Goal: Task Accomplishment & Management: Use online tool/utility

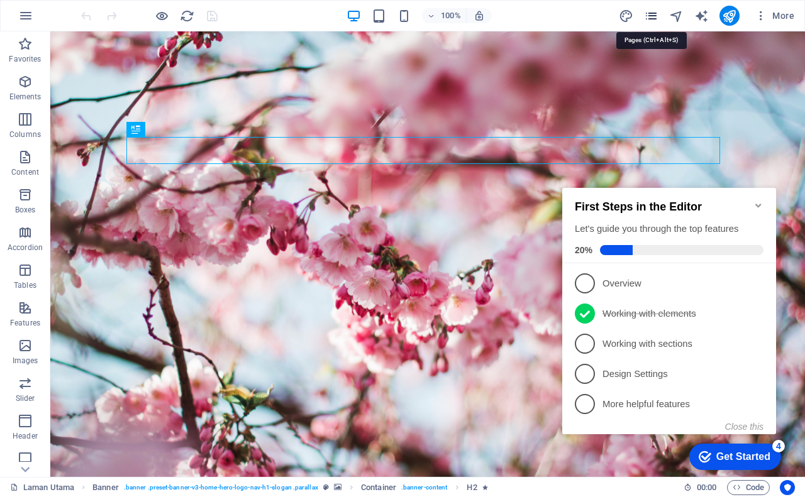
click at [648, 18] on icon "pages" at bounding box center [651, 16] width 14 height 14
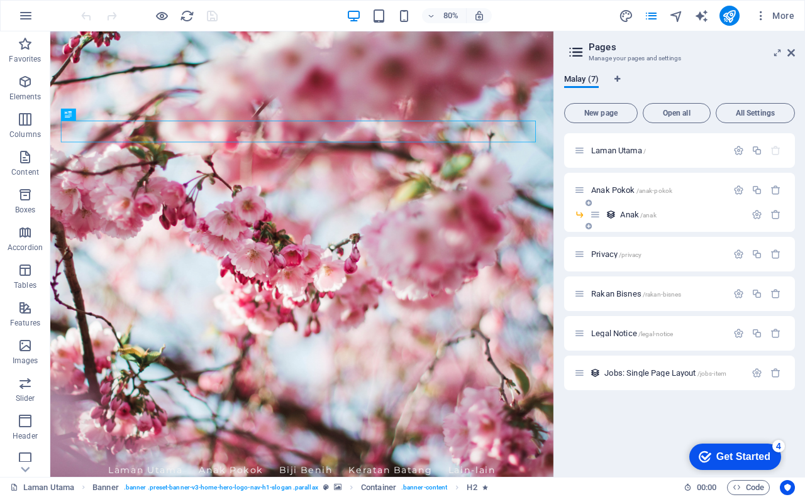
click at [632, 213] on span "Anak /anak" at bounding box center [638, 214] width 36 height 9
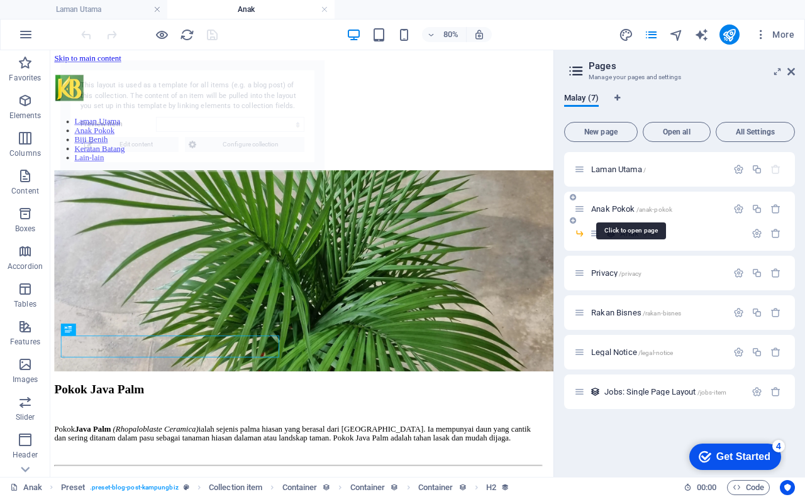
select select "68b5f4a40361e09d7008f232"
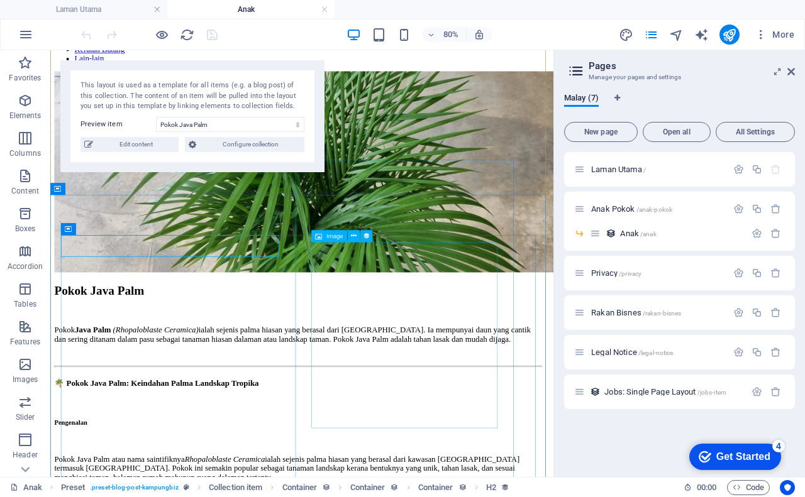
scroll to position [126, 0]
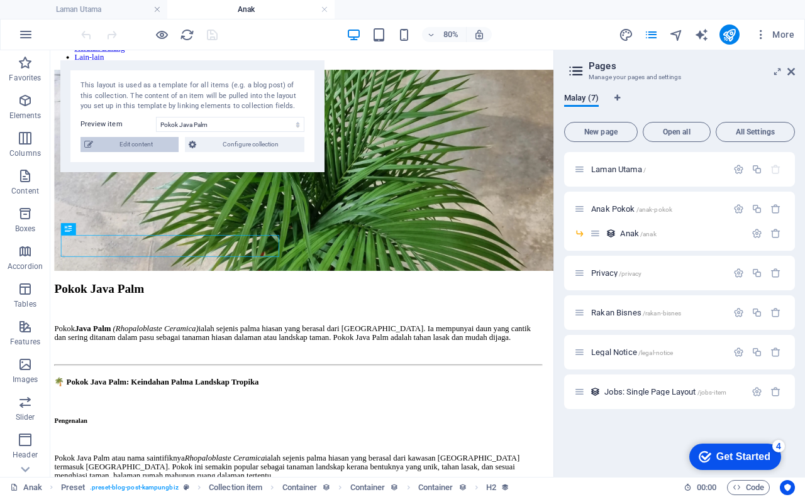
click at [138, 150] on span "Edit content" at bounding box center [136, 144] width 78 height 15
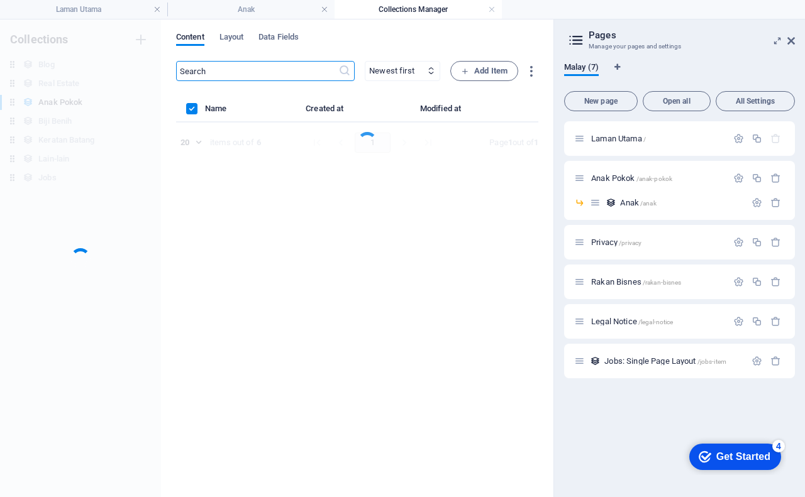
scroll to position [0, 0]
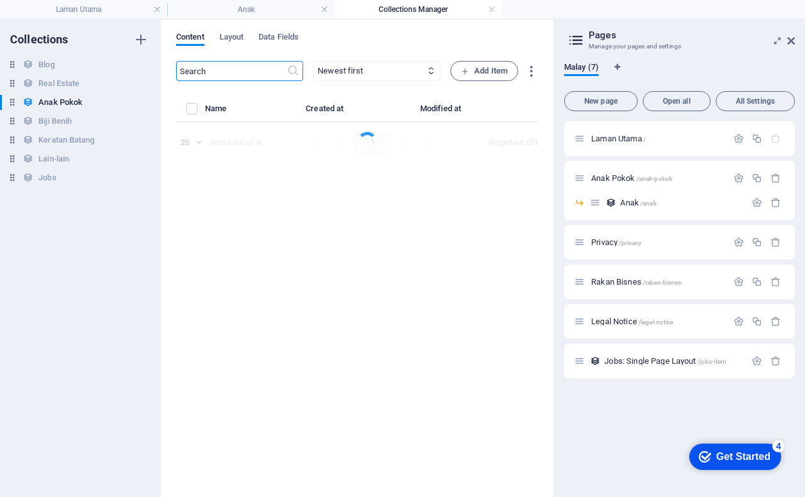
select select "Tanaman"
select select "Anak Pokok"
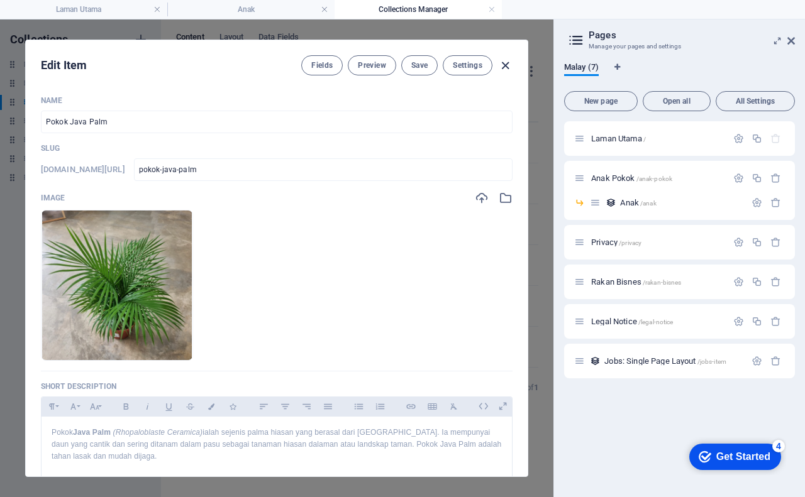
click at [506, 67] on icon "button" at bounding box center [505, 65] width 14 height 14
checkbox input "false"
type input "pokok-java-palm"
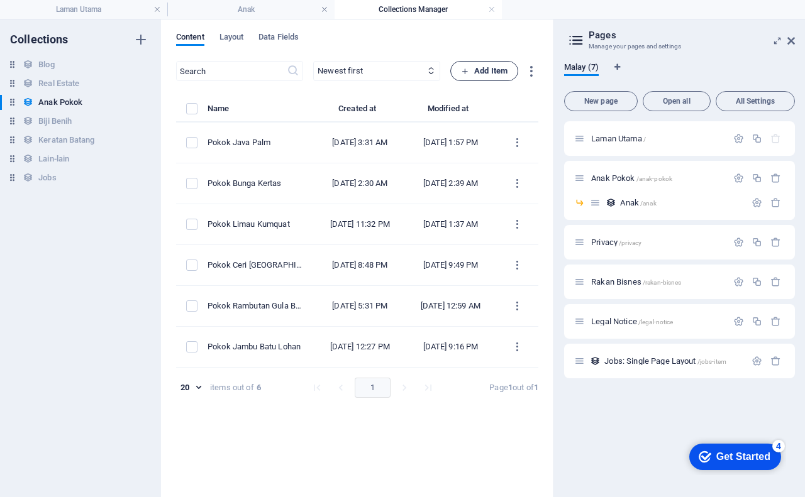
click at [495, 69] on span "Add Item" at bounding box center [484, 71] width 47 height 15
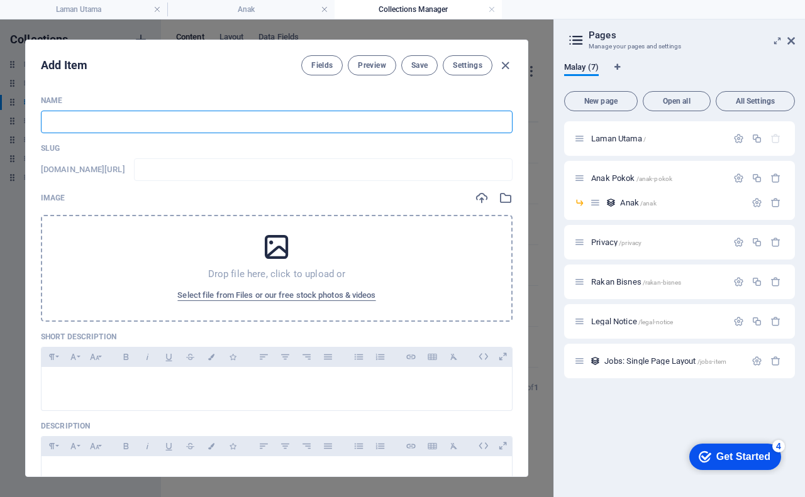
click at [140, 123] on input "text" at bounding box center [277, 122] width 472 height 23
type input "P"
type input "p"
type input "Po"
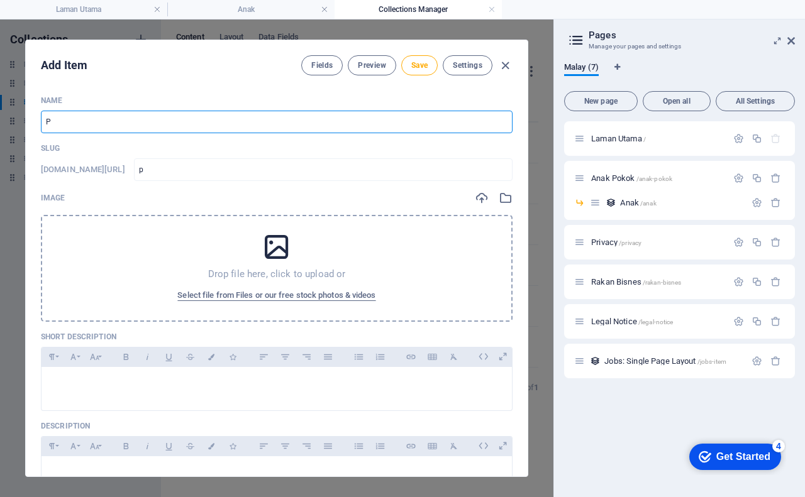
type input "po"
type input "Pok"
type input "pok"
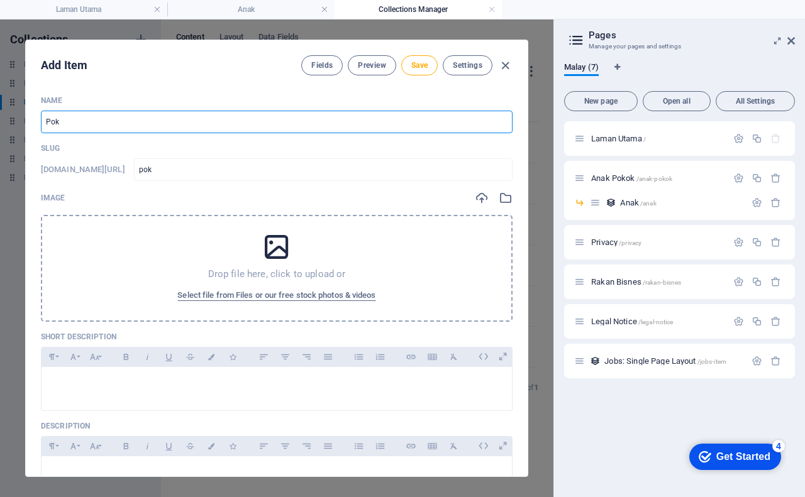
type input "Poko"
type input "poko"
type input "Pokok"
type input "pokok"
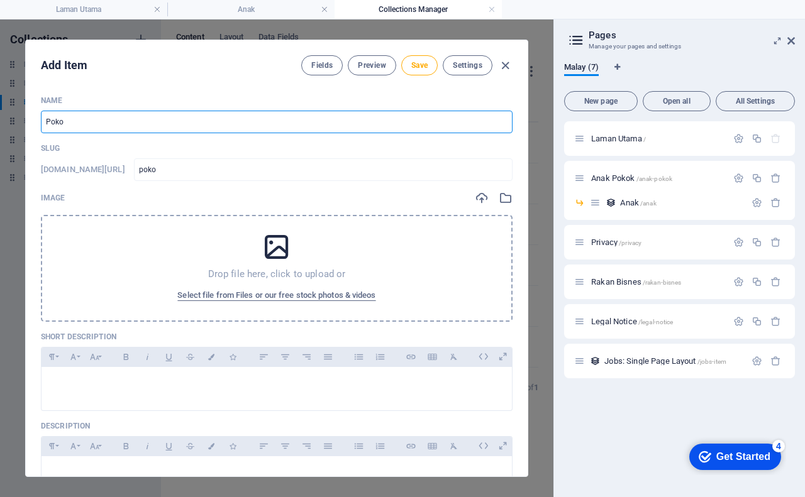
type input "pokok"
type input "Pokok M"
type input "pokok-m"
type input "Pokok Ma"
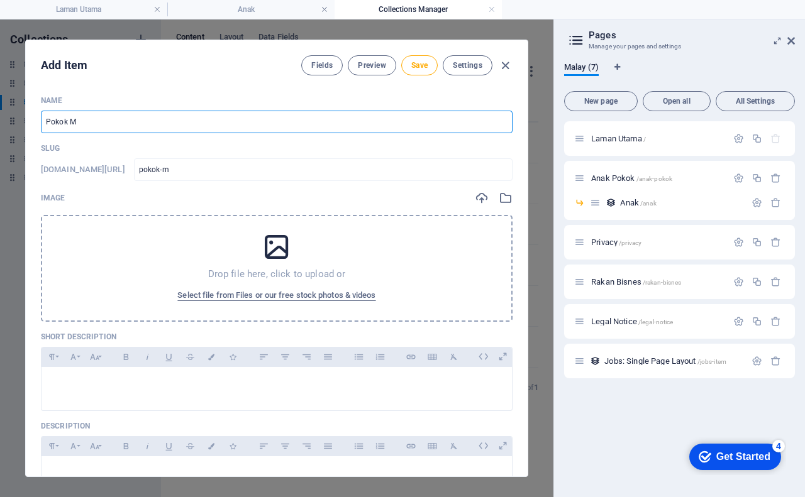
type input "pokok-ma"
type input "Pokok Man"
type input "pokok-man"
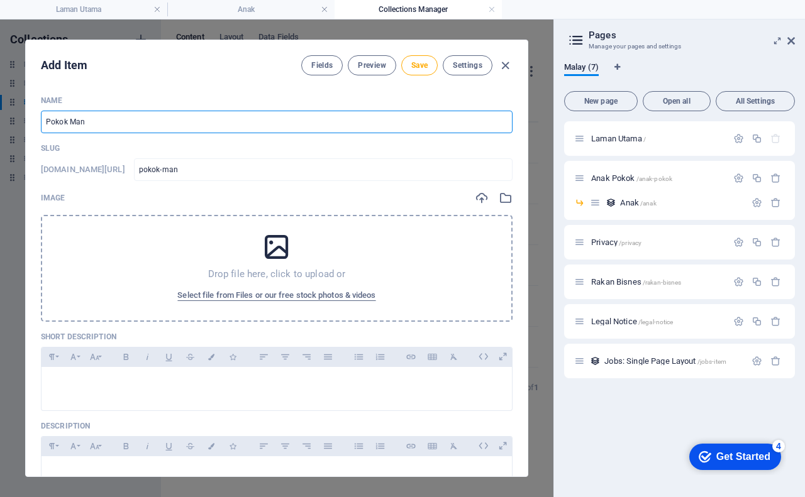
type input "Pokok Mang"
type input "pokok-mang"
type input "Pokok Mangg"
type input "pokok-mangg"
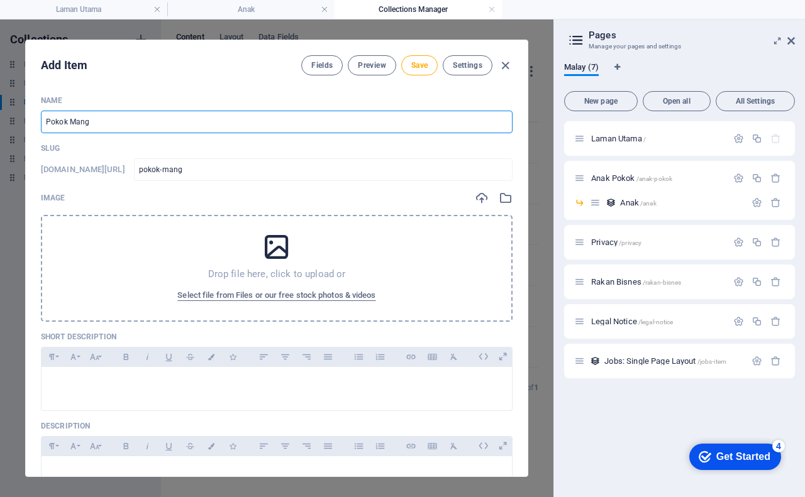
type input "pokok-mangg"
type input "Pokok Manggi"
type input "pokok-manggi"
type input "Pokok Manggis"
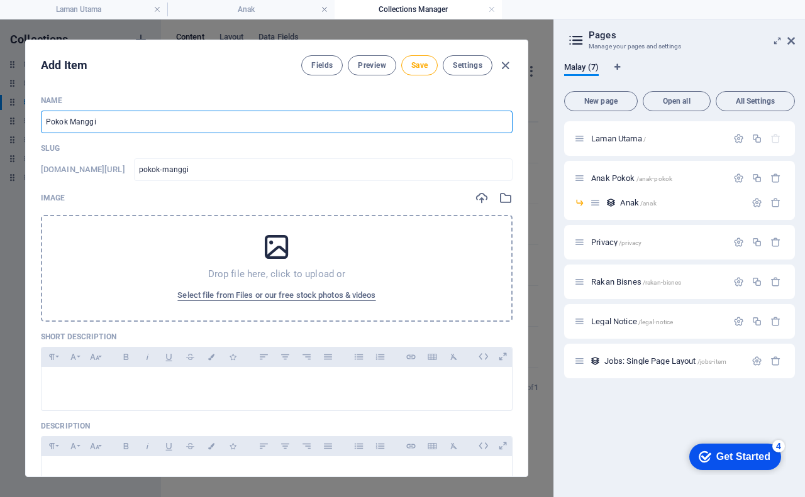
type input "pokok-manggis"
type input "Pokok Manggis M"
type input "pokok-manggis-m"
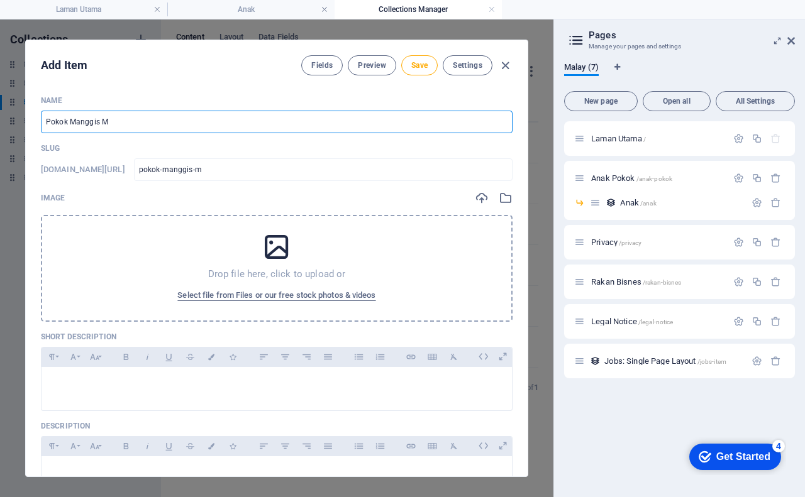
type input "Pokok Manggis Me"
type input "pokok-manggis-me"
type input "Pokok Manggis Mes"
type input "pokok-manggis-mes"
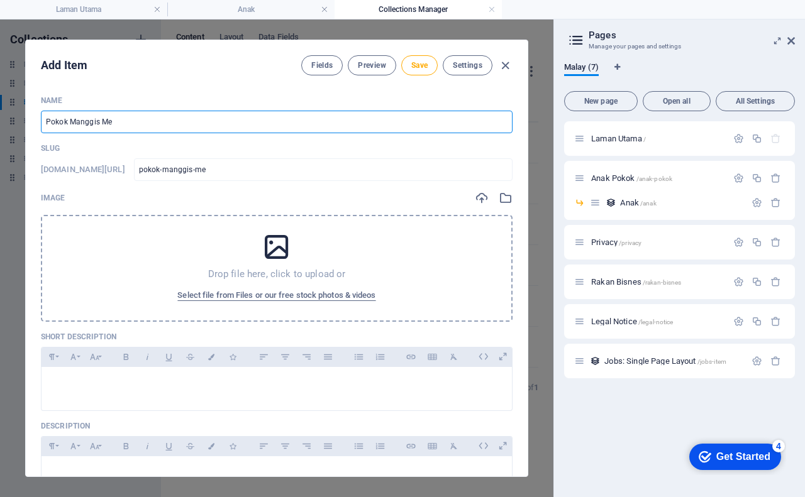
type input "pokok-manggis-mes"
type input "Pokok Manggis Mest"
type input "pokok-manggis-mest"
type input "Pokok Manggis Mesta"
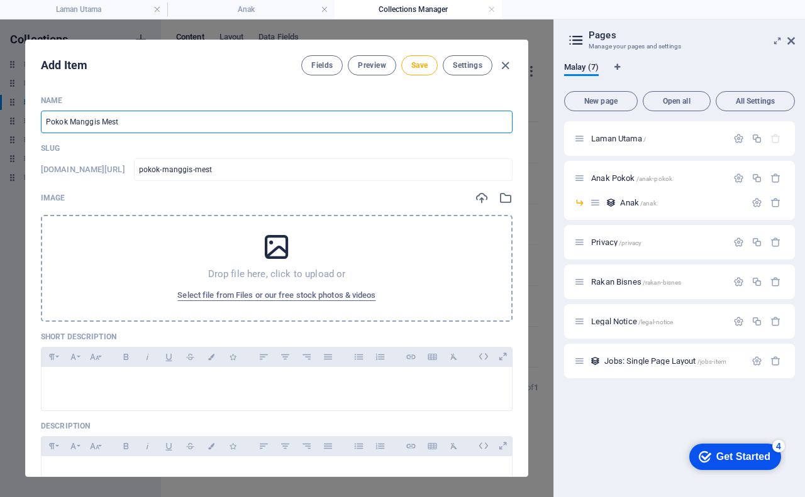
type input "pokok-manggis-mesta"
type input "Pokok Manggis Mesta"
click at [274, 250] on icon at bounding box center [276, 246] width 31 height 31
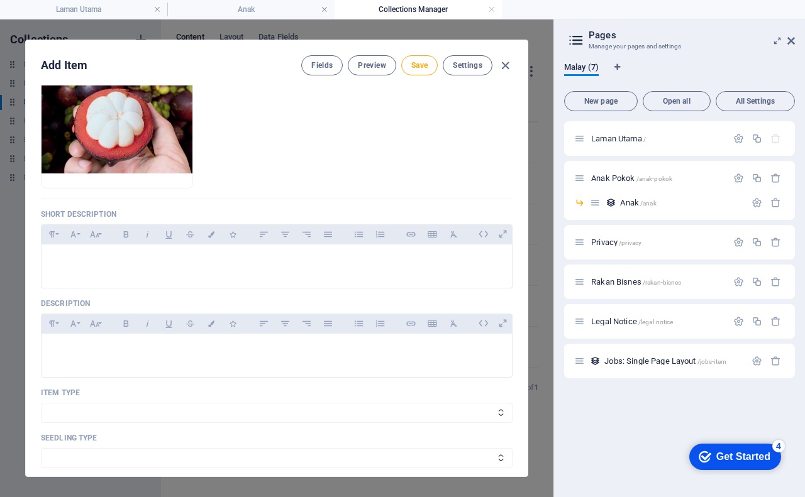
scroll to position [189, 0]
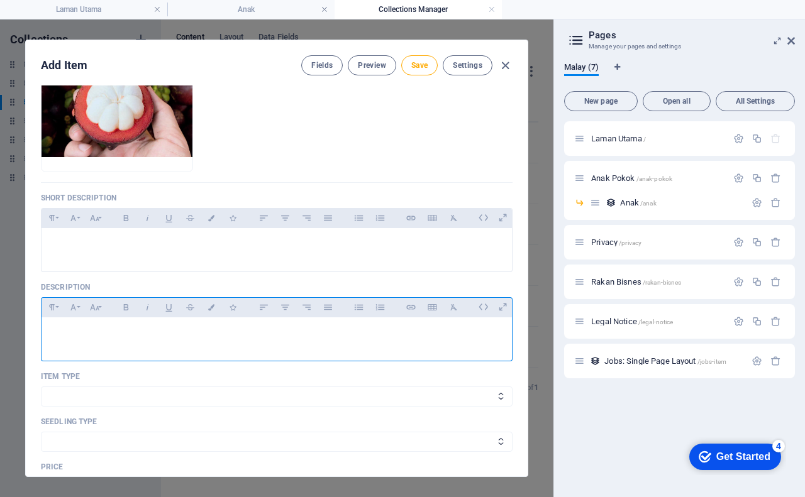
click at [148, 336] on p at bounding box center [277, 334] width 450 height 12
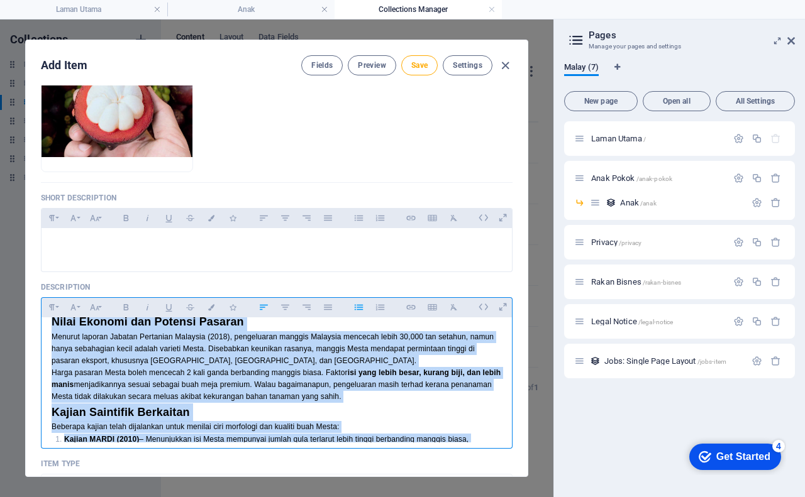
scroll to position [541, 0]
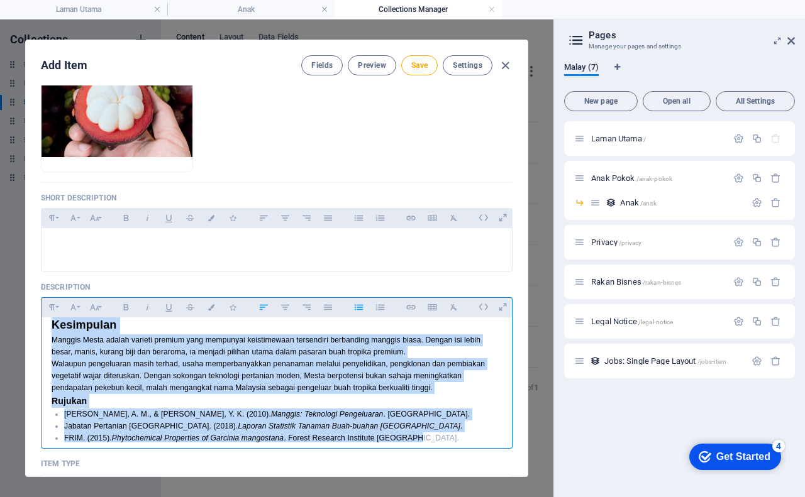
drag, startPoint x: 50, startPoint y: 332, endPoint x: 457, endPoint y: 440, distance: 420.9
click at [457, 440] on div "Pokok Manggis Mesta: Varieti Premium Ratu Buah Pengenalan Manggis ( Garcinia ma…" at bounding box center [277, 115] width 470 height 679
click at [284, 309] on icon "button" at bounding box center [285, 307] width 11 height 15
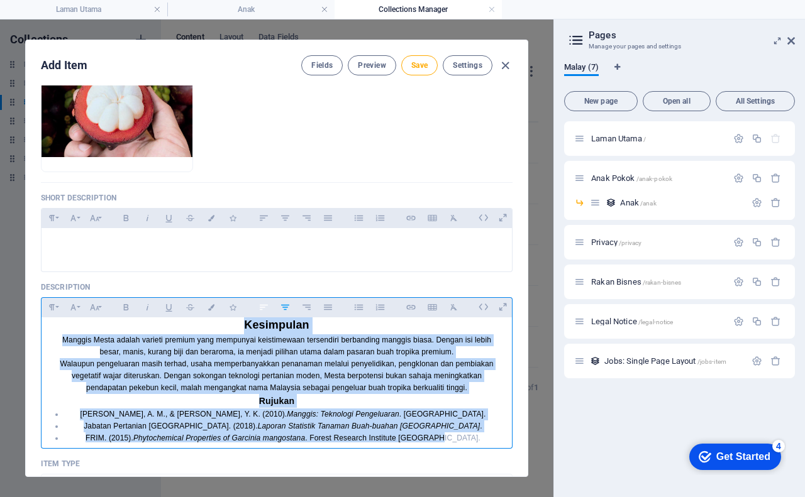
click at [265, 309] on icon "button" at bounding box center [263, 307] width 11 height 15
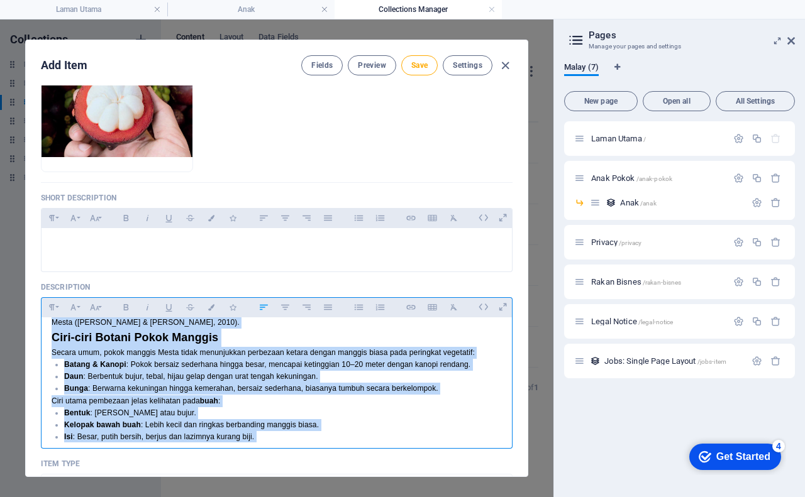
scroll to position [0, 0]
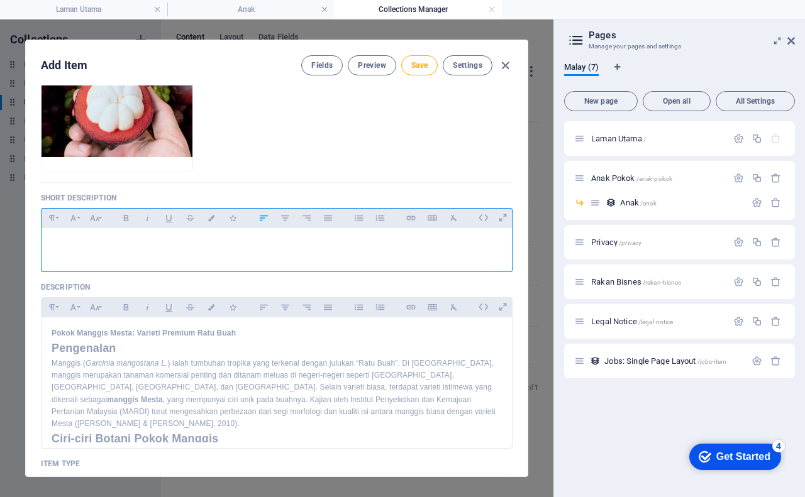
click at [92, 242] on p at bounding box center [277, 244] width 450 height 12
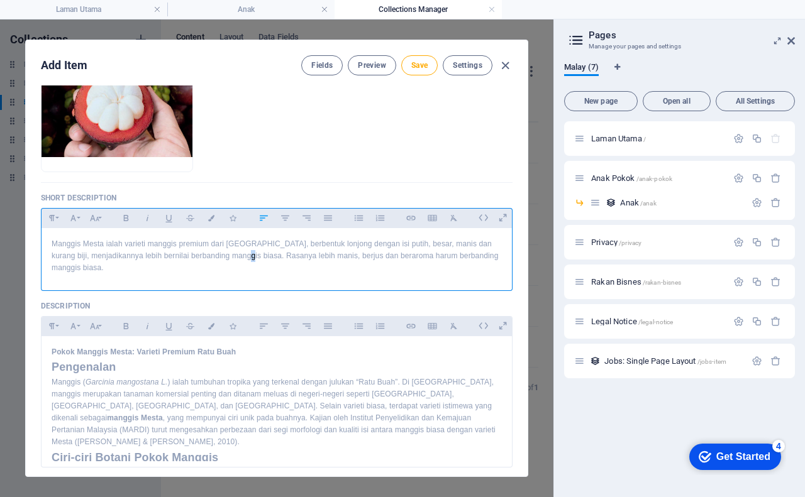
click at [250, 258] on p "Manggis Mesta ialah varieti manggis premium dari [GEOGRAPHIC_DATA], berbentuk l…" at bounding box center [277, 256] width 450 height 36
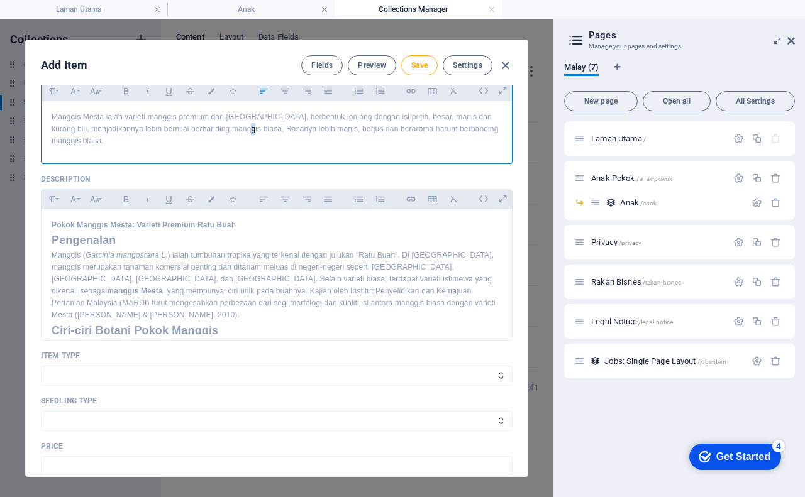
scroll to position [314, 0]
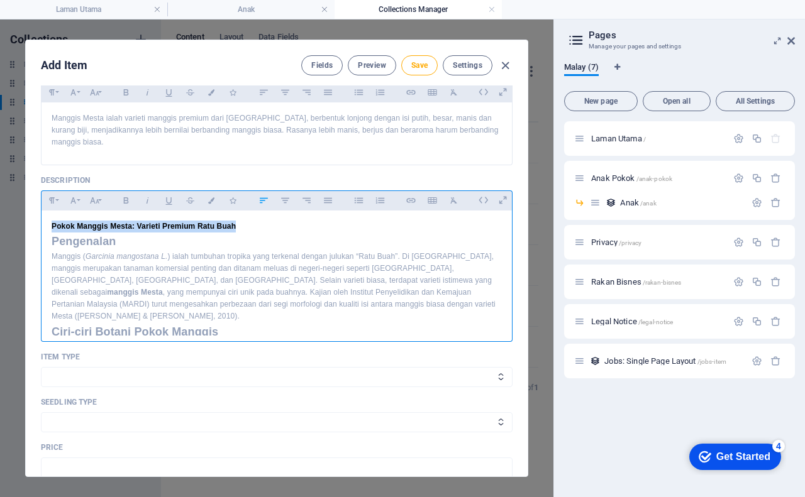
drag, startPoint x: 53, startPoint y: 227, endPoint x: 238, endPoint y: 229, distance: 184.9
click at [238, 229] on h1 "Pokok Manggis Mesta: Varieti Premium Ratu Buah" at bounding box center [277, 227] width 450 height 12
click at [50, 201] on icon "button" at bounding box center [52, 200] width 11 height 15
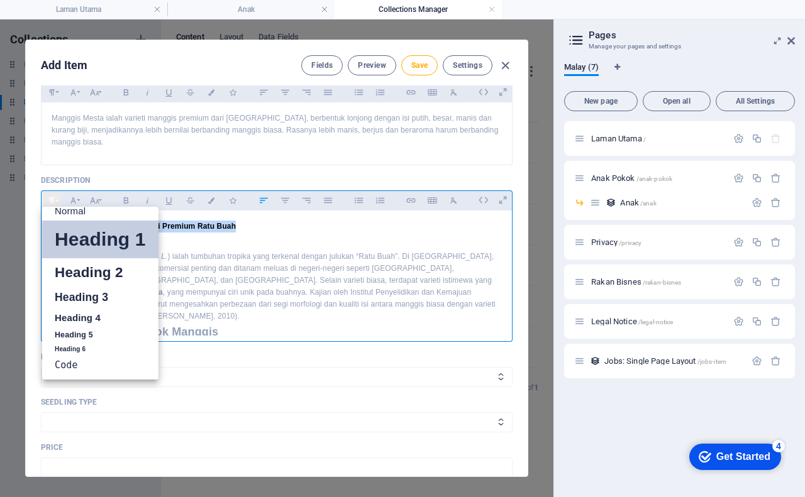
scroll to position [10, 0]
click at [103, 316] on link "Heading 4" at bounding box center [100, 318] width 116 height 19
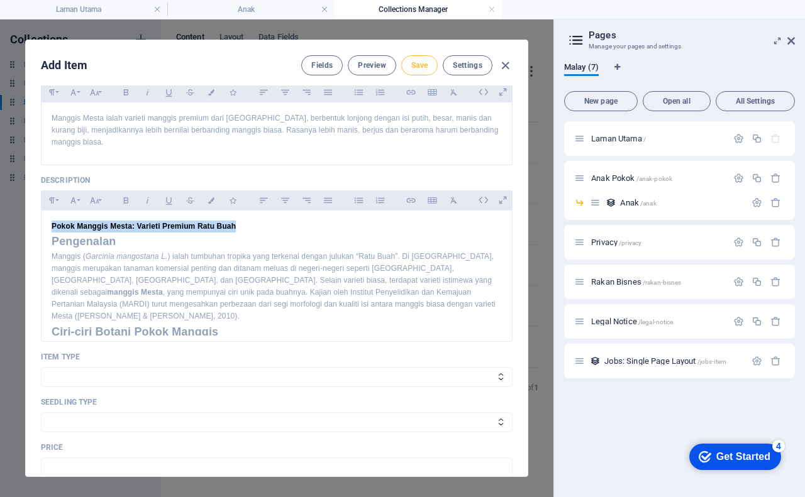
click at [425, 67] on span "Save" at bounding box center [419, 65] width 16 height 10
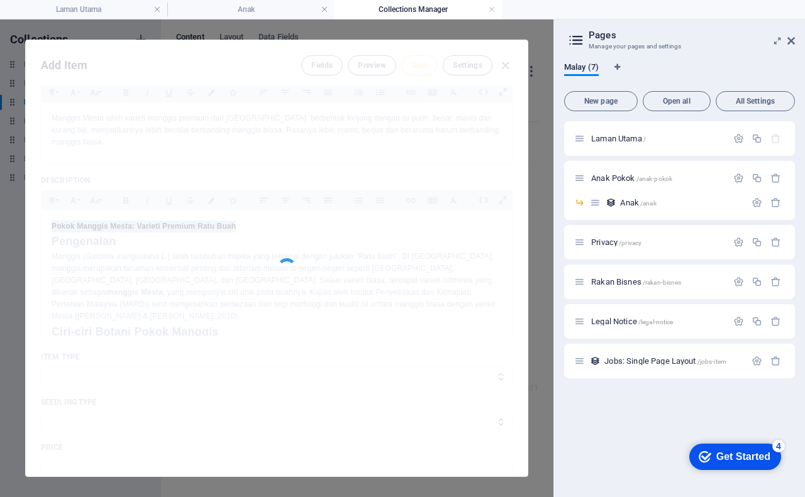
type input "pokok-manggis-mesta"
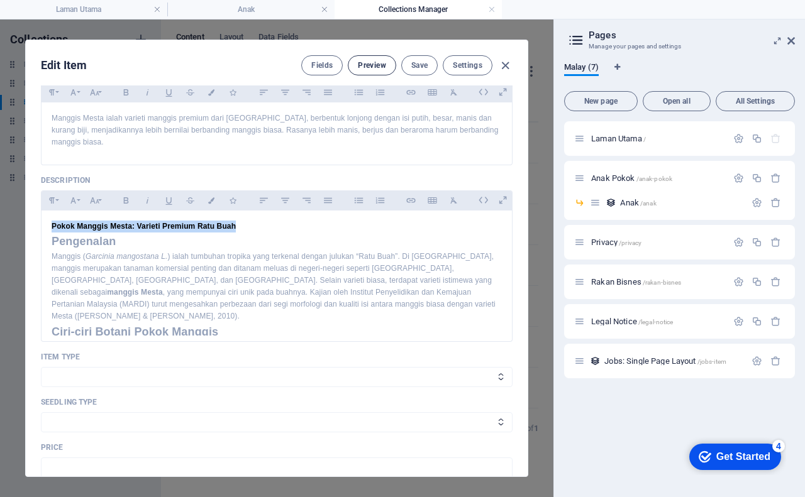
click at [379, 67] on span "Preview" at bounding box center [372, 65] width 28 height 10
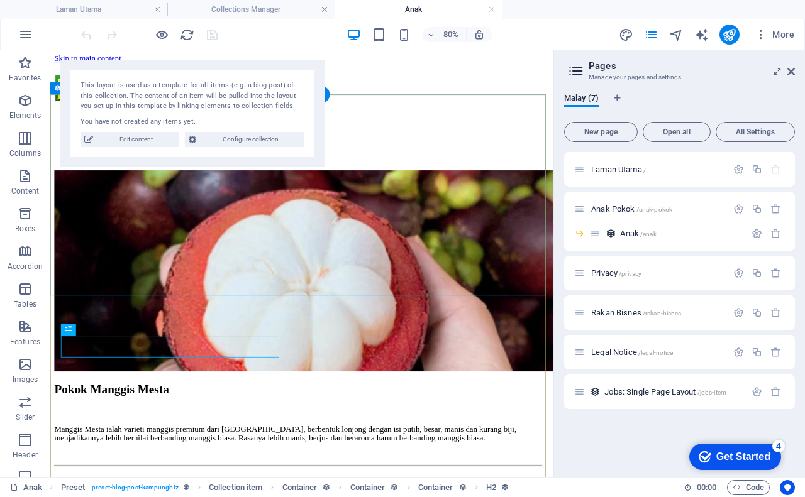
scroll to position [0, 0]
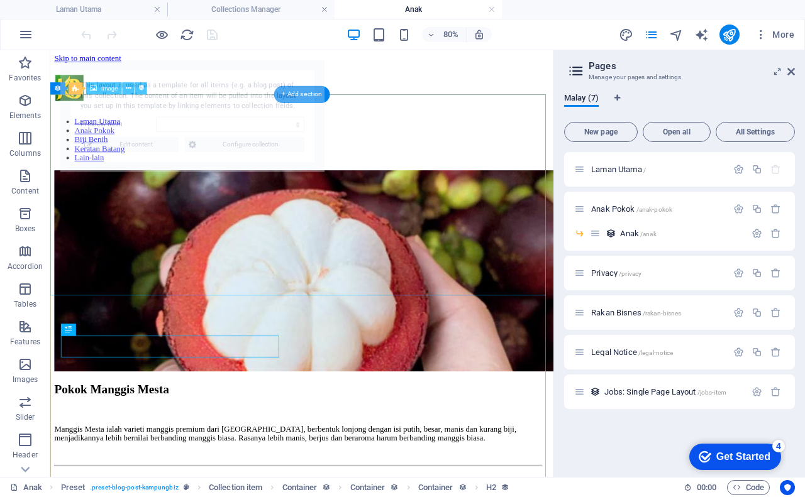
select select "68b876c4b0621da6690ecd42"
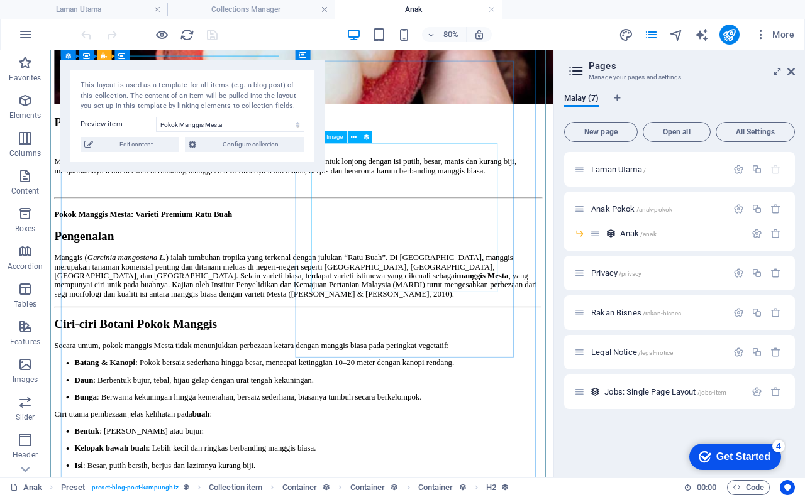
scroll to position [314, 0]
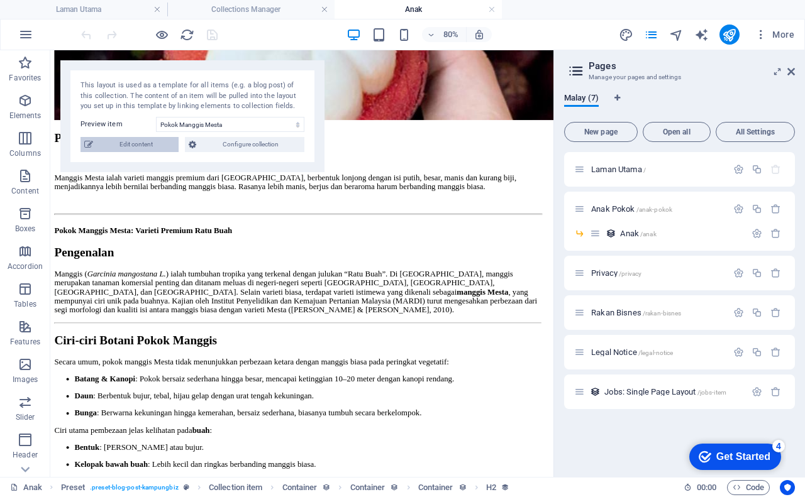
click at [140, 147] on span "Edit content" at bounding box center [136, 144] width 78 height 15
type input "pokok-manggis-mesta"
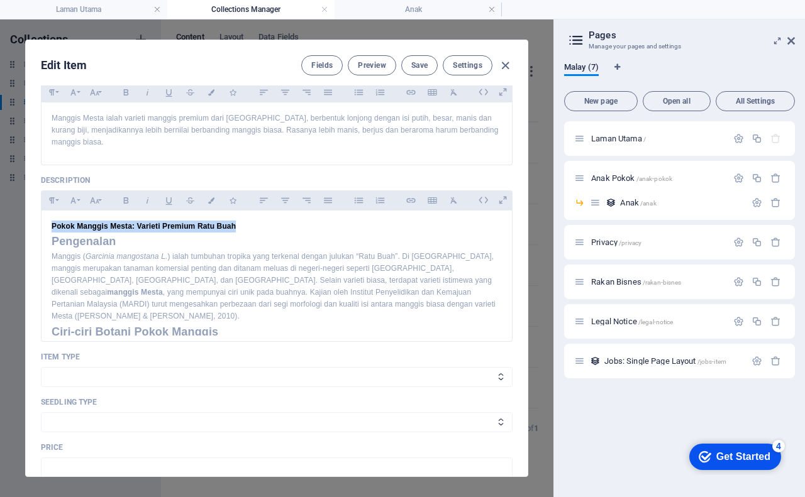
scroll to position [364, 0]
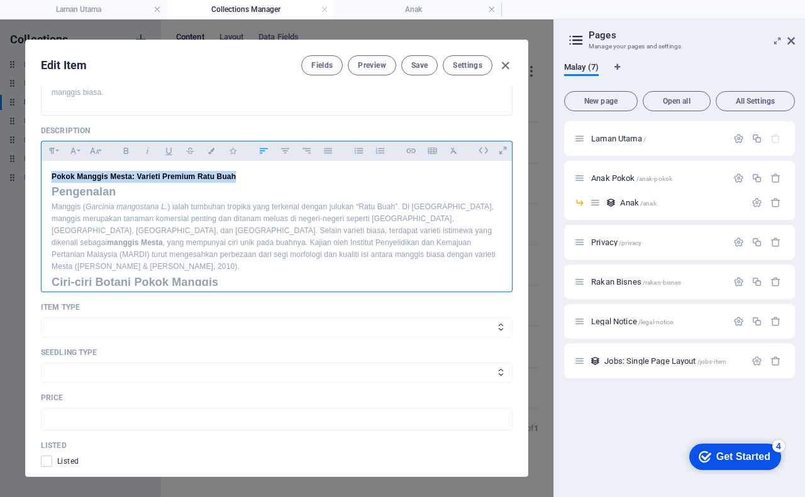
click at [254, 178] on h4 "Pokok Manggis Mesta: Varieti Premium Ratu Buah" at bounding box center [277, 177] width 450 height 12
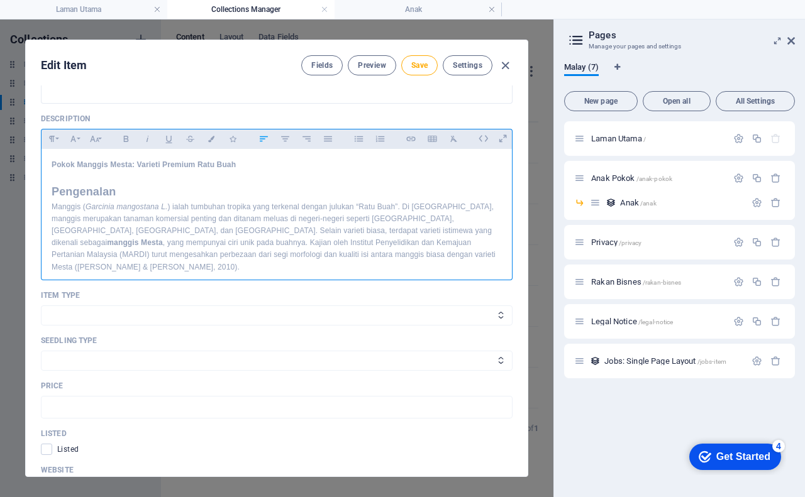
scroll to position [313, 0]
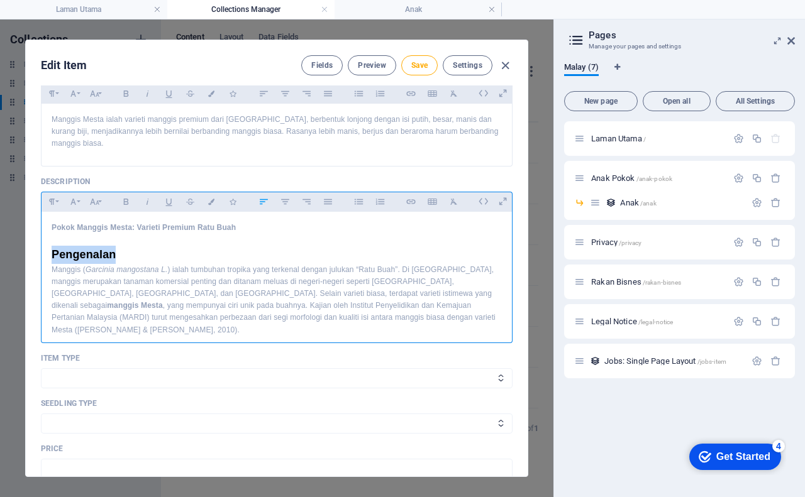
drag, startPoint x: 52, startPoint y: 255, endPoint x: 117, endPoint y: 257, distance: 64.8
click at [118, 257] on h2 "Pengenalan" at bounding box center [277, 255] width 450 height 18
click at [53, 200] on icon "button" at bounding box center [52, 201] width 11 height 15
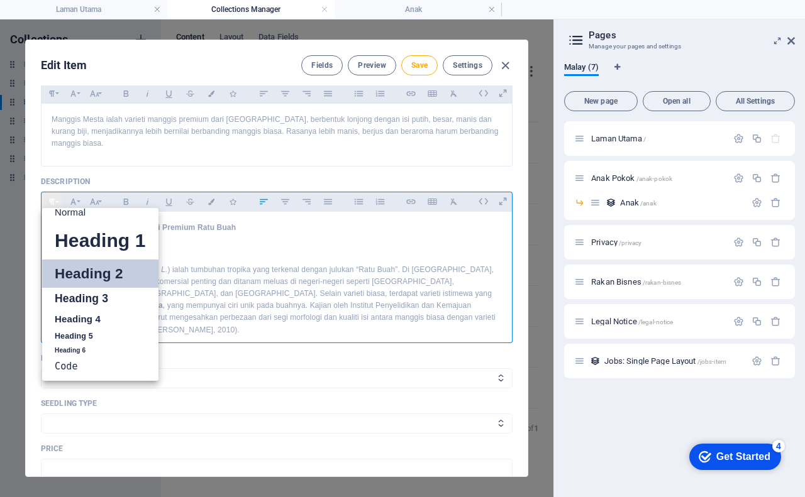
scroll to position [10, 0]
click at [87, 333] on link "Heading 5" at bounding box center [100, 337] width 116 height 16
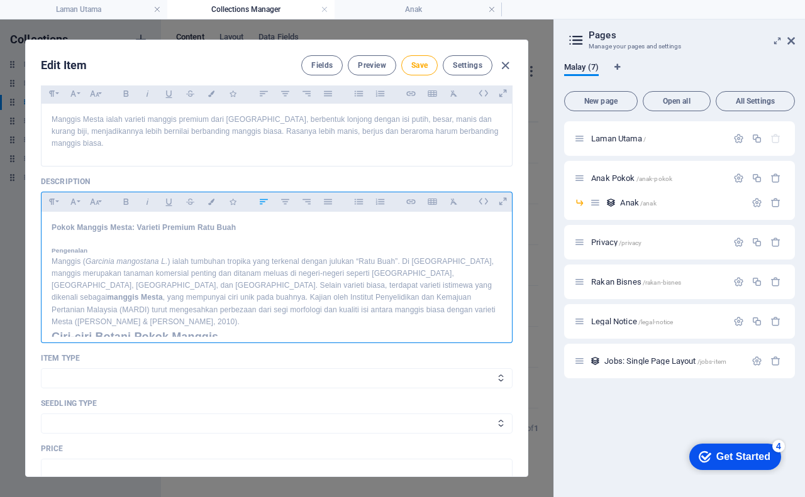
click at [106, 250] on h5 "Pengenalan" at bounding box center [277, 251] width 450 height 10
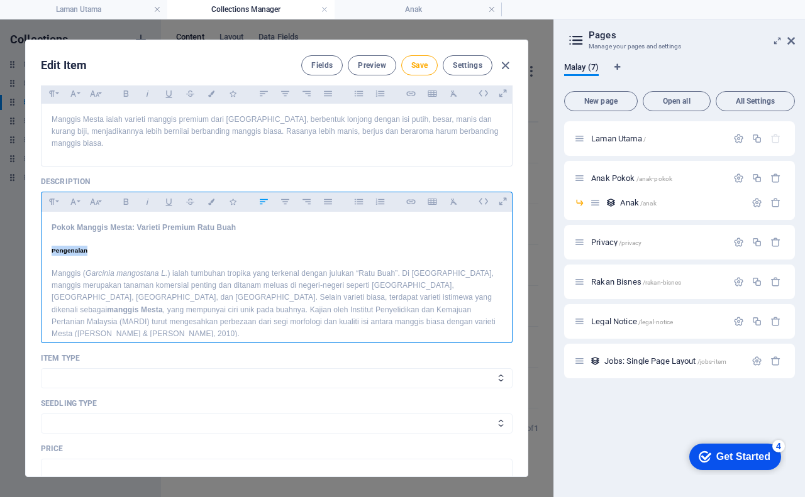
drag, startPoint x: 49, startPoint y: 249, endPoint x: 93, endPoint y: 249, distance: 44.0
click at [282, 205] on icon "button" at bounding box center [285, 201] width 11 height 15
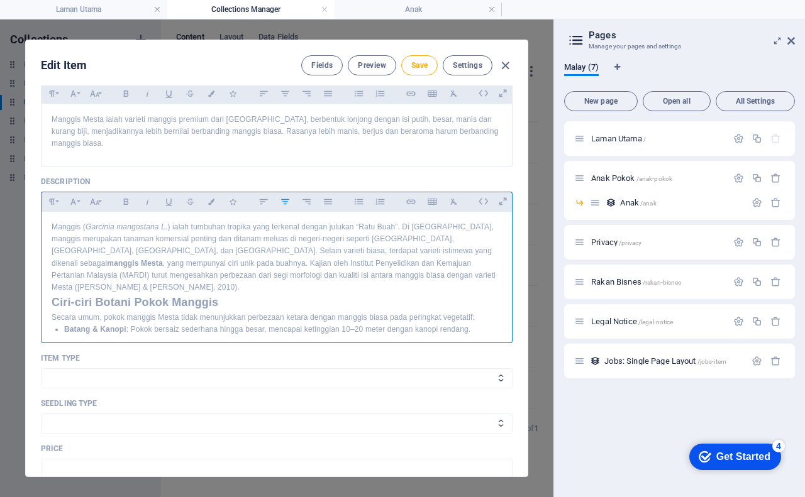
scroll to position [63, 0]
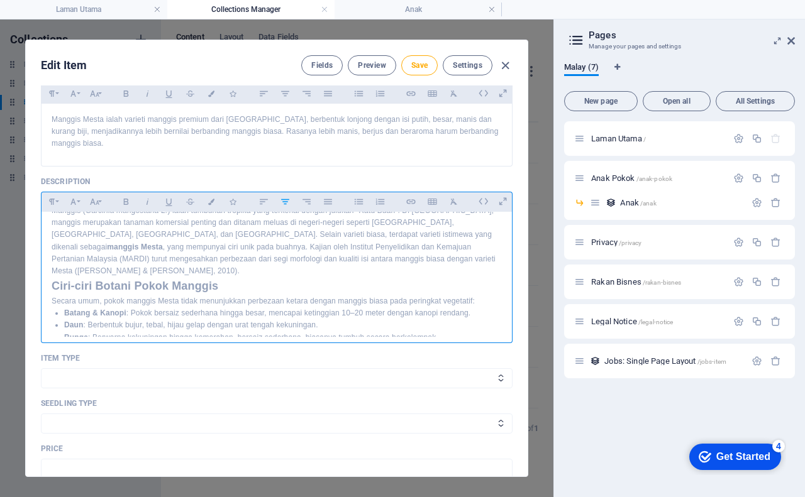
click at [352, 258] on p "Manggis ( Garcinia mangostana L. ) ialah tumbuhan tropika yang terkenal dengan …" at bounding box center [277, 241] width 450 height 72
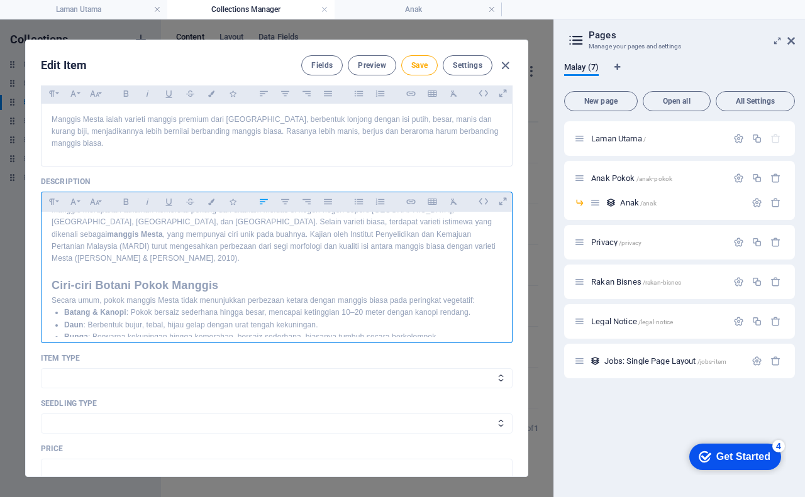
scroll to position [301, 0]
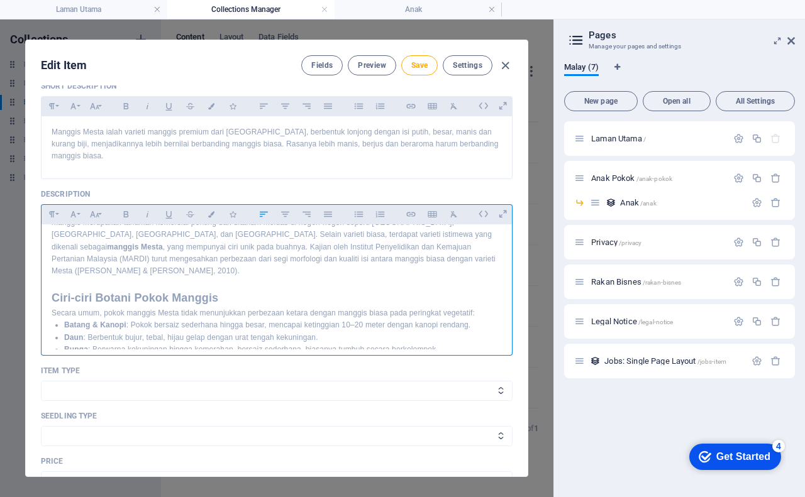
click at [226, 289] on h2 "Ciri-ciri Botani Pokok Manggis" at bounding box center [277, 298] width 450 height 18
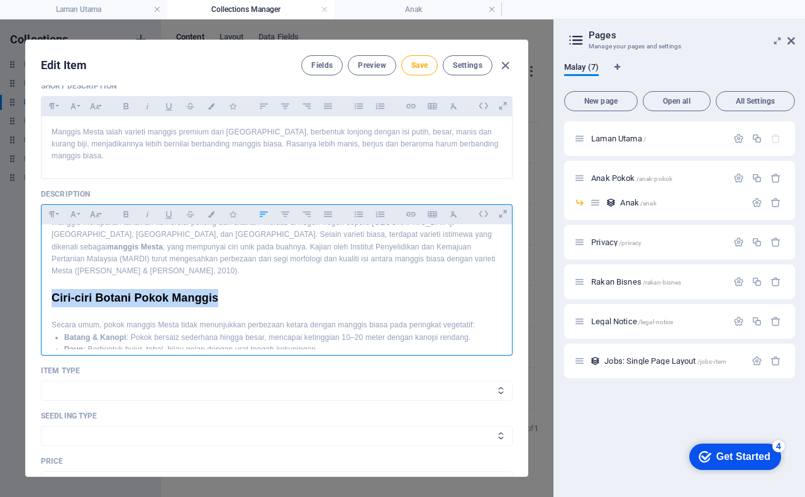
drag, startPoint x: 53, startPoint y: 285, endPoint x: 214, endPoint y: 289, distance: 161.7
click at [225, 289] on h2 "Ciri-ciri Botani Pokok Manggis" at bounding box center [277, 298] width 450 height 18
click at [50, 215] on icon "button" at bounding box center [52, 214] width 11 height 15
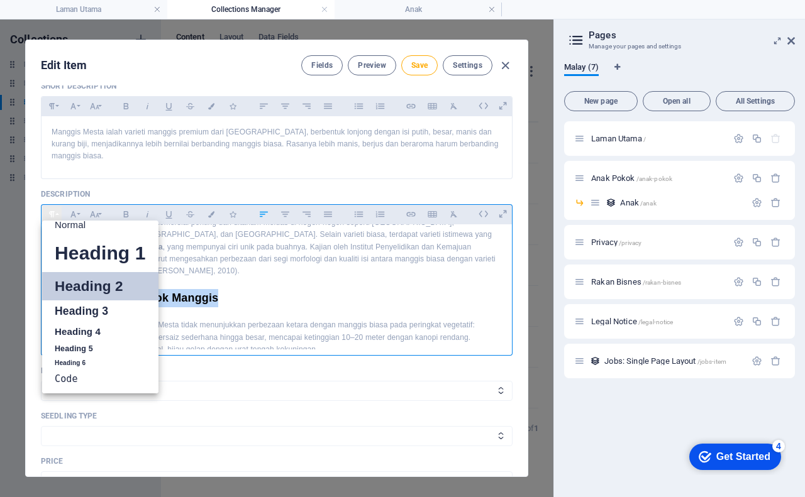
scroll to position [10, 0]
click at [80, 328] on link "Heading 4" at bounding box center [100, 332] width 116 height 19
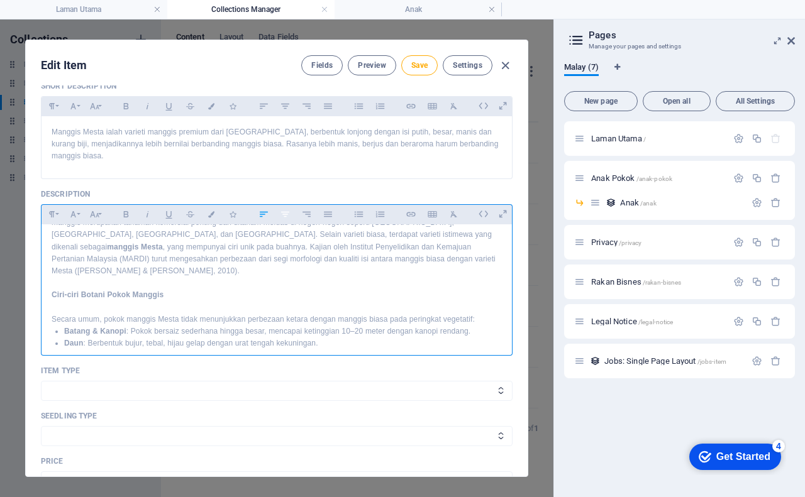
click at [287, 216] on icon "button" at bounding box center [285, 214] width 11 height 15
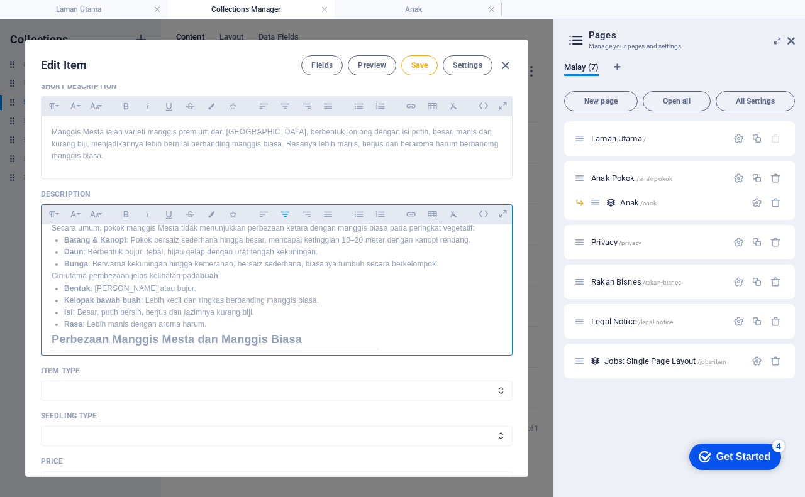
scroll to position [138, 0]
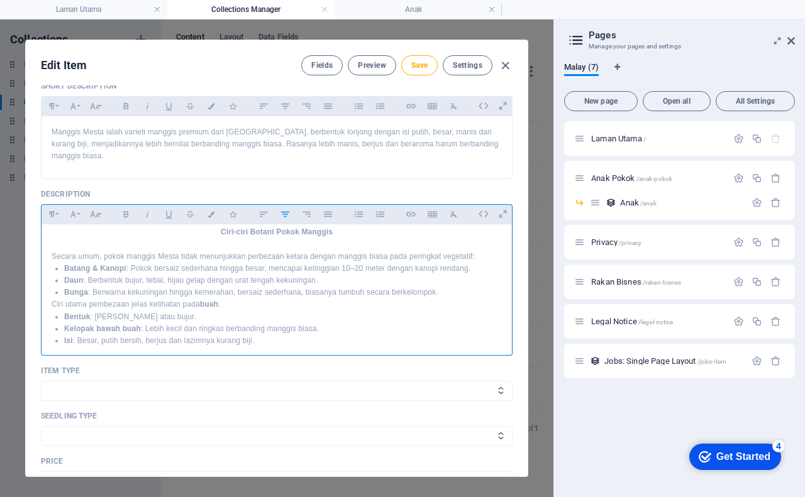
click at [451, 287] on p "Bunga : Berwarna kekuningan hingga kemerahan, bersaiz sederhana, biasanya tumbu…" at bounding box center [283, 293] width 438 height 12
drag, startPoint x: 50, startPoint y: 304, endPoint x: 235, endPoint y: 309, distance: 185.0
click at [235, 309] on div "Pokok Manggis Mesta: Varieti Premium Ratu Buah Pengenalan Manggis ( Garcinia ma…" at bounding box center [277, 448] width 470 height 725
click at [49, 213] on icon "button" at bounding box center [52, 214] width 6 height 6
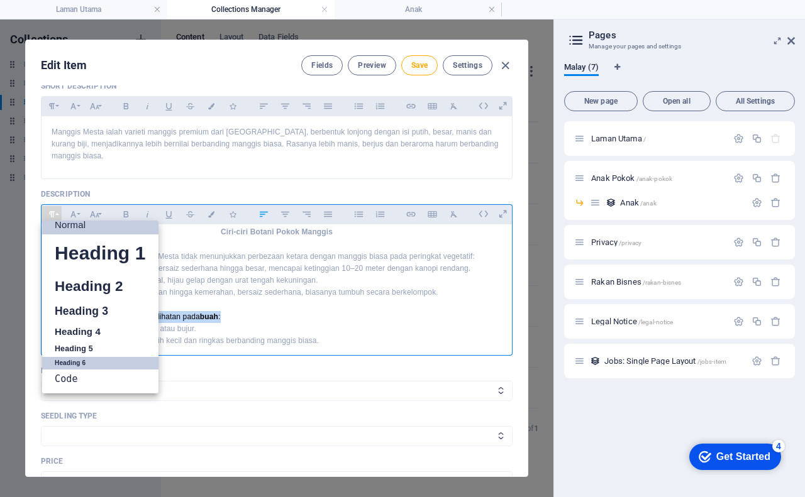
click at [68, 360] on link "Heading 6" at bounding box center [100, 363] width 116 height 13
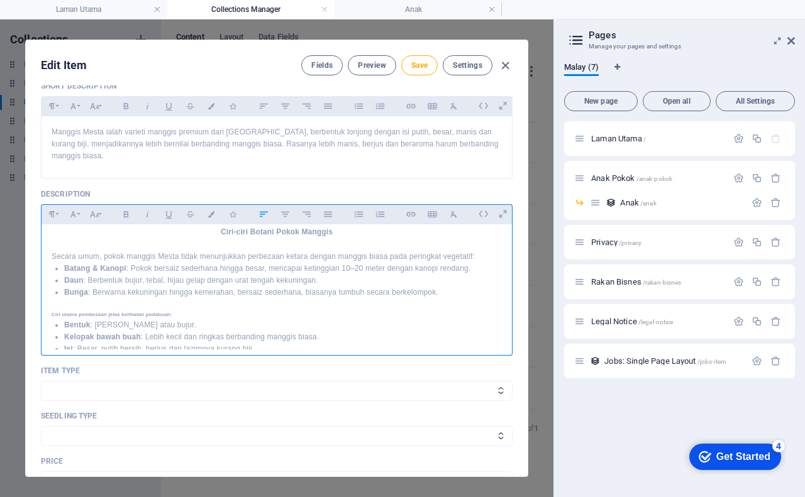
scroll to position [201, 0]
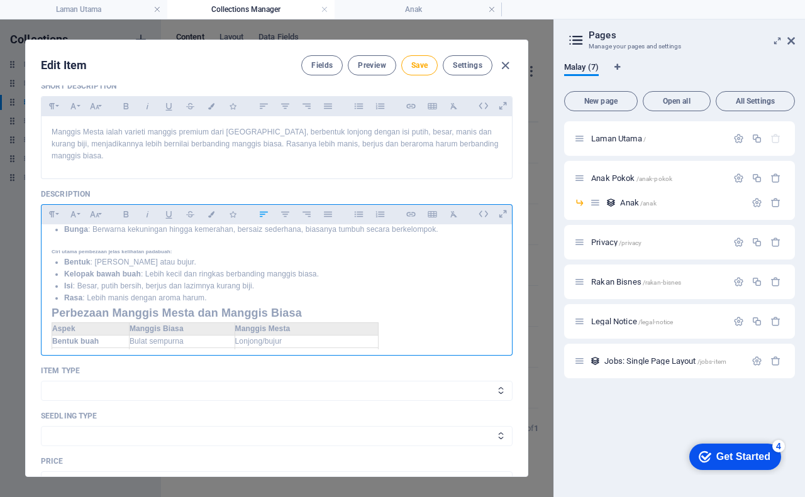
click at [219, 292] on p "Rasa : Lebih manis dengan aroma harum." at bounding box center [283, 298] width 438 height 12
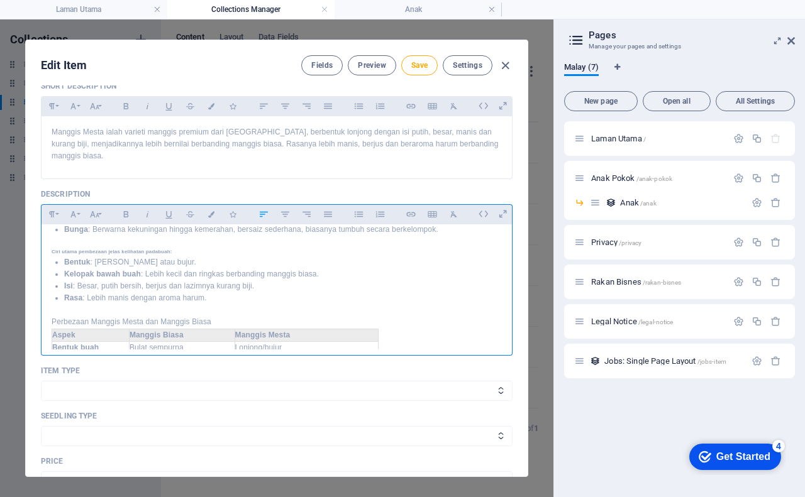
click at [217, 316] on p "Perbezaan Manggis Mesta dan Manggis Biasa" at bounding box center [277, 322] width 450 height 12
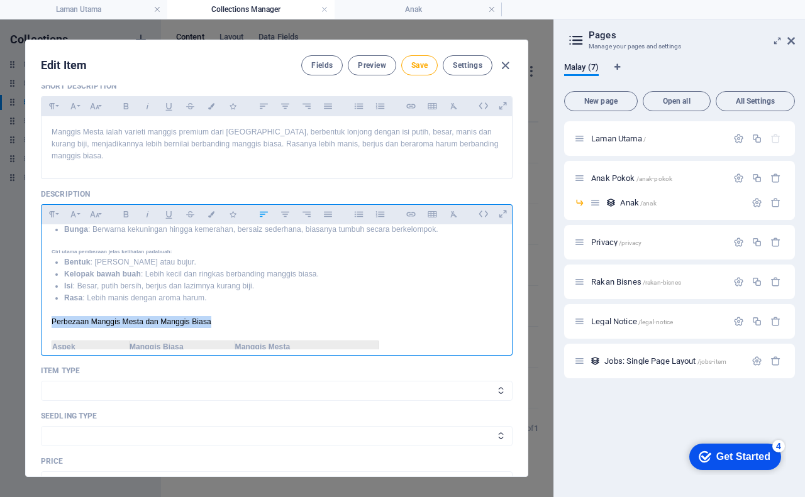
drag, startPoint x: 50, startPoint y: 310, endPoint x: 240, endPoint y: 307, distance: 190.0
click at [240, 307] on div "Pokok Manggis Mesta: Varieti Premium Ratu Buah Pengenalan Manggis ( Garcinia ma…" at bounding box center [277, 392] width 470 height 739
click at [51, 214] on icon "button" at bounding box center [52, 214] width 6 height 6
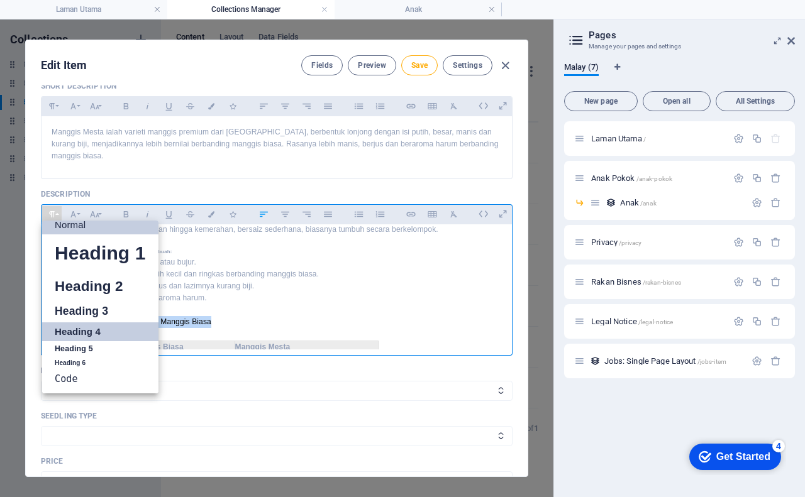
click at [81, 330] on link "Heading 4" at bounding box center [100, 332] width 116 height 19
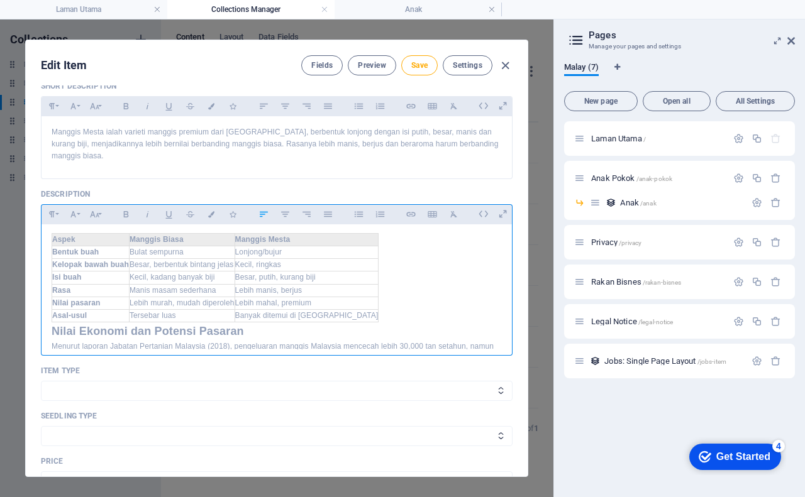
scroll to position [327, 0]
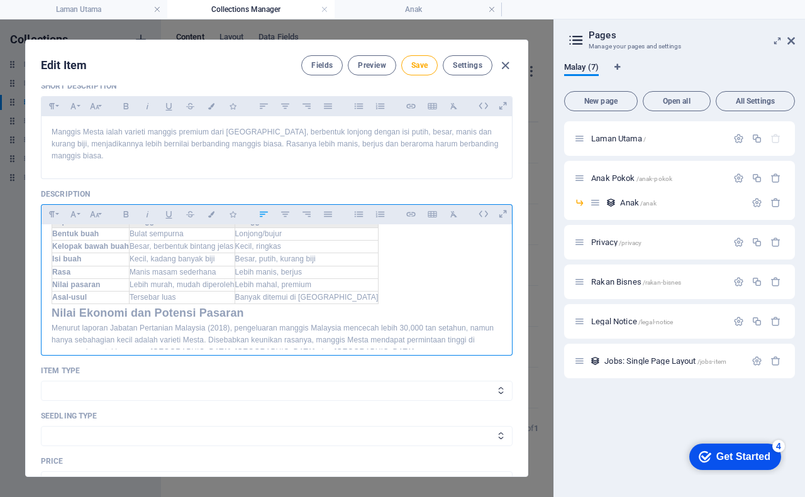
click at [53, 304] on h2 "Nilai Ekonomi dan Potensi Pasaran" at bounding box center [277, 313] width 450 height 18
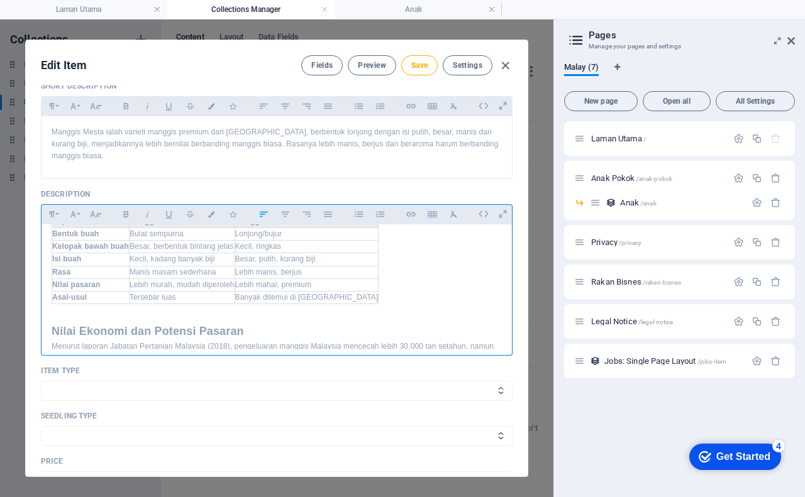
click at [50, 333] on div "Pokok Manggis Mesta: Varieti Premium Ratu Buah Pengenalan Manggis ( Garcinia ma…" at bounding box center [277, 275] width 470 height 757
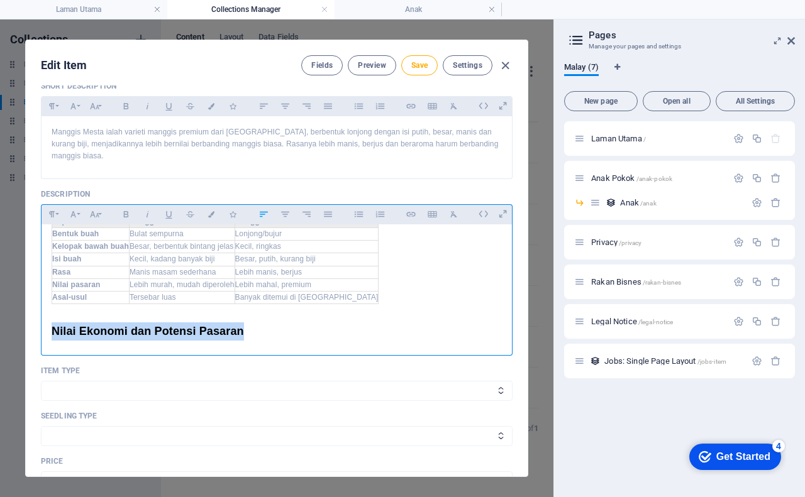
drag, startPoint x: 51, startPoint y: 318, endPoint x: 238, endPoint y: 317, distance: 187.4
click at [247, 318] on div "Pokok Manggis Mesta: Varieti Premium Ratu Buah Pengenalan Manggis ( Garcinia ma…" at bounding box center [277, 281] width 470 height 769
click at [50, 216] on icon "button" at bounding box center [52, 214] width 11 height 15
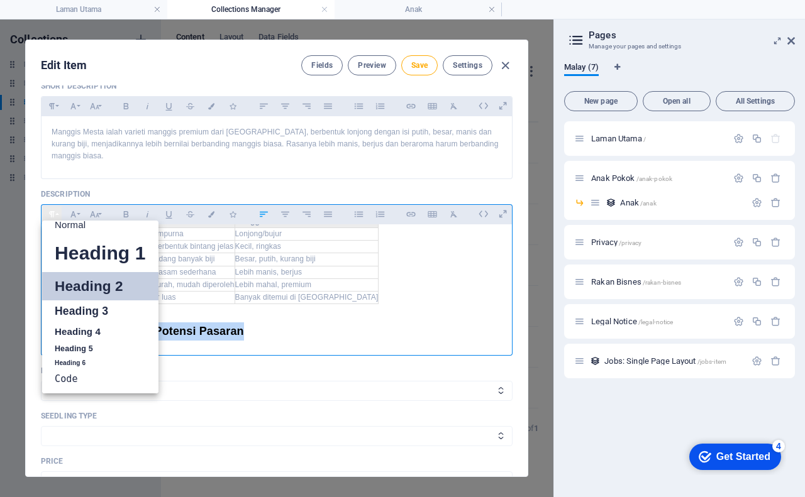
scroll to position [10, 0]
click at [67, 346] on link "Heading 5" at bounding box center [100, 349] width 116 height 16
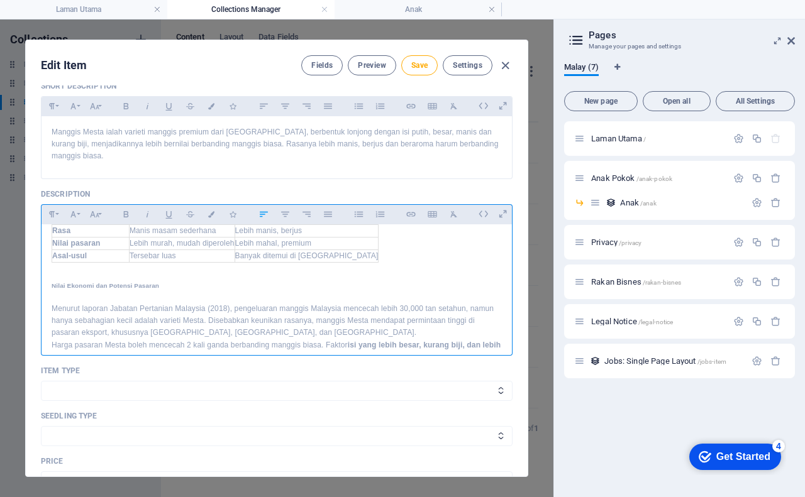
scroll to position [390, 0]
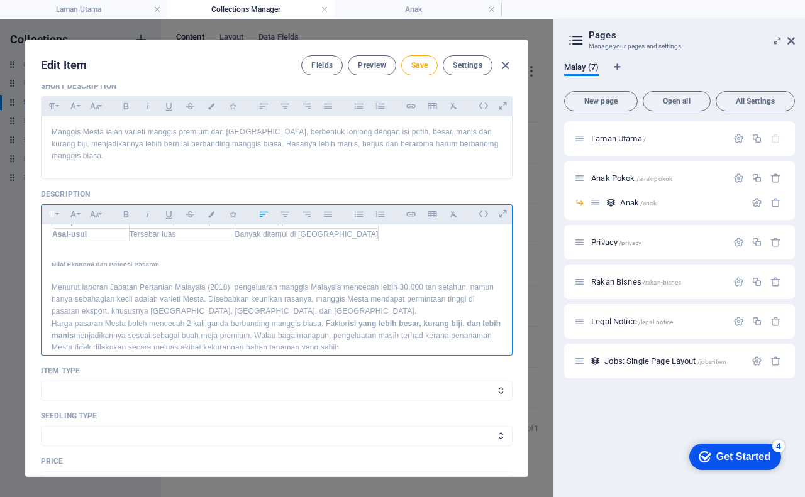
click at [51, 211] on icon "button" at bounding box center [52, 214] width 11 height 15
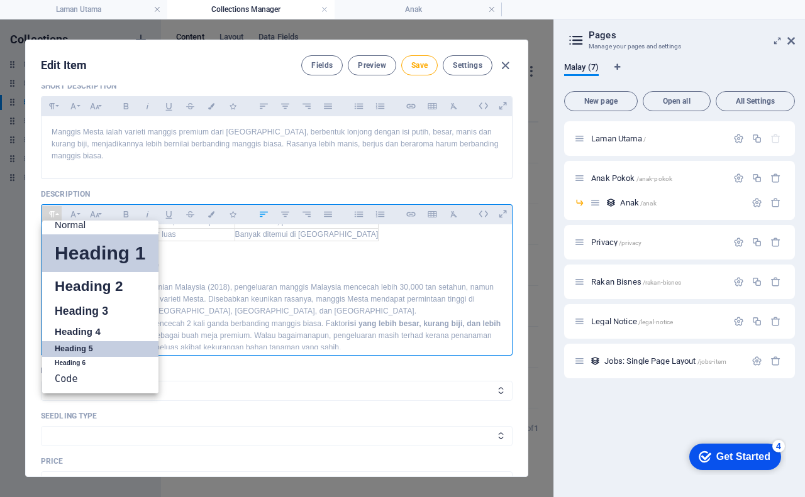
scroll to position [10, 0]
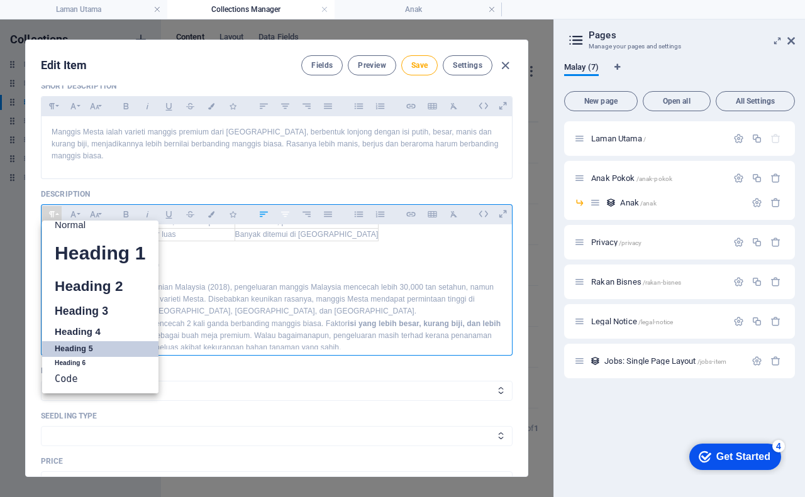
click at [286, 216] on icon "button" at bounding box center [285, 214] width 11 height 15
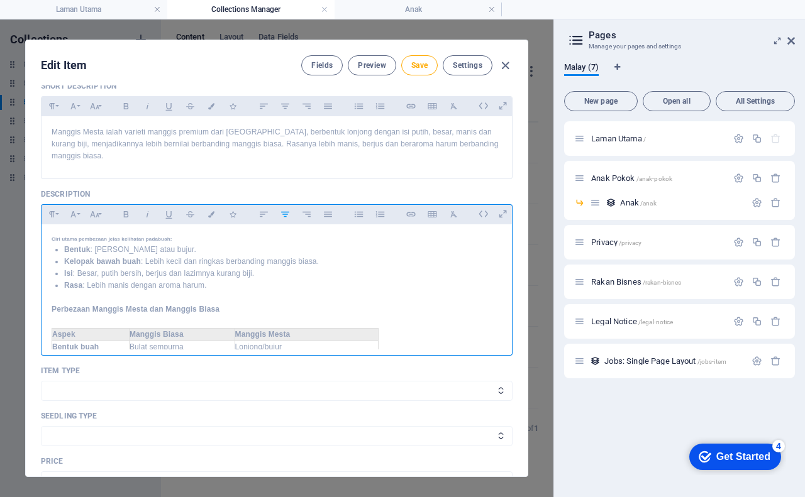
scroll to position [201, 0]
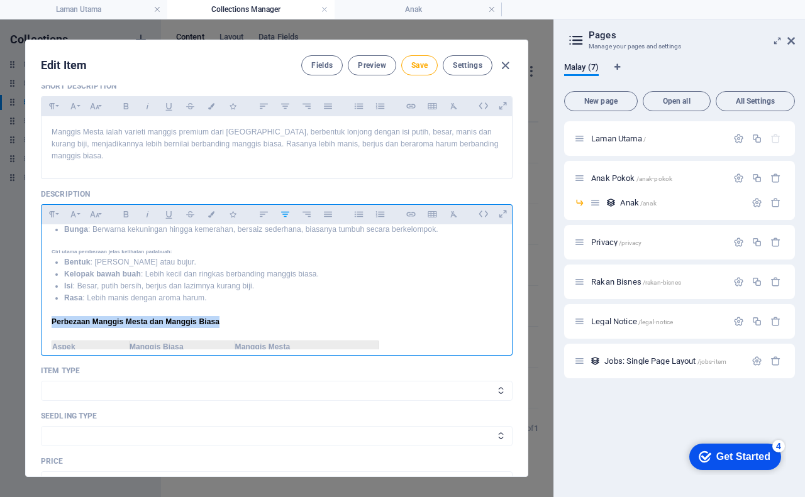
drag, startPoint x: 50, startPoint y: 308, endPoint x: 221, endPoint y: 312, distance: 171.7
click at [221, 312] on div "Pokok Manggis Mesta: Varieti Premium Ratu Buah Pengenalan Manggis ( Garcinia ma…" at bounding box center [277, 404] width 470 height 762
click at [285, 215] on icon "button" at bounding box center [285, 214] width 11 height 15
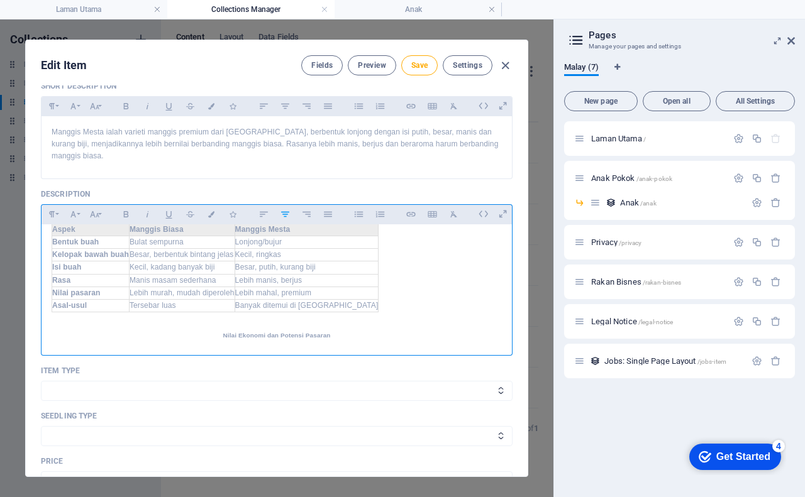
scroll to position [264, 0]
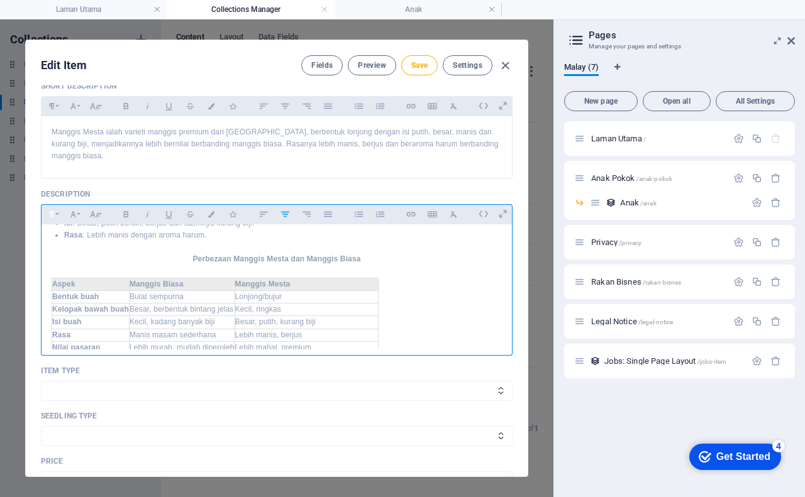
click at [52, 213] on icon "button" at bounding box center [52, 214] width 6 height 6
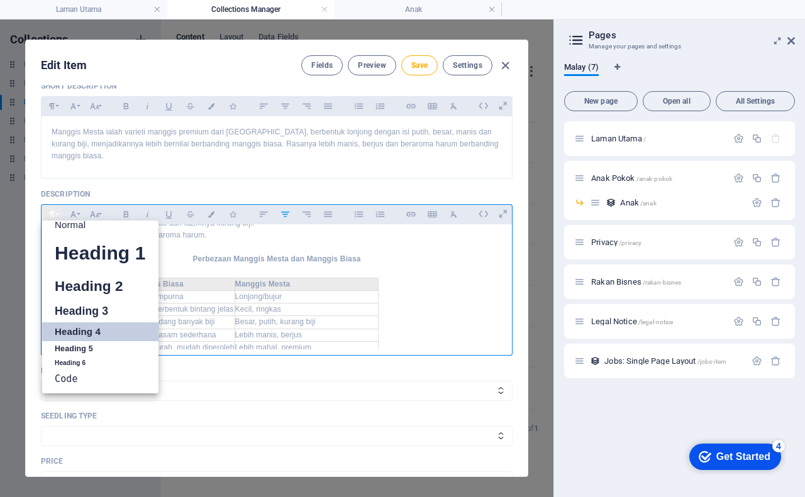
scroll to position [10, 0]
click at [62, 347] on link "Heading 5" at bounding box center [100, 349] width 116 height 16
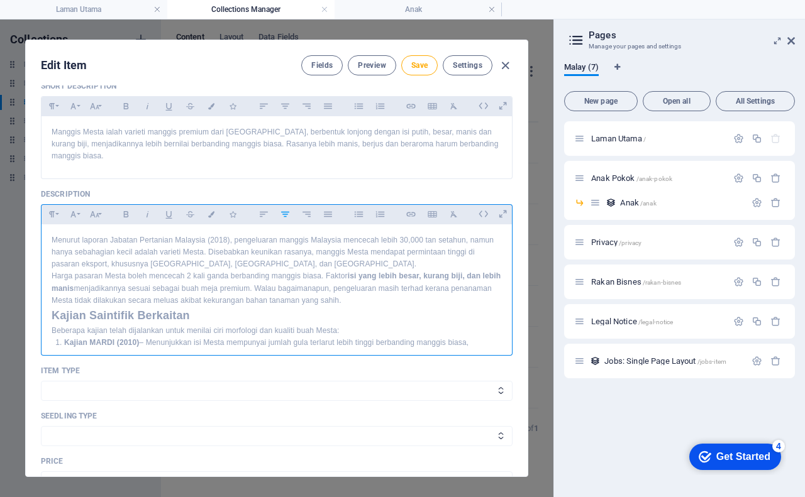
scroll to position [453, 0]
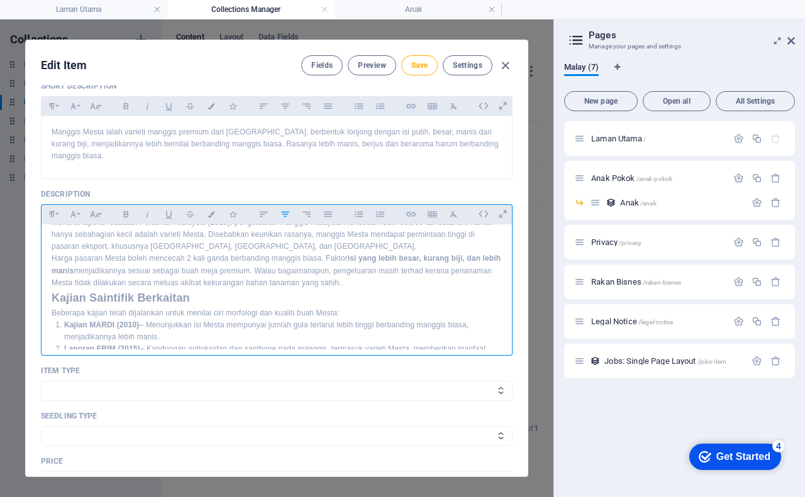
click at [405, 270] on p "Harga pasaran Mesta boleh mencecah 2 kali ganda berbanding manggis biasa. Fakto…" at bounding box center [277, 271] width 450 height 36
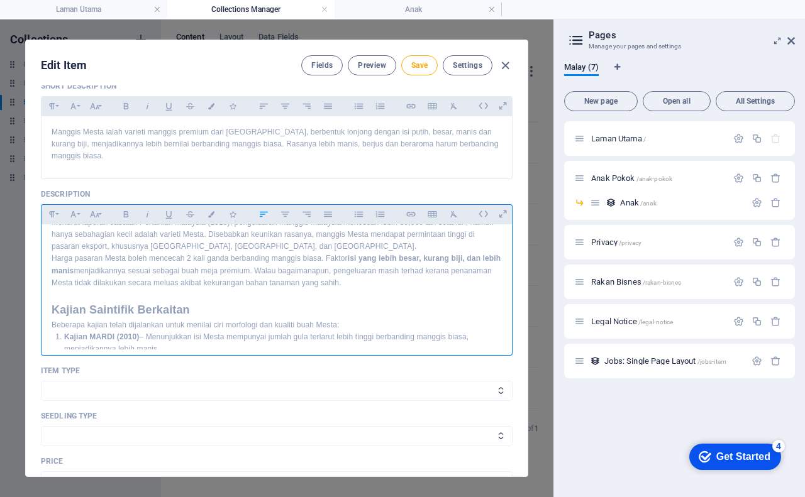
click at [226, 301] on h2 "Kajian Saintifik Berkaitan" at bounding box center [277, 310] width 450 height 18
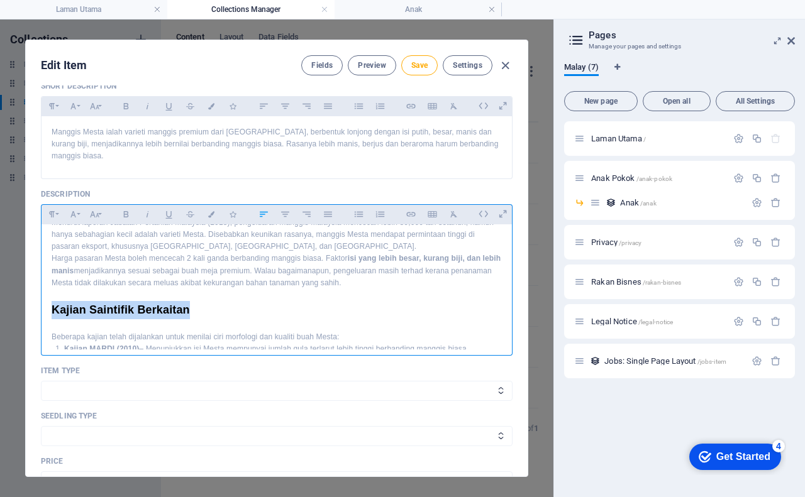
drag, startPoint x: 52, startPoint y: 297, endPoint x: 192, endPoint y: 296, distance: 140.9
click at [192, 301] on h2 "Kajian Saintifik Berkaitan" at bounding box center [277, 310] width 450 height 18
click at [47, 216] on icon "button" at bounding box center [52, 214] width 11 height 15
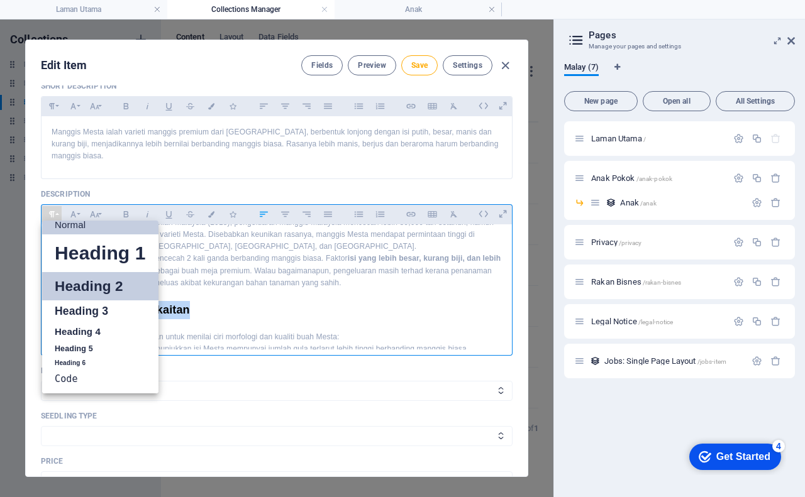
scroll to position [10, 0]
click at [82, 348] on link "Heading 5" at bounding box center [100, 349] width 116 height 16
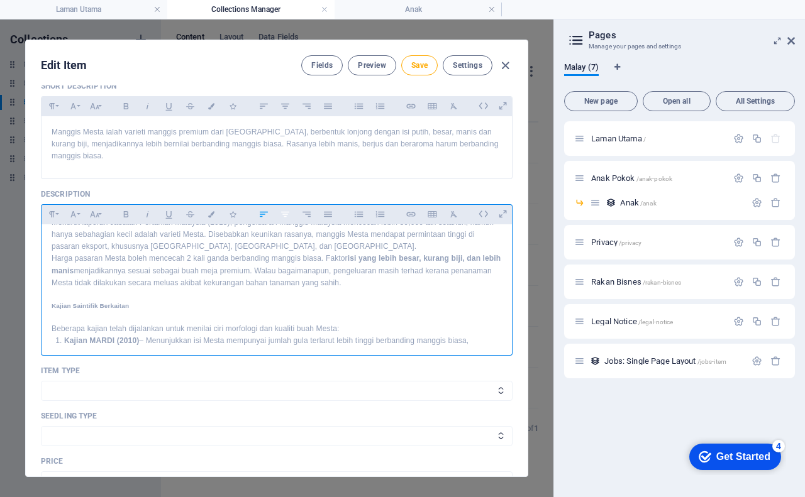
click at [282, 213] on icon "button" at bounding box center [285, 214] width 11 height 15
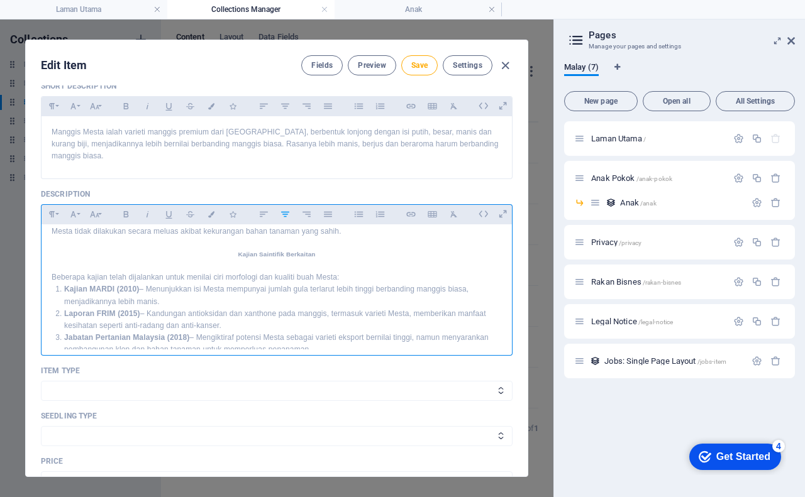
scroll to position [516, 0]
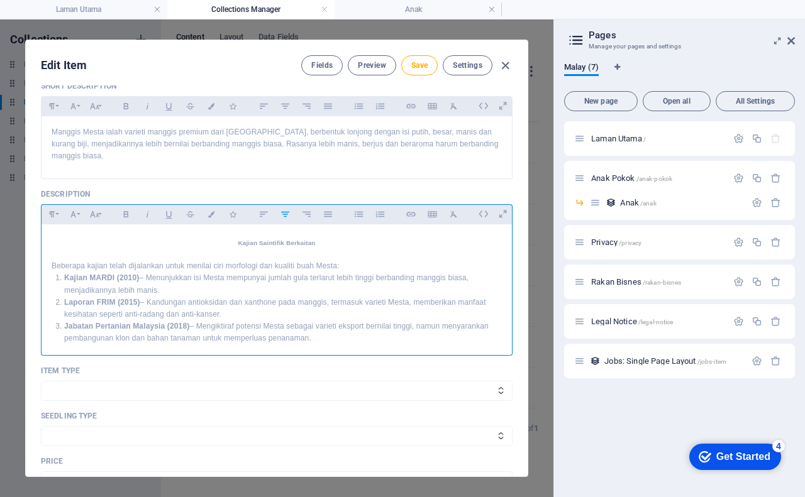
click at [323, 328] on p "Jabatan Pertanian Malaysia (2018) – Mengiktiraf potensi Mesta sebagai varieti e…" at bounding box center [283, 333] width 438 height 24
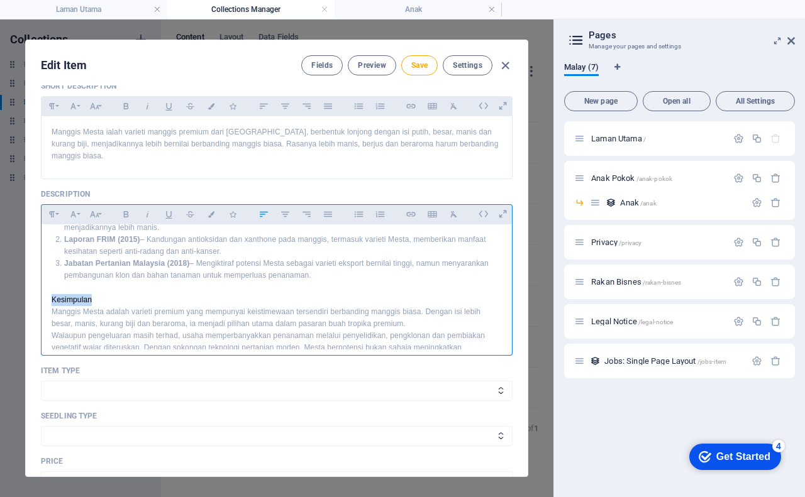
drag, startPoint x: 52, startPoint y: 290, endPoint x: 96, endPoint y: 288, distance: 44.7
click at [97, 294] on p "Kesimpulan" at bounding box center [277, 300] width 450 height 12
click at [53, 213] on icon "button" at bounding box center [52, 214] width 6 height 6
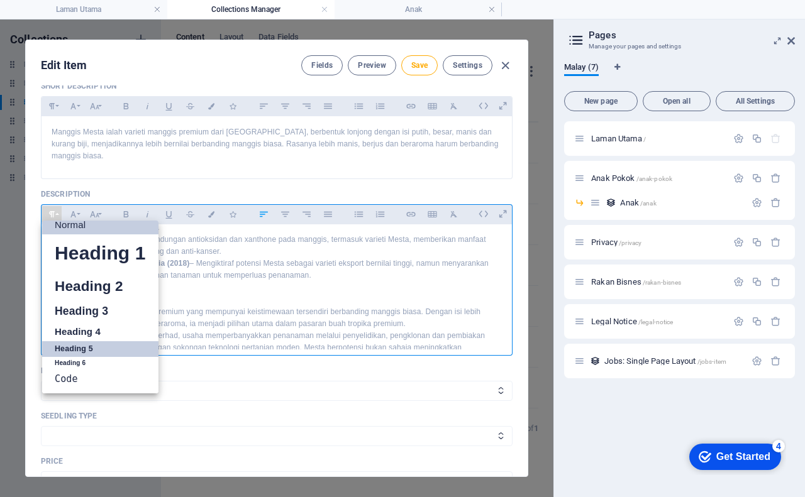
click at [96, 348] on link "Heading 5" at bounding box center [100, 349] width 116 height 16
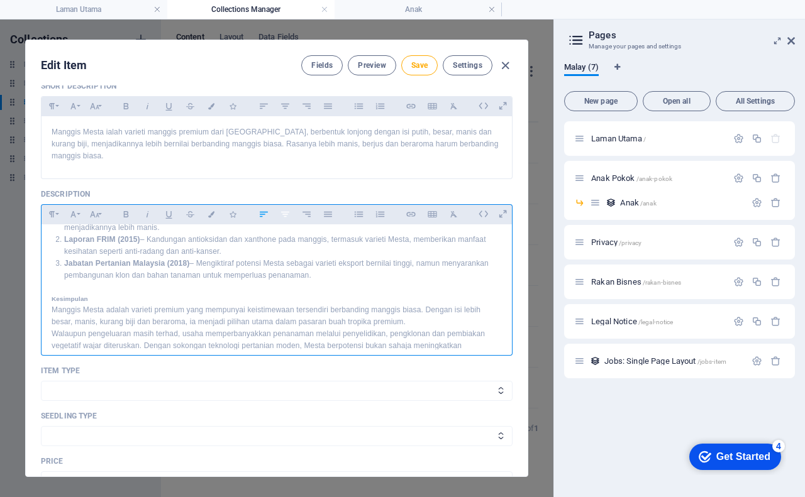
click at [286, 217] on icon "button" at bounding box center [285, 214] width 11 height 15
click at [301, 294] on h5 "Kesimpulan" at bounding box center [277, 299] width 450 height 10
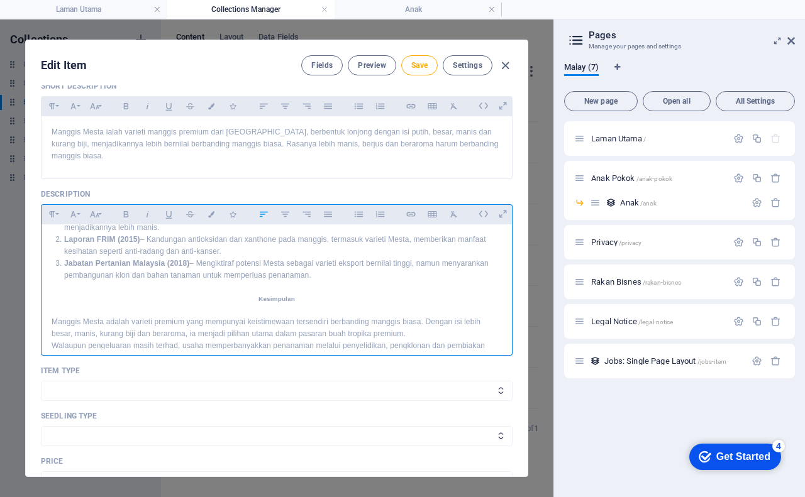
scroll to position [641, 0]
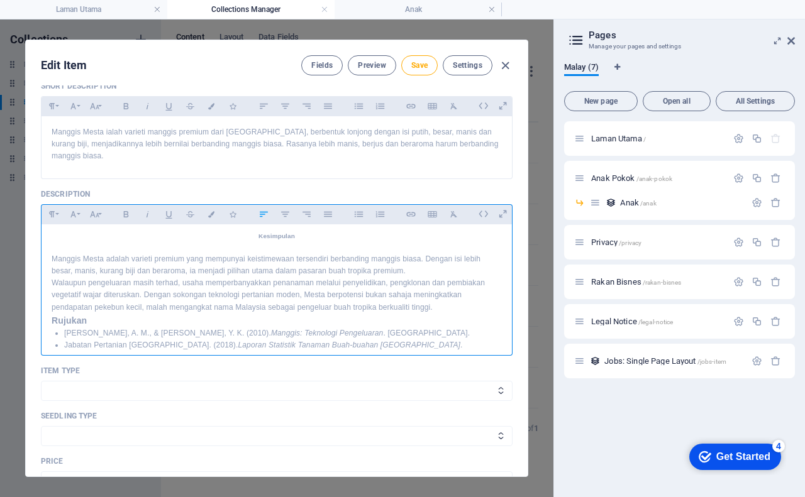
click at [438, 295] on p "Walaupun pengeluaran masih terhad, usaha memperbanyakkan penanaman melalui peny…" at bounding box center [277, 295] width 450 height 36
drag, startPoint x: 51, startPoint y: 321, endPoint x: 86, endPoint y: 317, distance: 35.4
click at [52, 215] on icon "button" at bounding box center [52, 214] width 11 height 15
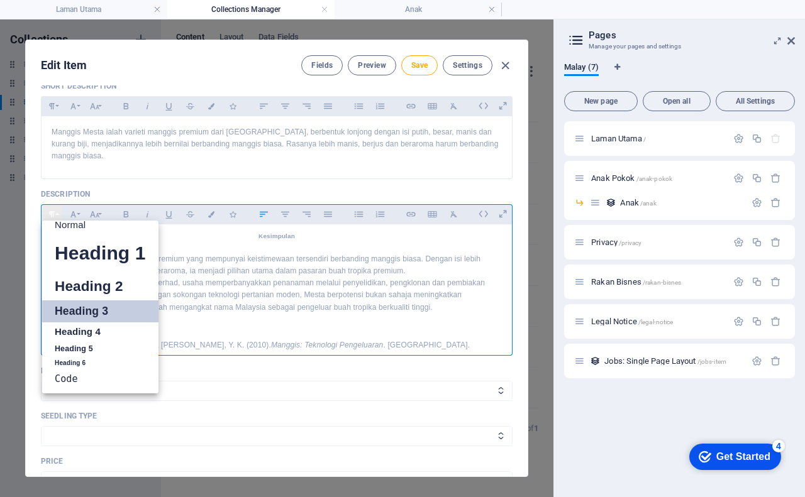
scroll to position [10, 0]
click at [85, 360] on link "Heading 6" at bounding box center [100, 363] width 116 height 13
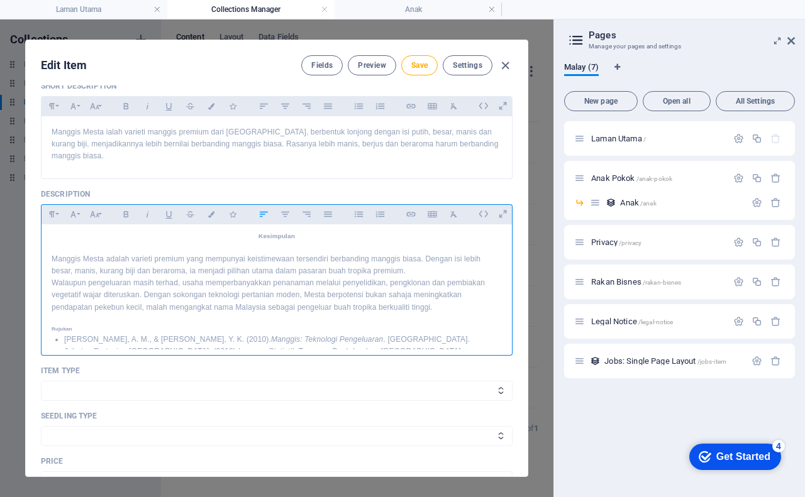
scroll to position [660, 0]
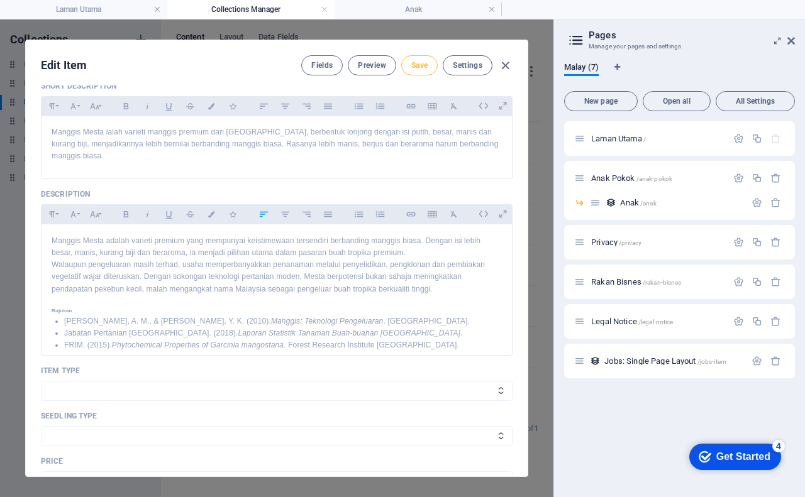
click at [414, 66] on span "Save" at bounding box center [419, 65] width 16 height 10
click at [375, 67] on span "Preview" at bounding box center [372, 65] width 28 height 10
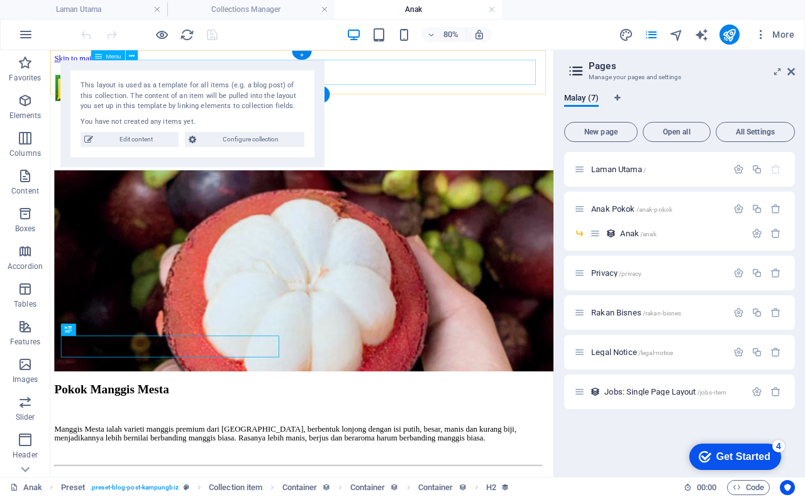
scroll to position [0, 0]
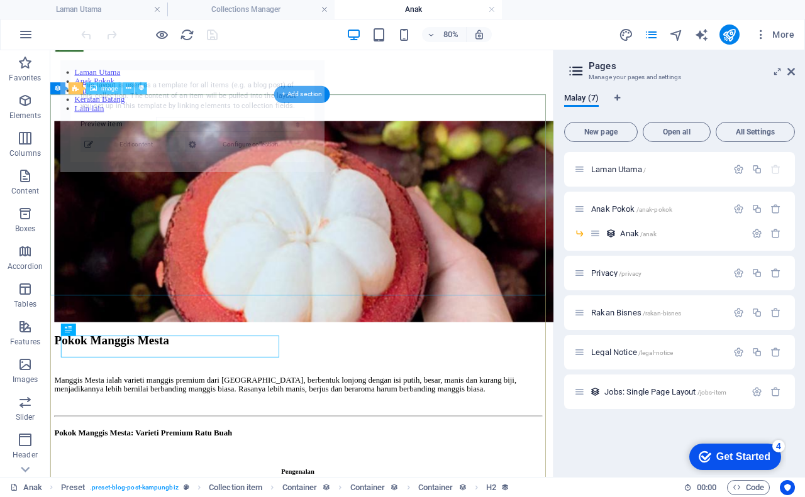
select select "68b876c4b0621da6690ecd42"
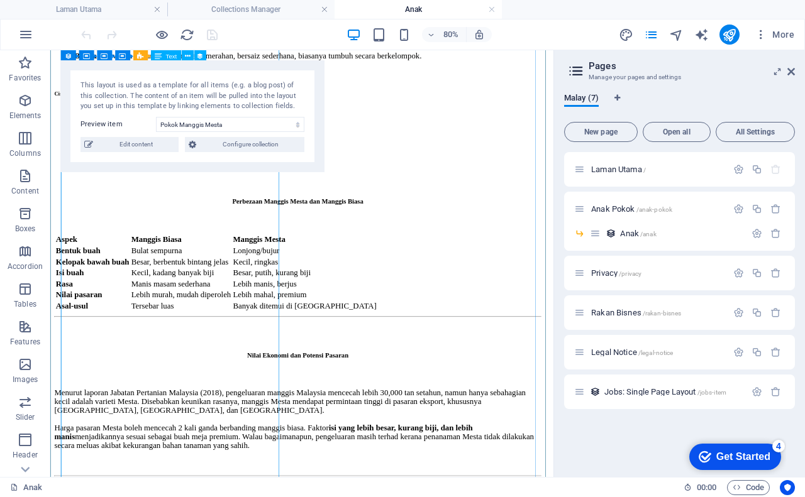
scroll to position [818, 0]
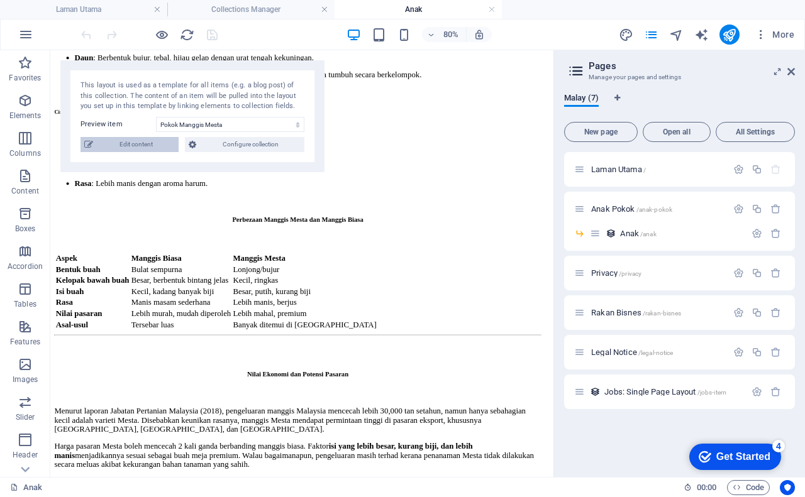
click at [129, 140] on span "Edit content" at bounding box center [136, 144] width 78 height 15
type input "pokok-manggis-mesta"
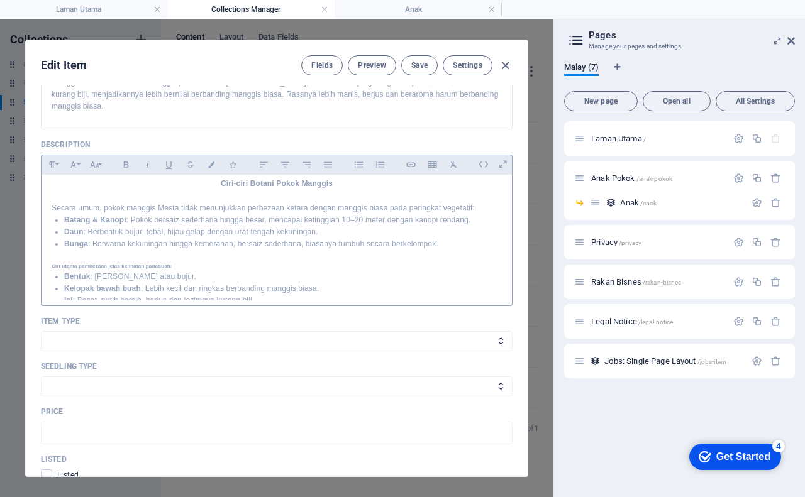
scroll to position [157, 0]
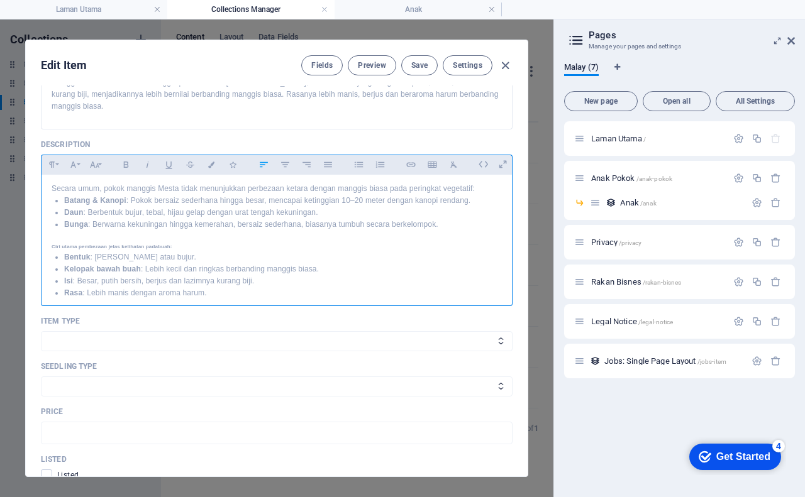
click at [176, 243] on h6 "Ciri utama pembezaan jelas kelihatan pada buah :" at bounding box center [277, 247] width 450 height 8
drag, startPoint x: 182, startPoint y: 234, endPoint x: 49, endPoint y: 235, distance: 133.3
click at [49, 235] on div "Pokok Manggis Mesta: Varieti Premium Ratu Buah Pengenalan Manggis ( Garcinia ma…" at bounding box center [277, 416] width 470 height 797
click at [48, 165] on icon "button" at bounding box center [52, 164] width 11 height 15
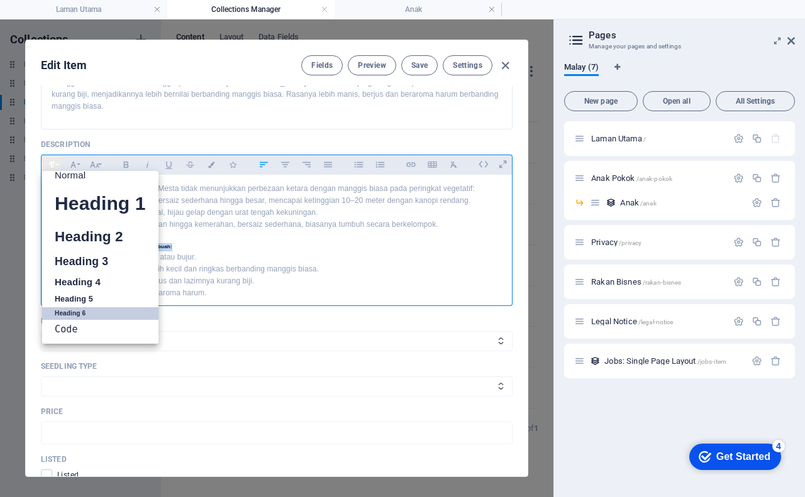
scroll to position [10, 0]
click at [74, 311] on link "Heading 6" at bounding box center [100, 314] width 116 height 13
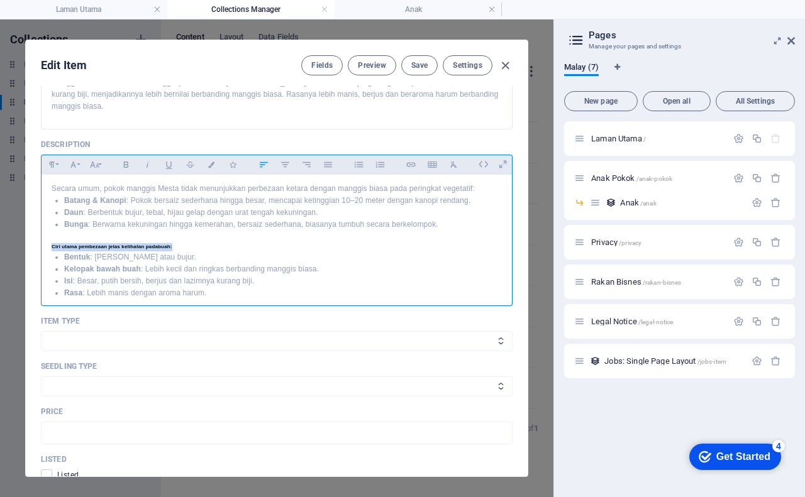
click at [180, 243] on h6 "Ciri utama pembezaan jelas kelihatan pada buah :" at bounding box center [277, 247] width 450 height 8
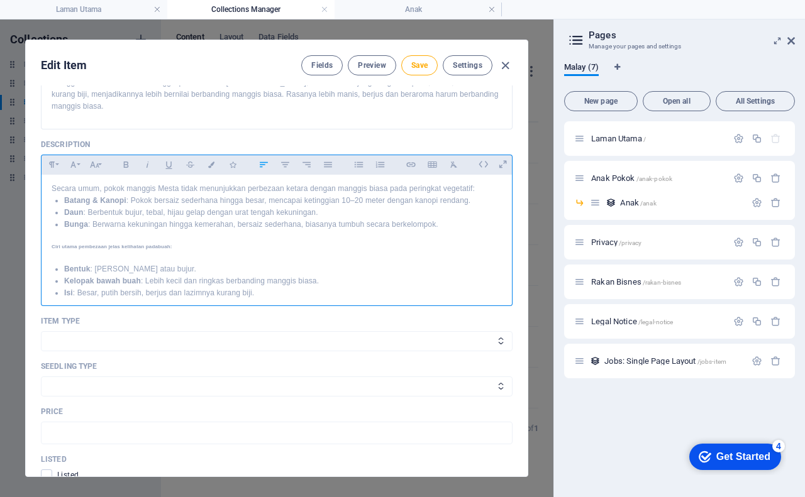
scroll to position [197, 0]
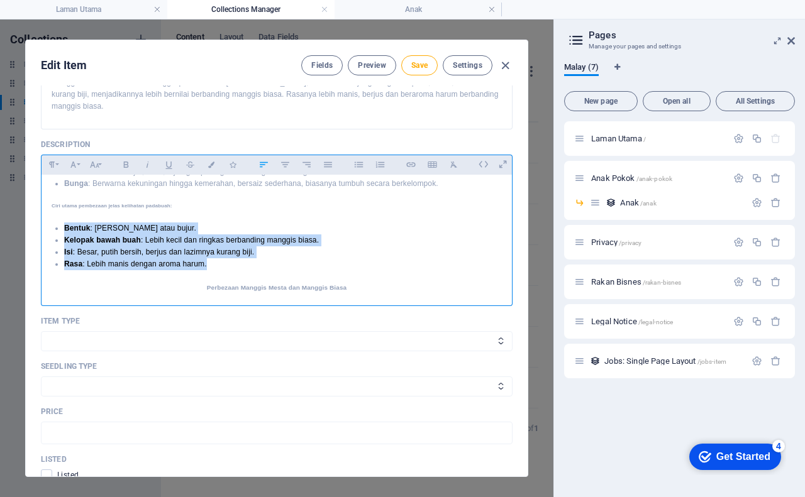
drag, startPoint x: 206, startPoint y: 294, endPoint x: 52, endPoint y: 214, distance: 173.8
click at [52, 223] on ul "Bentuk : Lebih lonjong atau bujur. Kelopak bawah buah : Lebih kecil dan ringkas…" at bounding box center [277, 247] width 450 height 48
click at [284, 165] on icon "button" at bounding box center [285, 165] width 8 height 6
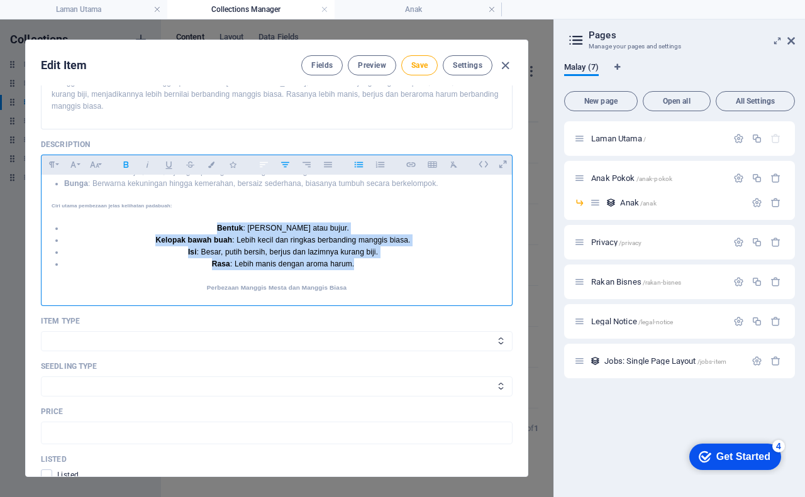
click at [265, 165] on icon "button" at bounding box center [263, 164] width 11 height 15
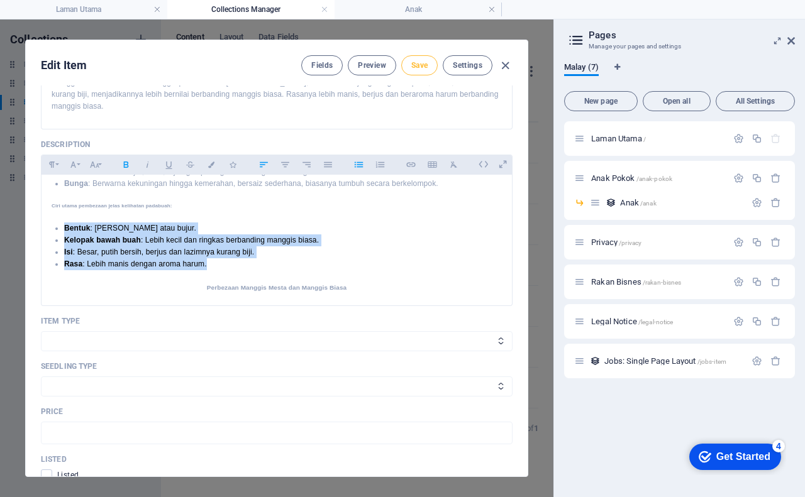
click at [418, 69] on span "Save" at bounding box center [419, 65] width 16 height 10
click at [375, 63] on span "Preview" at bounding box center [372, 65] width 28 height 10
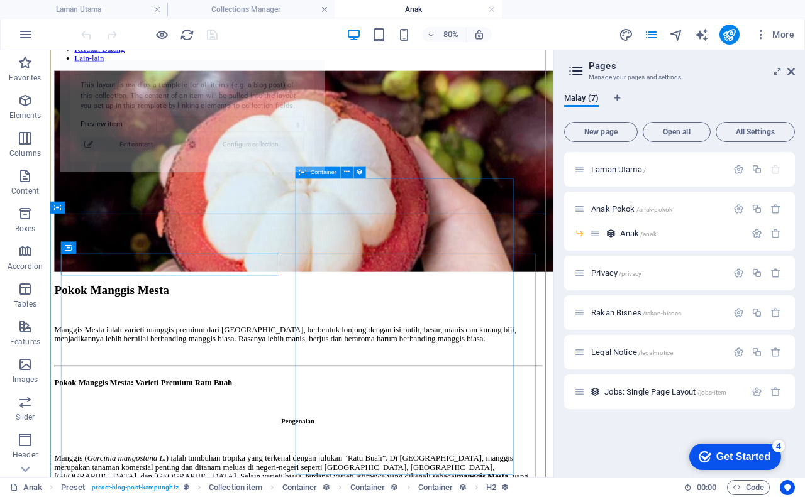
scroll to position [126, 0]
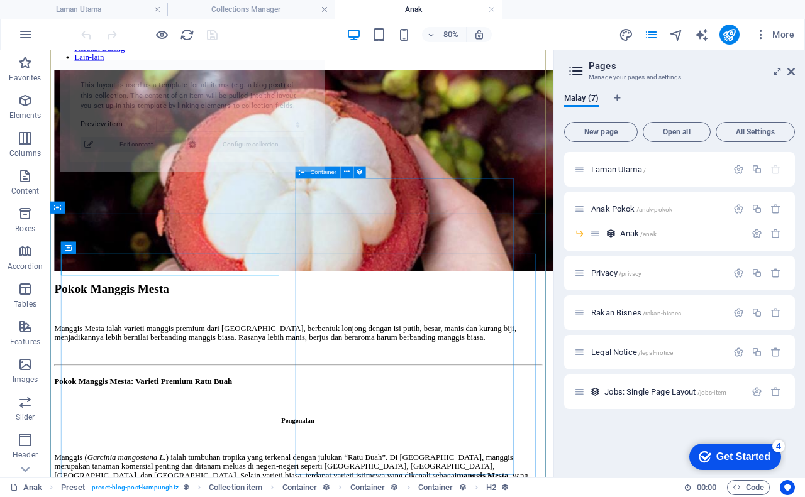
select select "68b876c4b0621da6690ecd42"
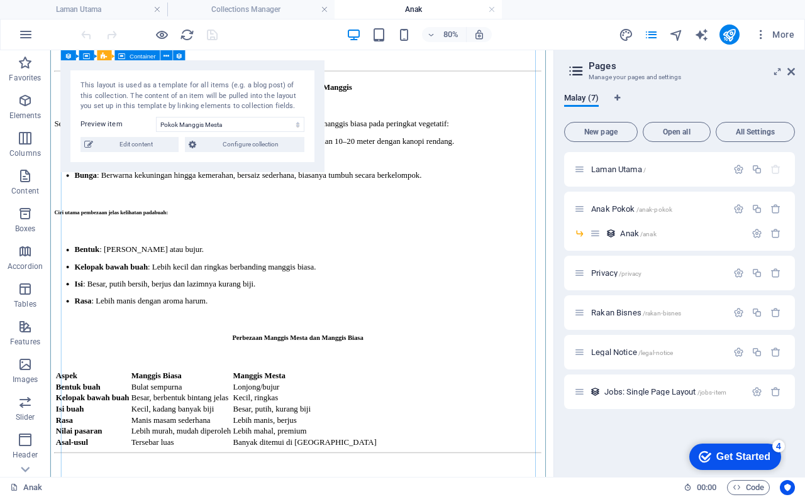
scroll to position [629, 0]
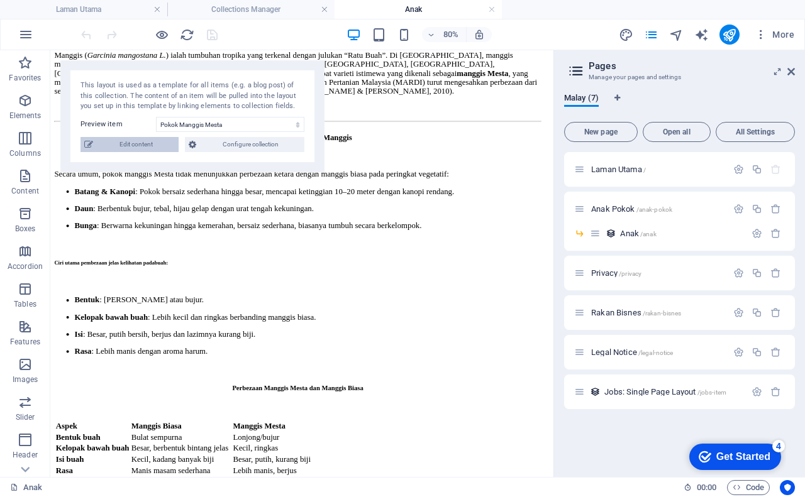
click at [153, 146] on span "Edit content" at bounding box center [136, 144] width 78 height 15
type input "pokok-manggis-mesta"
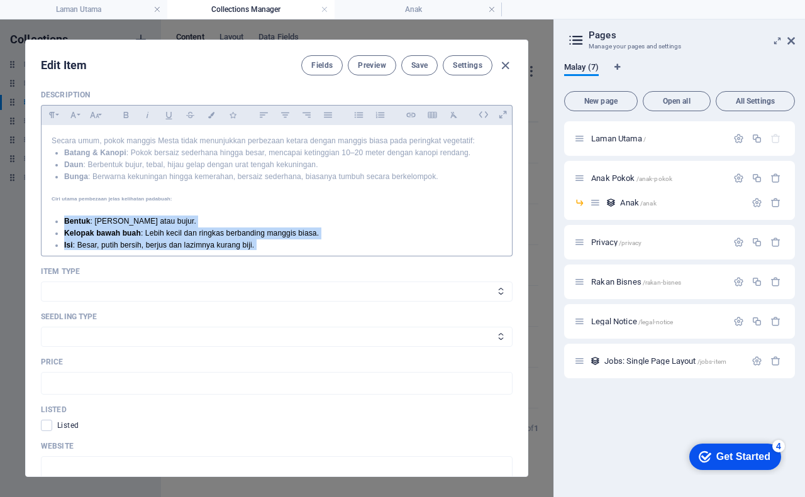
scroll to position [135, 0]
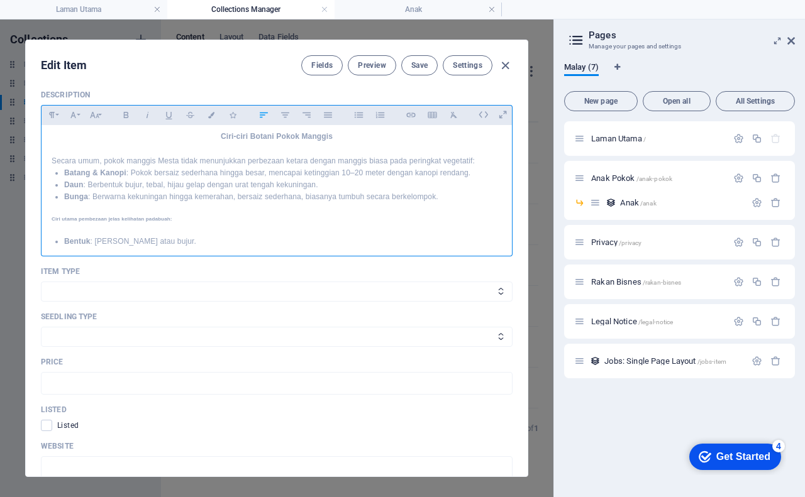
click at [475, 155] on p "Secara umum, pokok manggis Mesta tidak menunjukkan perbezaan ketara dengan mang…" at bounding box center [277, 161] width 450 height 12
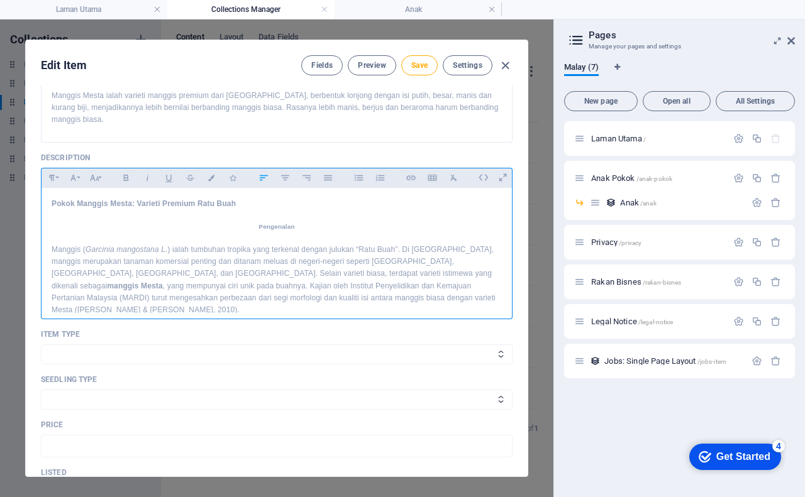
scroll to position [63, 0]
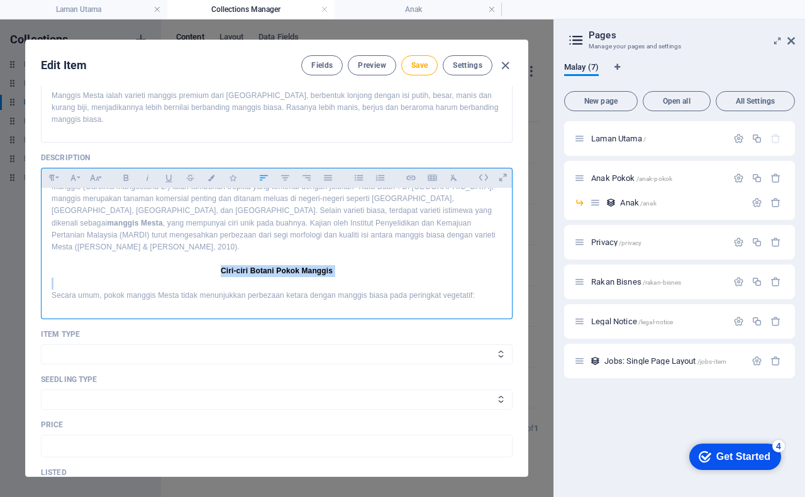
drag, startPoint x: 212, startPoint y: 257, endPoint x: 339, endPoint y: 266, distance: 127.4
click at [53, 177] on icon "button" at bounding box center [52, 177] width 11 height 15
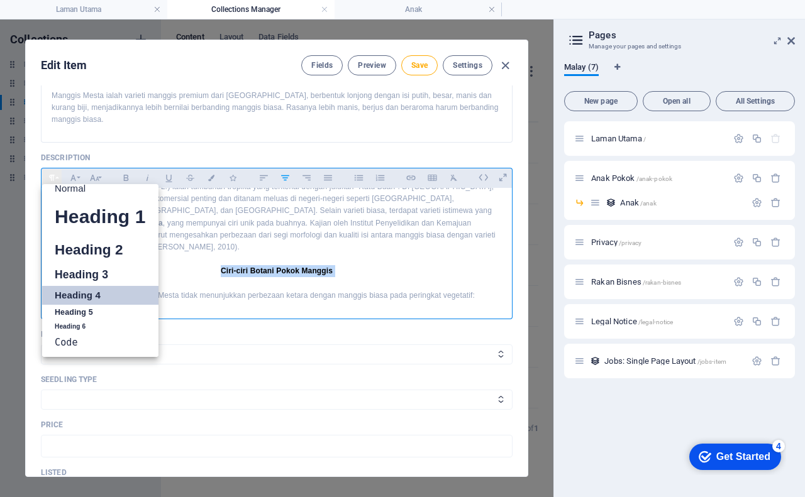
scroll to position [10, 0]
click at [94, 311] on link "Heading 5" at bounding box center [100, 313] width 116 height 16
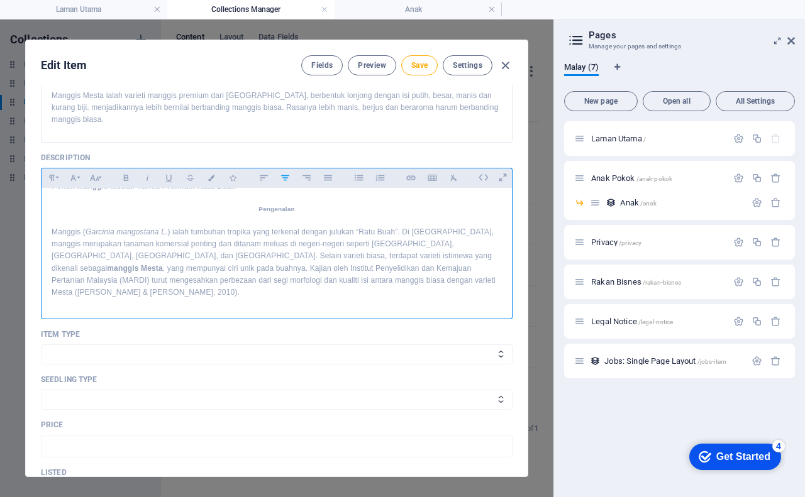
scroll to position [0, 0]
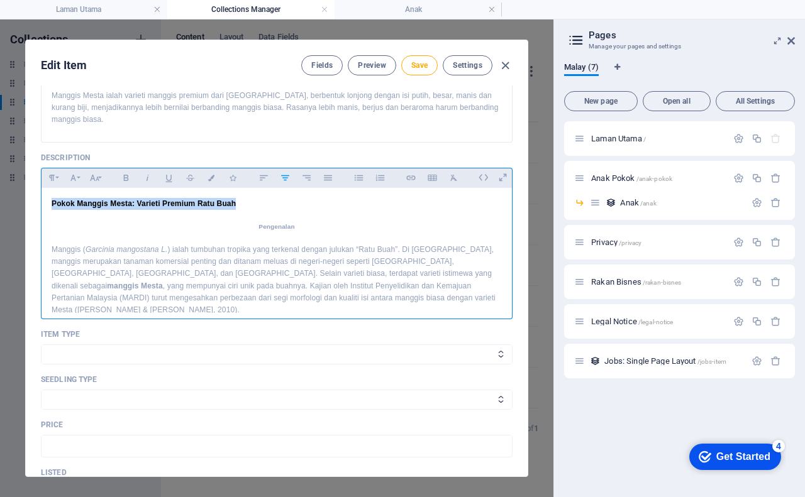
drag, startPoint x: 52, startPoint y: 204, endPoint x: 279, endPoint y: 204, distance: 226.4
click at [279, 204] on h4 "Pokok Manggis Mesta: Varieti Premium Ratu Buah" at bounding box center [277, 204] width 450 height 12
click at [282, 177] on icon "button" at bounding box center [285, 177] width 11 height 15
click at [421, 64] on span "Save" at bounding box center [419, 65] width 16 height 10
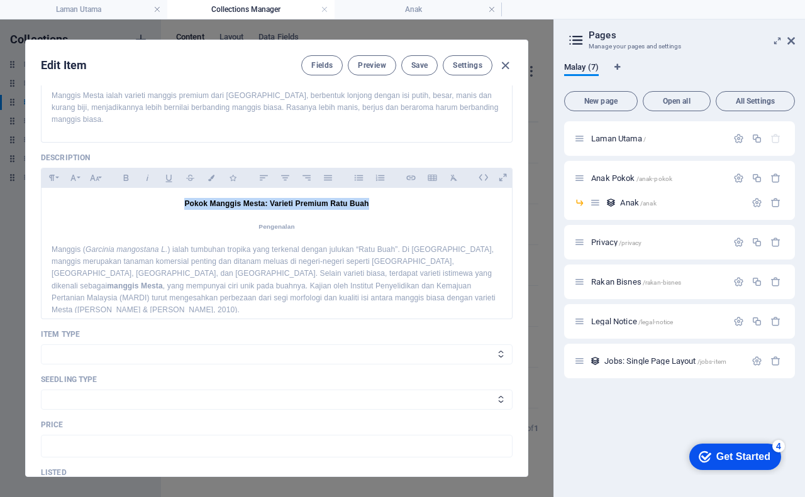
click at [372, 72] on button "Preview" at bounding box center [372, 65] width 48 height 20
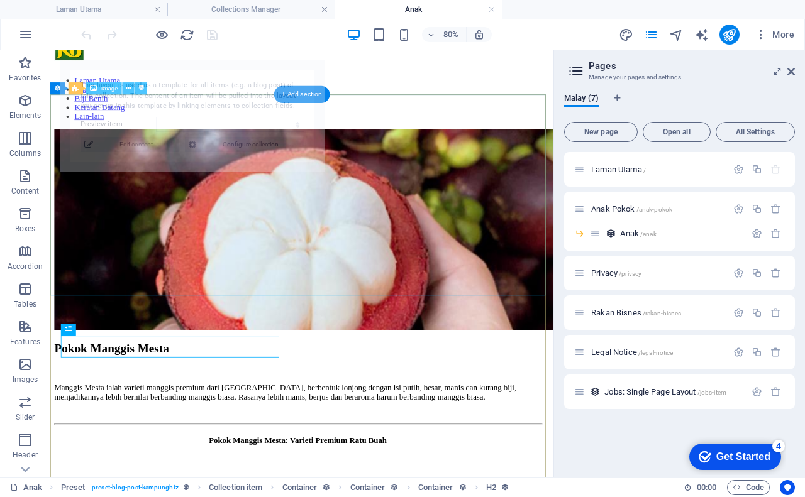
select select "68b876c4b0621da6690ecd42"
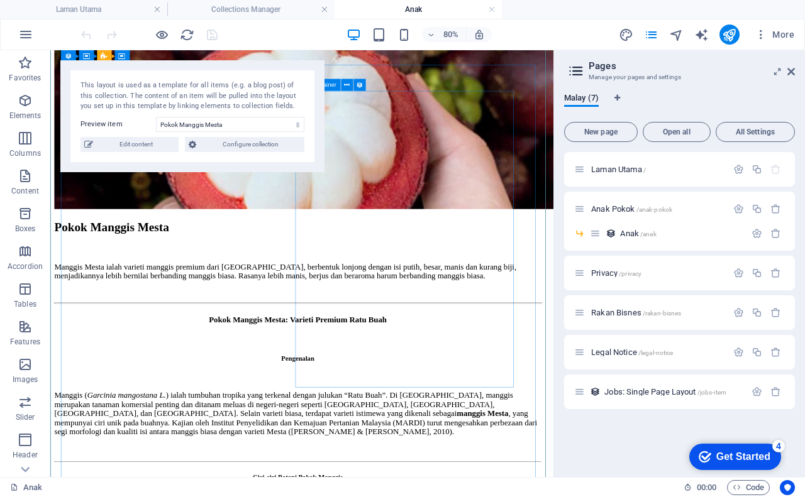
scroll to position [189, 0]
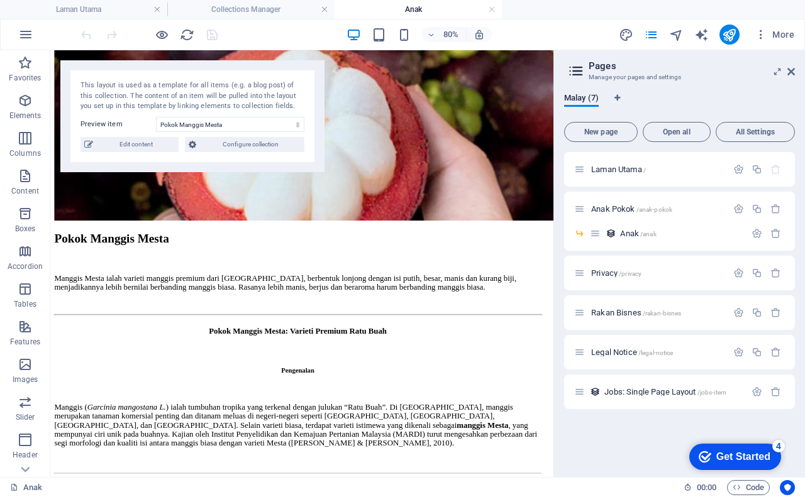
click at [147, 148] on span "Edit content" at bounding box center [136, 144] width 78 height 15
type input "pokok-manggis-mesta"
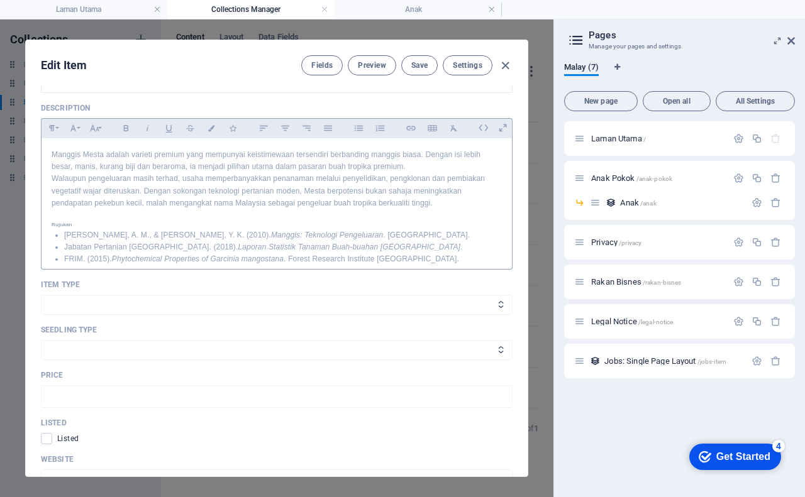
scroll to position [450, 0]
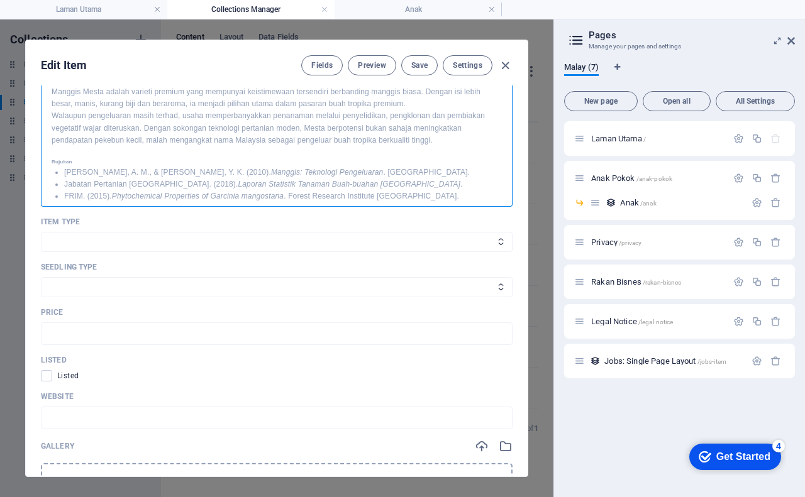
click at [82, 158] on h6 "Rujukan" at bounding box center [277, 162] width 450 height 8
click at [65, 191] on p "Jabatan Pertanian Malaysia. (2018). Laporan Statistik Tanaman Buah-buahan Malay…" at bounding box center [283, 197] width 438 height 12
click at [64, 203] on p "FRIM. (2015). Phytochemical Properties of Garcinia mangostana . Forest Research…" at bounding box center [283, 209] width 438 height 12
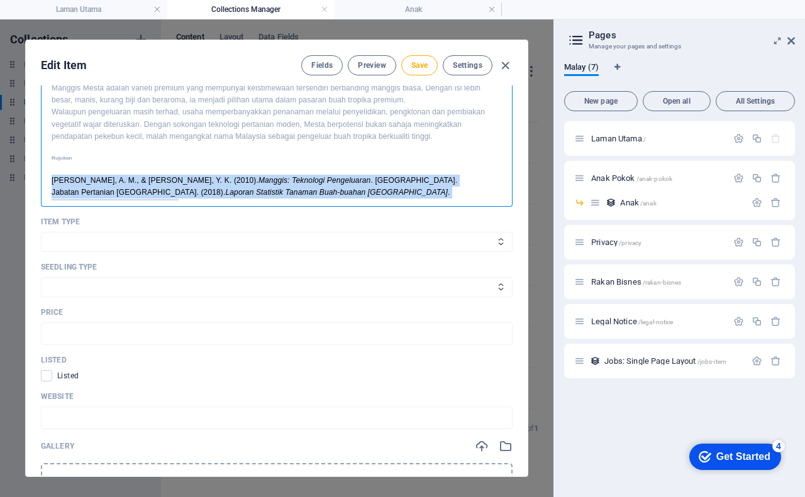
scroll to position [694, 0]
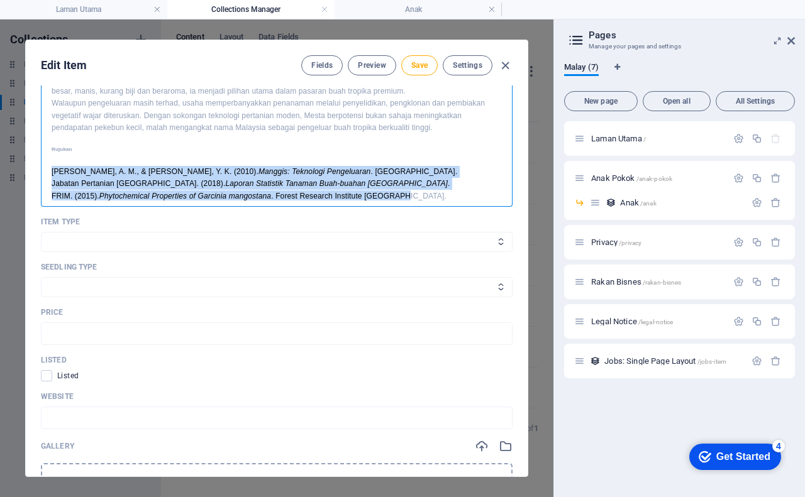
drag, startPoint x: 51, startPoint y: 170, endPoint x: 400, endPoint y: 185, distance: 349.4
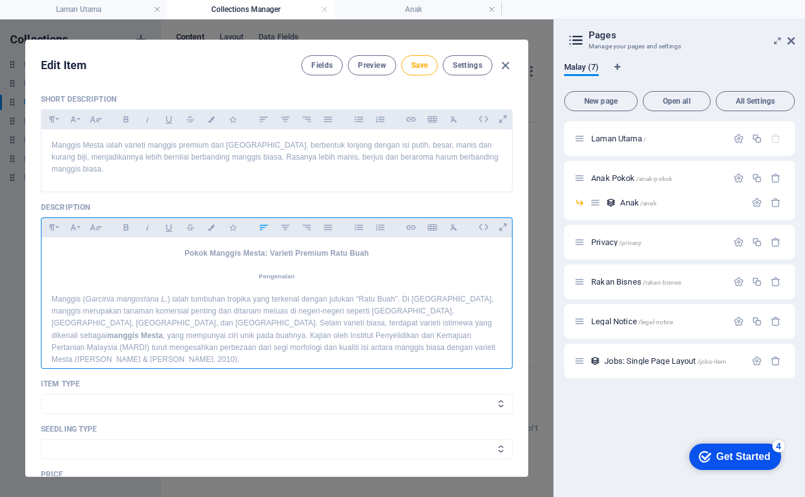
scroll to position [261, 0]
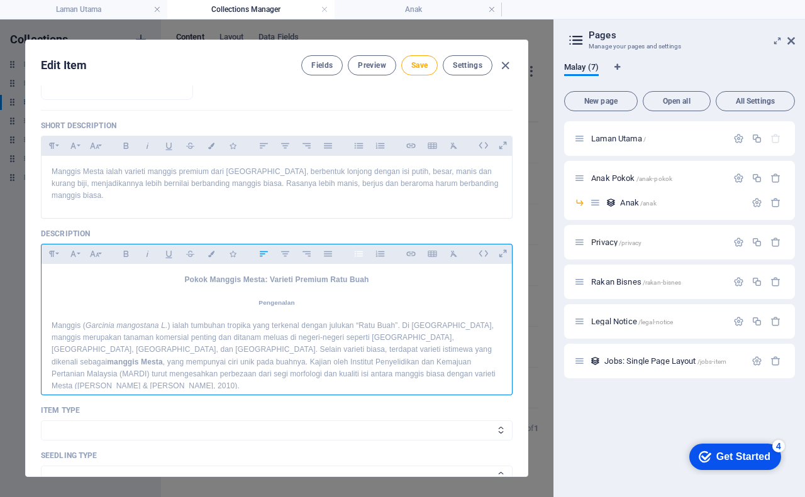
click at [357, 253] on icon "button" at bounding box center [358, 254] width 8 height 6
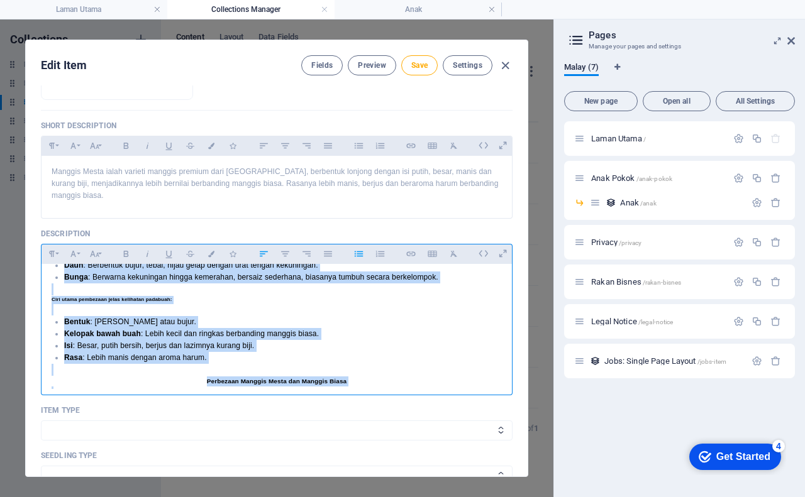
scroll to position [191, 0]
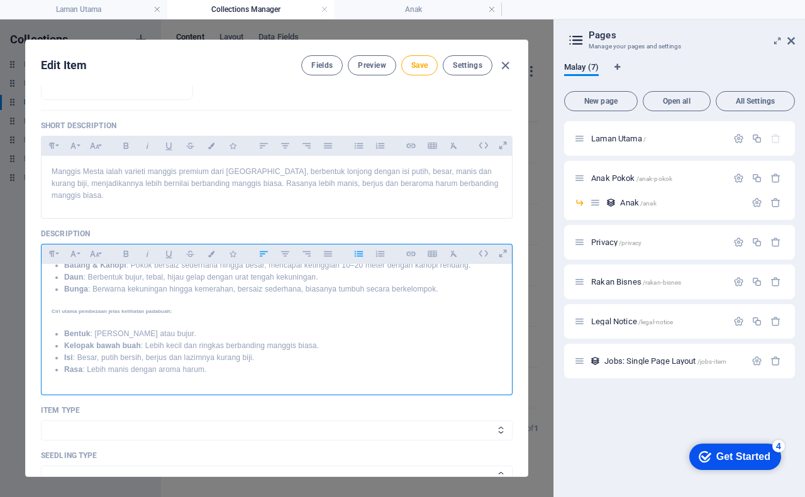
click at [62, 328] on ul "Bentuk : Lebih lonjong atau bujur. Kelopak bawah buah : Lebih kecil dan ringkas…" at bounding box center [277, 352] width 450 height 48
click at [63, 340] on ul "Kelopak bawah buah : Lebih kecil dan ringkas berbanding manggis biasa. Isi : Be…" at bounding box center [277, 358] width 450 height 36
click at [64, 353] on strong "Isi" at bounding box center [68, 357] width 9 height 9
click at [64, 364] on ul "Rasa : Lebih manis dengan aroma harum." at bounding box center [277, 370] width 450 height 12
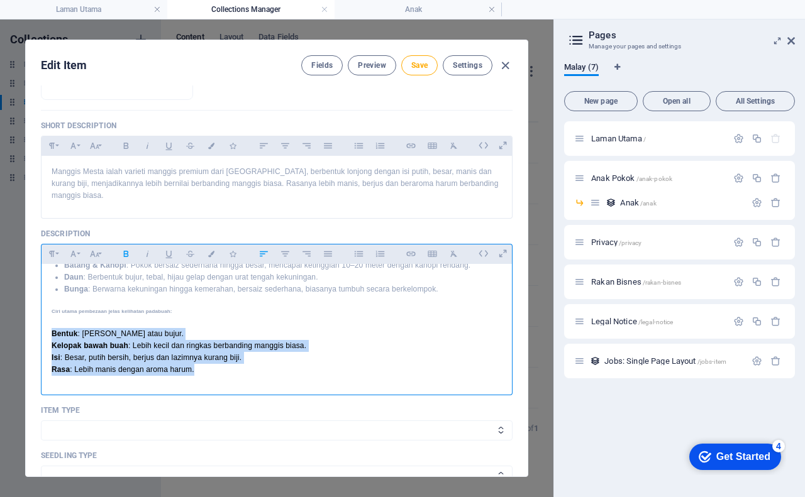
drag, startPoint x: 51, startPoint y: 323, endPoint x: 210, endPoint y: 360, distance: 163.5
click at [210, 360] on div "Pokok Manggis Mesta: Varieti Premium Ratu Buah Pengenalan Manggis ( Garcinia ma…" at bounding box center [277, 488] width 470 height 831
click at [358, 148] on icon "button" at bounding box center [358, 146] width 8 height 6
drag, startPoint x: 49, startPoint y: 319, endPoint x: 272, endPoint y: 354, distance: 225.9
click at [272, 354] on div "Pokok Manggis Mesta: Varieti Premium Ratu Buah Pengenalan Manggis ( Garcinia ma…" at bounding box center [277, 488] width 470 height 831
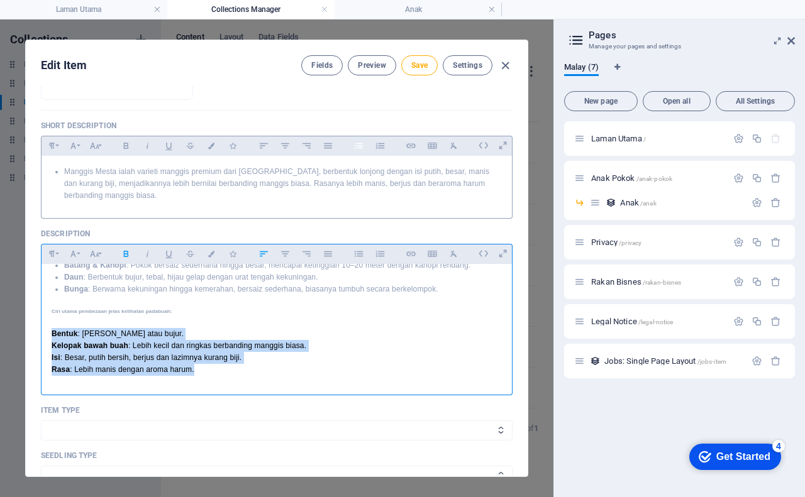
click at [357, 147] on icon "button" at bounding box center [358, 145] width 11 height 15
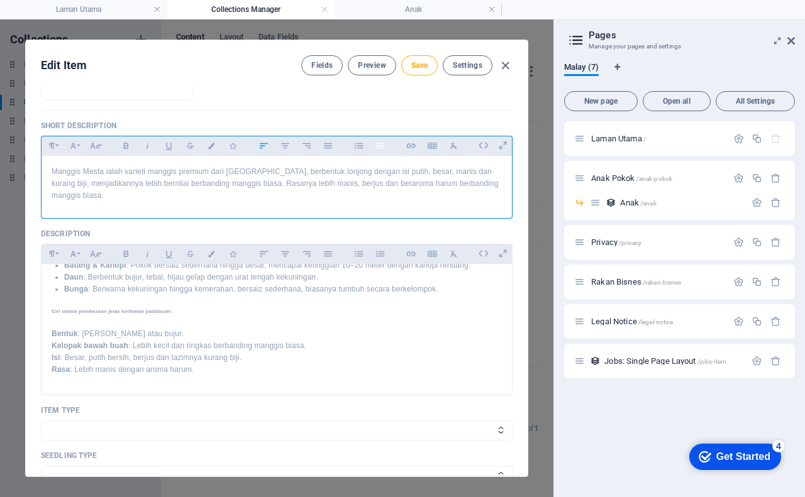
click at [377, 148] on icon "button" at bounding box center [379, 146] width 8 height 6
click at [262, 148] on icon "button" at bounding box center [264, 146] width 8 height 6
click at [262, 148] on icon "button" at bounding box center [263, 145] width 11 height 15
click at [382, 147] on icon "button" at bounding box center [380, 145] width 11 height 15
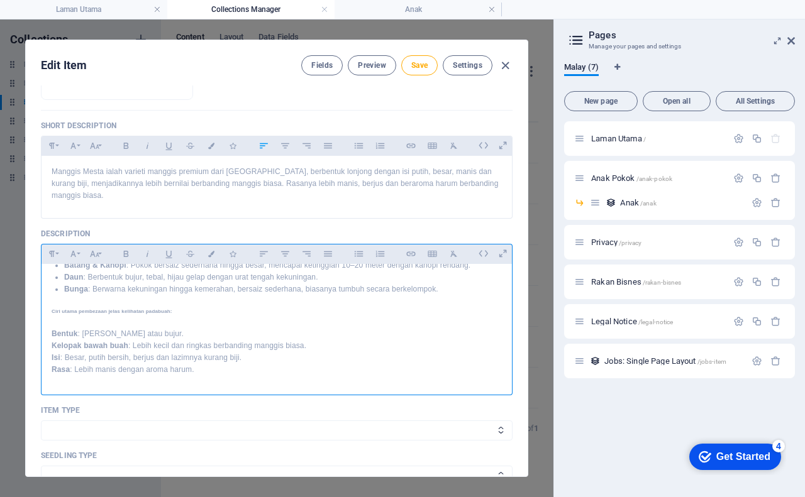
click at [52, 330] on strong "Bentuk" at bounding box center [65, 334] width 26 height 9
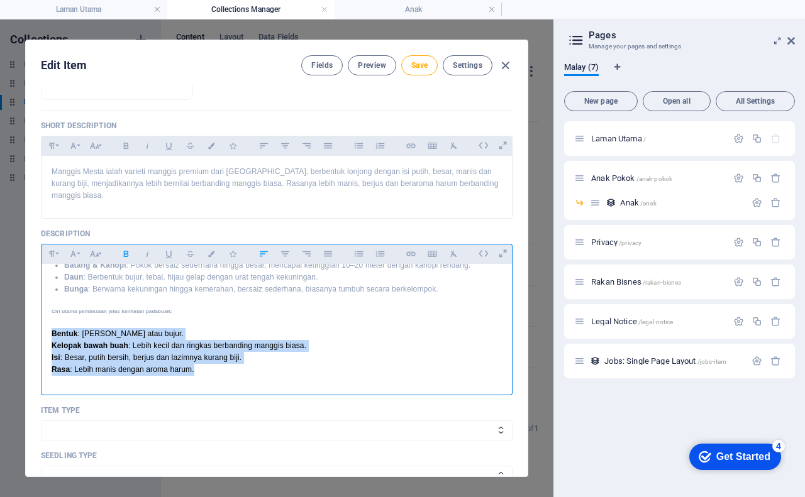
drag, startPoint x: 50, startPoint y: 318, endPoint x: 199, endPoint y: 357, distance: 154.2
click at [199, 357] on div "Pokok Manggis Mesta: Varieti Premium Ratu Buah Pengenalan Manggis ( Garcinia ma…" at bounding box center [277, 488] width 470 height 831
click at [356, 253] on icon "button" at bounding box center [358, 254] width 11 height 15
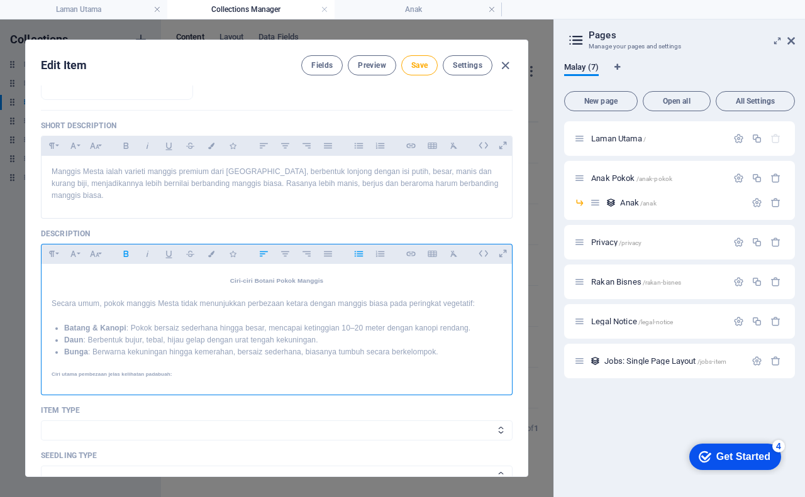
click at [66, 348] on strong "Bunga" at bounding box center [76, 352] width 24 height 9
click at [64, 329] on ul "Batang & Kanopi : Pokok bersaiz sederhana hingga besar, mencapai ketinggian 10–…" at bounding box center [277, 341] width 450 height 36
click at [318, 336] on strong "Bunga" at bounding box center [330, 340] width 24 height 9
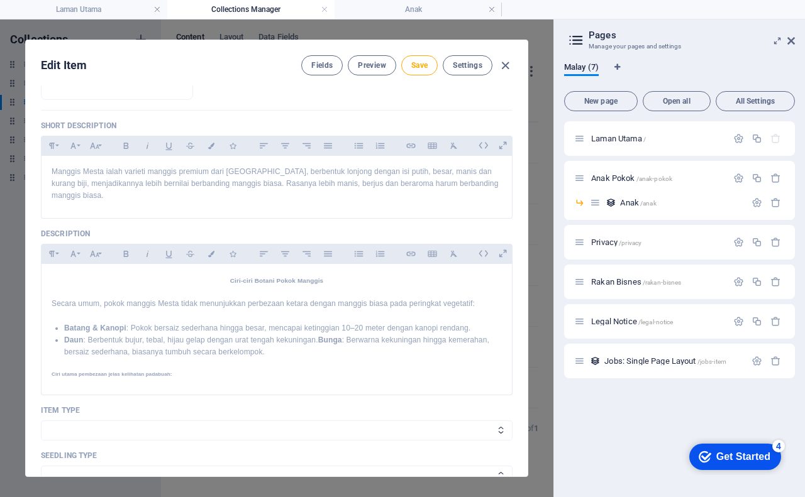
click at [522, 206] on div "Name Pokok Manggis Mesta ​ Slug www.example.com/example-page/ pokok-manggis-mes…" at bounding box center [277, 281] width 502 height 391
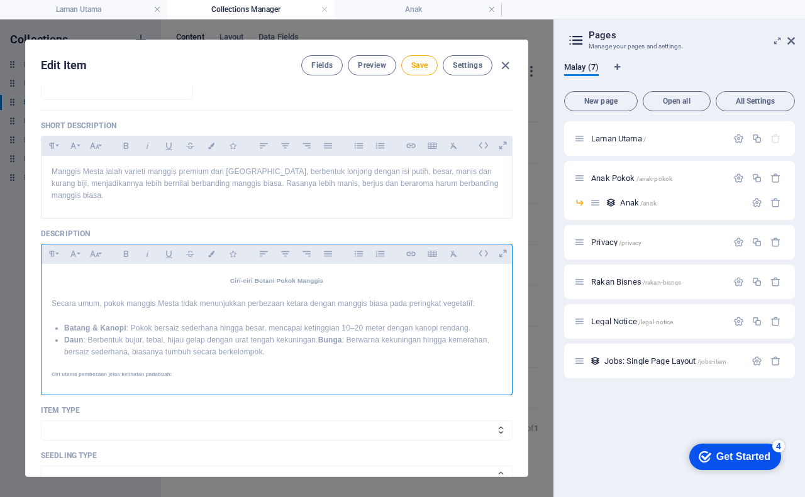
click at [64, 330] on ul "Batang & Kanopi : Pokok bersaiz sederhana hingga besar, mencapai ketinggian 10–…" at bounding box center [277, 341] width 450 height 36
click at [64, 324] on strong "Batang & Kanopi" at bounding box center [95, 328] width 62 height 9
click at [459, 324] on strong "Daun" at bounding box center [467, 328] width 19 height 9
click at [307, 336] on strong "Bunga" at bounding box center [318, 340] width 24 height 9
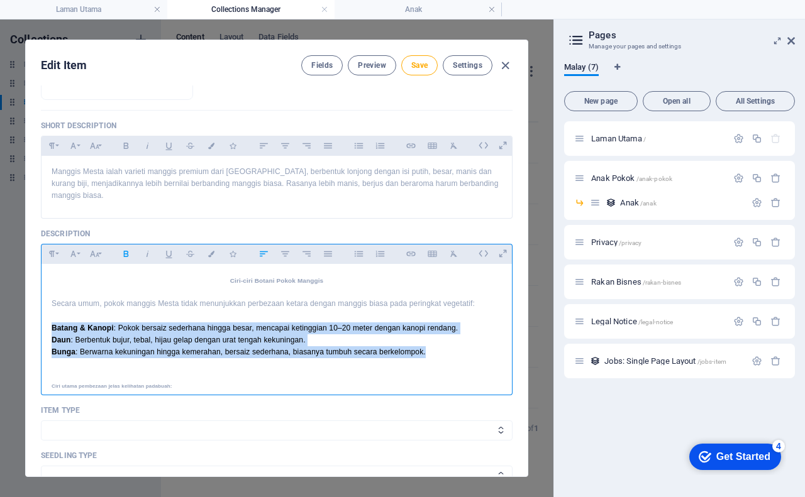
drag, startPoint x: 50, startPoint y: 314, endPoint x: 442, endPoint y: 339, distance: 392.6
click at [359, 253] on icon "button" at bounding box center [358, 254] width 8 height 6
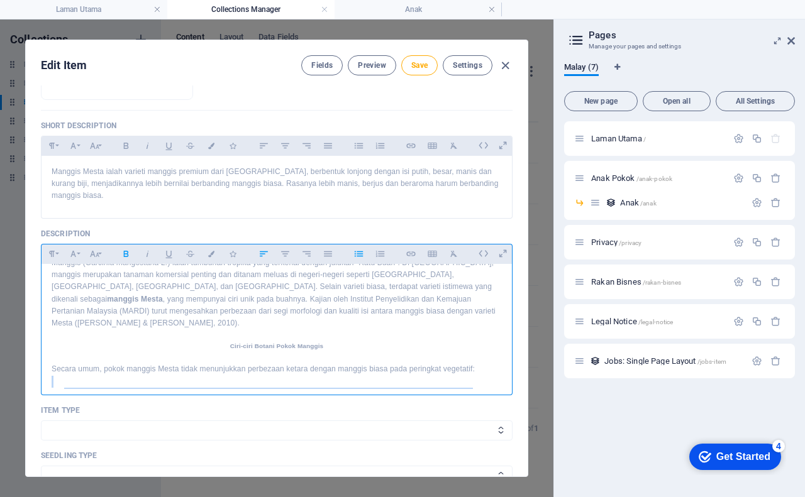
scroll to position [189, 0]
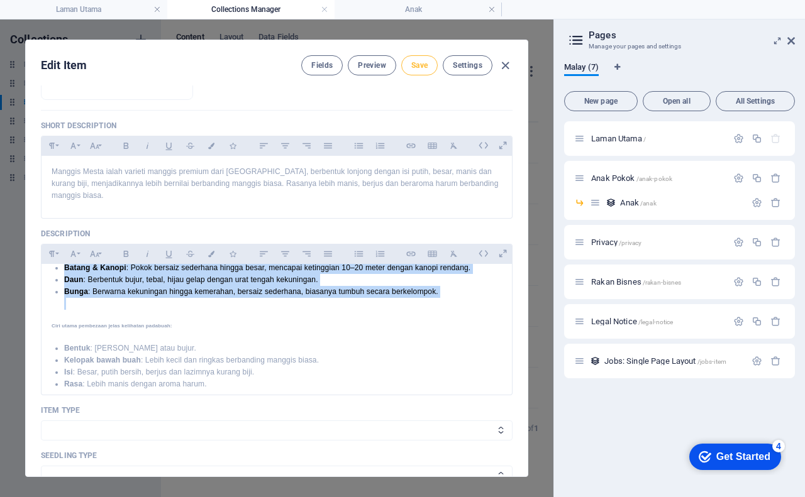
click at [417, 67] on span "Save" at bounding box center [419, 65] width 16 height 10
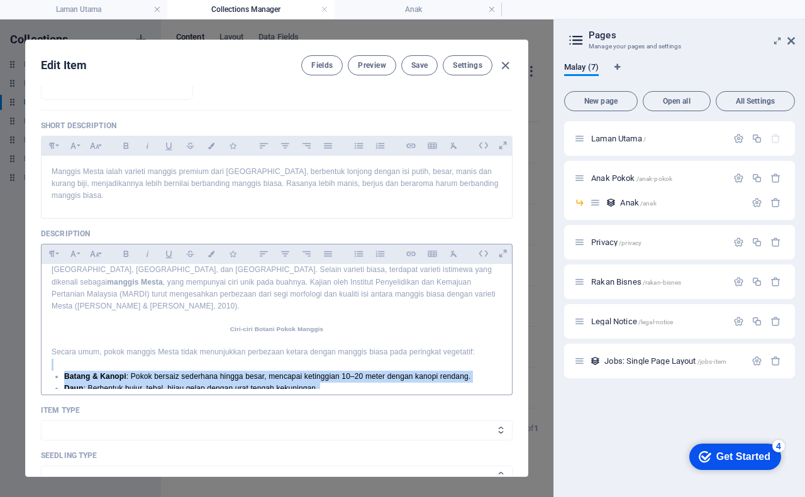
scroll to position [0, 0]
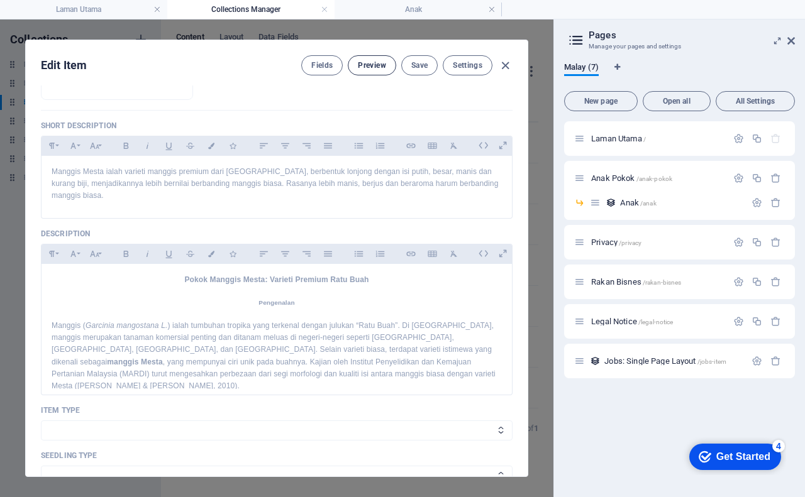
click at [386, 62] on button "Preview" at bounding box center [372, 65] width 48 height 20
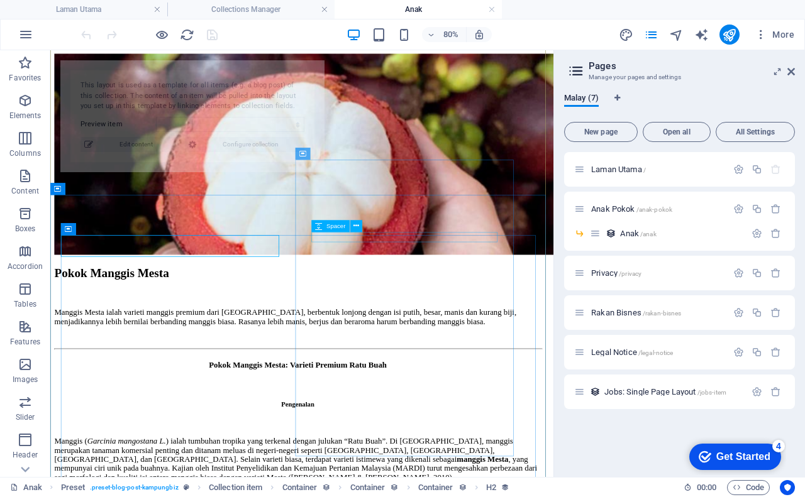
select select "68b876c4b0621da6690ecd42"
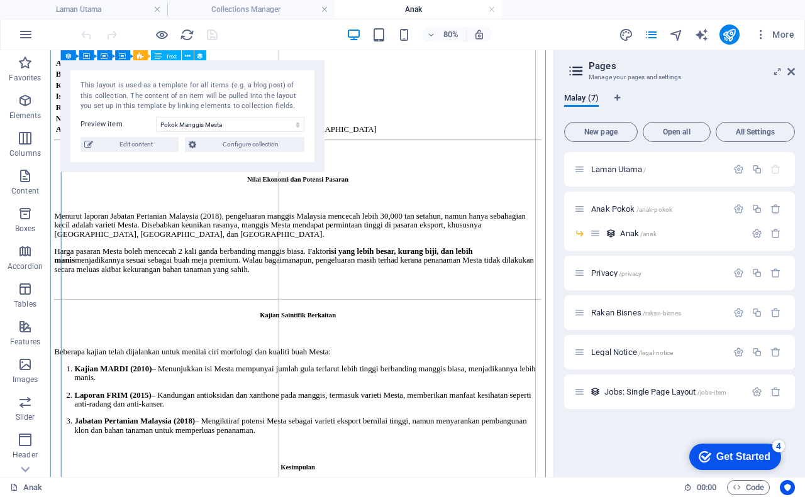
scroll to position [1132, 0]
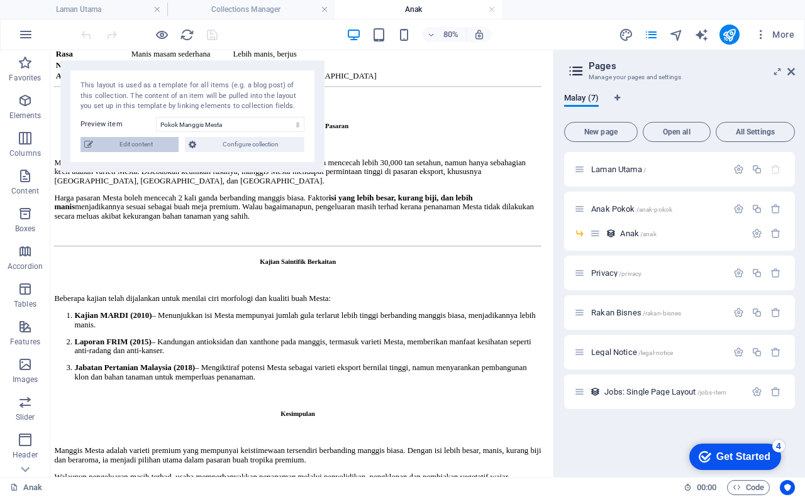
click at [130, 145] on span "Edit content" at bounding box center [136, 144] width 78 height 15
type input "pokok-manggis-mesta"
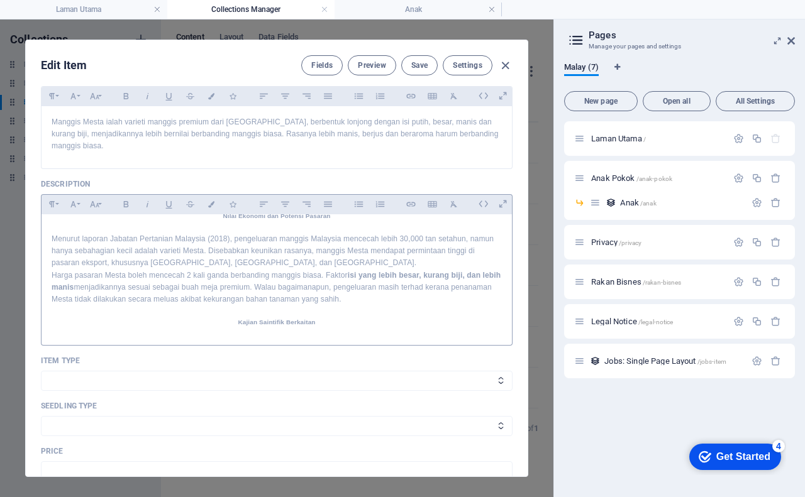
scroll to position [440, 0]
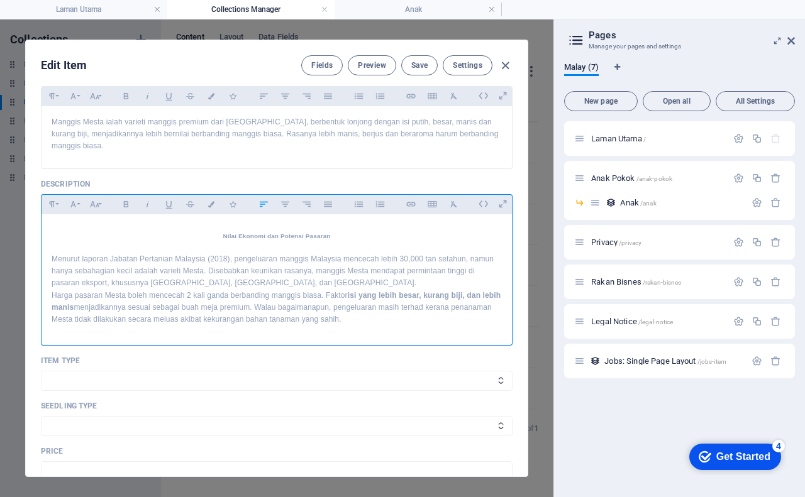
click at [287, 270] on p "Menurut laporan Jabatan Pertanian Malaysia (2018), pengeluaran manggis Malaysia…" at bounding box center [277, 271] width 450 height 36
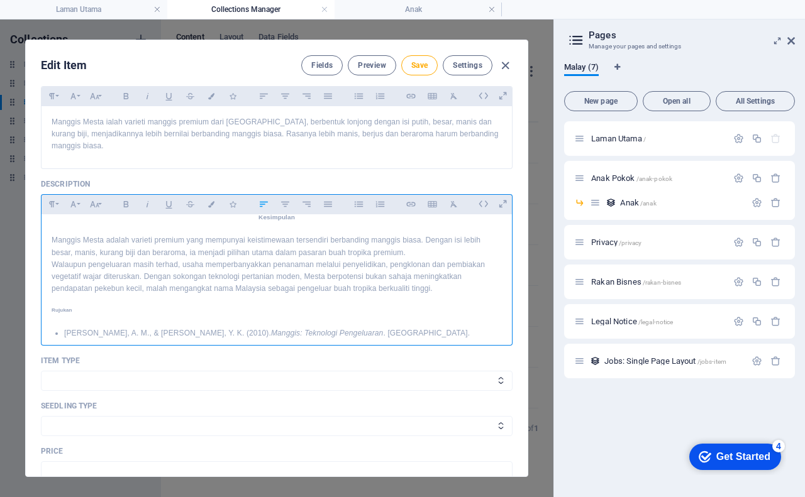
scroll to position [718, 0]
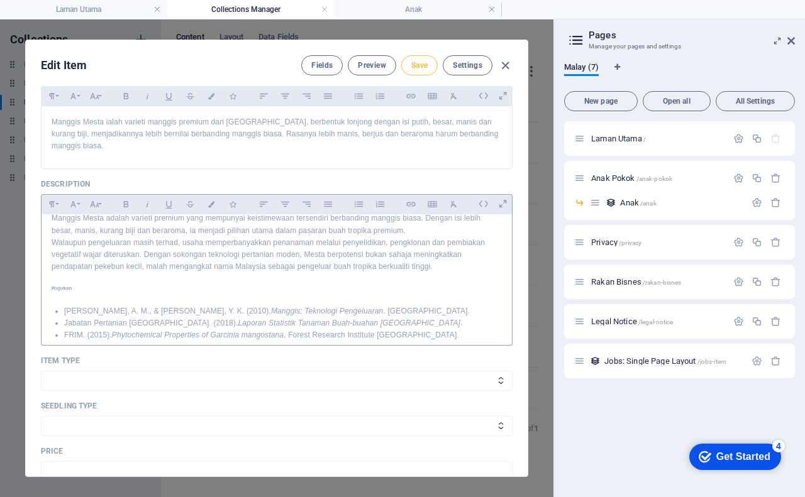
click at [413, 62] on span "Save" at bounding box center [419, 65] width 16 height 10
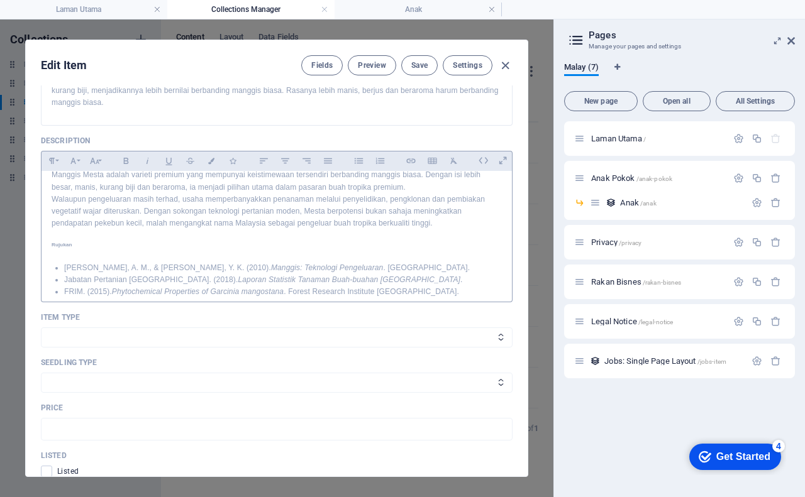
scroll to position [436, 0]
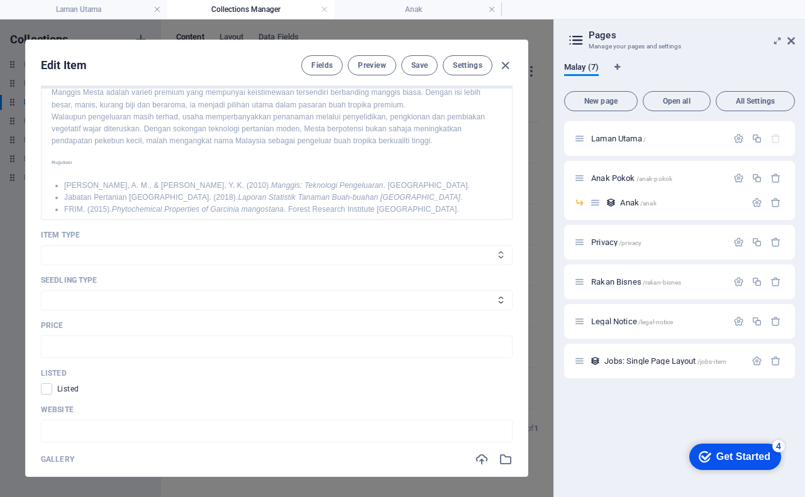
click at [150, 247] on select "Tanaman Peralatan" at bounding box center [277, 255] width 472 height 20
select select "Tanaman"
click at [41, 245] on select "Tanaman Peralatan" at bounding box center [277, 255] width 472 height 20
click at [123, 301] on select "Anak Pokok Biji Benih Keratan Batang Lain-lain" at bounding box center [277, 301] width 472 height 20
select select "Anak Pokok"
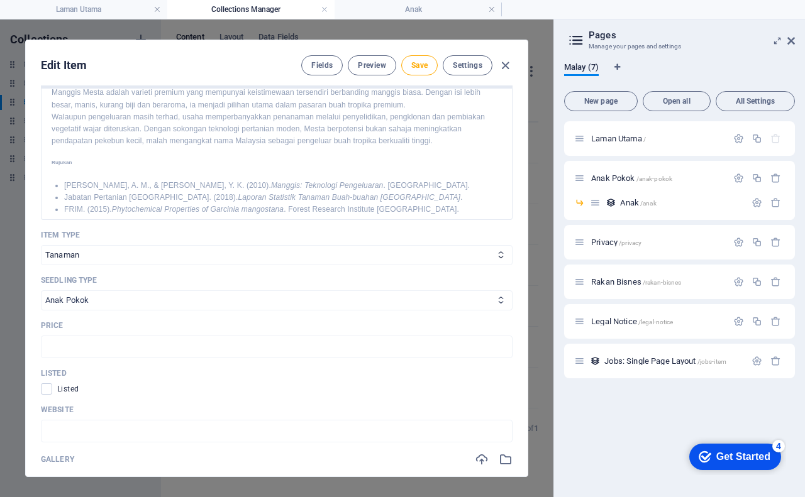
click at [41, 291] on select "Anak Pokok Biji Benih Keratan Batang Lain-lain" at bounding box center [277, 301] width 472 height 20
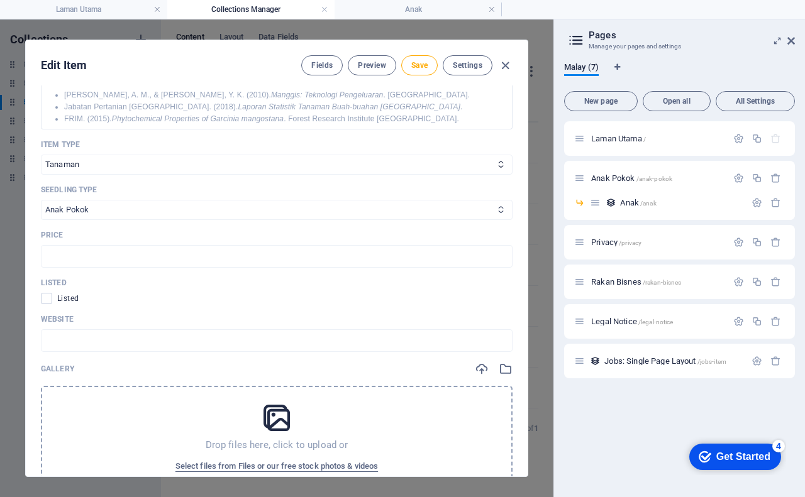
scroll to position [562, 0]
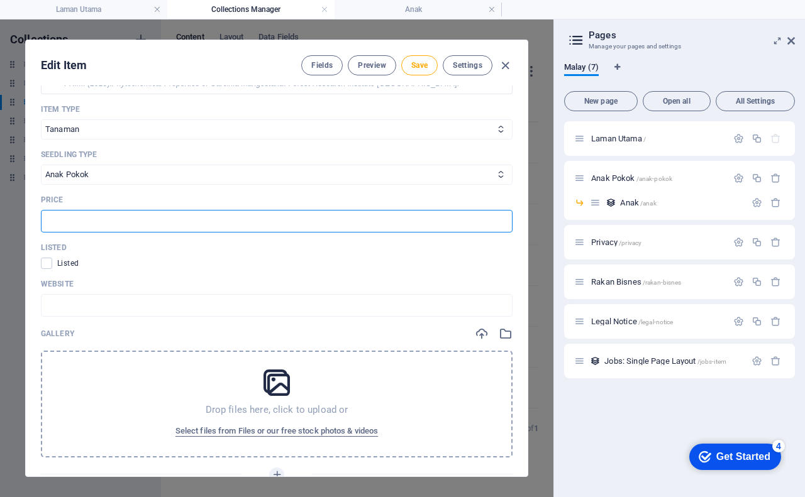
click at [84, 222] on input "text" at bounding box center [277, 221] width 472 height 23
type input "RM19.00"
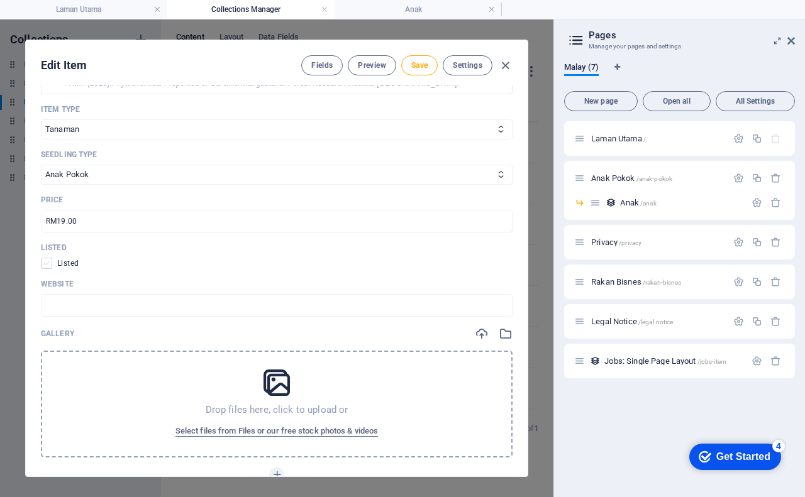
click at [44, 264] on span at bounding box center [46, 263] width 11 height 11
click at [44, 264] on input "checkbox" at bounding box center [49, 263] width 16 height 11
checkbox input "true"
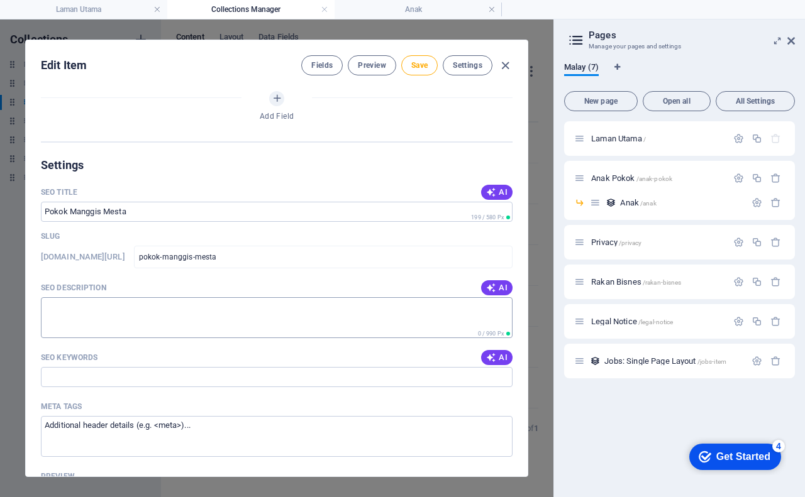
scroll to position [940, 0]
click at [108, 314] on textarea "SEO Description" at bounding box center [277, 317] width 472 height 41
paste textarea "Rasanya lebih manis, berjus dan beraroma harum berbanding manggis biasa."
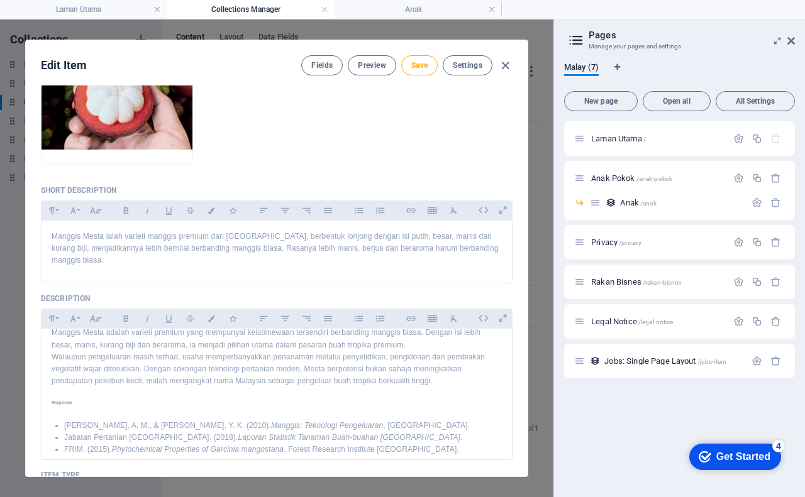
scroll to position [185, 0]
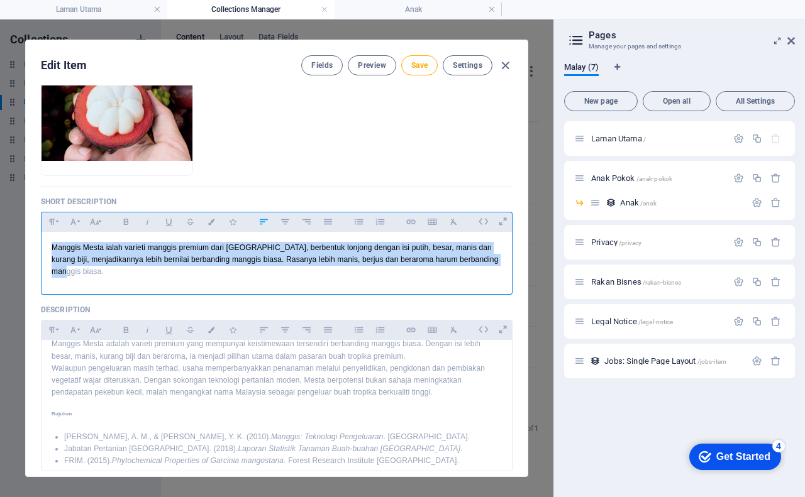
drag, startPoint x: 51, startPoint y: 246, endPoint x: 77, endPoint y: 271, distance: 36.0
click at [77, 271] on div "Manggis Mesta ialah varieti manggis premium dari Pahang, berbentuk lonjong deng…" at bounding box center [277, 260] width 470 height 57
copy p "Manggis Mesta ialah varieti manggis premium dari Pahang, berbentuk lonjong deng…"
click at [69, 255] on p "Manggis Mesta ialah varieti manggis premium dari Pahang, berbentuk lonjong deng…" at bounding box center [277, 260] width 450 height 36
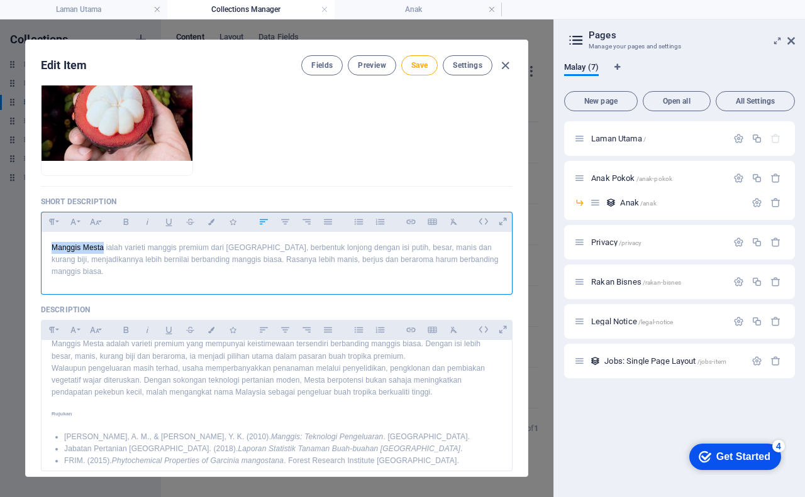
drag, startPoint x: 103, startPoint y: 247, endPoint x: 43, endPoint y: 241, distance: 59.4
click at [43, 241] on div "Manggis Mesta ialah varieti manggis premium dari Pahang, berbentuk lonjong deng…" at bounding box center [277, 260] width 470 height 57
click at [123, 219] on icon "button" at bounding box center [126, 221] width 11 height 15
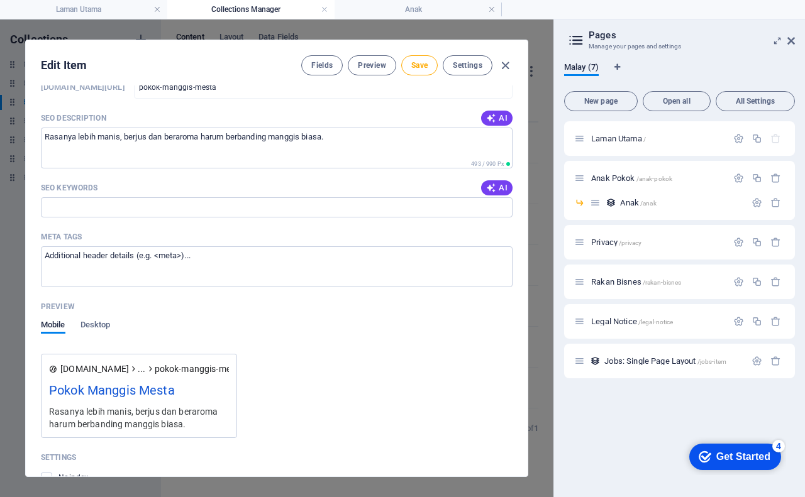
scroll to position [1128, 0]
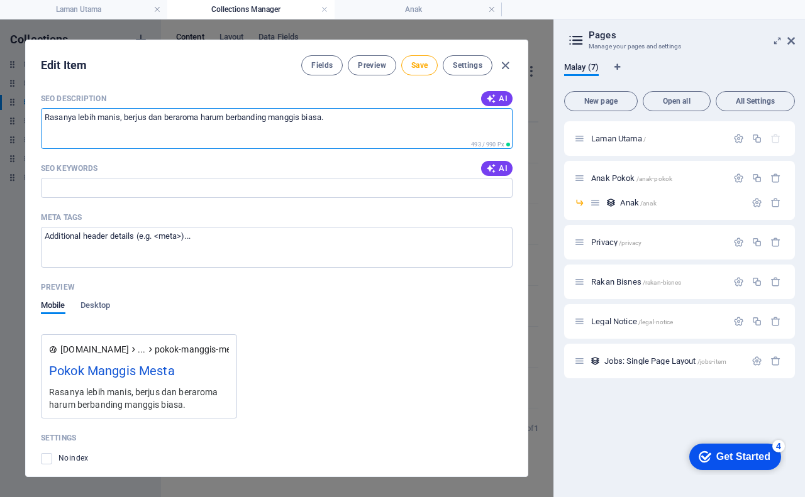
drag, startPoint x: 362, startPoint y: 118, endPoint x: 39, endPoint y: 108, distance: 323.4
click at [39, 108] on div "Name Pokok Manggis Mesta ​ Slug www.example.com/example-page/ pokok-manggis-mes…" at bounding box center [277, 281] width 502 height 391
paste textarea "Manggis Mesta ialah varieti manggis premium dari Pahang, berbentuk lonjong deng…"
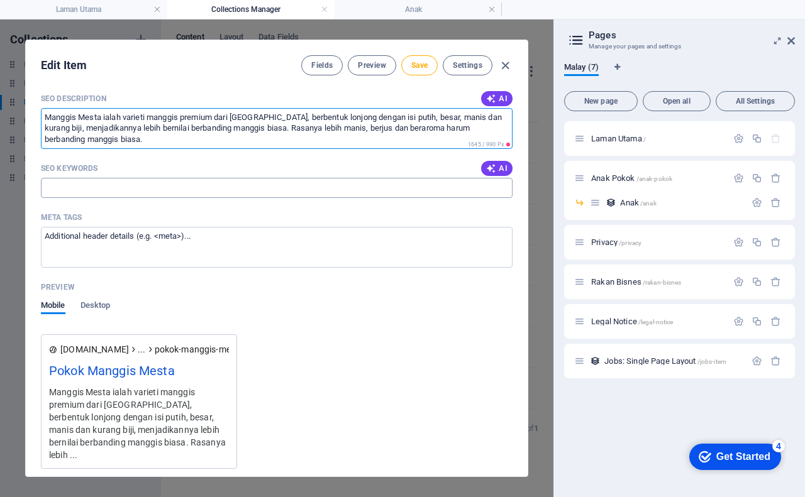
type textarea "Manggis Mesta ialah varieti manggis premium dari Pahang, berbentuk lonjong deng…"
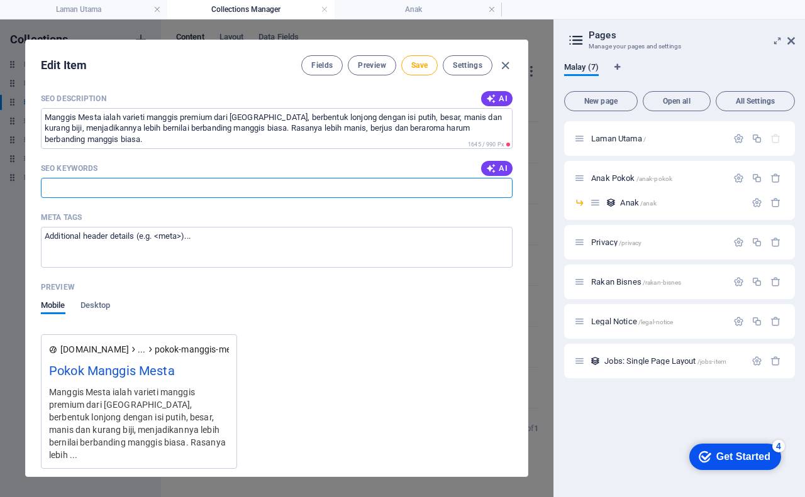
click at [106, 194] on input "SEO Keywords" at bounding box center [277, 188] width 472 height 20
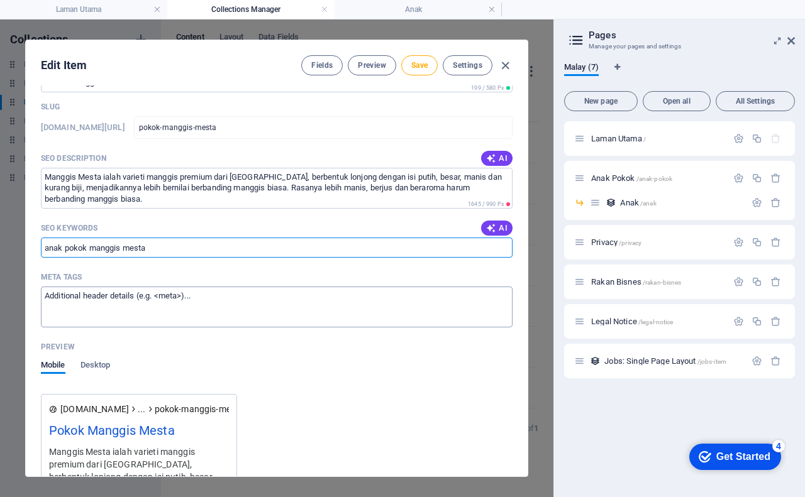
scroll to position [1065, 0]
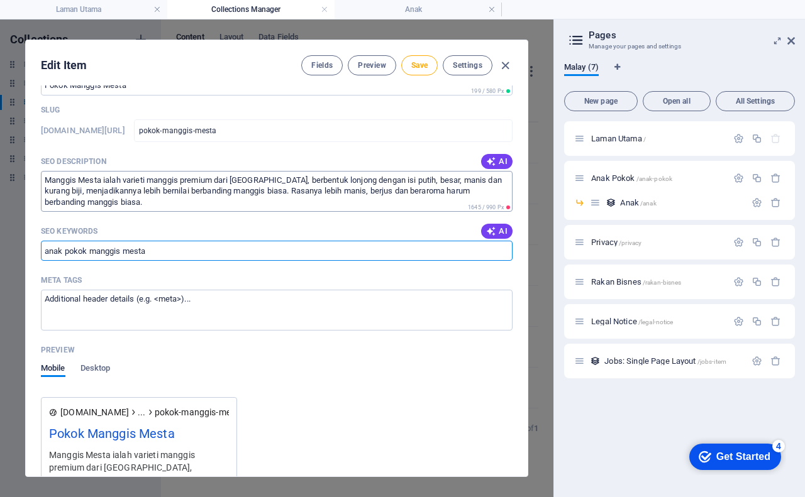
type input "anak pokok manggis mesta"
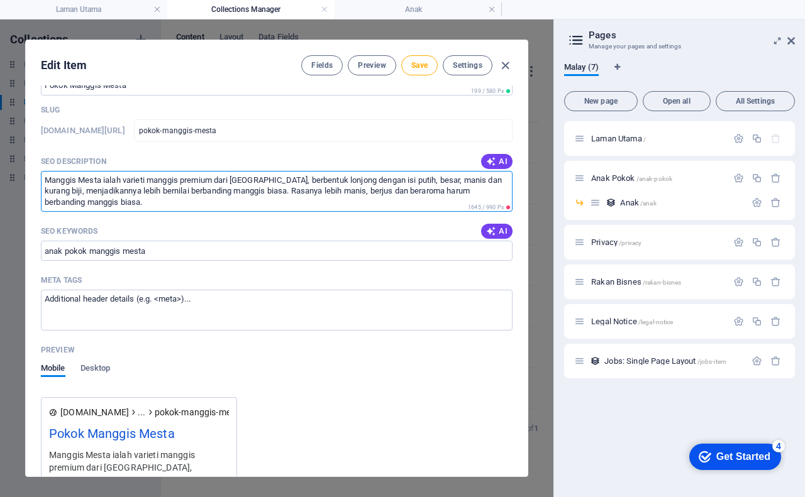
click at [352, 201] on textarea "Manggis Mesta ialah varieti manggis premium dari Pahang, berbentuk lonjong deng…" at bounding box center [277, 191] width 472 height 41
drag, startPoint x: 254, startPoint y: 190, endPoint x: 260, endPoint y: 203, distance: 14.6
click at [260, 203] on textarea "Manggis Mesta ialah varieti manggis premium dari Pahang, berbentuk lonjong deng…" at bounding box center [277, 191] width 472 height 41
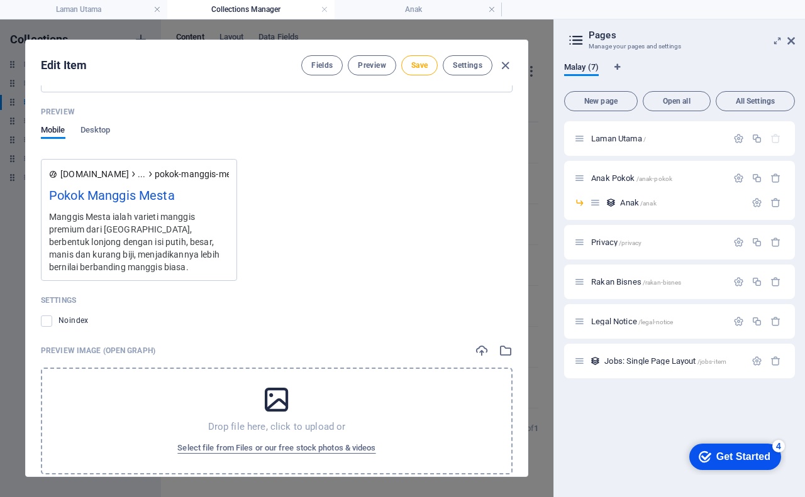
scroll to position [1375, 0]
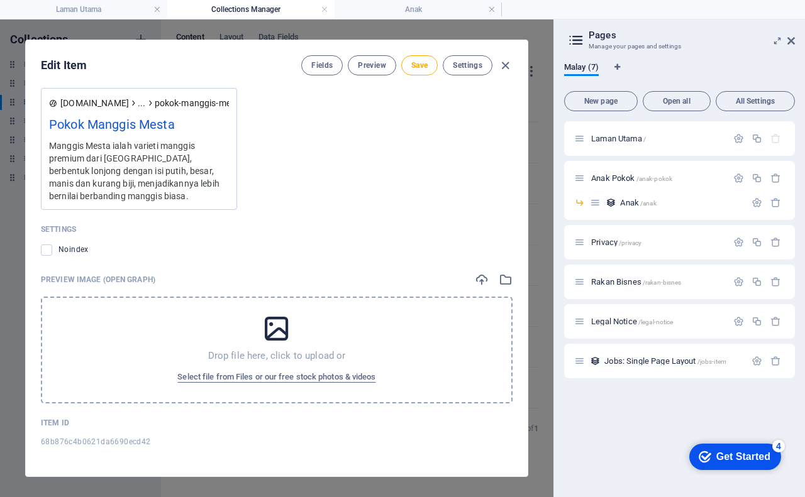
type textarea "Manggis Mesta ialah varieti manggis premium dari Pahang, berbentuk lonjong deng…"
click at [277, 332] on icon at bounding box center [276, 328] width 31 height 31
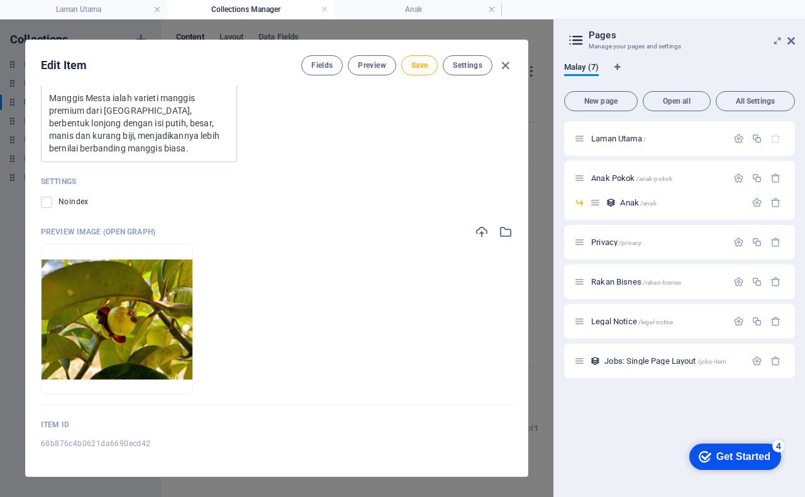
scroll to position [1424, 0]
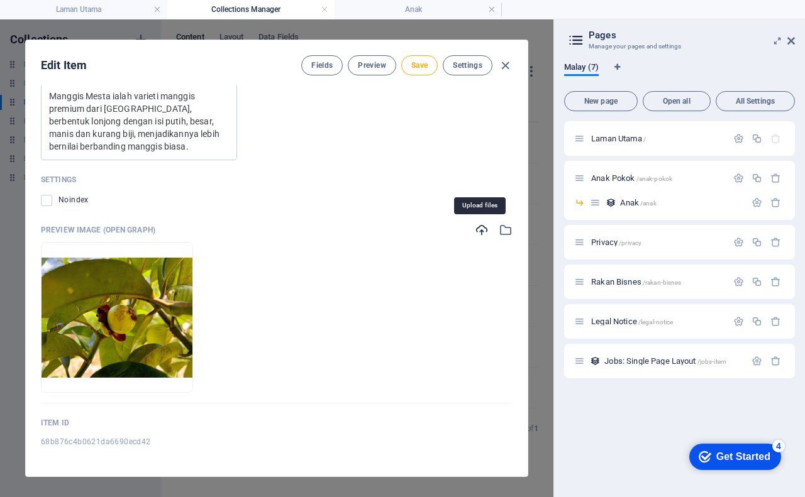
click at [479, 230] on icon "button" at bounding box center [482, 230] width 14 height 14
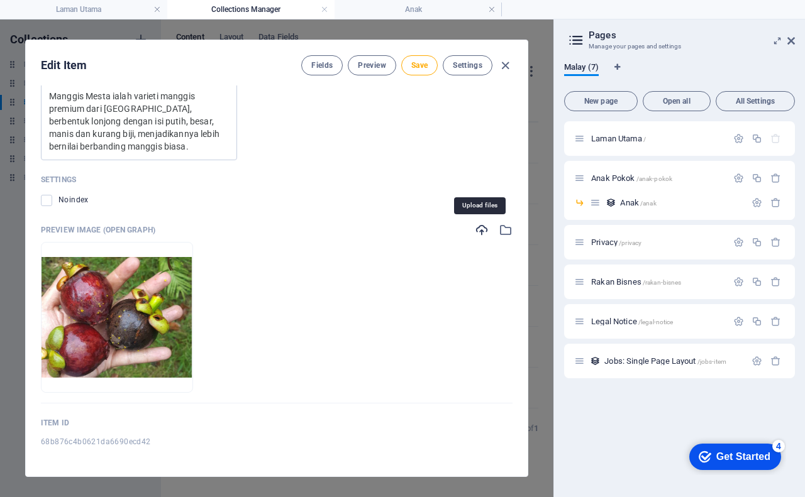
click at [479, 231] on icon "button" at bounding box center [482, 230] width 14 height 14
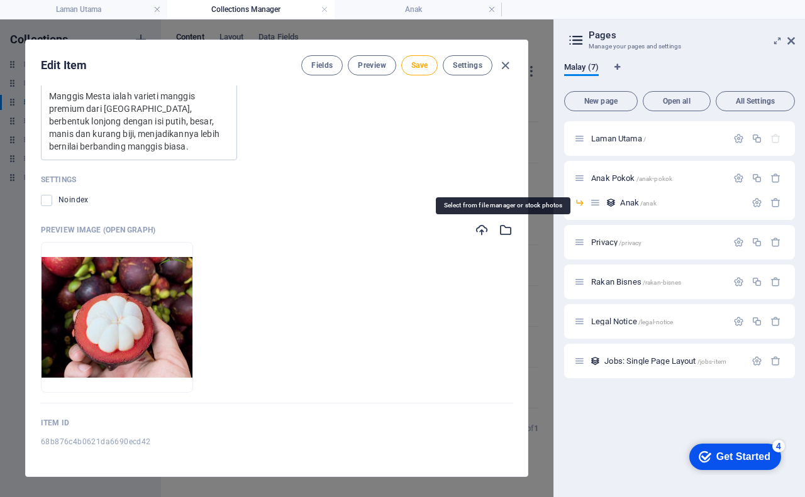
click at [502, 233] on icon "button" at bounding box center [506, 230] width 14 height 14
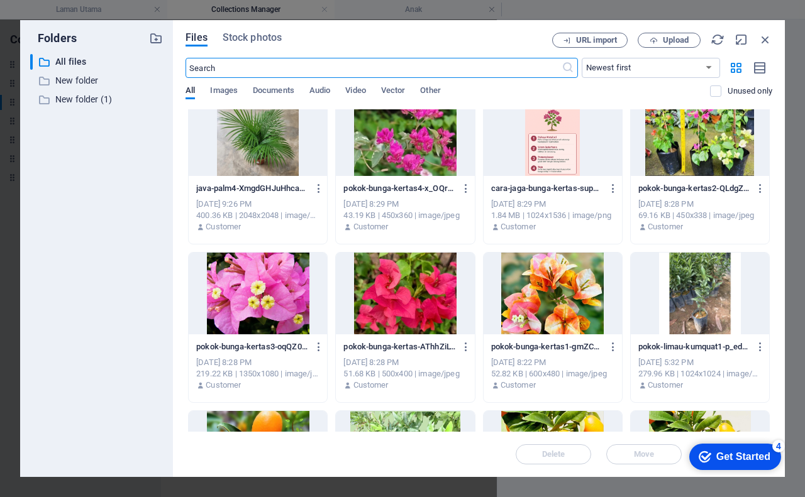
scroll to position [0, 0]
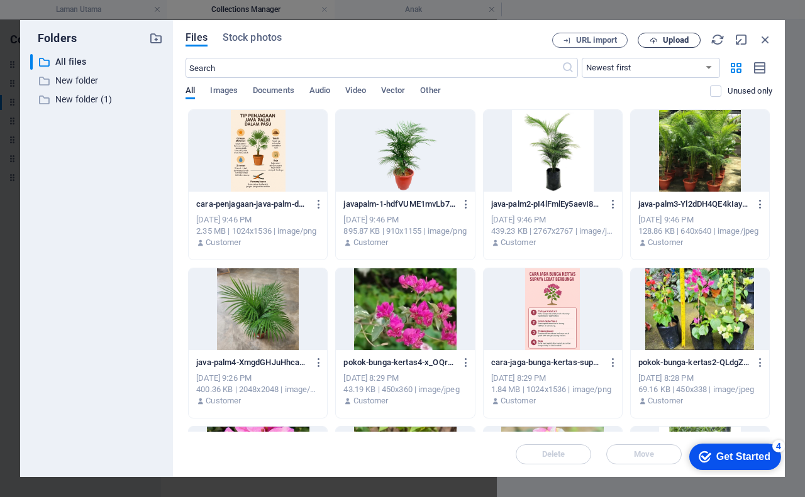
click at [667, 43] on span "Upload" at bounding box center [676, 40] width 26 height 8
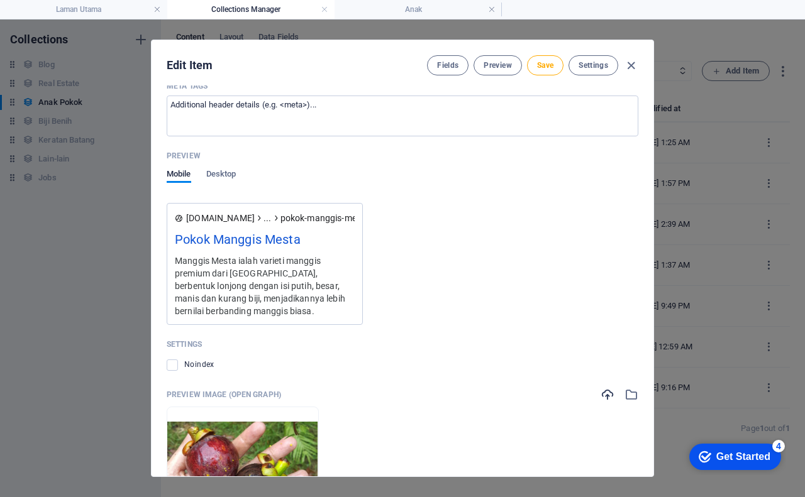
scroll to position [1236, 0]
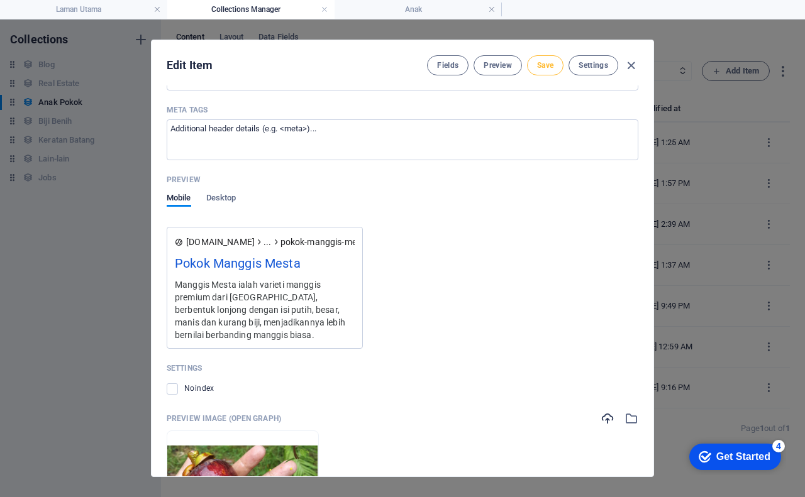
click at [541, 64] on span "Save" at bounding box center [545, 65] width 16 height 10
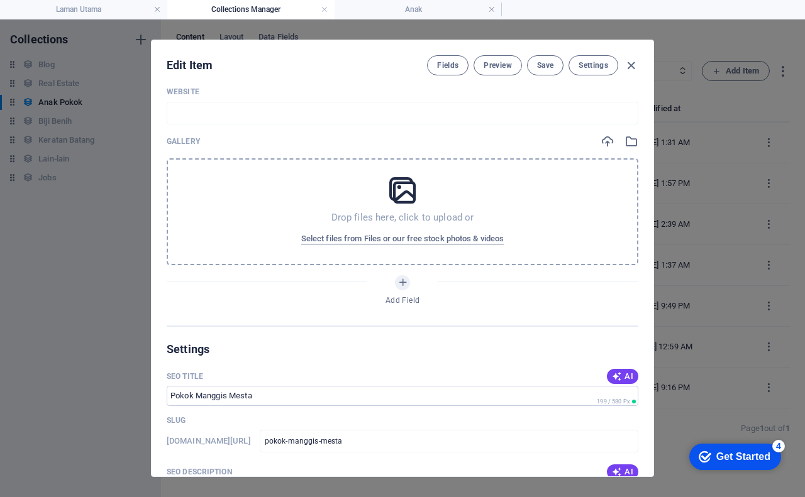
scroll to position [733, 0]
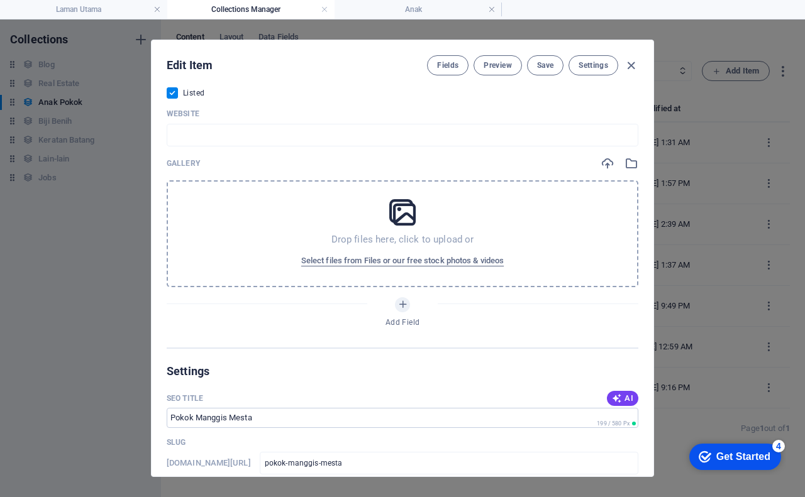
click at [401, 218] on icon at bounding box center [402, 212] width 31 height 31
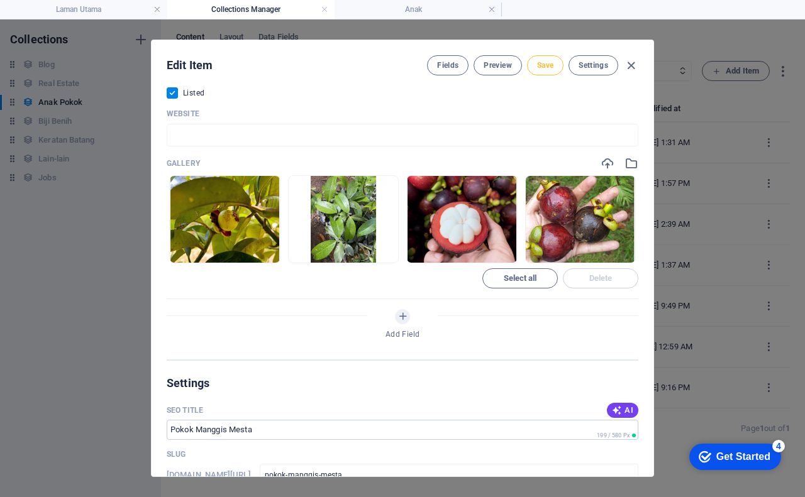
click at [548, 66] on span "Save" at bounding box center [545, 65] width 16 height 10
click at [501, 67] on span "Preview" at bounding box center [498, 65] width 28 height 10
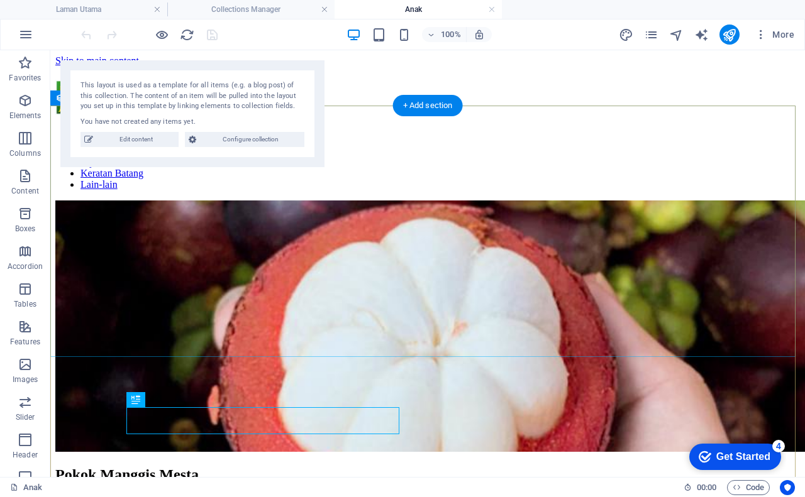
scroll to position [0, 0]
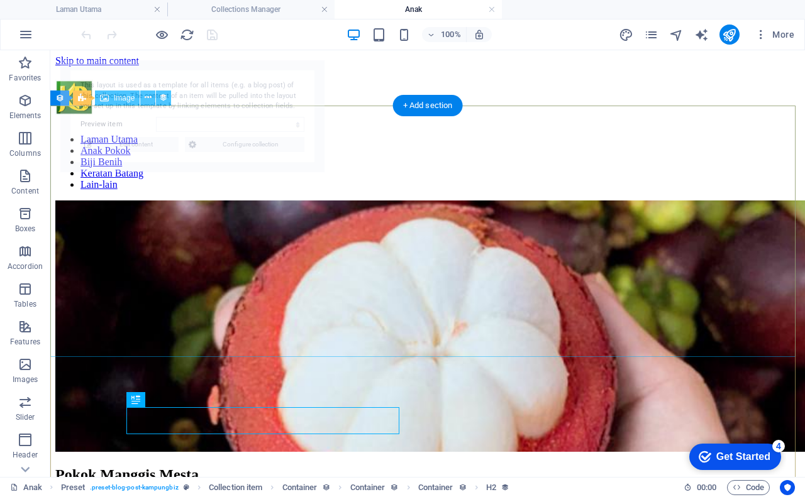
select select "68b876c4b0621da6690ecd42"
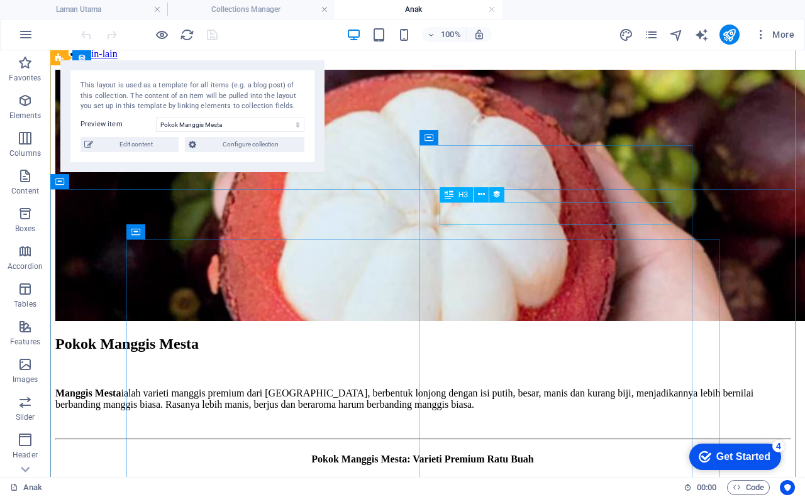
scroll to position [126, 0]
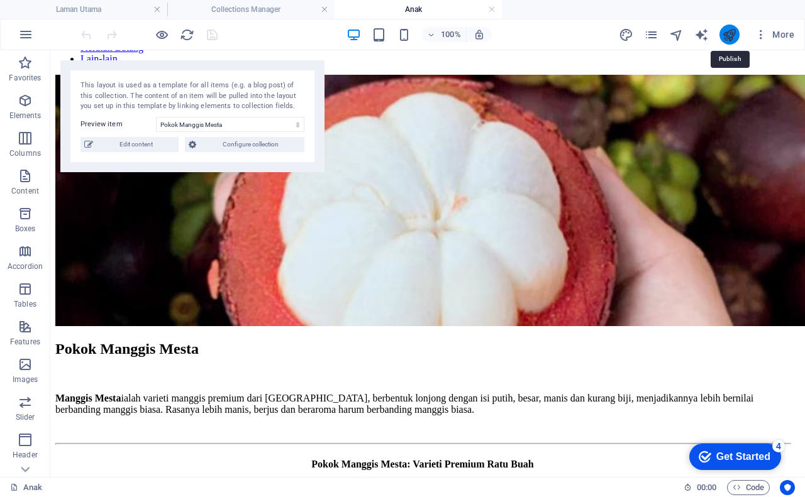
click at [729, 37] on icon "publish" at bounding box center [729, 35] width 14 height 14
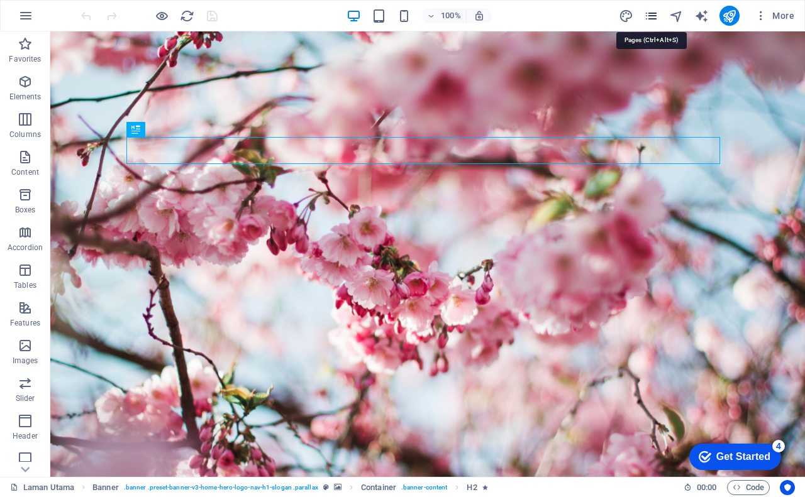
click at [654, 18] on icon "pages" at bounding box center [651, 16] width 14 height 14
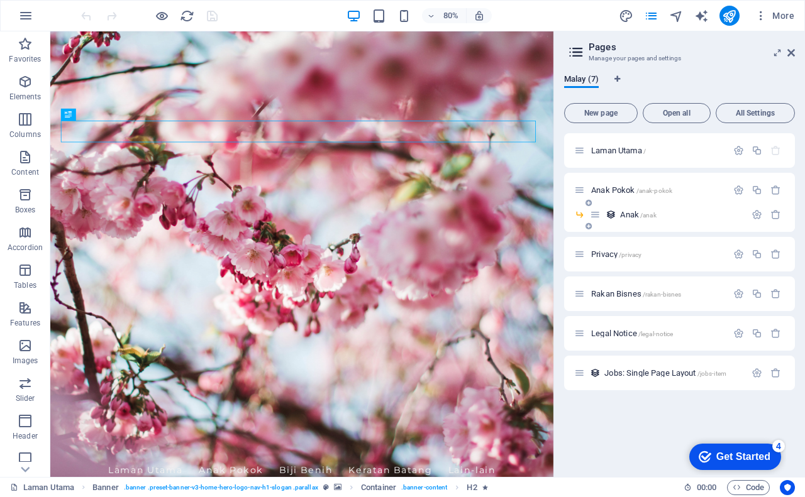
click at [648, 216] on span "/anak" at bounding box center [648, 215] width 16 height 7
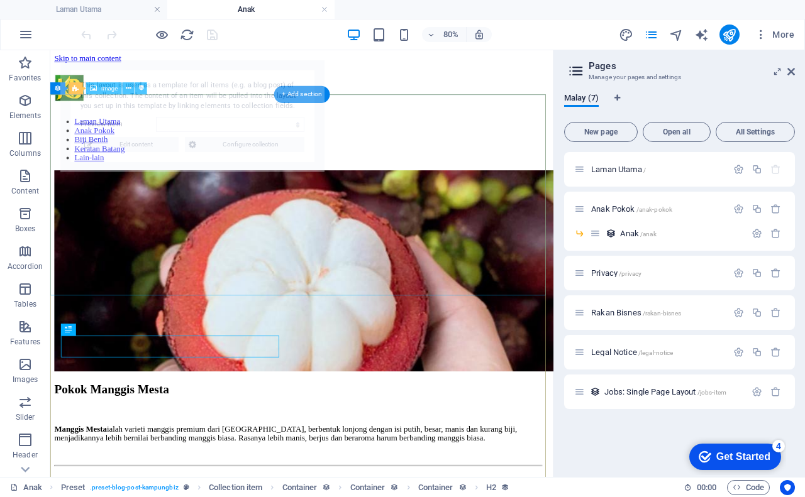
select select "68b876c4b0621da6690ecd42"
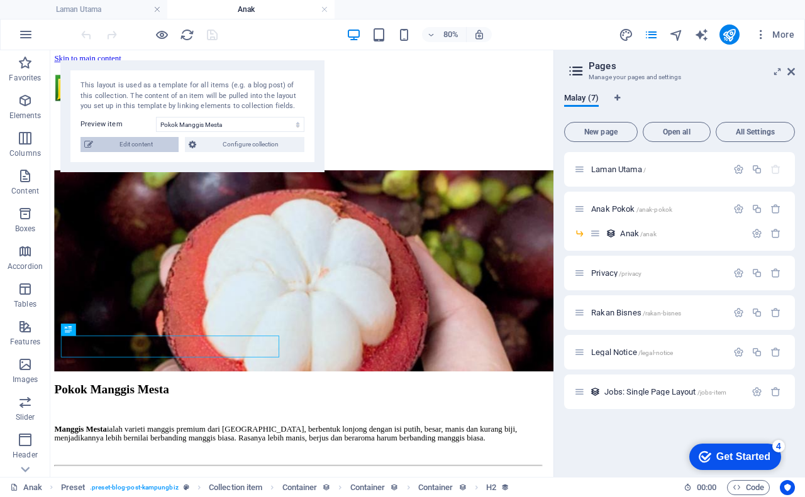
click at [146, 144] on span "Edit content" at bounding box center [136, 144] width 78 height 15
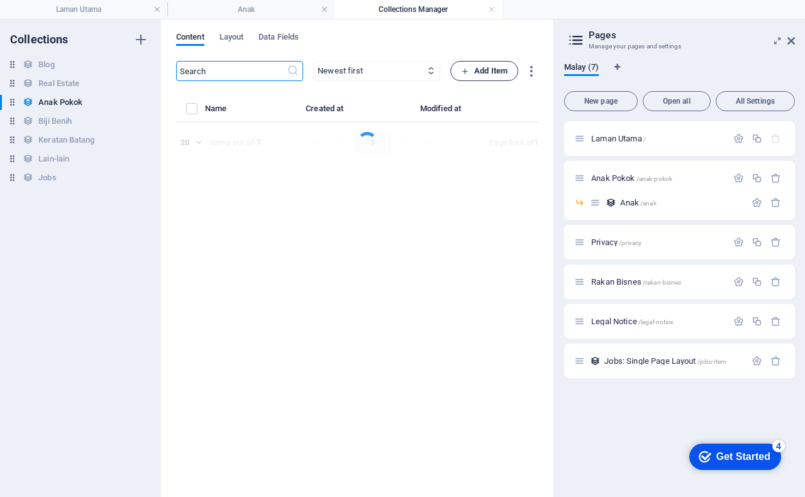
select select "Tanaman"
select select "Anak Pokok"
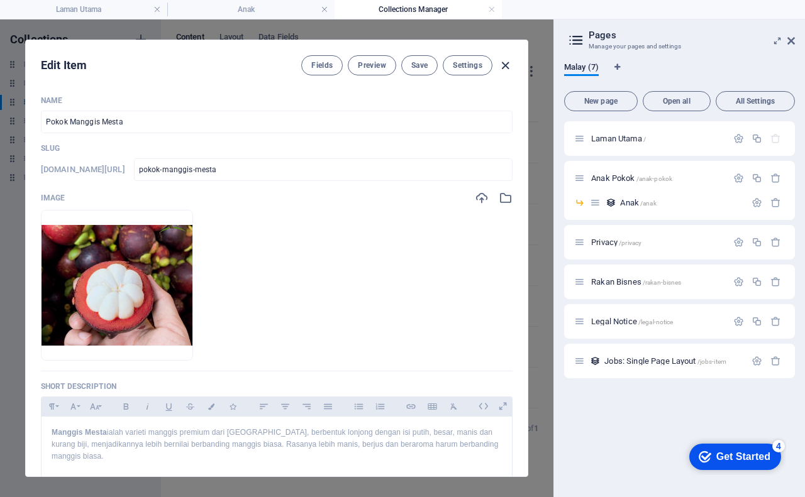
click at [504, 66] on icon "button" at bounding box center [505, 65] width 14 height 14
checkbox input "false"
type input "pokok-manggis-mesta"
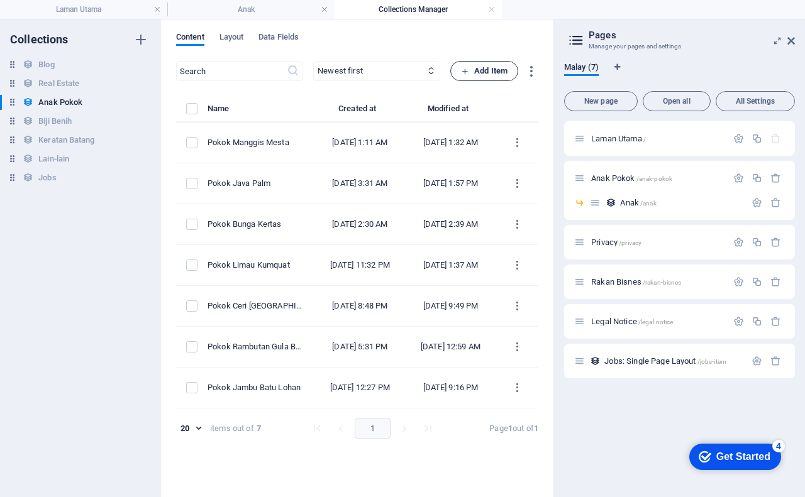
click at [494, 70] on span "Add Item" at bounding box center [484, 71] width 47 height 15
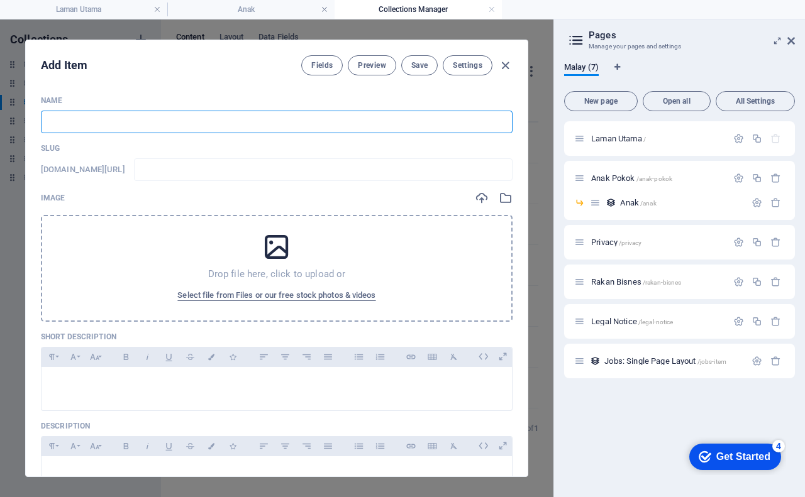
click at [153, 121] on input "text" at bounding box center [277, 122] width 472 height 23
type input "P"
type input "p"
type input "Po"
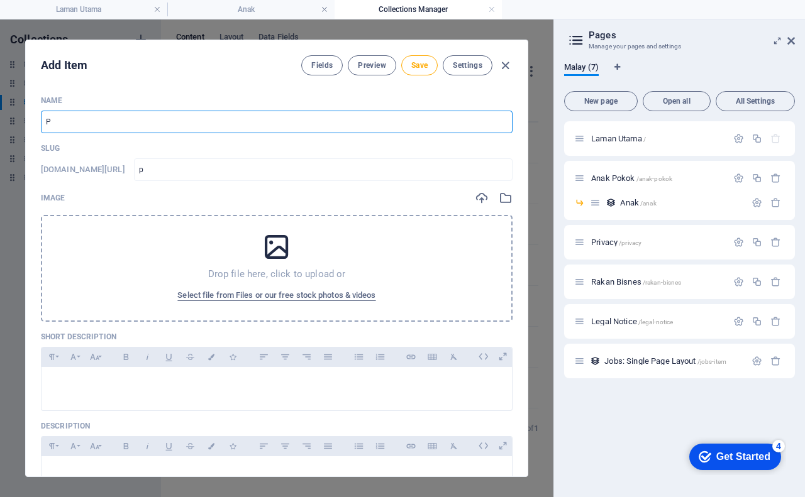
type input "po"
type input "Pok"
type input "pok"
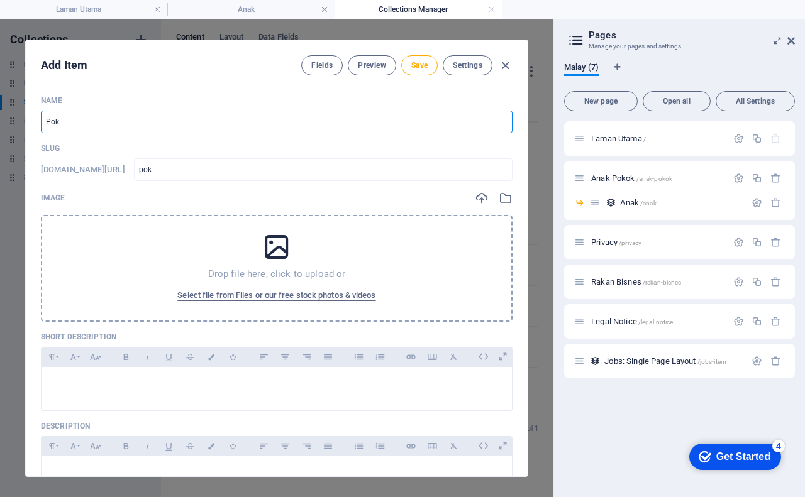
type input "Poko"
type input "poko"
type input "Pokok"
type input "pokok"
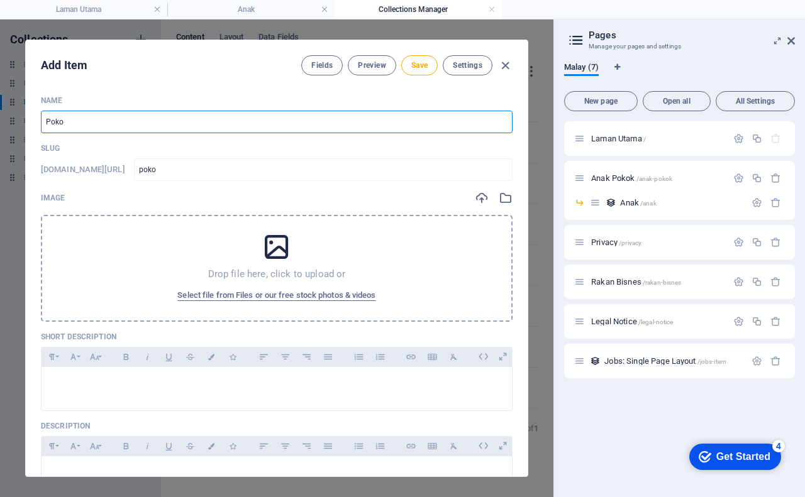
type input "pokok"
type input "Pokok B"
type input "pokok-b"
type input "Pokok Bi"
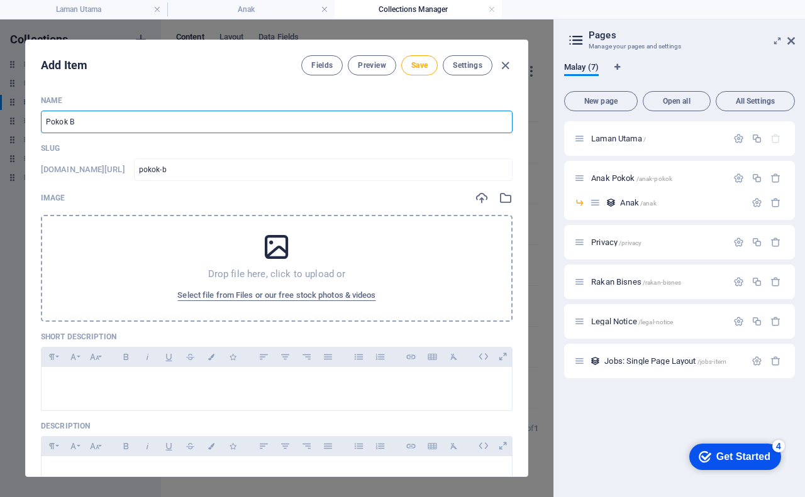
type input "pokok-bi"
type input "Pokok Bid"
type input "pokok-bid"
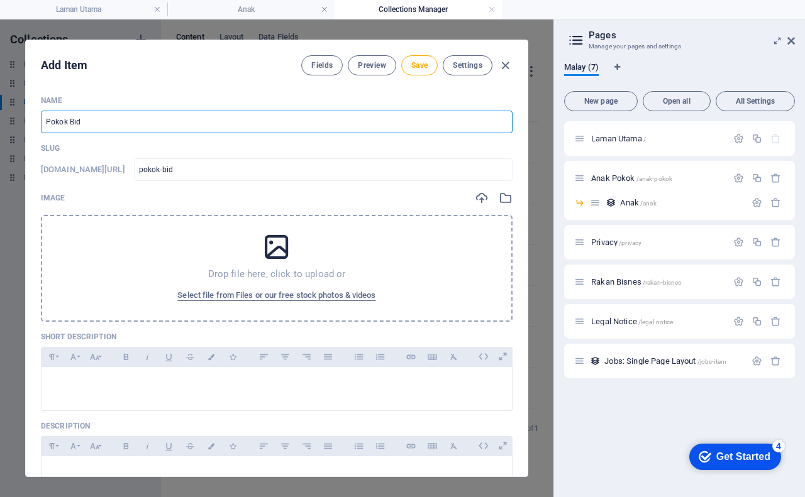
type input "Pokok Bida"
type input "pokok-bida"
type input "Pokok Bidar"
type input "pokok-bidar"
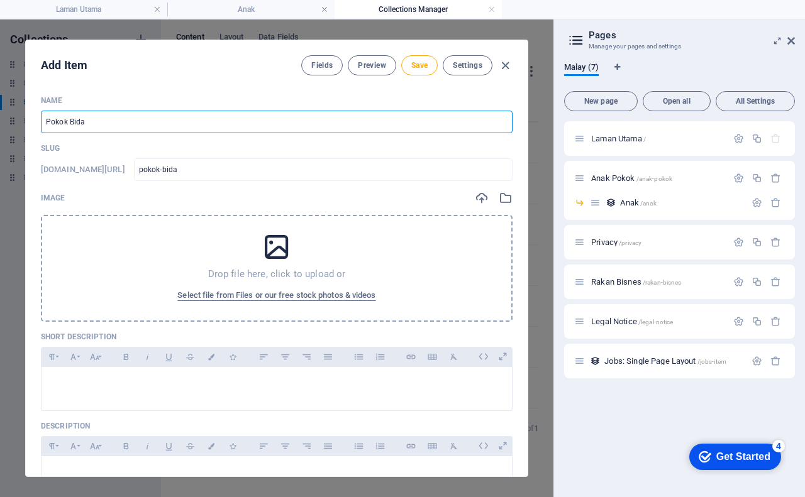
type input "pokok-bidar"
type input "Pokok Bidara"
type input "pokok-bidara"
type input "Pokok Bidara B"
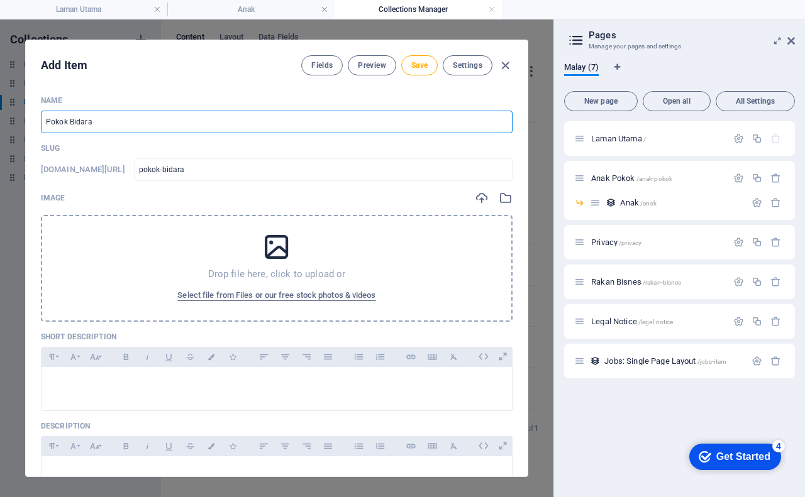
type input "pokok-bidara-b"
type input "Pokok Bidara Be"
type input "pokok-bidara-be"
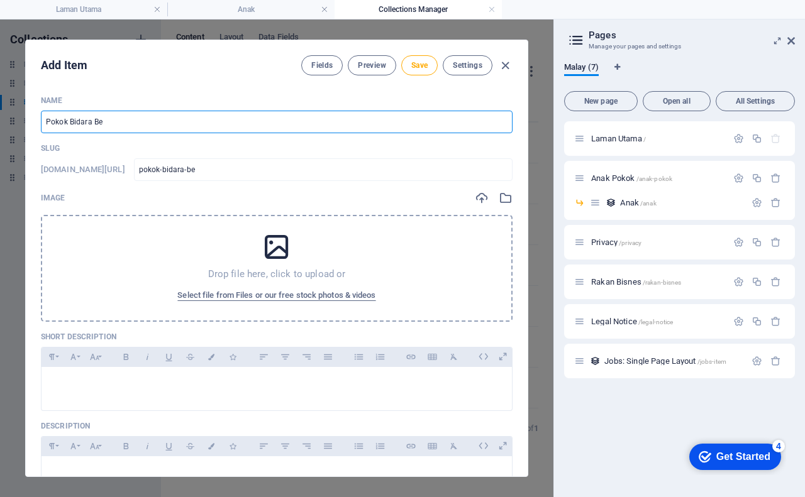
type input "Pokok Bidara Ber"
type input "pokok-bidara-ber"
type input "Pokok Bidara Berd"
type input "pokok-bidara-berd"
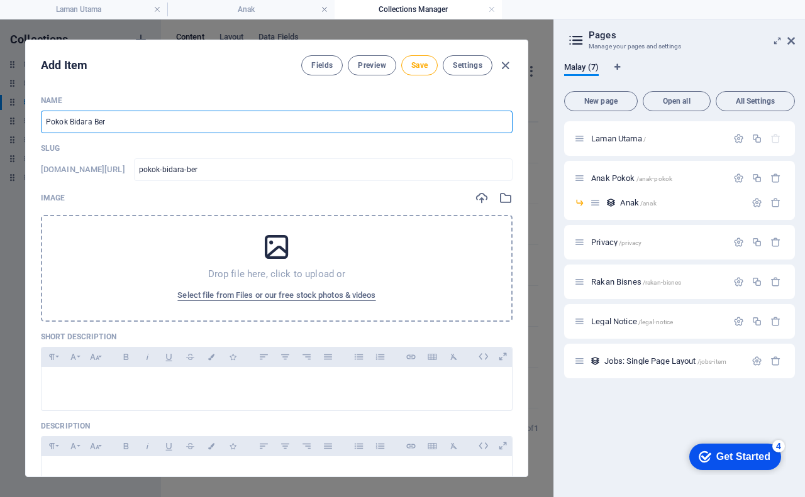
type input "pokok-bidara-berd"
type input "Pokok Bidara Berdu"
type input "pokok-bidara-berdu"
type input "Pokok Bidara Berdur"
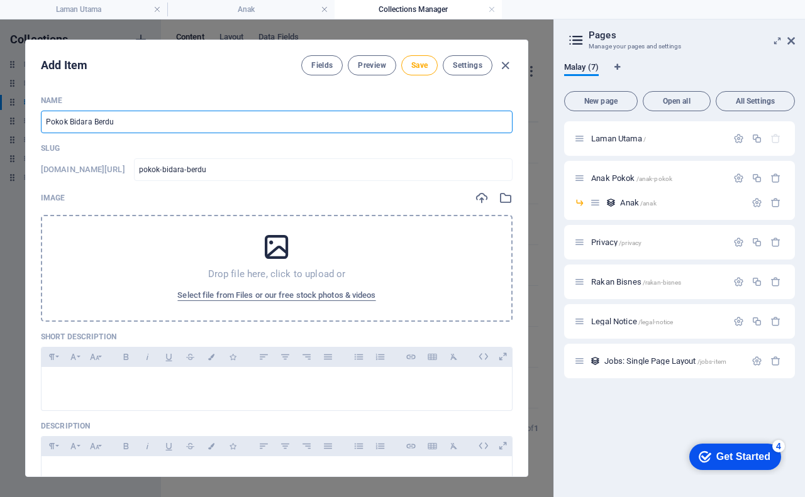
type input "pokok-bidara-berdur"
type input "Pokok Bidara Berduri"
type input "pokok-bidara-berduri"
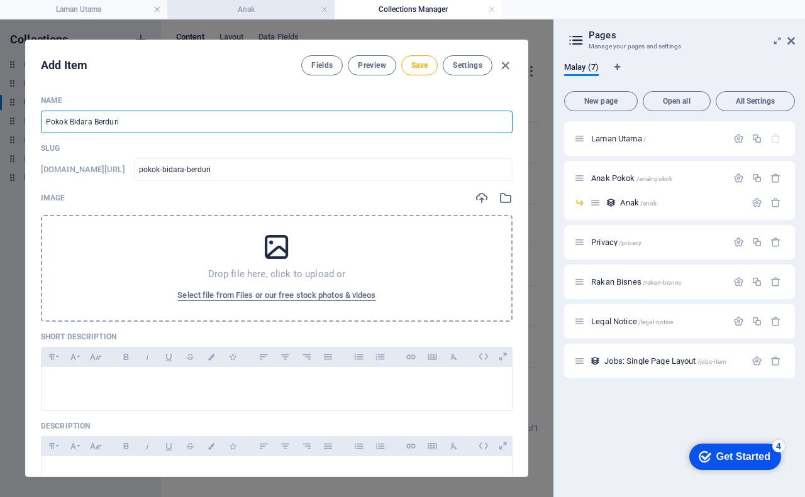
type input "Pokok Bidara Berduri"
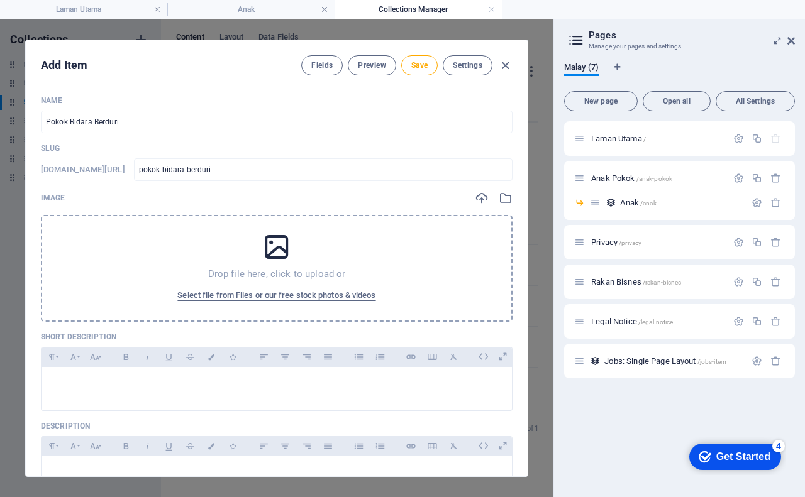
click at [292, 260] on div "Drop file here, click to upload or Select file from Files or our free stock pho…" at bounding box center [277, 268] width 472 height 107
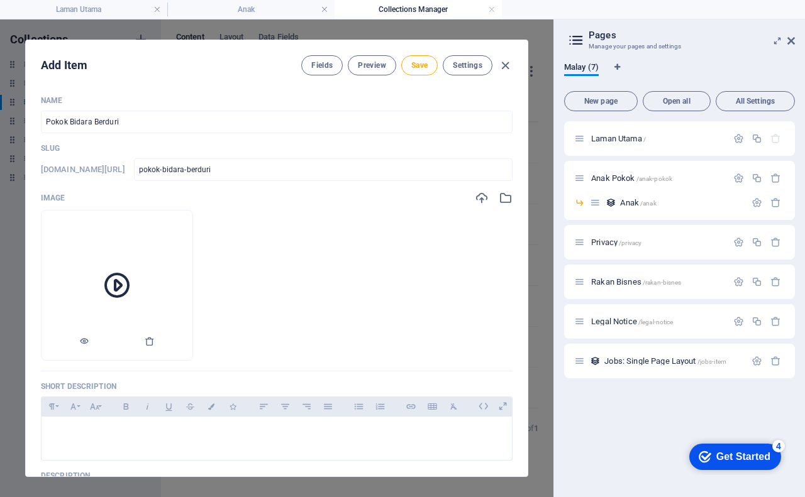
click at [132, 285] on icon at bounding box center [117, 285] width 30 height 30
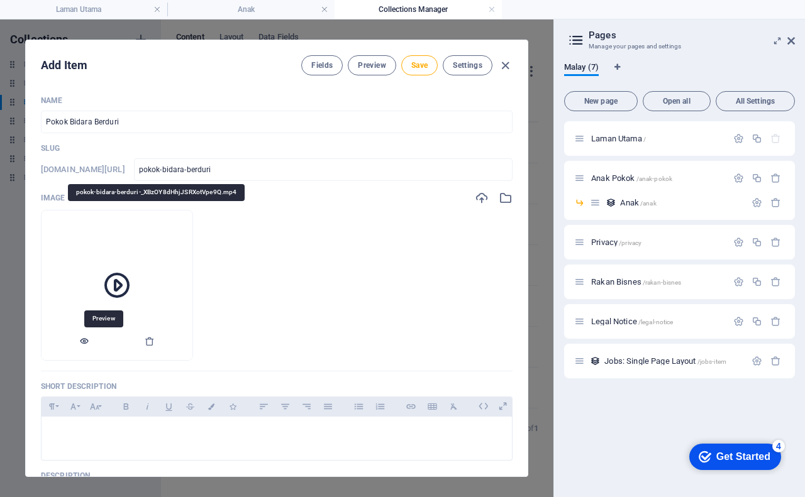
click at [89, 341] on icon "button" at bounding box center [84, 341] width 10 height 10
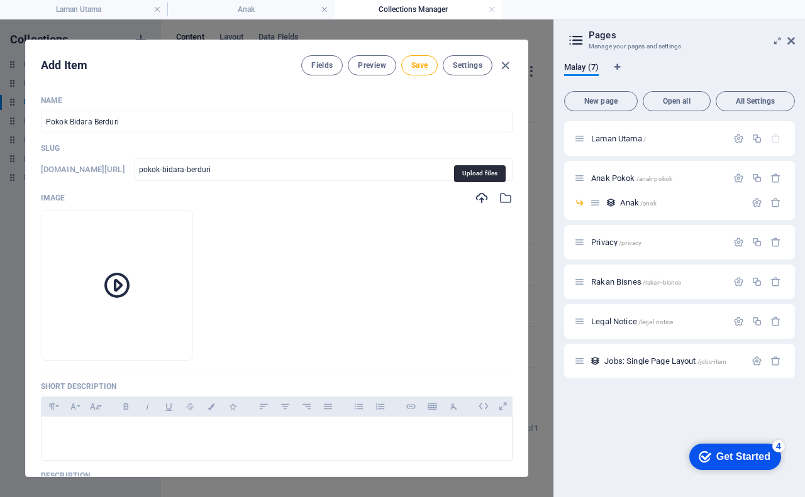
click at [481, 201] on icon "button" at bounding box center [482, 198] width 14 height 14
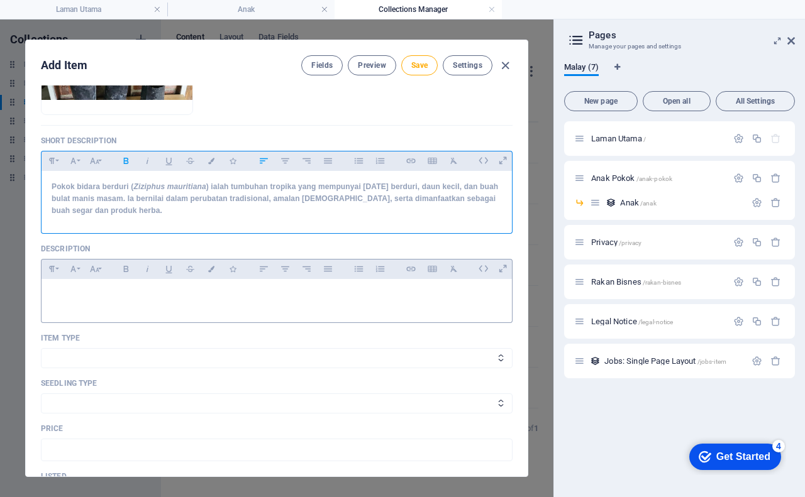
scroll to position [252, 0]
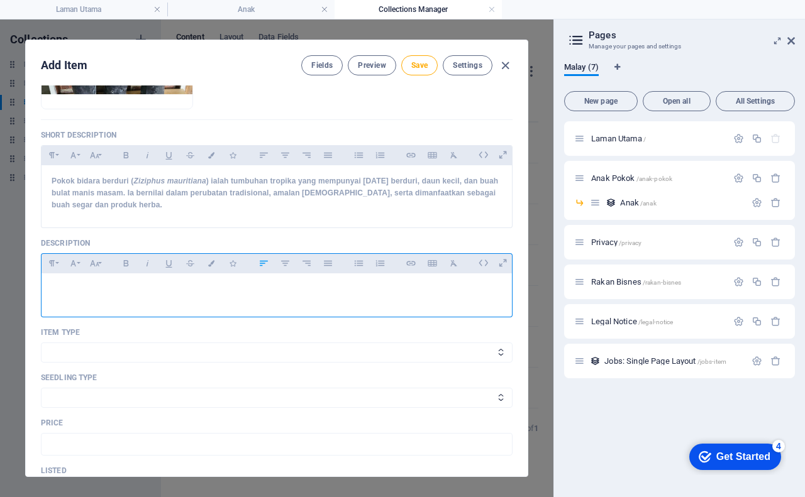
click at [108, 304] on div at bounding box center [277, 293] width 470 height 38
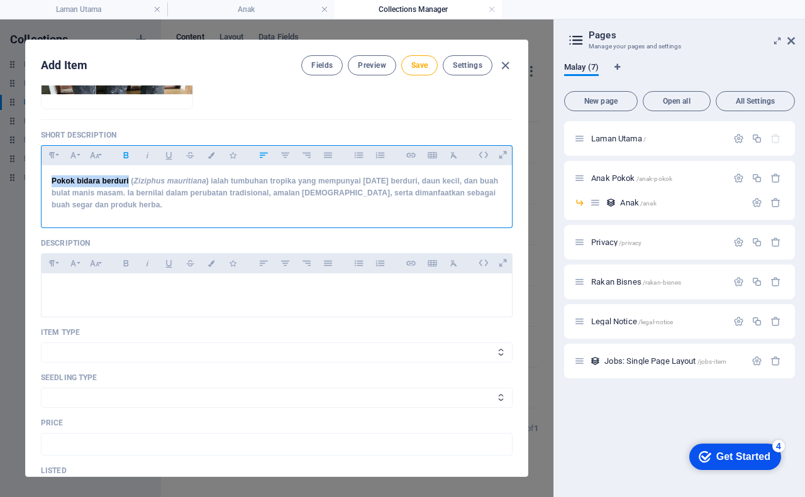
drag, startPoint x: 52, startPoint y: 182, endPoint x: 129, endPoint y: 182, distance: 77.4
click at [129, 182] on strong "Pokok bidara berduri ( Ziziphus mauritiana ) ialah tumbuhan tropika yang mempun…" at bounding box center [275, 193] width 447 height 33
click at [128, 155] on icon "button" at bounding box center [125, 155] width 5 height 6
click at [128, 153] on icon "button" at bounding box center [125, 155] width 5 height 6
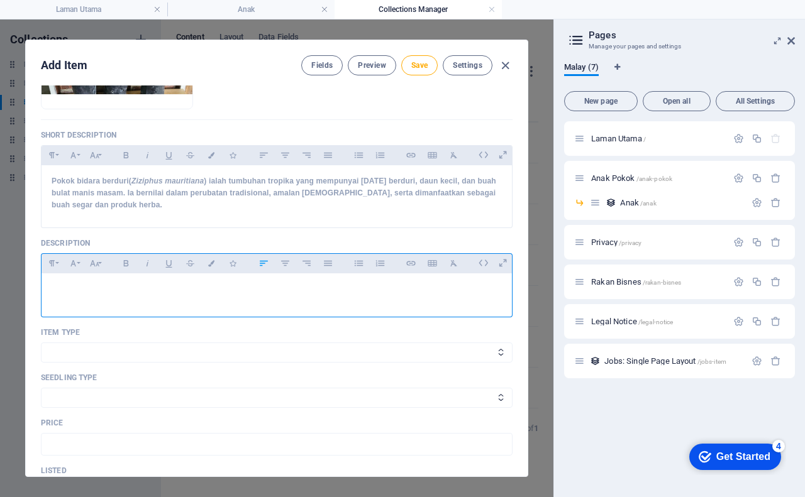
click at [123, 282] on div at bounding box center [277, 293] width 470 height 38
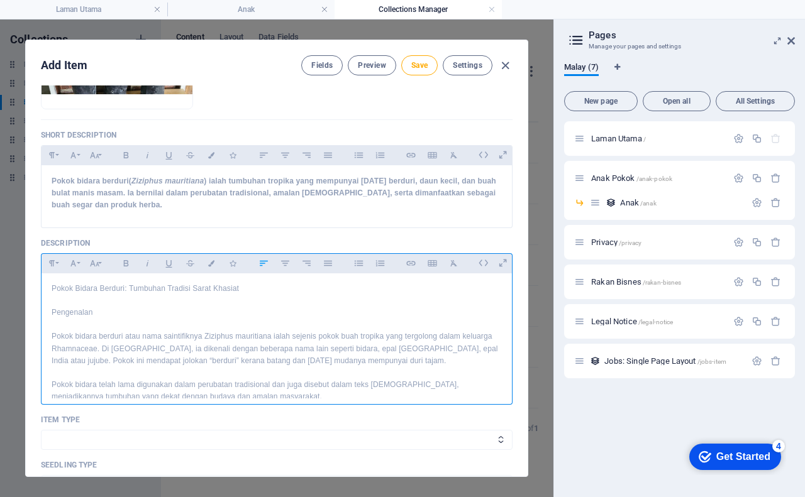
scroll to position [0, 0]
drag, startPoint x: 253, startPoint y: 291, endPoint x: 41, endPoint y: 284, distance: 212.7
click at [40, 286] on div "Name Pokok Bidara Berduri ​ Slug www.example.com/example-page/ pokok-bidara-ber…" at bounding box center [277, 281] width 502 height 391
click at [51, 264] on icon "button" at bounding box center [52, 263] width 6 height 6
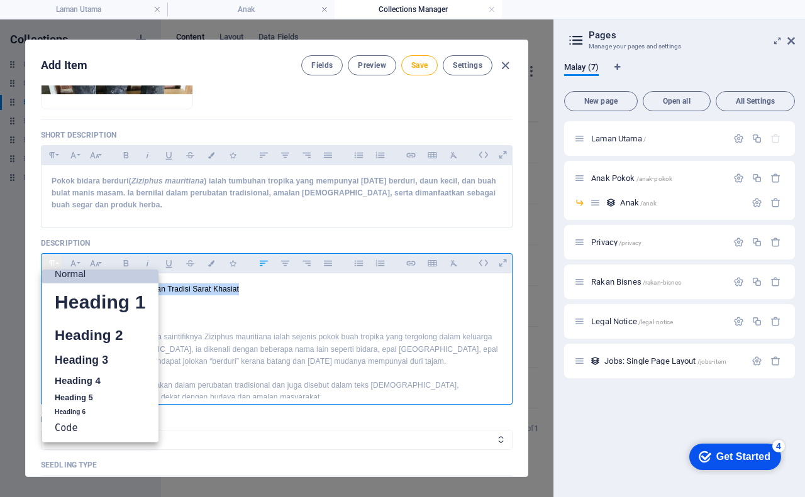
scroll to position [10, 0]
click at [76, 379] on link "Heading 4" at bounding box center [100, 381] width 116 height 19
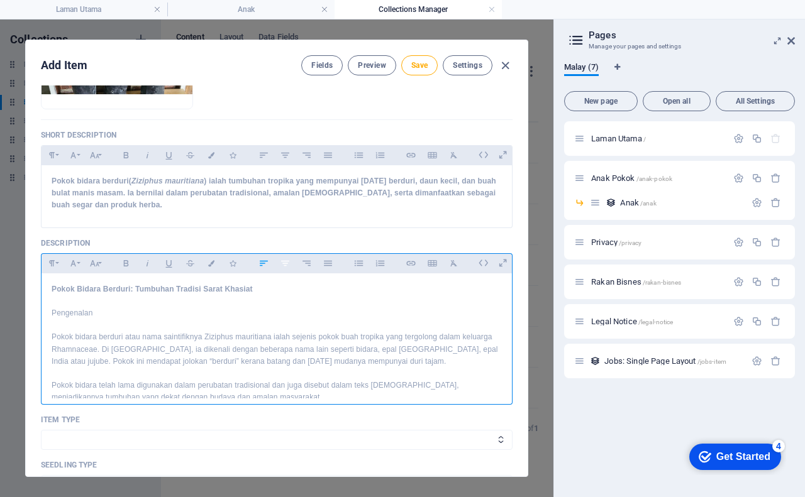
click at [287, 263] on icon "button" at bounding box center [285, 263] width 8 height 6
drag, startPoint x: 97, startPoint y: 314, endPoint x: 47, endPoint y: 313, distance: 50.3
click at [54, 267] on icon "button" at bounding box center [52, 263] width 11 height 15
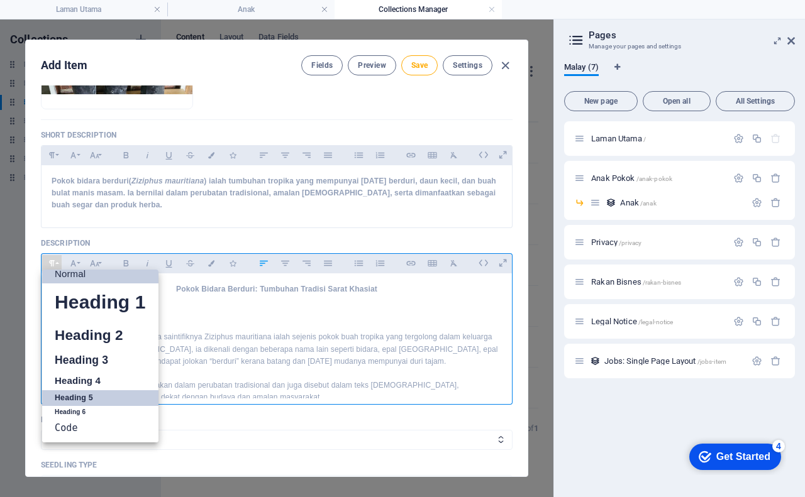
click at [78, 395] on link "Heading 5" at bounding box center [100, 399] width 116 height 16
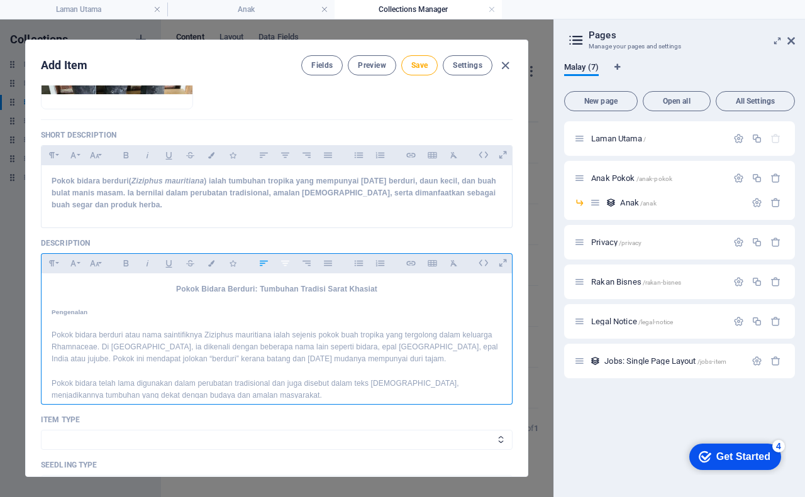
click at [287, 265] on icon "button" at bounding box center [285, 263] width 11 height 15
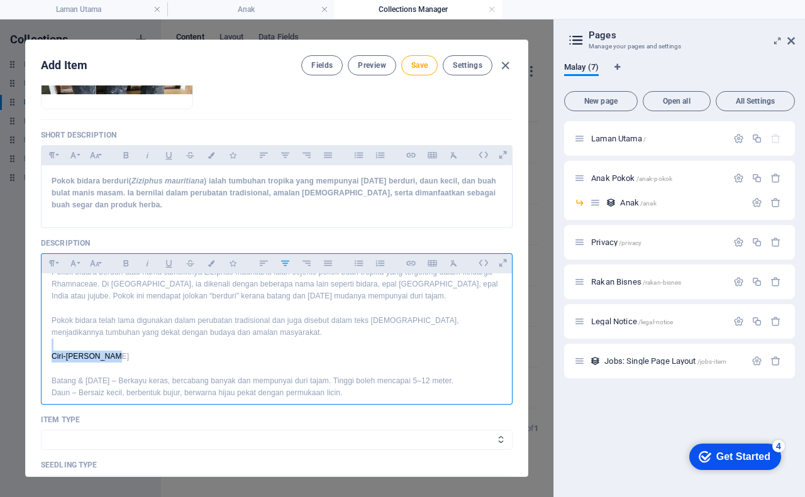
drag, startPoint x: 129, startPoint y: 360, endPoint x: 31, endPoint y: 349, distance: 98.8
click at [31, 349] on div "Name Pokok Bidara Berduri ​ Slug www.example.com/example-page/ pokok-bidara-ber…" at bounding box center [277, 281] width 502 height 391
click at [109, 358] on p "Ciri-ciri Botani" at bounding box center [277, 357] width 450 height 12
drag, startPoint x: 100, startPoint y: 360, endPoint x: 48, endPoint y: 356, distance: 51.7
click at [48, 356] on div "Pokok Bidara Berduri: Tumbuhan Tradisi Sarat Khasiat Pengenalan Pokok bidara be…" at bounding box center [277, 497] width 470 height 573
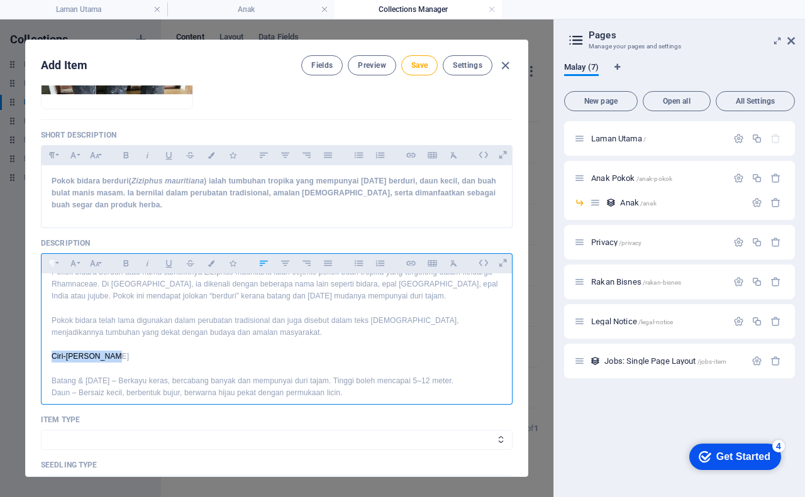
click at [52, 266] on icon "button" at bounding box center [52, 263] width 6 height 6
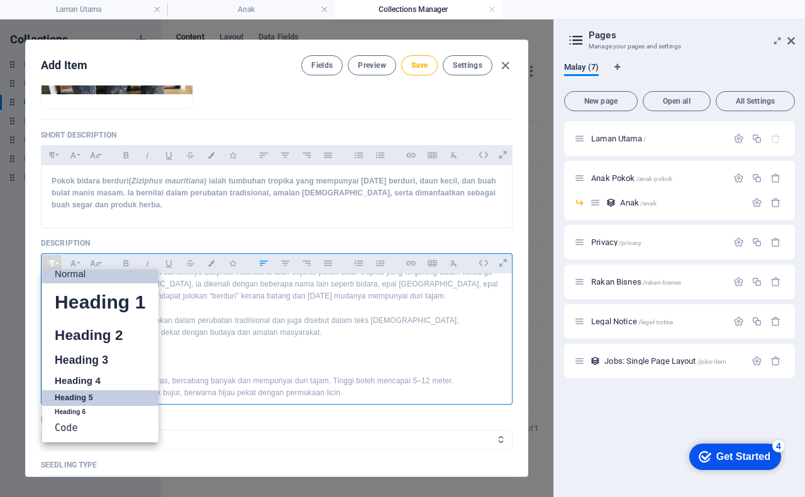
click at [75, 399] on link "Heading 5" at bounding box center [100, 399] width 116 height 16
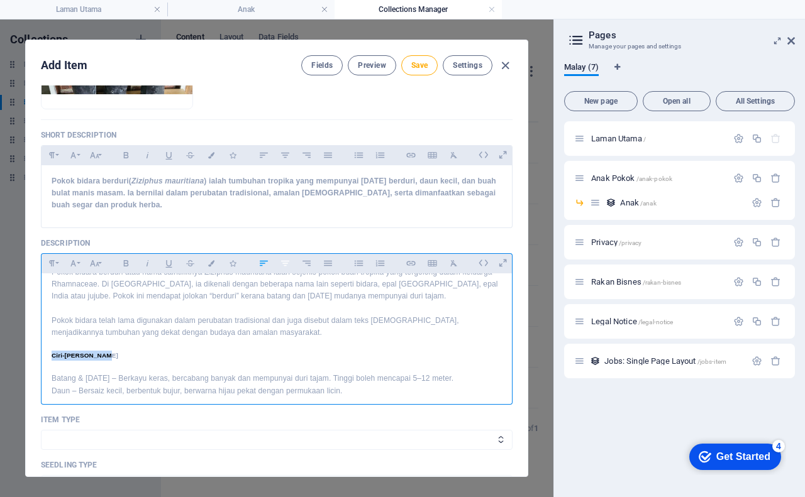
click at [288, 260] on icon "button" at bounding box center [285, 263] width 11 height 15
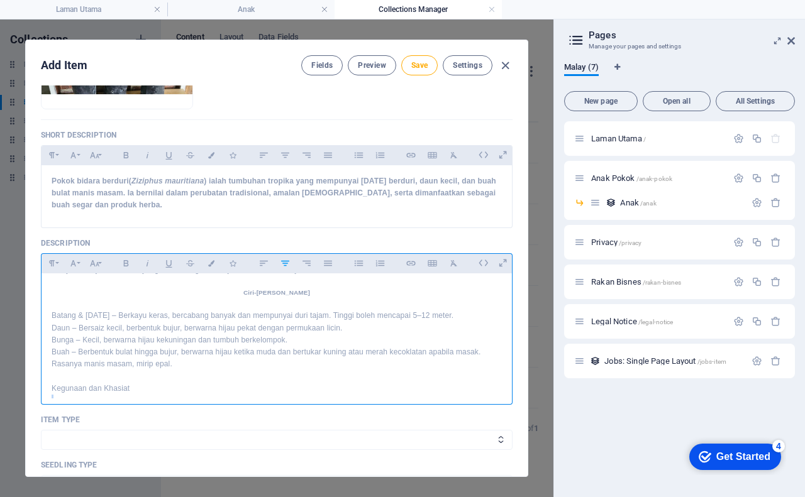
scroll to position [159, 0]
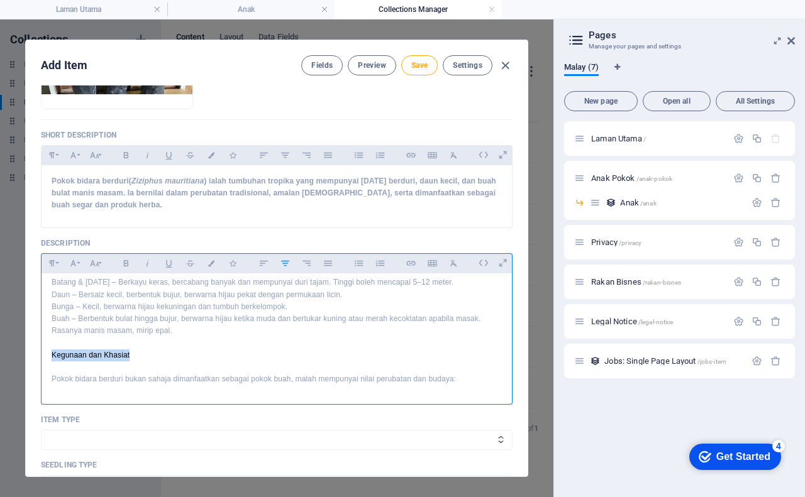
drag, startPoint x: 141, startPoint y: 391, endPoint x: 40, endPoint y: 359, distance: 105.6
click at [40, 359] on div "Name Pokok Bidara Berduri ​ Slug www.example.com/example-page/ pokok-bidara-ber…" at bounding box center [277, 281] width 502 height 391
click at [53, 265] on icon "button" at bounding box center [52, 263] width 6 height 6
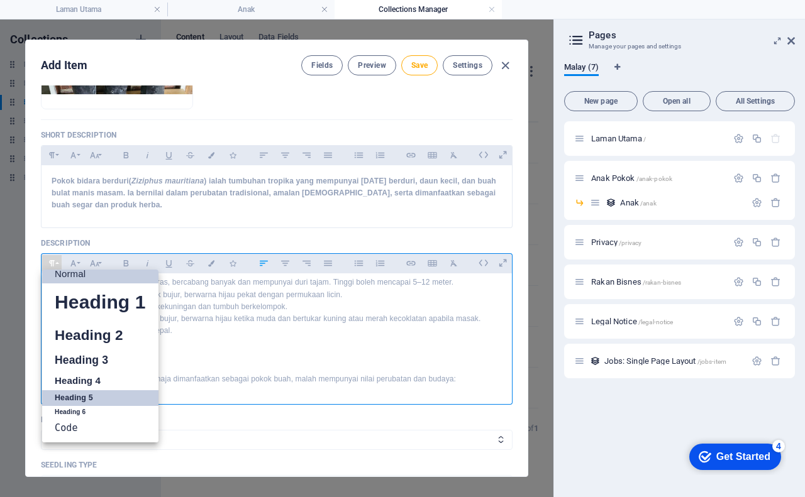
click at [89, 399] on link "Heading 5" at bounding box center [100, 399] width 116 height 16
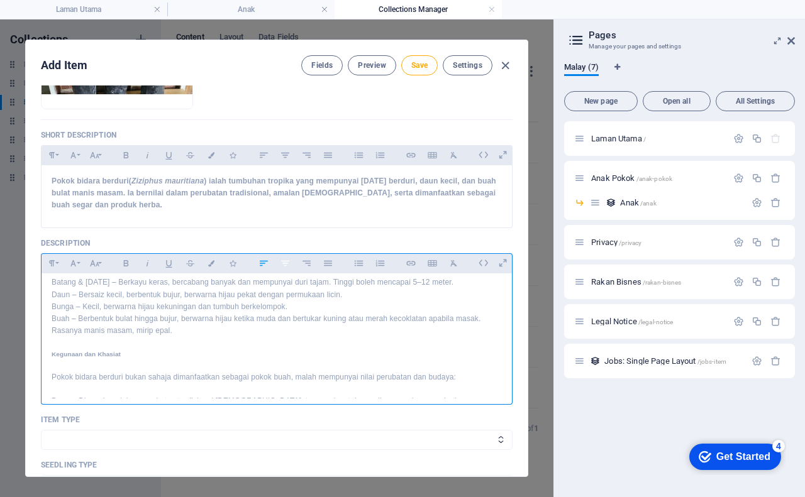
click at [283, 264] on icon "button" at bounding box center [285, 263] width 11 height 15
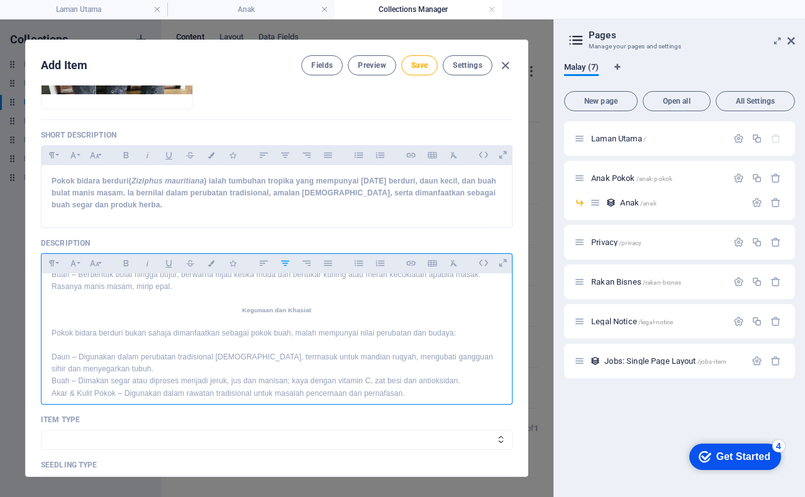
scroll to position [222, 0]
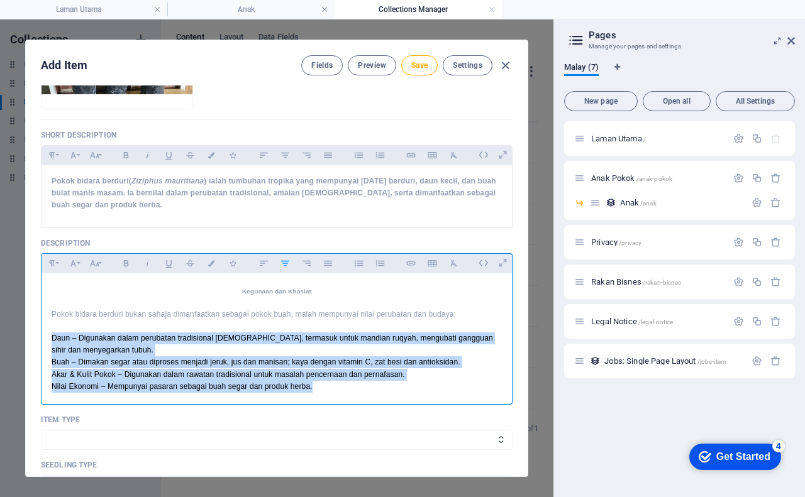
drag, startPoint x: 51, startPoint y: 336, endPoint x: 325, endPoint y: 384, distance: 278.2
click at [325, 384] on div "Pokok Bidara Berduri: Tumbuhan Tradisi Sarat Khasiat Pengenalan Pokok bidara be…" at bounding box center [277, 336] width 470 height 569
click at [353, 263] on icon "button" at bounding box center [358, 263] width 11 height 15
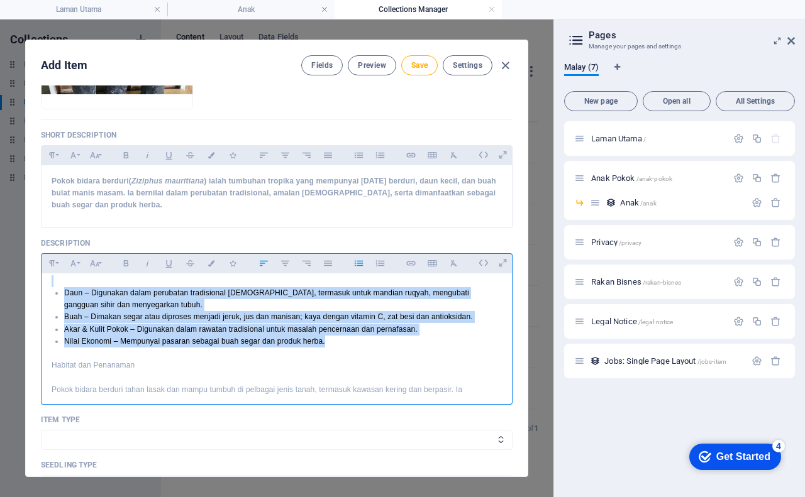
scroll to position [285, 0]
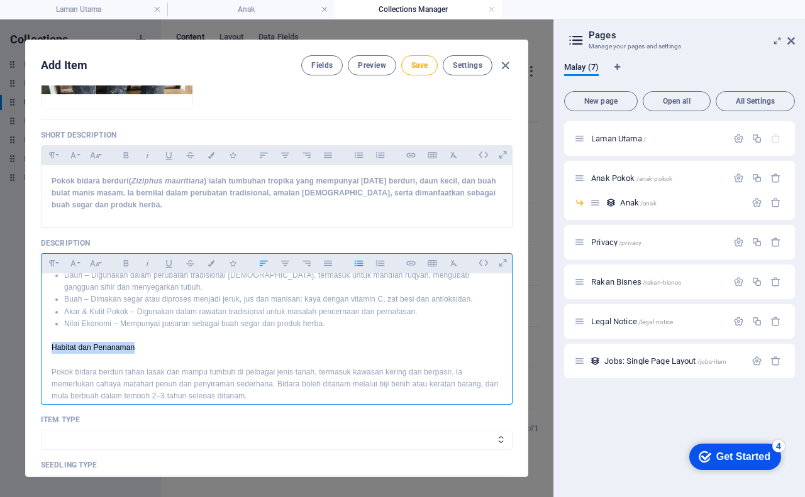
drag, startPoint x: 160, startPoint y: 351, endPoint x: 42, endPoint y: 345, distance: 117.8
click at [42, 345] on div "Pokok Bidara Berduri: Tumbuhan Tradisi Sarat Khasiat Pengenalan Pokok bidara be…" at bounding box center [277, 273] width 470 height 569
click at [287, 264] on icon "button" at bounding box center [285, 263] width 11 height 15
click at [53, 261] on icon "button" at bounding box center [52, 263] width 6 height 6
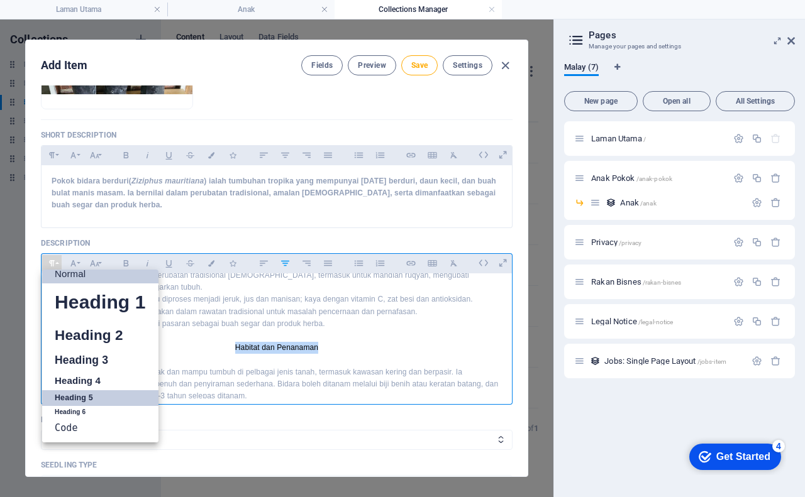
click at [71, 397] on link "Heading 5" at bounding box center [100, 399] width 116 height 16
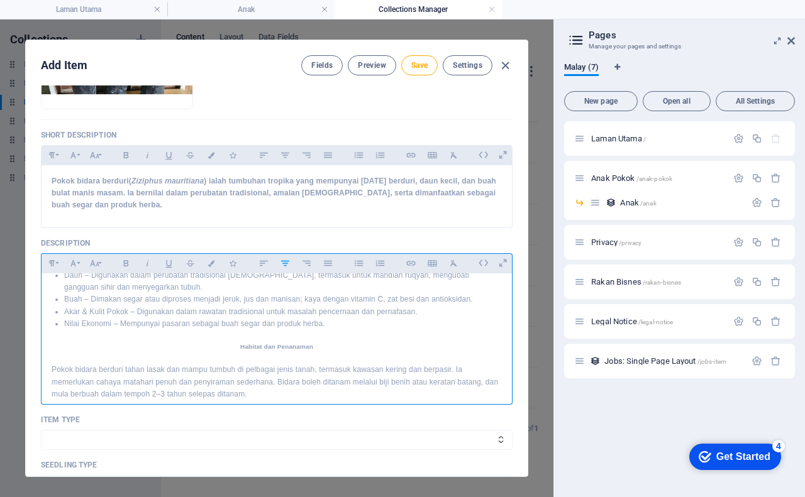
scroll to position [348, 0]
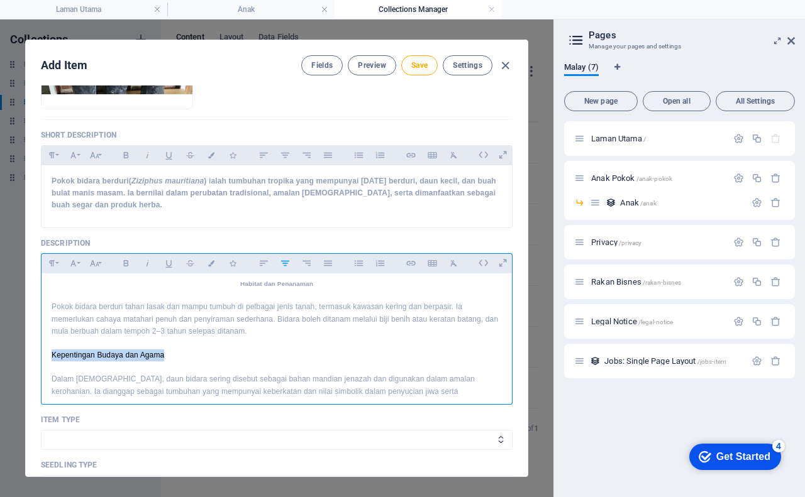
drag, startPoint x: 52, startPoint y: 358, endPoint x: 169, endPoint y: 355, distance: 117.0
click at [169, 355] on p "Kepentingan Budaya dan Agama" at bounding box center [277, 356] width 450 height 12
click at [50, 262] on icon "button" at bounding box center [52, 263] width 11 height 15
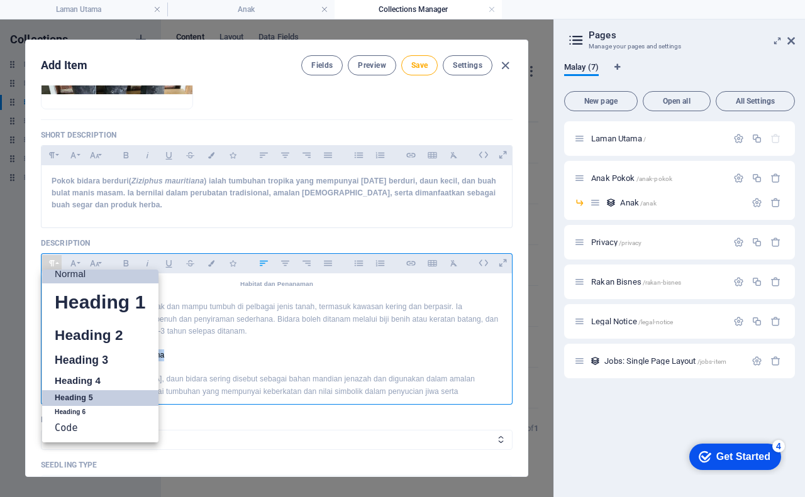
click at [75, 395] on link "Heading 5" at bounding box center [100, 399] width 116 height 16
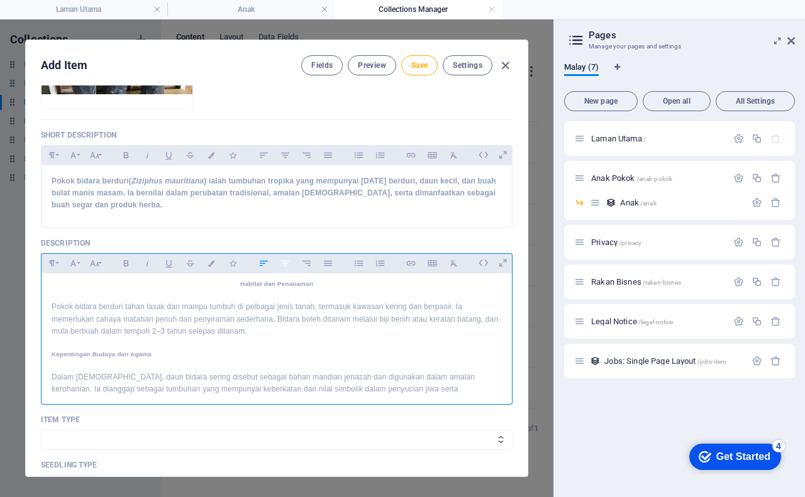
click at [284, 259] on icon "button" at bounding box center [285, 263] width 11 height 15
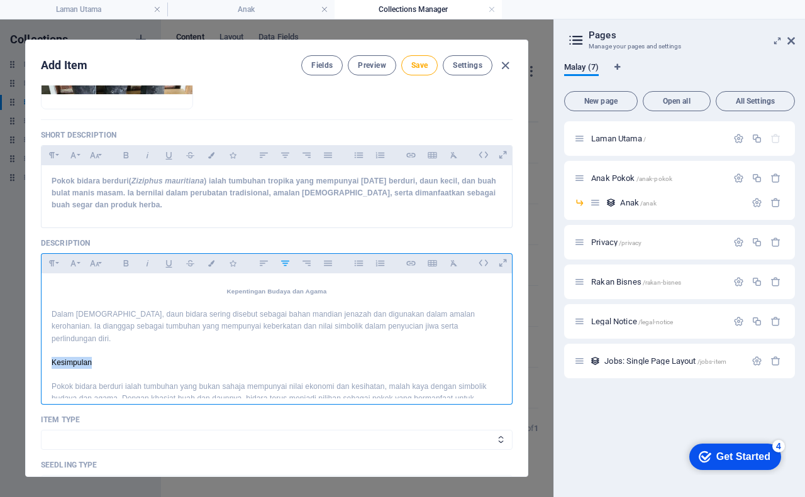
drag, startPoint x: 52, startPoint y: 351, endPoint x: 84, endPoint y: 324, distance: 42.0
click at [93, 347] on div "Pokok Bidara Berduri: Tumbuhan Tradisi Sarat Khasiat Pengenalan Pokok bidara be…" at bounding box center [277, 145] width 470 height 565
click at [49, 266] on icon "button" at bounding box center [52, 263] width 11 height 15
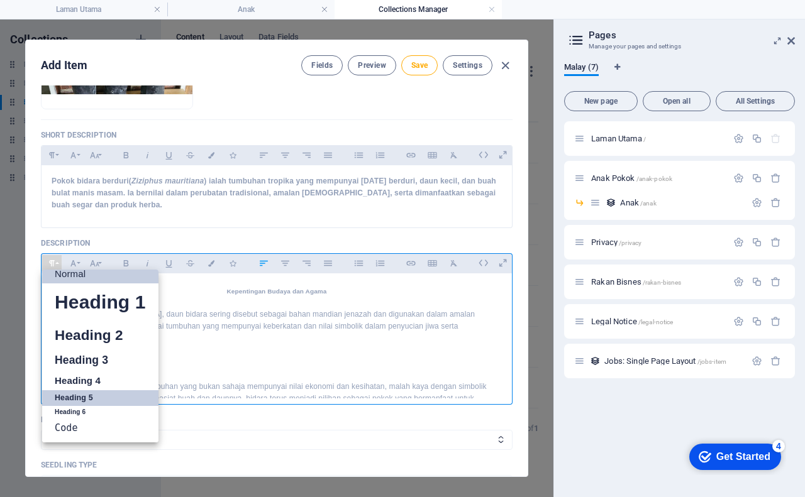
click at [85, 395] on link "Heading 5" at bounding box center [100, 399] width 116 height 16
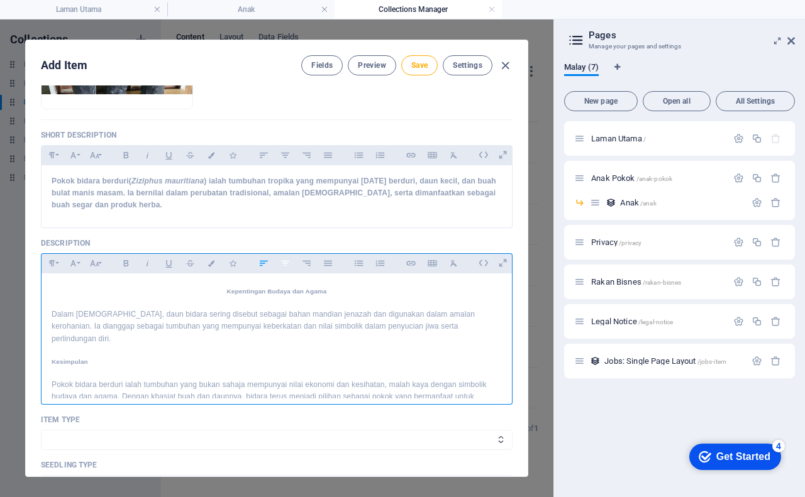
click at [285, 265] on icon "button" at bounding box center [285, 263] width 8 height 6
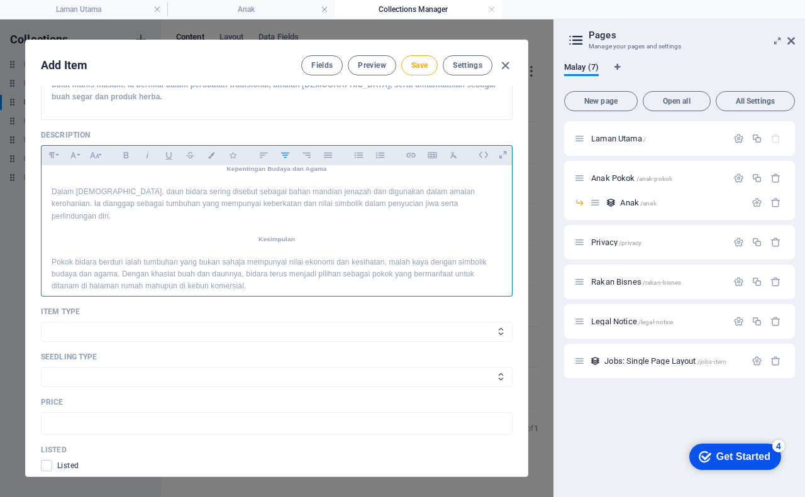
scroll to position [377, 0]
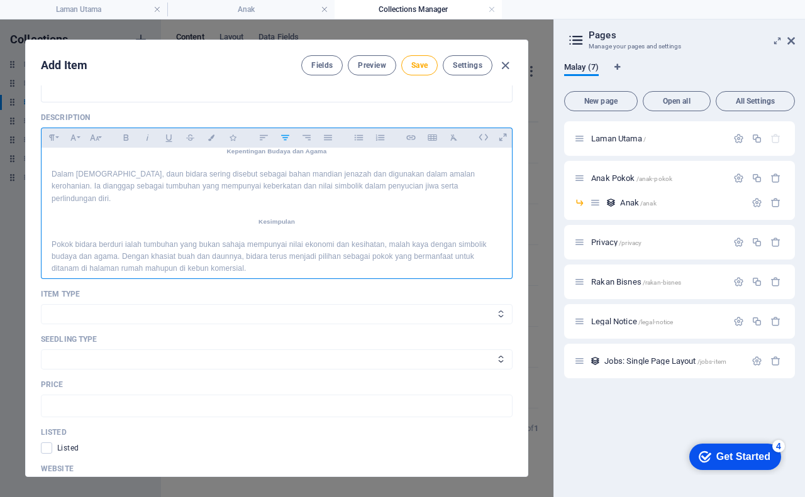
click at [123, 308] on select "Tanaman Peralatan" at bounding box center [277, 314] width 472 height 20
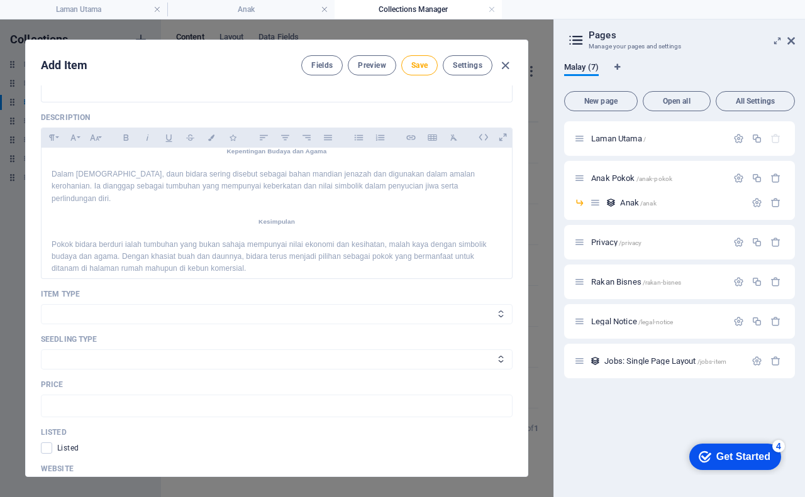
select select "Tanaman"
click at [41, 304] on select "Tanaman Peralatan" at bounding box center [277, 314] width 472 height 20
click at [92, 361] on select "Anak Pokok Biji Benih Keratan Batang Lain-lain" at bounding box center [277, 360] width 472 height 20
select select "Anak Pokok"
click at [41, 350] on select "Anak Pokok Biji Benih Keratan Batang Lain-lain" at bounding box center [277, 360] width 472 height 20
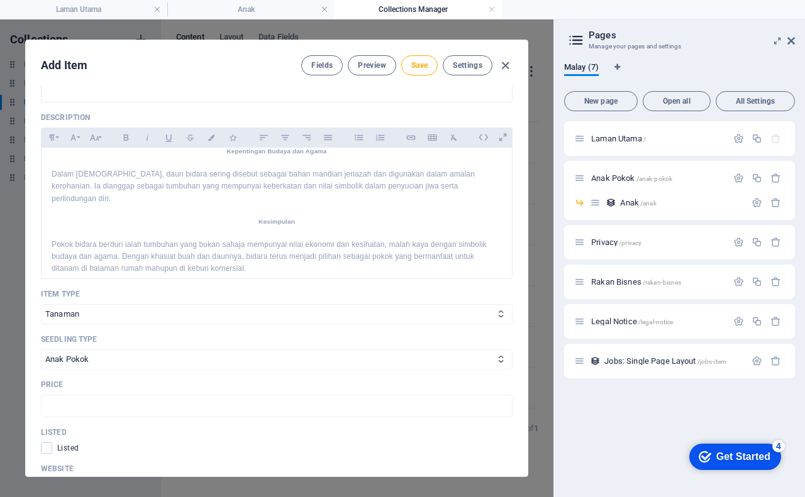
scroll to position [440, 0]
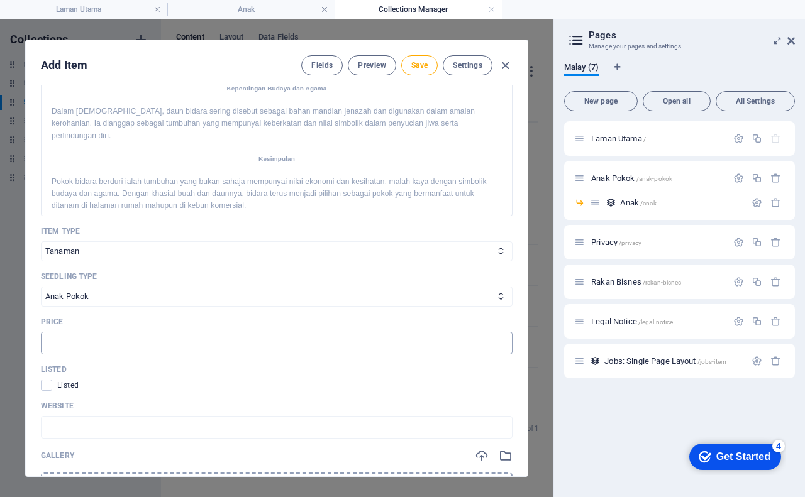
click at [54, 340] on input "text" at bounding box center [277, 343] width 472 height 23
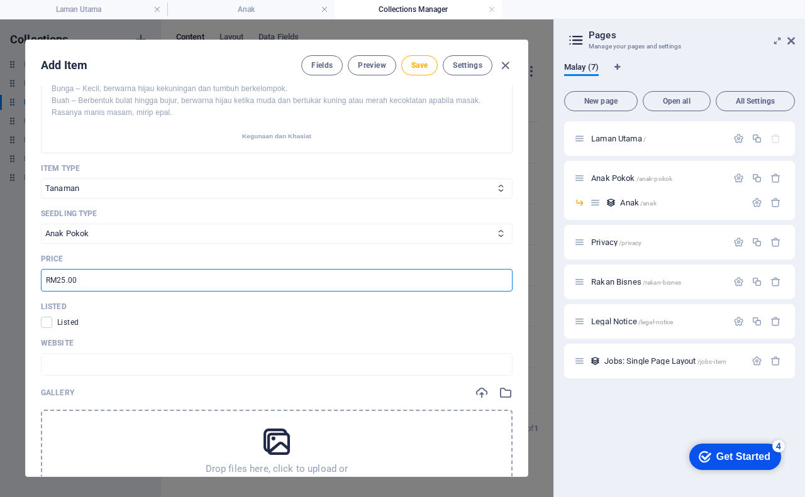
scroll to position [566, 0]
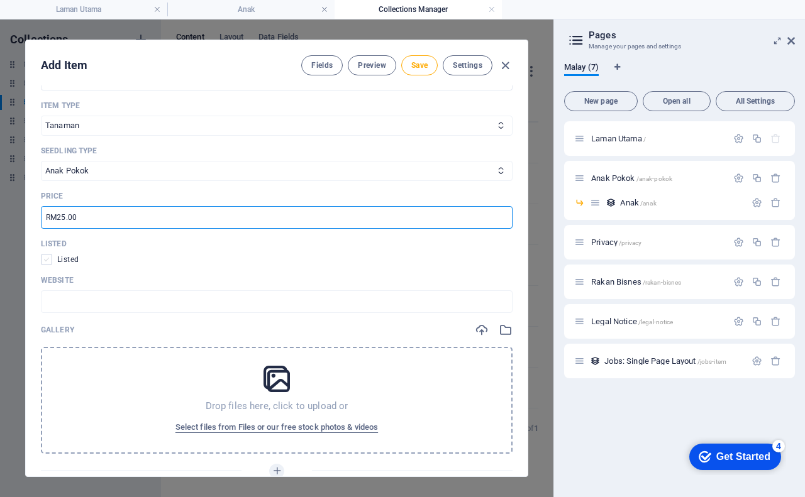
type input "RM25.00"
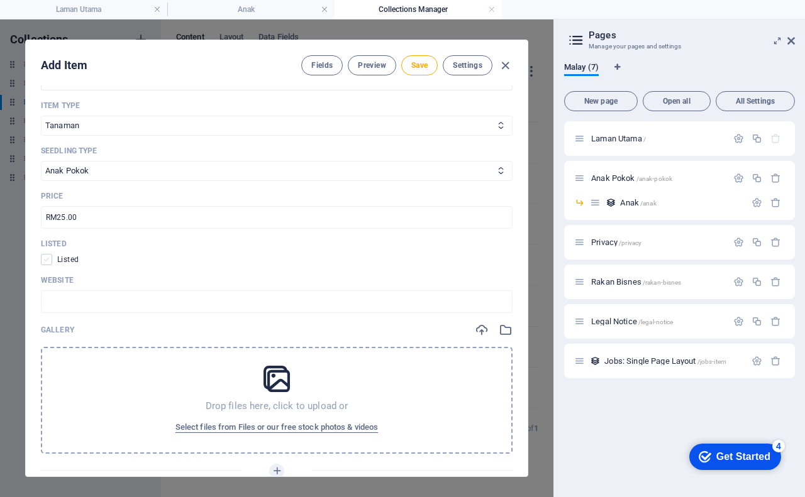
click at [47, 260] on span at bounding box center [46, 259] width 11 height 11
click at [47, 260] on input "checkbox" at bounding box center [49, 259] width 16 height 11
checkbox input "true"
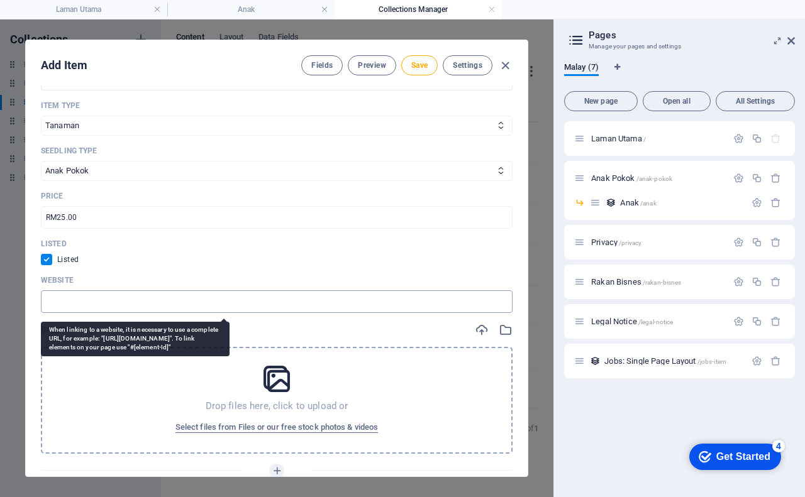
click at [69, 306] on input "text" at bounding box center [277, 302] width 472 height 23
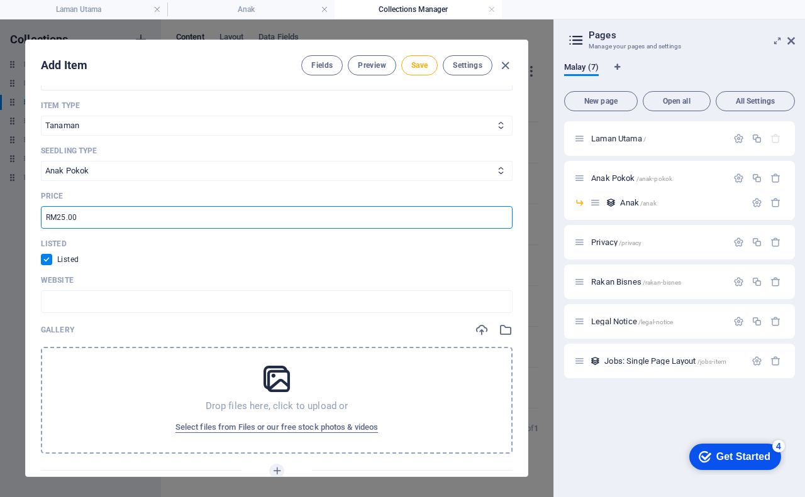
click at [60, 215] on input "RM25.00" at bounding box center [277, 217] width 472 height 23
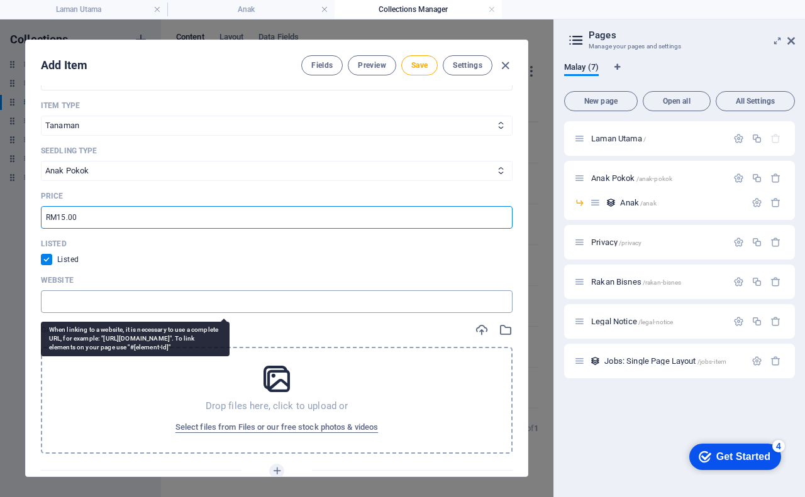
type input "RM15.00"
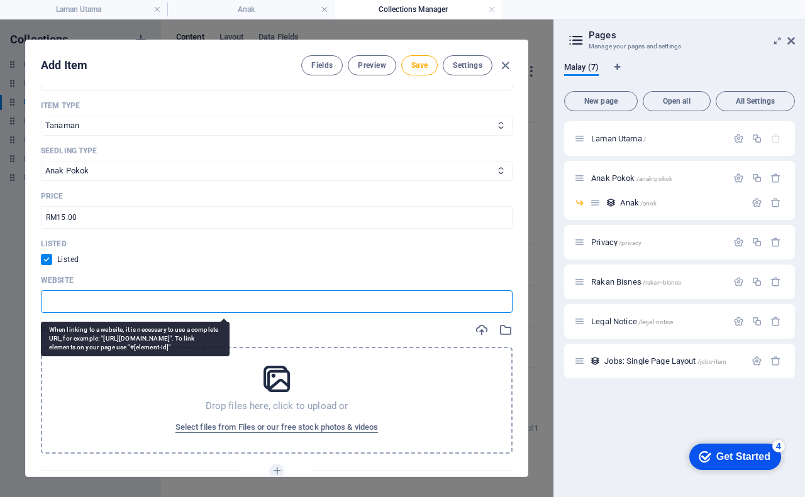
click at [86, 306] on input "text" at bounding box center [277, 302] width 472 height 23
paste input "https://s.shopee.com.my/8pc6mnGu4S"
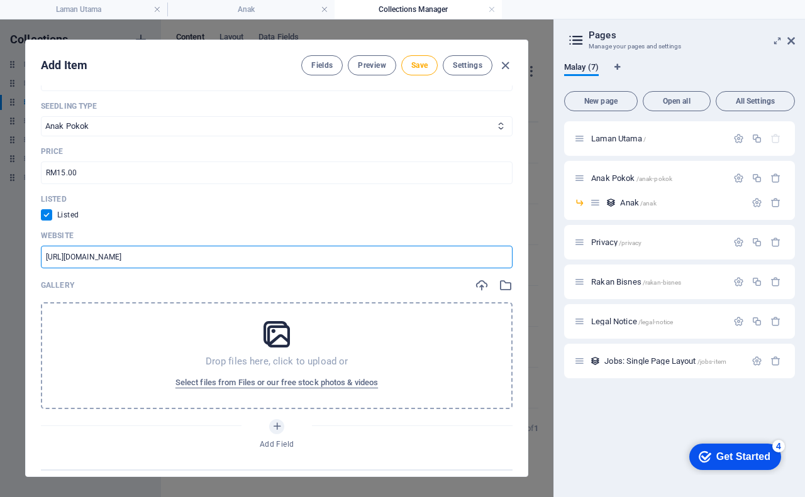
scroll to position [629, 0]
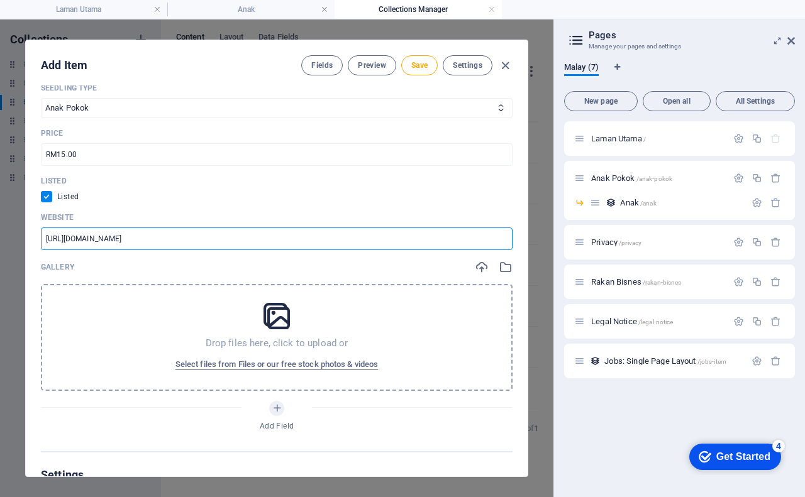
type input "https://s.shopee.com.my/8pc6mnGu4S"
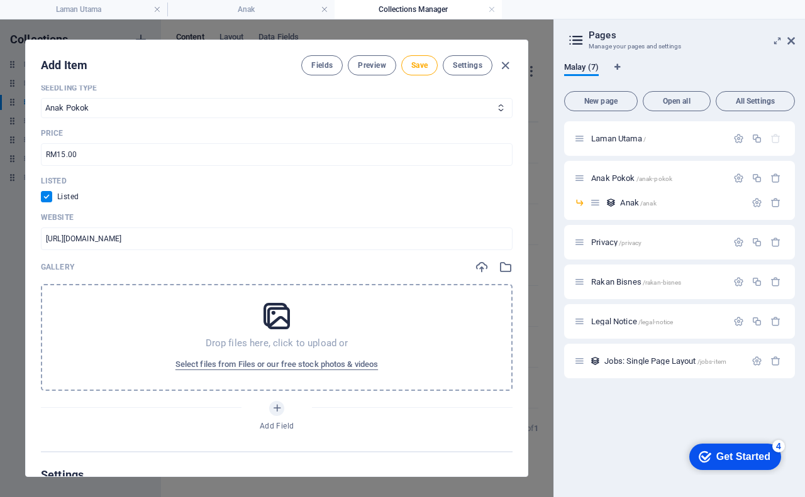
click at [268, 318] on icon at bounding box center [276, 316] width 31 height 31
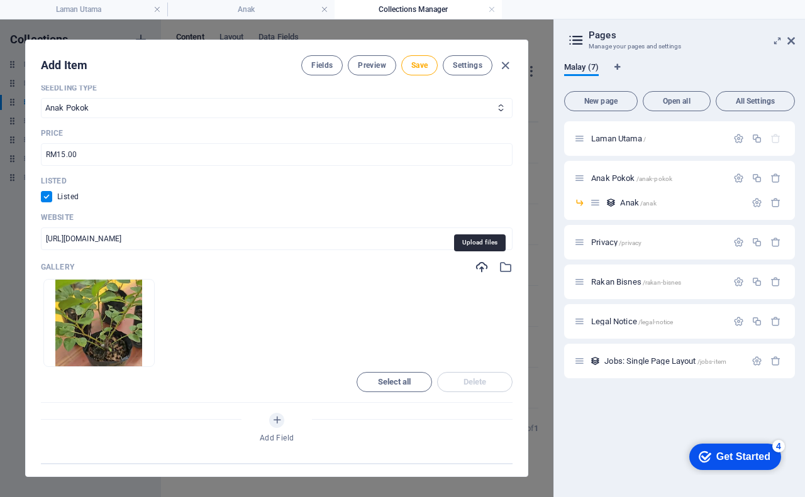
click at [479, 265] on icon "button" at bounding box center [482, 267] width 14 height 14
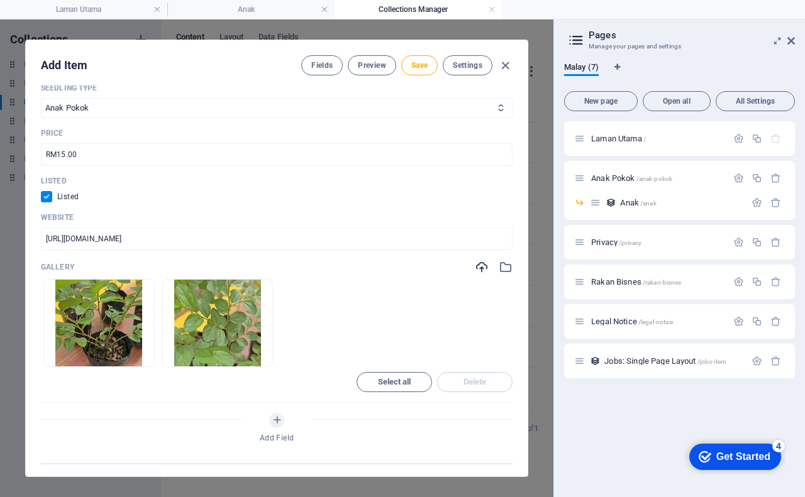
click at [471, 272] on div "Gallery" at bounding box center [277, 267] width 472 height 14
click at [476, 269] on icon "button" at bounding box center [482, 267] width 14 height 14
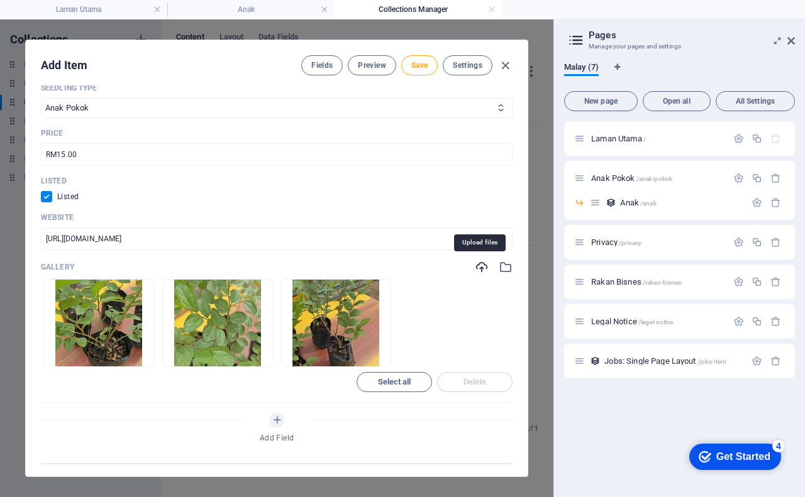
click at [479, 269] on icon "button" at bounding box center [482, 267] width 14 height 14
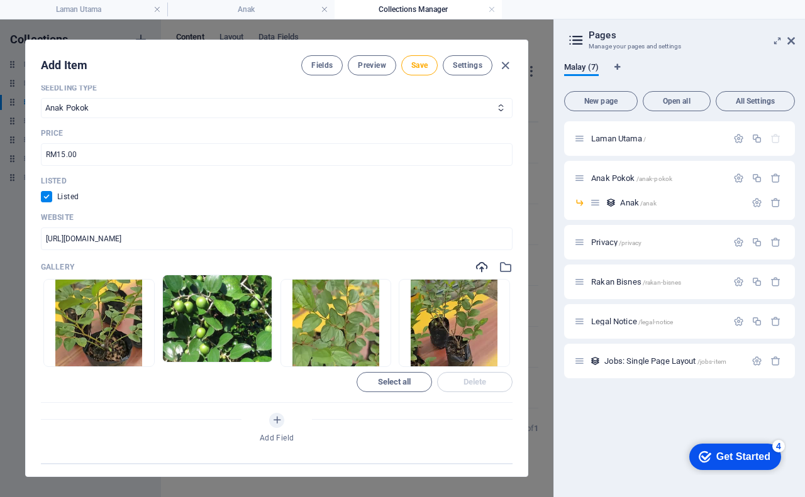
drag, startPoint x: 479, startPoint y: 319, endPoint x: 236, endPoint y: 316, distance: 242.1
click at [236, 316] on ul "Drop files here to upload them instantly" at bounding box center [277, 323] width 472 height 88
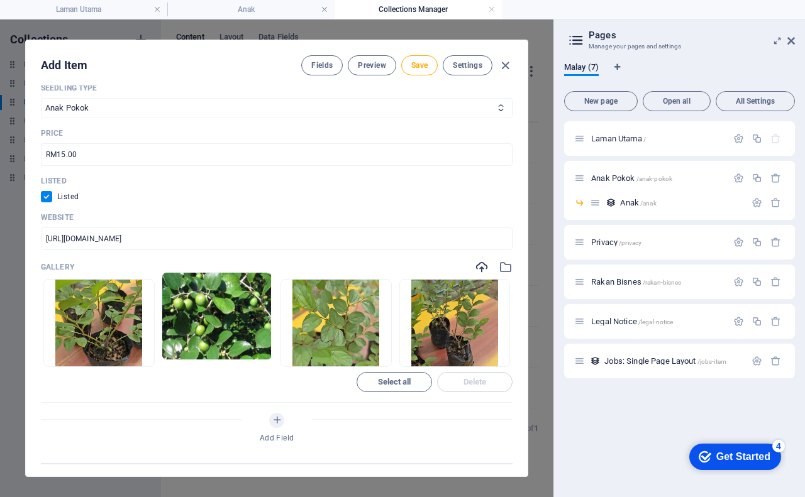
drag, startPoint x: 230, startPoint y: 317, endPoint x: 230, endPoint y: 296, distance: 20.8
click at [230, 296] on ul "Drop files here to upload them instantly" at bounding box center [277, 323] width 472 height 88
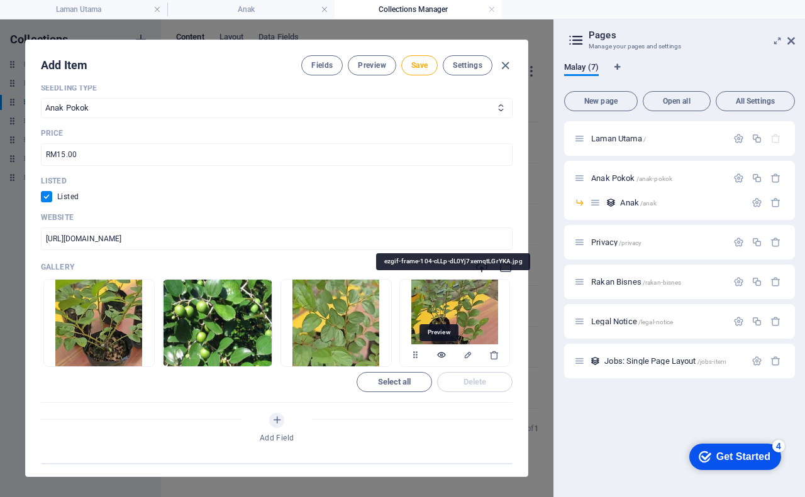
click at [440, 355] on icon "button" at bounding box center [441, 355] width 10 height 10
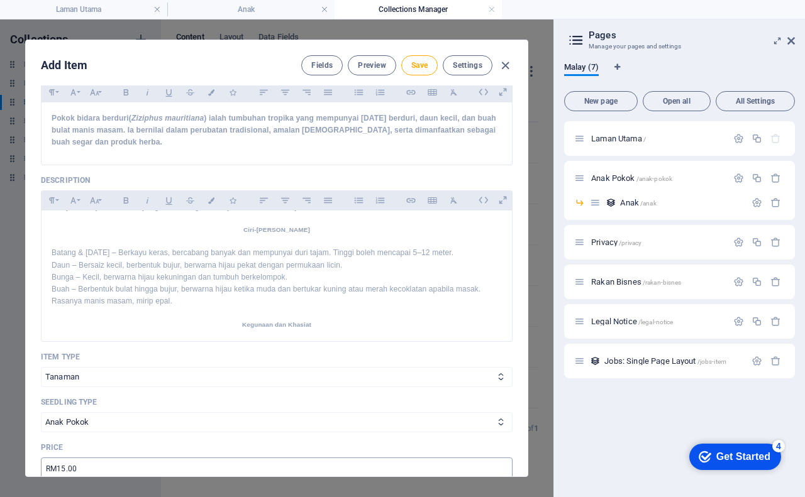
scroll to position [126, 0]
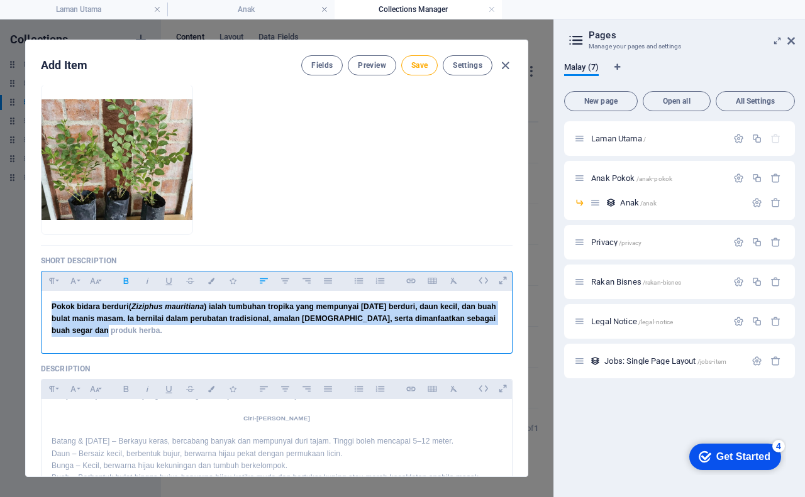
drag, startPoint x: 50, startPoint y: 306, endPoint x: 125, endPoint y: 339, distance: 81.4
click at [125, 339] on div "Pokok bidara berduri ( Ziziphus mauritiana ) ialah tumbuhan tropika yang mempun…" at bounding box center [277, 319] width 470 height 57
copy p "Pokok bidara berduri ( Ziziphus mauritiana ) ialah tumbuhan tropika yang mempun…"
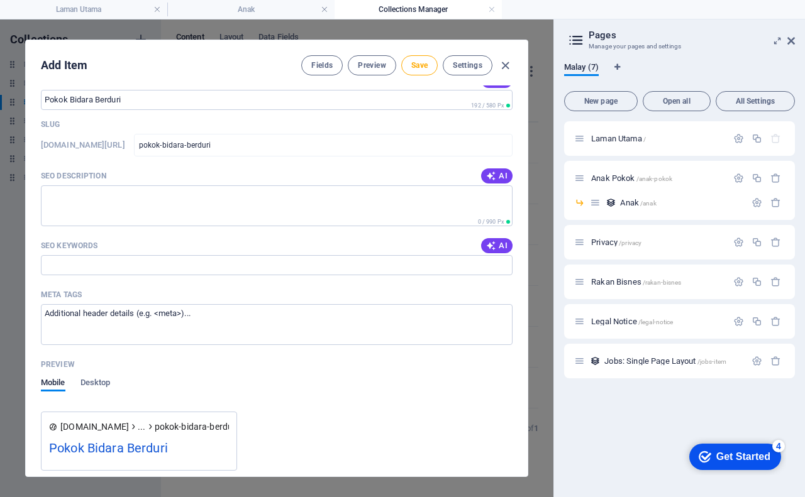
scroll to position [1069, 0]
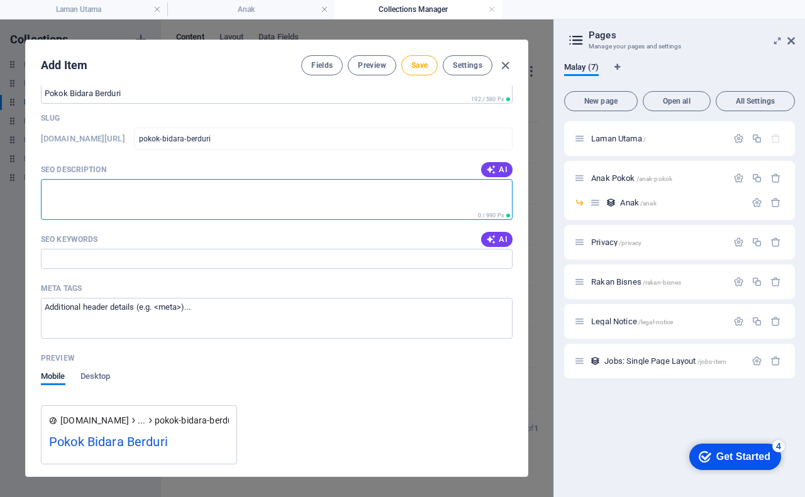
click at [118, 196] on textarea "SEO Description" at bounding box center [277, 199] width 472 height 41
paste textarea "Pokok bidara berduri (Ziziphus mauritiana) ialah tumbuhan tropika yang mempunya…"
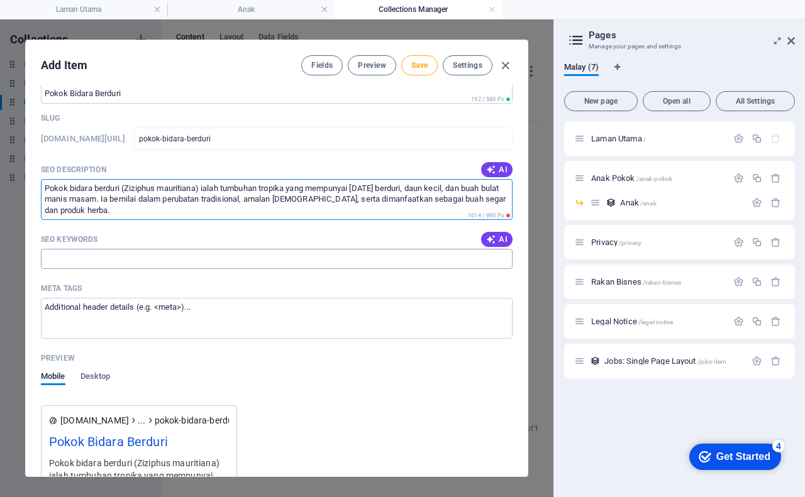
type textarea "Pokok bidara berduri (Ziziphus mauritiana) ialah tumbuhan tropika yang mempunya…"
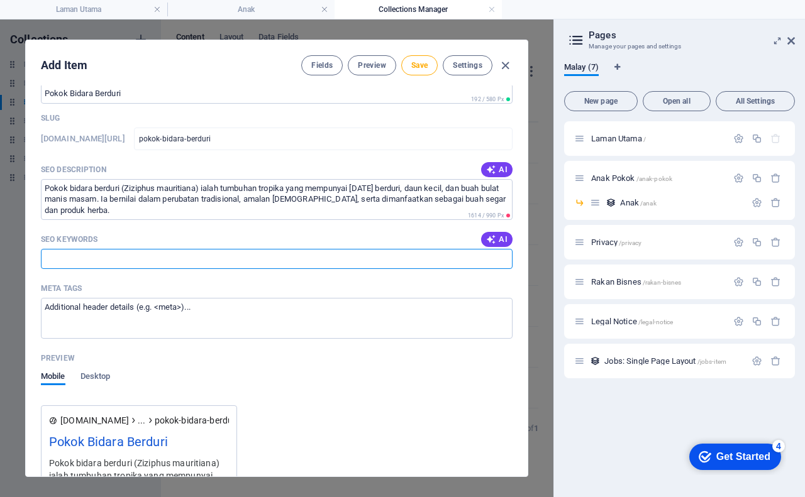
click at [109, 260] on input "SEO Keywords" at bounding box center [277, 259] width 472 height 20
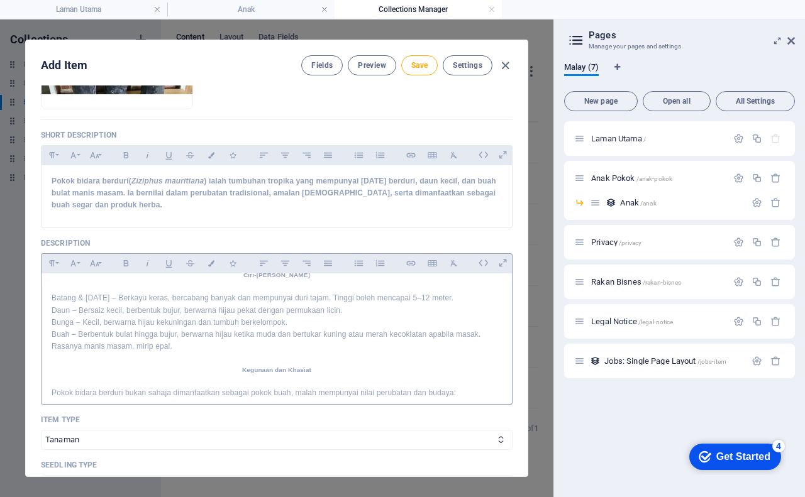
scroll to position [126, 0]
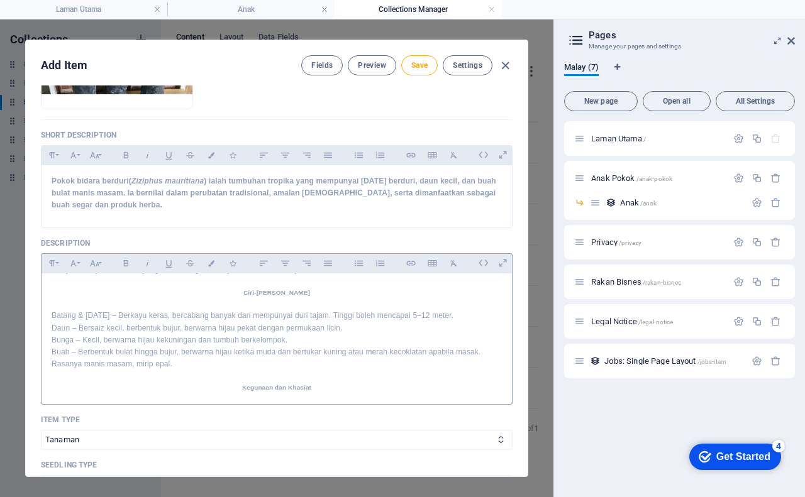
type input "anak pokok bidara berduri"
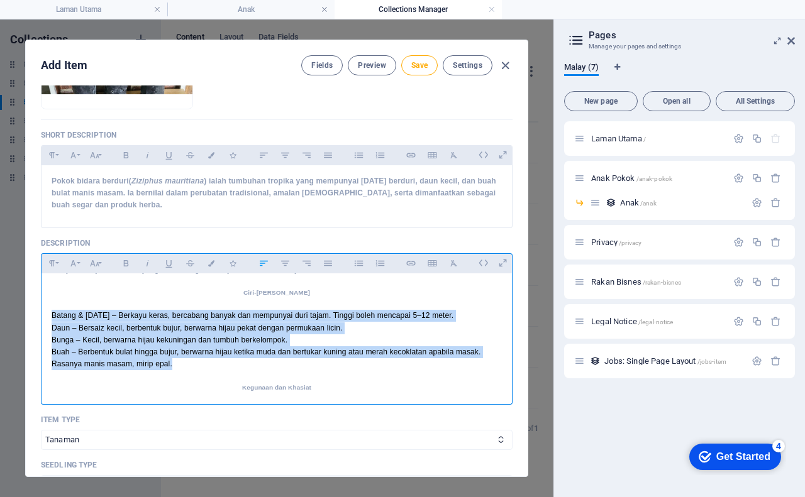
drag, startPoint x: 52, startPoint y: 316, endPoint x: 200, endPoint y: 365, distance: 156.5
click at [200, 365] on div "Pokok Bidara Berduri: Tumbuhan Tradisi Sarat Khasiat Pengenalan Pokok bidara be…" at bounding box center [277, 429] width 470 height 563
click at [132, 363] on p "Buah – Berbentuk bulat hingga bujur, berwarna hijau ketika muda dan bertukar ku…" at bounding box center [277, 359] width 450 height 24
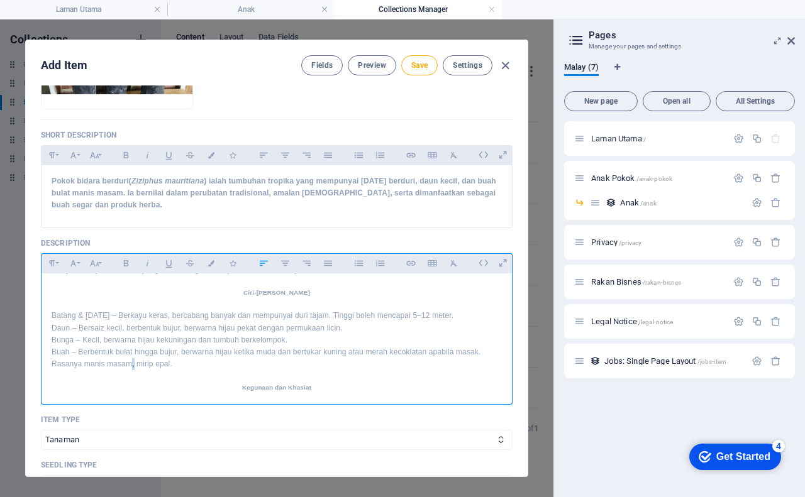
click at [133, 365] on p "Buah – Berbentuk bulat hingga bujur, berwarna hijau ketika muda dan bertukar ku…" at bounding box center [277, 359] width 450 height 24
click at [172, 363] on p "Buah – Berbentuk bulat hingga bujur, berwarna hijau ketika muda dan bertukar ku…" at bounding box center [277, 359] width 450 height 24
drag, startPoint x: 169, startPoint y: 362, endPoint x: 180, endPoint y: 364, distance: 10.9
click at [170, 362] on p "Buah – Berbentuk bulat hingga bujur, berwarna hijau ketika muda dan bertukar ku…" at bounding box center [277, 359] width 450 height 24
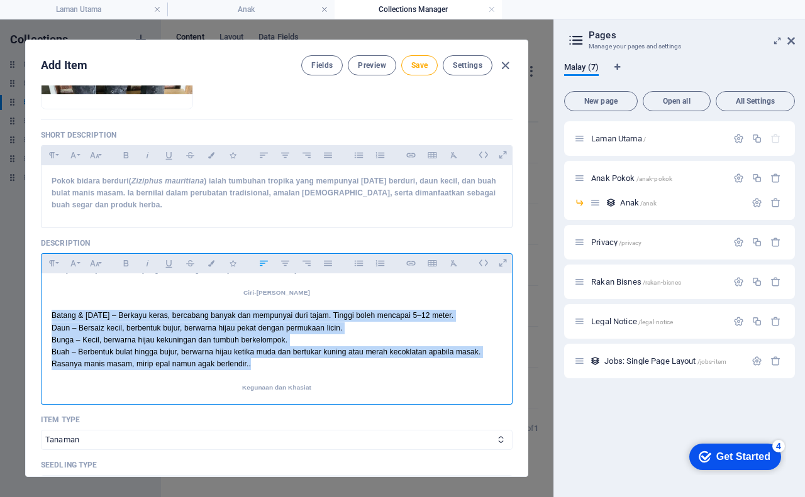
drag, startPoint x: 50, startPoint y: 316, endPoint x: 284, endPoint y: 367, distance: 239.0
click at [284, 367] on div "Pokok Bidara Berduri: Tumbuhan Tradisi Sarat Khasiat Pengenalan Pokok bidara be…" at bounding box center [277, 429] width 470 height 563
click at [382, 265] on icon "button" at bounding box center [379, 263] width 8 height 6
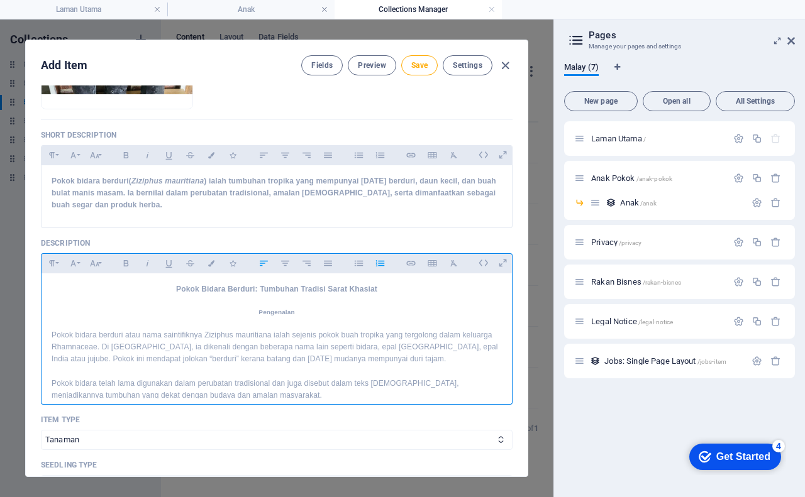
scroll to position [189, 0]
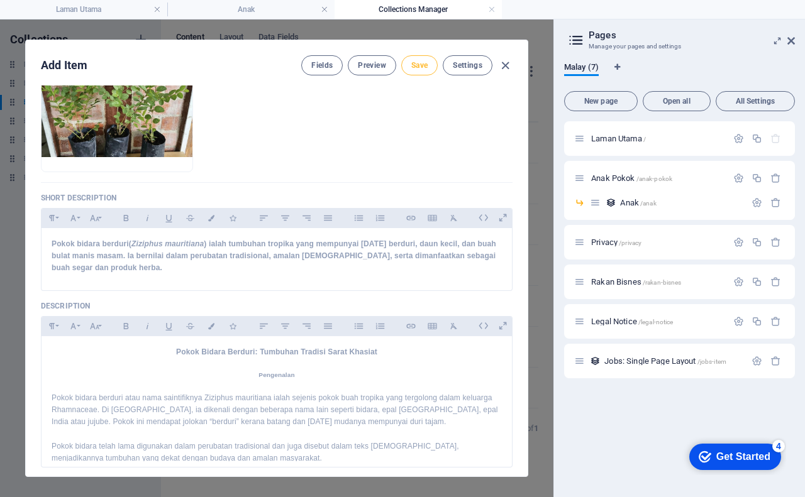
click at [415, 67] on span "Save" at bounding box center [419, 65] width 16 height 10
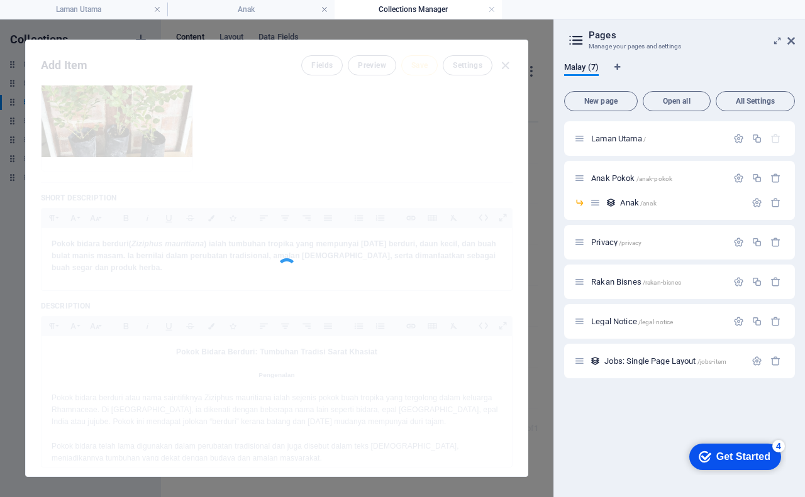
type input "pokok-bidara-berduri"
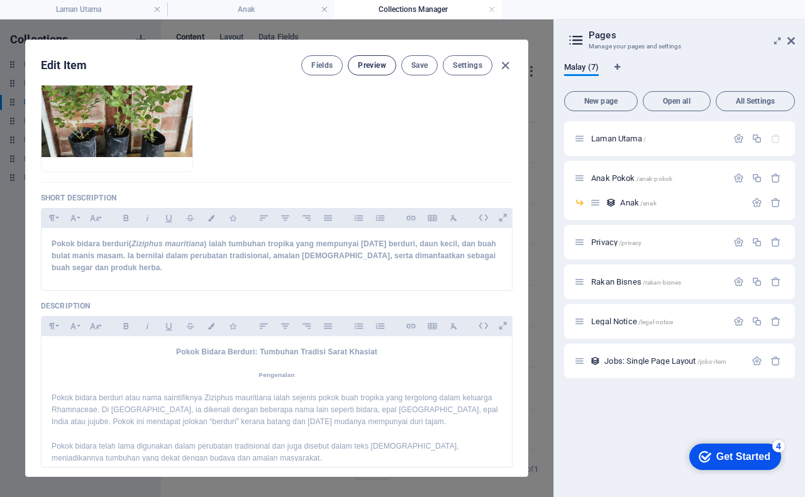
click at [377, 65] on span "Preview" at bounding box center [372, 65] width 28 height 10
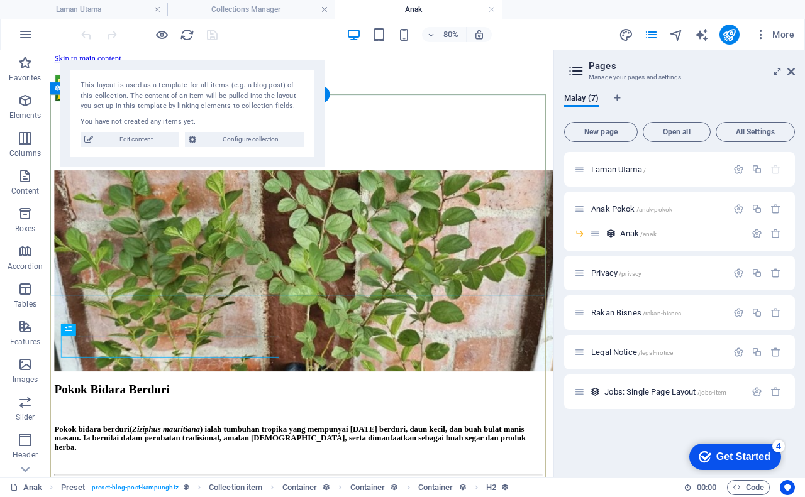
scroll to position [0, 0]
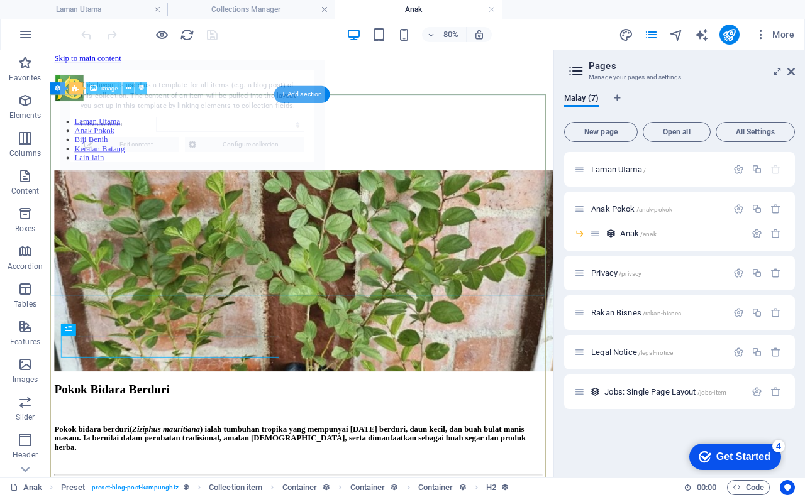
select select "68b889e3404493479c093b43"
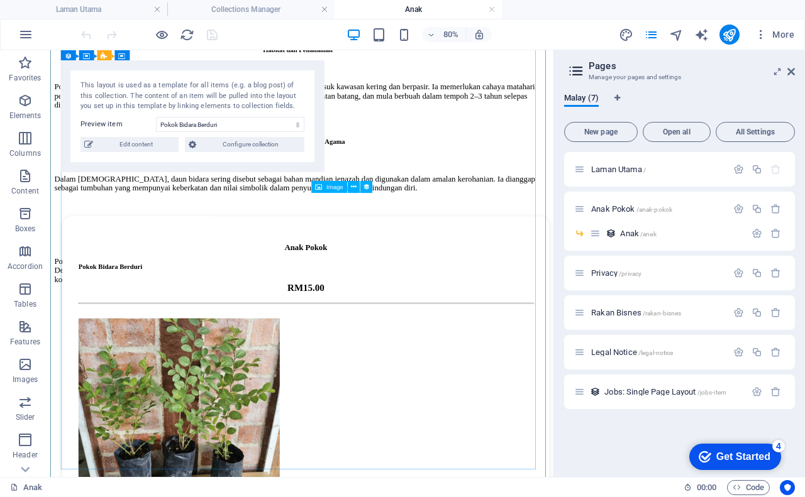
scroll to position [1069, 0]
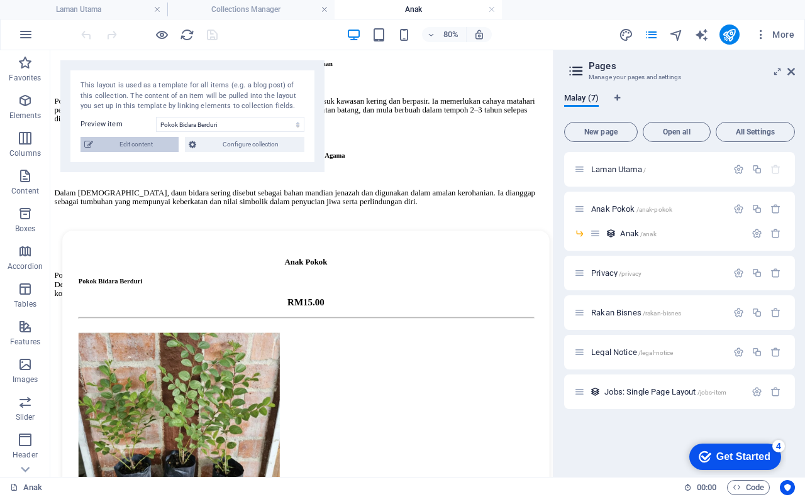
click at [114, 147] on span "Edit content" at bounding box center [136, 144] width 78 height 15
checkbox input "true"
type input "pokok-bidara-berduri"
type textarea "Pokok bidara berduri (Ziziphus mauritiana) ialah tumbuhan tropika yang mempunya…"
type input "anak pokok bidara berduri"
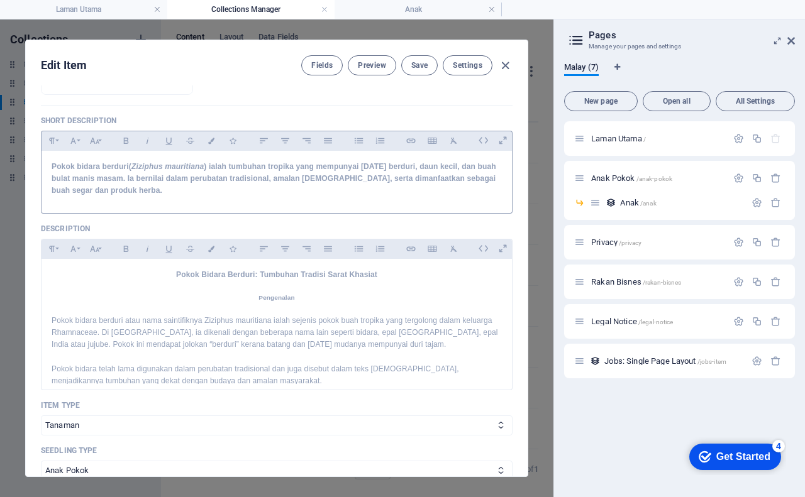
scroll to position [314, 0]
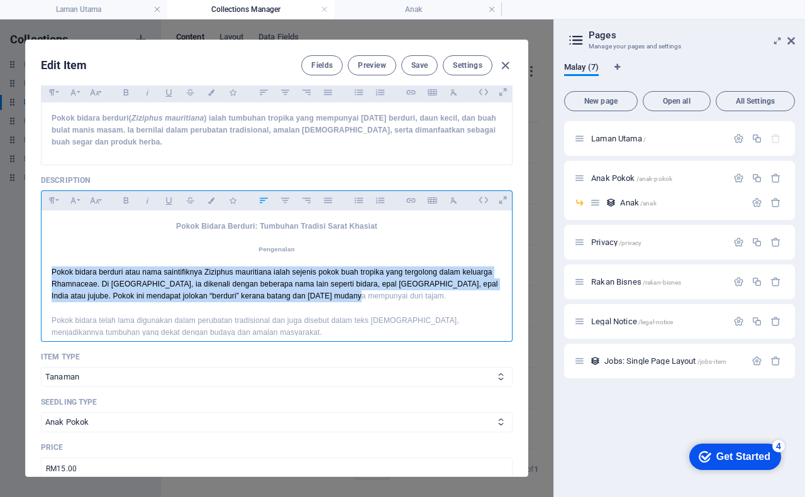
drag, startPoint x: 49, startPoint y: 268, endPoint x: 353, endPoint y: 296, distance: 305.7
click at [353, 296] on div "Pokok Bidara Berduri: Tumbuhan Tradisi Sarat Khasiat Pengenalan Pokok bidara be…" at bounding box center [277, 492] width 470 height 563
click at [283, 202] on icon "button" at bounding box center [285, 200] width 11 height 15
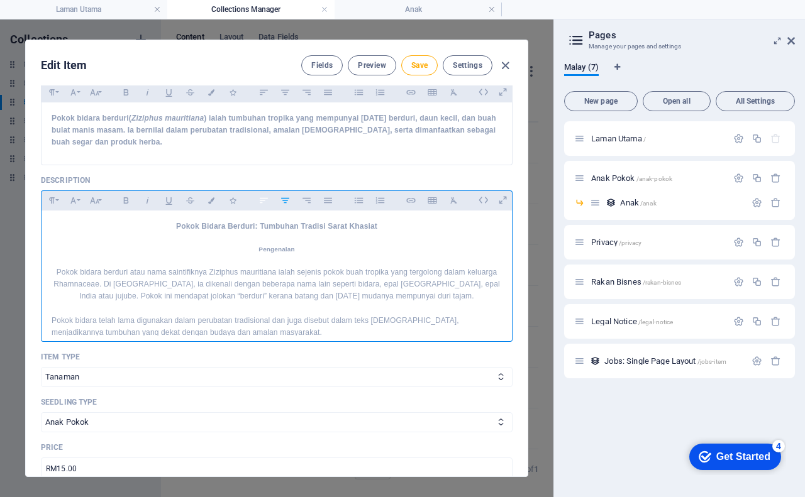
click at [264, 202] on icon "button" at bounding box center [263, 200] width 11 height 15
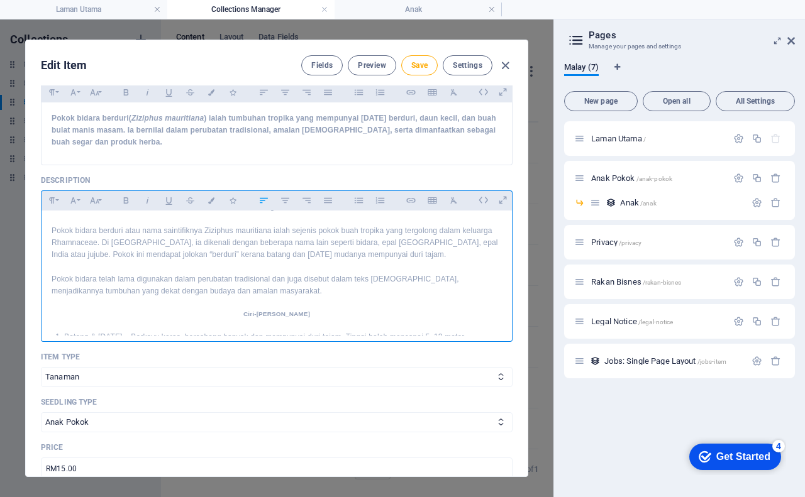
scroll to position [63, 0]
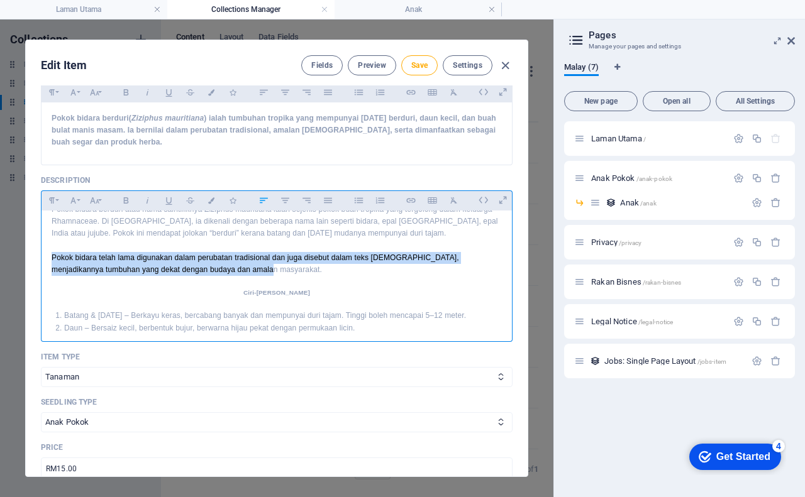
drag, startPoint x: 51, startPoint y: 259, endPoint x: 248, endPoint y: 268, distance: 197.0
click at [248, 268] on p "Pokok bidara telah lama digunakan dalam perubatan tradisional dan juga disebut …" at bounding box center [277, 264] width 450 height 24
click at [286, 200] on icon "button" at bounding box center [285, 200] width 8 height 6
click at [262, 201] on icon "button" at bounding box center [264, 200] width 8 height 6
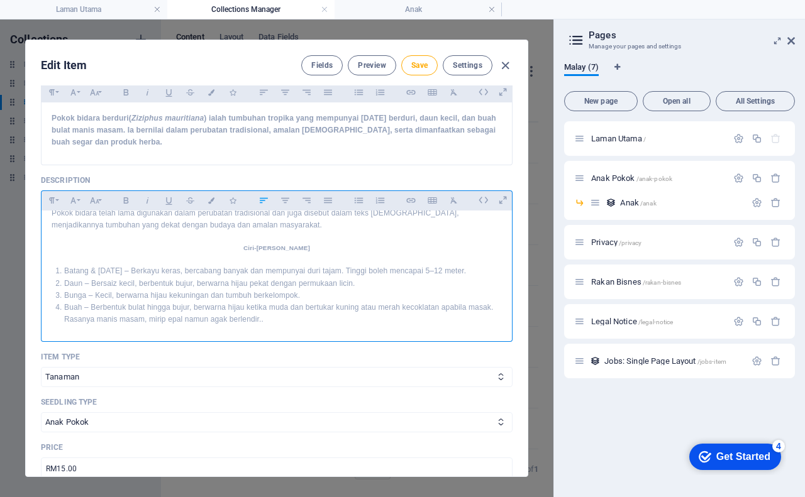
scroll to position [126, 0]
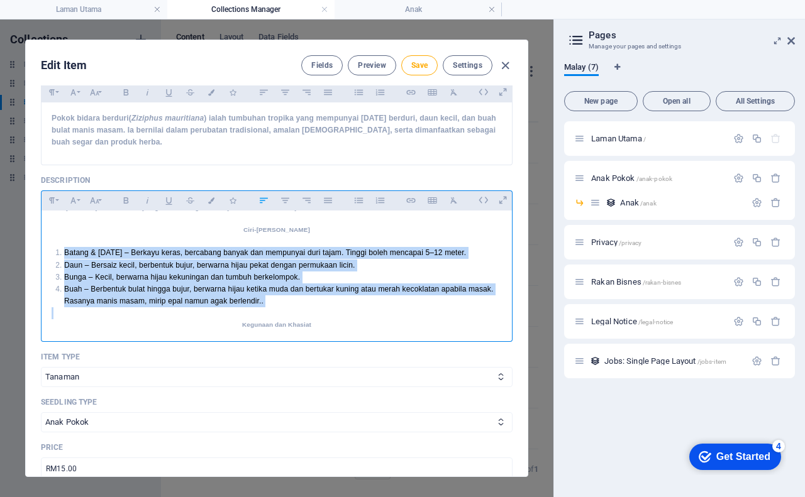
drag, startPoint x: 57, startPoint y: 252, endPoint x: 343, endPoint y: 303, distance: 290.5
click at [349, 311] on div "Pokok Bidara Berduri: Tumbuhan Tradisi Sarat Khasiat Pengenalan Pokok bidara be…" at bounding box center [277, 366] width 470 height 563
click at [286, 202] on icon "button" at bounding box center [285, 200] width 11 height 15
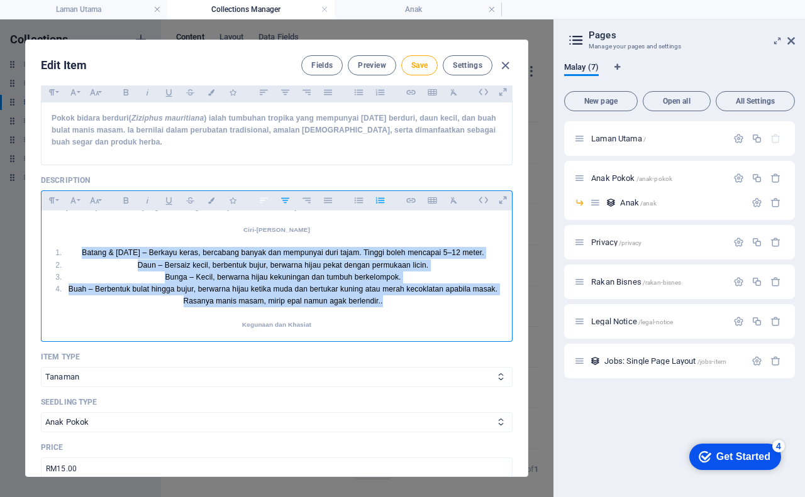
click at [266, 200] on icon "button" at bounding box center [263, 200] width 11 height 15
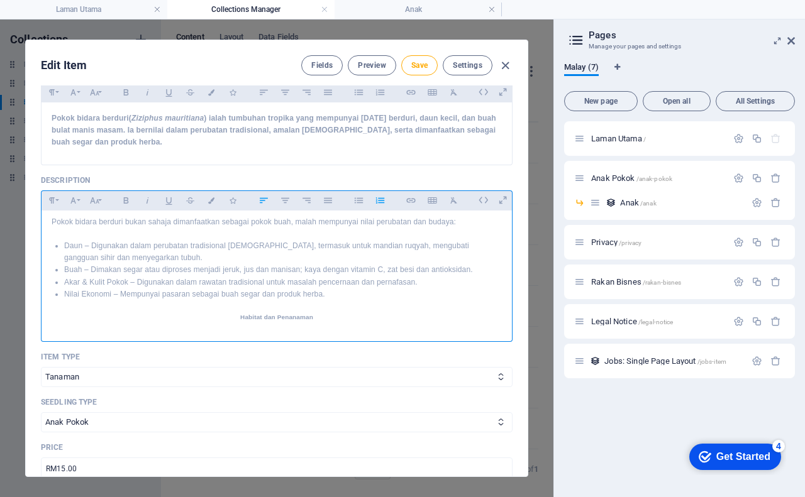
scroll to position [189, 0]
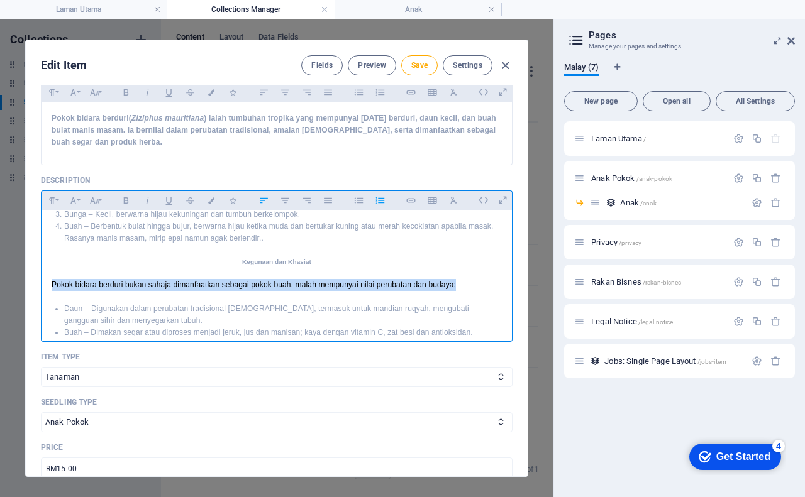
drag, startPoint x: 47, startPoint y: 281, endPoint x: 465, endPoint y: 287, distance: 418.3
click at [467, 287] on div "Pokok Bidara Berduri: Tumbuhan Tradisi Sarat Khasiat Pengenalan Pokok bidara be…" at bounding box center [277, 303] width 470 height 563
click at [283, 200] on icon "button" at bounding box center [285, 200] width 8 height 6
click at [258, 199] on icon "button" at bounding box center [263, 200] width 11 height 15
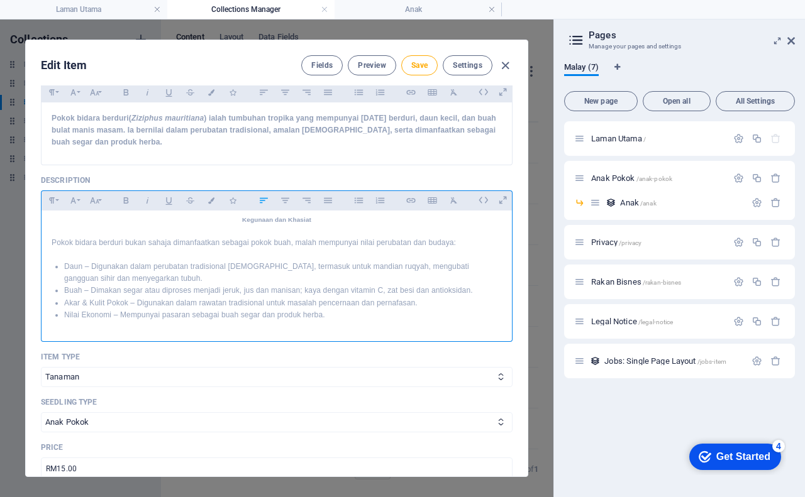
scroll to position [252, 0]
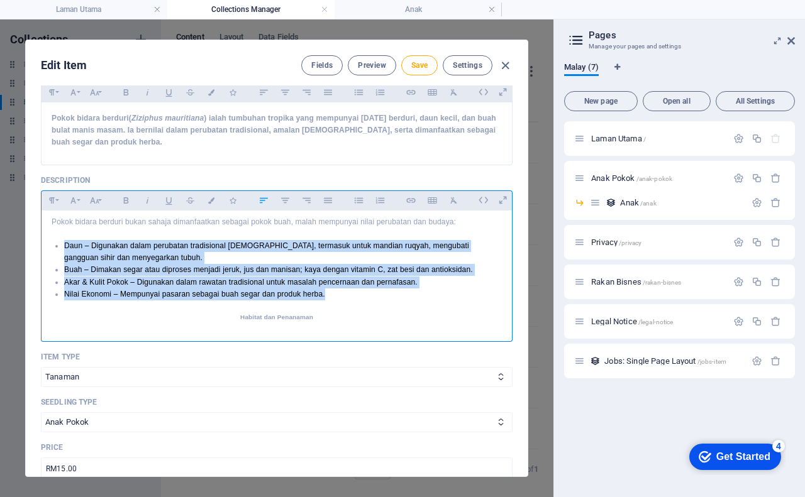
drag, startPoint x: 47, startPoint y: 245, endPoint x: 367, endPoint y: 298, distance: 324.4
click at [367, 298] on div "Pokok Bidara Berduri: Tumbuhan Tradisi Sarat Khasiat Pengenalan Pokok bidara be…" at bounding box center [277, 240] width 470 height 563
click at [282, 196] on icon "button" at bounding box center [285, 200] width 11 height 15
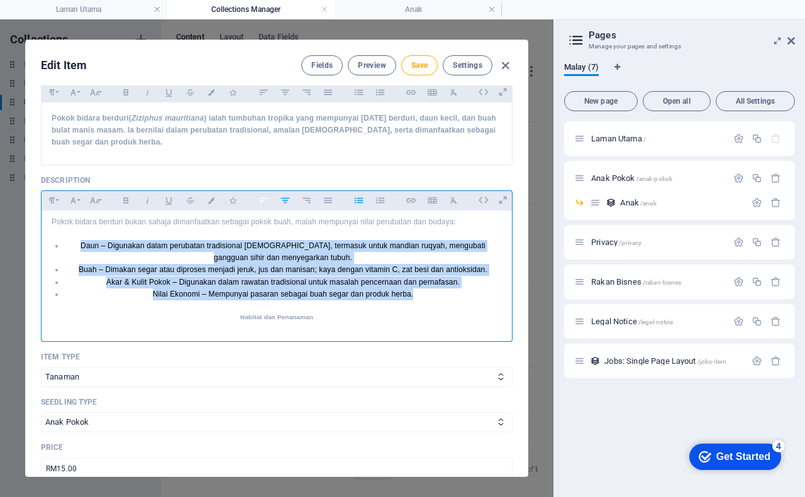
click at [264, 200] on icon "button" at bounding box center [263, 200] width 11 height 15
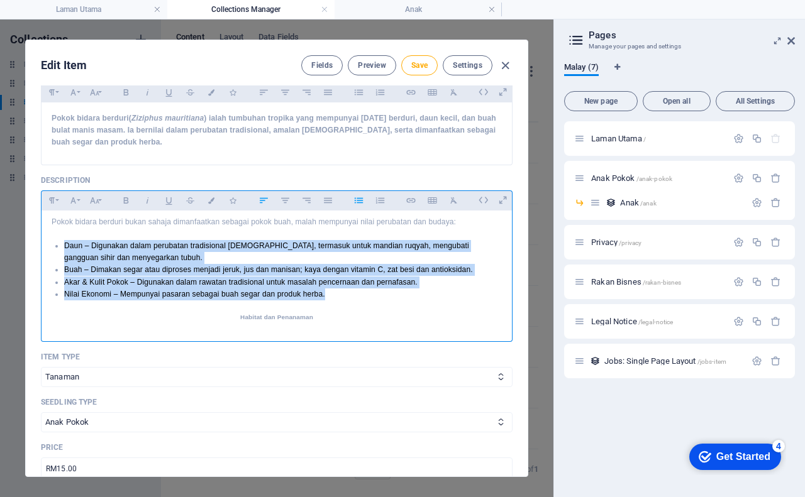
scroll to position [314, 0]
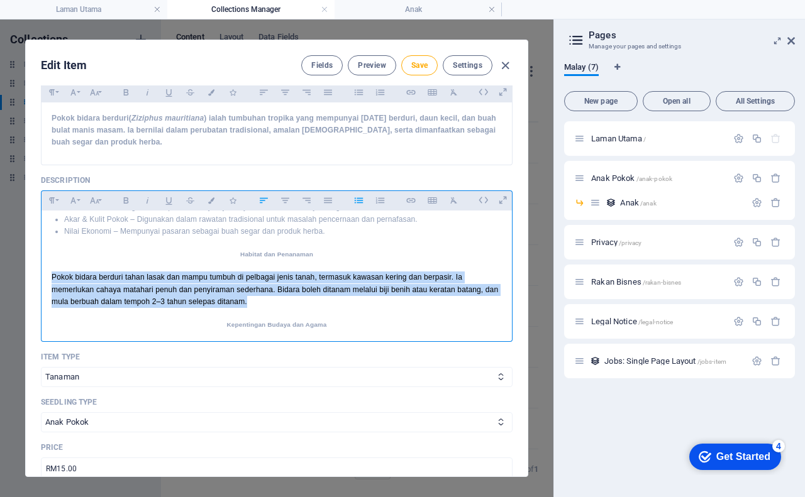
drag, startPoint x: 50, startPoint y: 277, endPoint x: 294, endPoint y: 302, distance: 245.2
click at [294, 301] on div "Pokok Bidara Berduri: Tumbuhan Tradisi Sarat Khasiat Pengenalan Pokok bidara be…" at bounding box center [277, 177] width 470 height 563
click at [291, 200] on button "Align Center" at bounding box center [285, 200] width 20 height 16
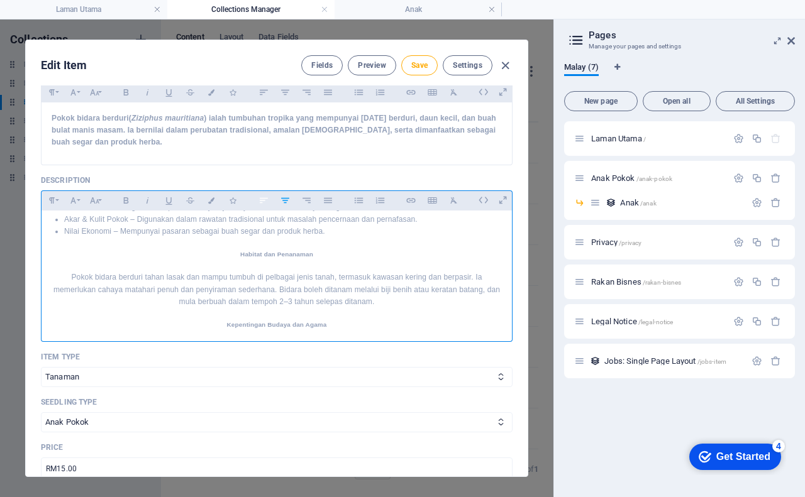
click at [263, 196] on icon "button" at bounding box center [263, 200] width 11 height 15
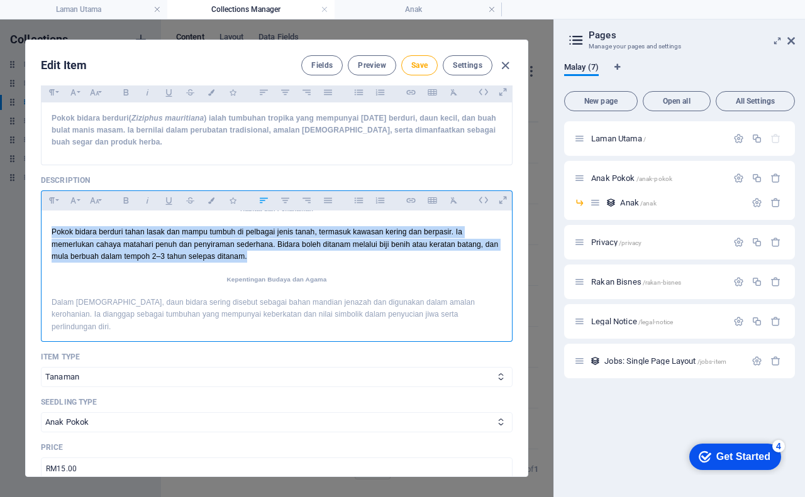
scroll to position [377, 0]
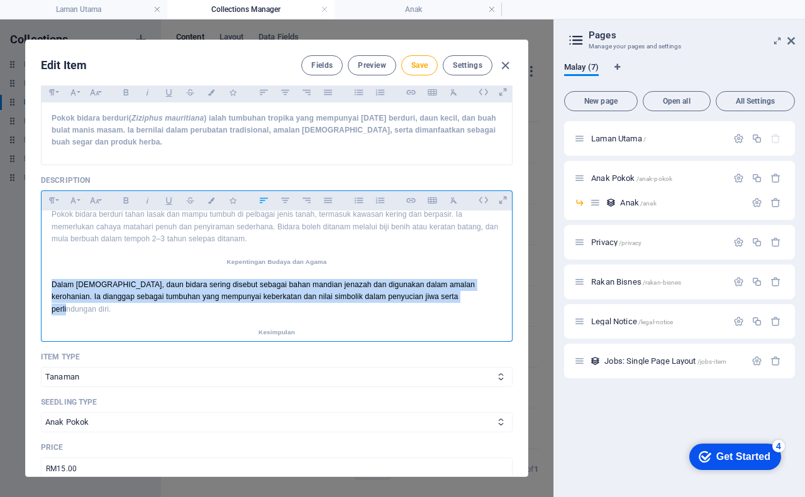
drag, startPoint x: 45, startPoint y: 284, endPoint x: 441, endPoint y: 296, distance: 395.8
click at [441, 296] on div "Pokok Bidara Berduri: Tumbuhan Tradisi Sarat Khasiat Pengenalan Pokok bidara be…" at bounding box center [277, 114] width 470 height 563
click at [286, 194] on icon "button" at bounding box center [285, 200] width 11 height 15
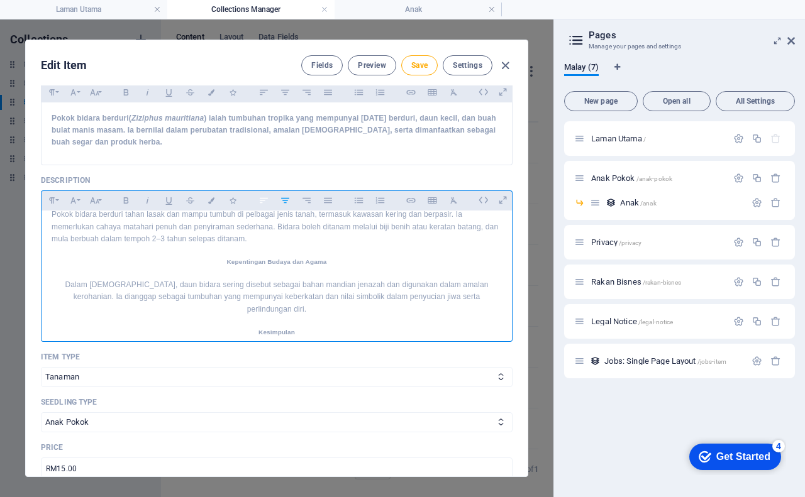
click at [265, 199] on icon "button" at bounding box center [263, 200] width 11 height 15
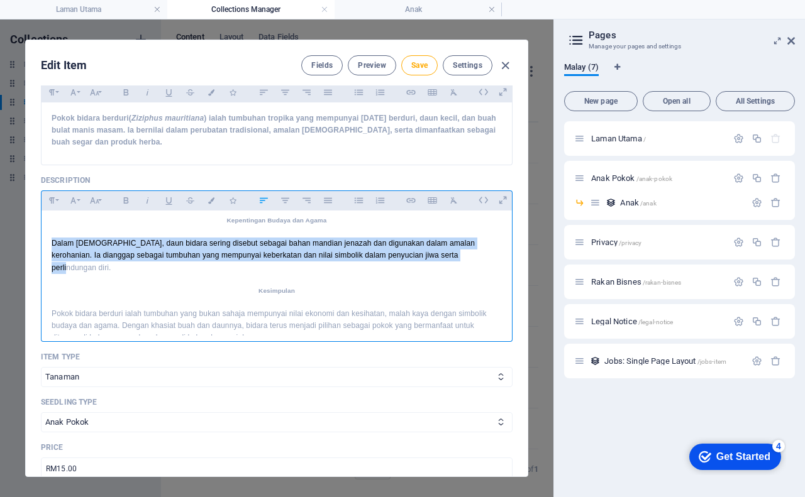
scroll to position [425, 0]
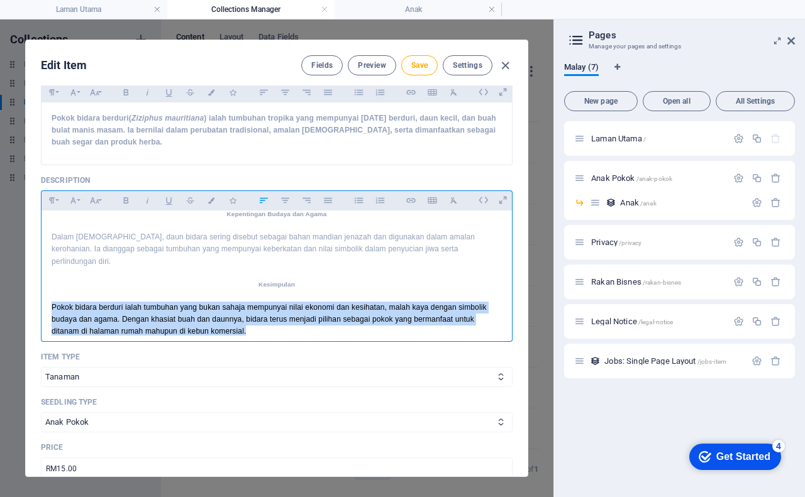
drag, startPoint x: 47, startPoint y: 296, endPoint x: 267, endPoint y: 316, distance: 221.6
click at [267, 316] on div "Pokok Bidara Berduri: Tumbuhan Tradisi Sarat Khasiat Pengenalan Pokok bidara be…" at bounding box center [277, 67] width 470 height 563
click at [284, 194] on icon "button" at bounding box center [285, 200] width 11 height 15
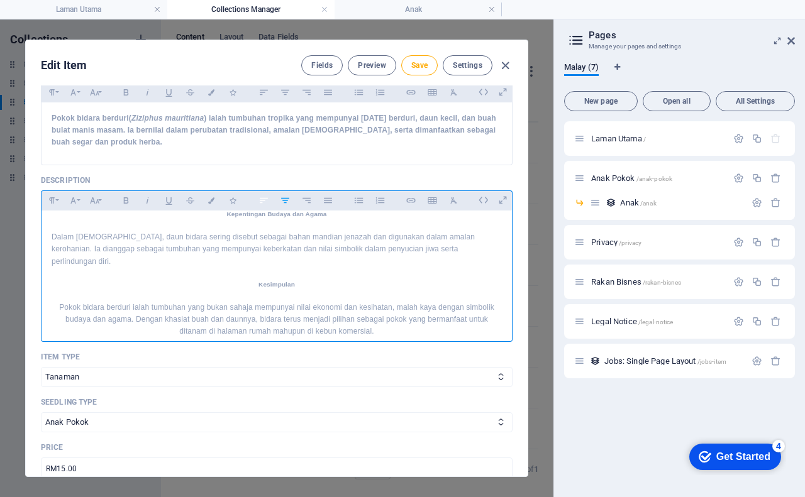
click at [265, 202] on icon "button" at bounding box center [263, 200] width 11 height 15
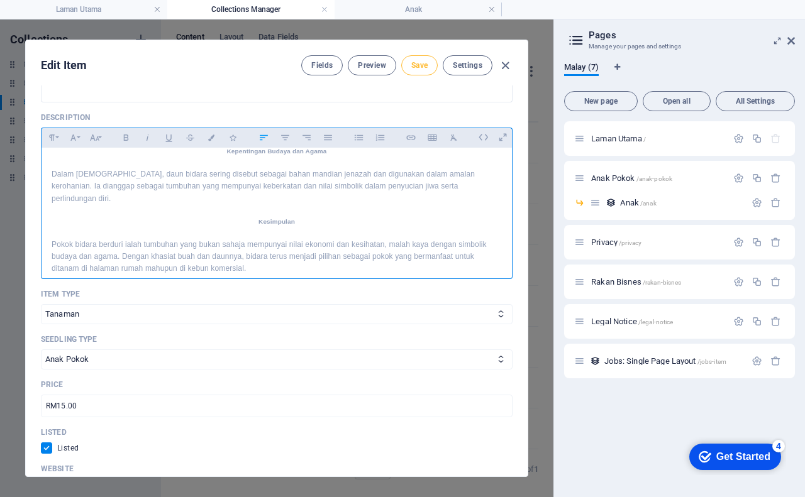
click at [422, 67] on span "Save" at bounding box center [419, 65] width 16 height 10
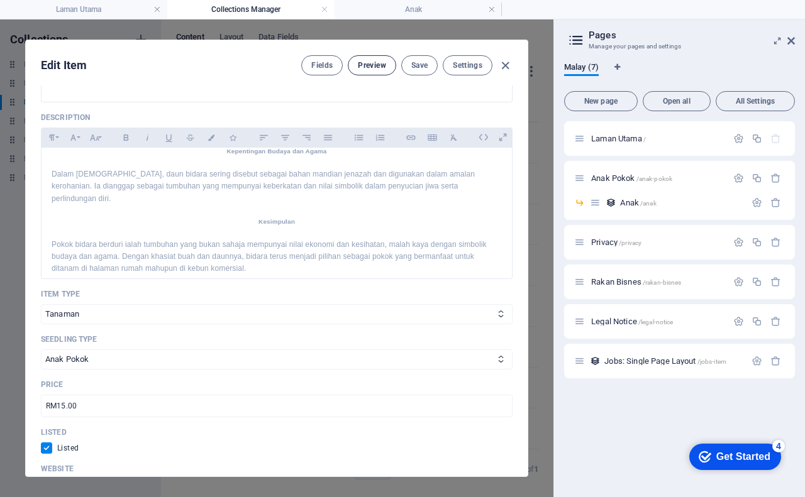
click at [374, 67] on span "Preview" at bounding box center [372, 65] width 28 height 10
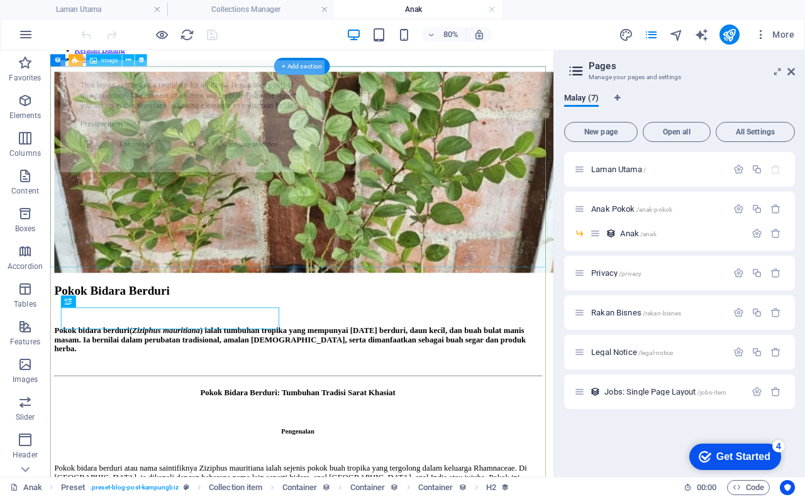
scroll to position [126, 0]
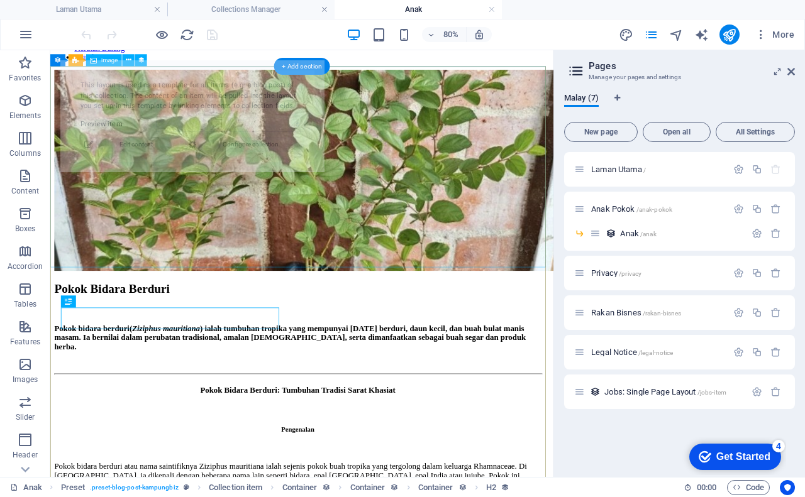
select select "68b889e3404493479c093b43"
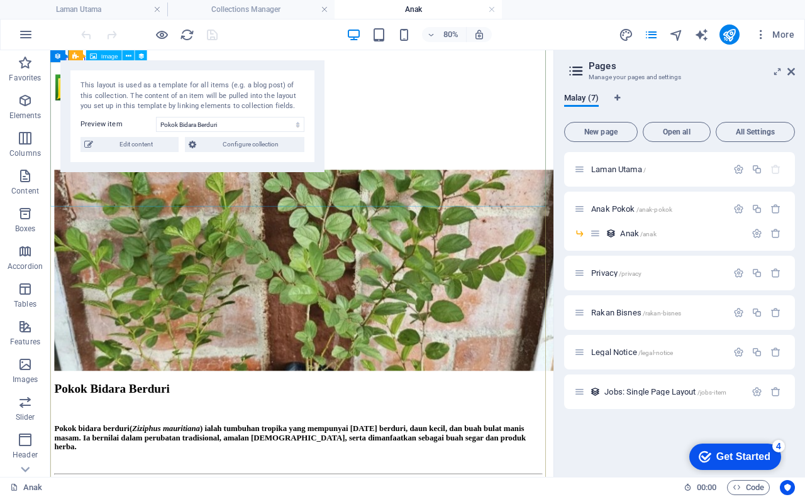
scroll to position [0, 0]
click at [730, 36] on icon "publish" at bounding box center [729, 35] width 14 height 14
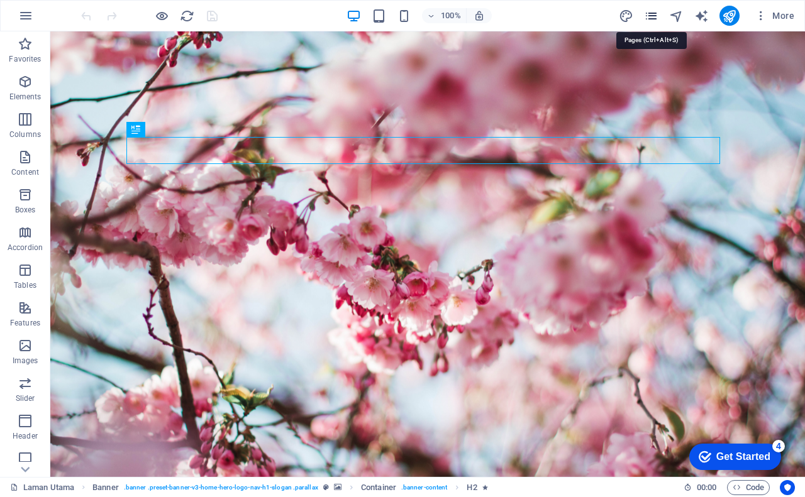
click at [657, 14] on icon "pages" at bounding box center [651, 16] width 14 height 14
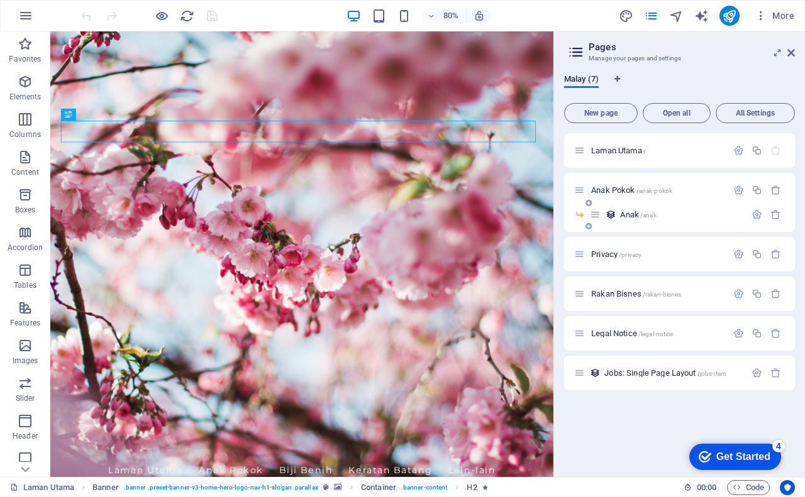
click at [633, 212] on span "Anak /anak" at bounding box center [638, 214] width 36 height 9
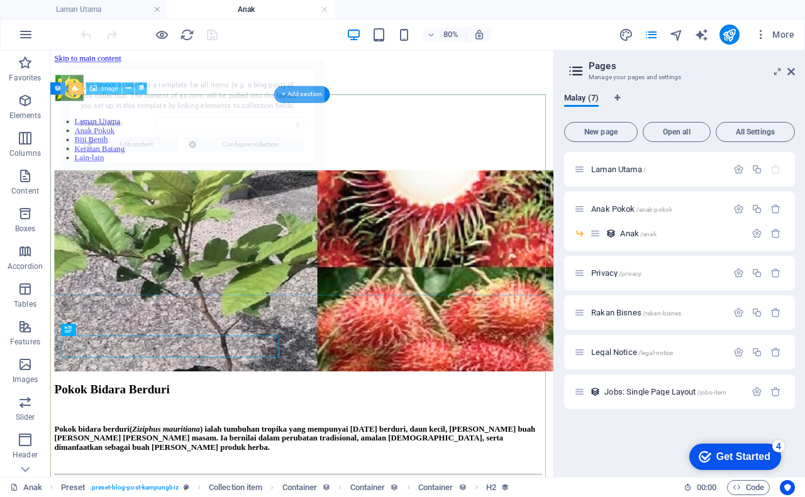
select select "68b889e3404493479c093b43"
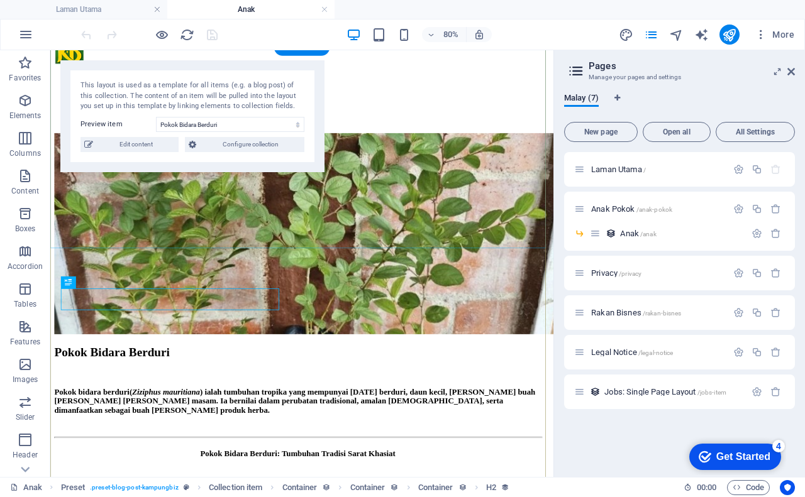
scroll to position [63, 0]
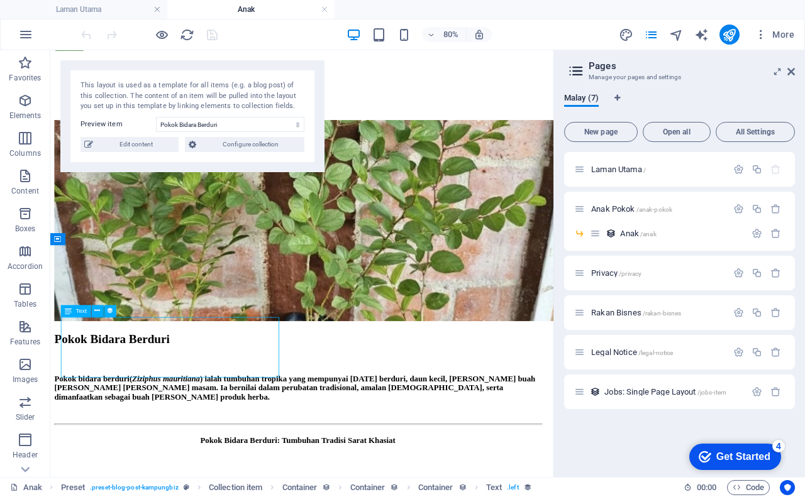
drag, startPoint x: 126, startPoint y: 450, endPoint x: 92, endPoint y: 419, distance: 45.4
click at [92, 456] on div "Pokok bidara berduri ( Ziziphus mauritiana ) ialah tumbuhan tropika yang mempun…" at bounding box center [359, 473] width 609 height 34
click at [121, 456] on div "Pokok bidara berduri ( Ziziphus mauritiana ) ialah tumbuhan tropika yang mempun…" at bounding box center [359, 473] width 609 height 34
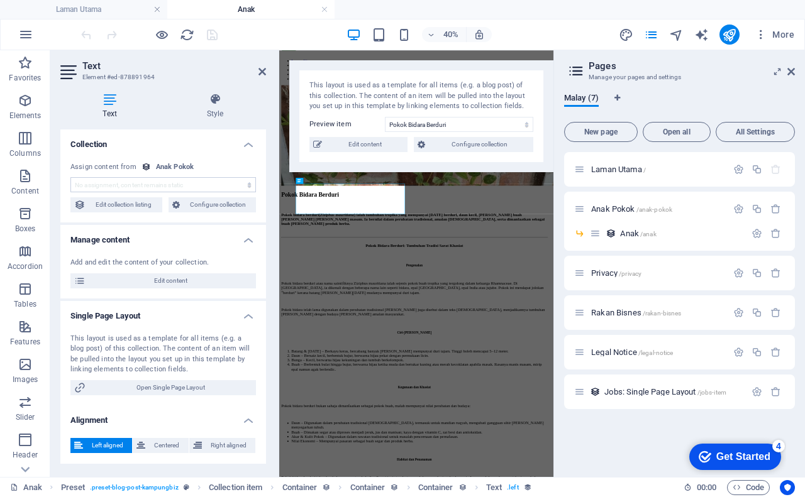
select select "short_description"
click at [263, 67] on icon at bounding box center [262, 72] width 8 height 10
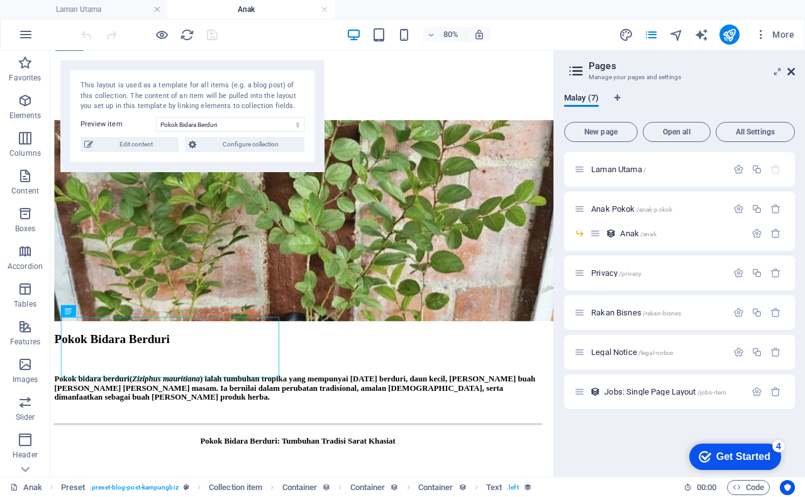
click at [789, 75] on icon at bounding box center [791, 72] width 8 height 10
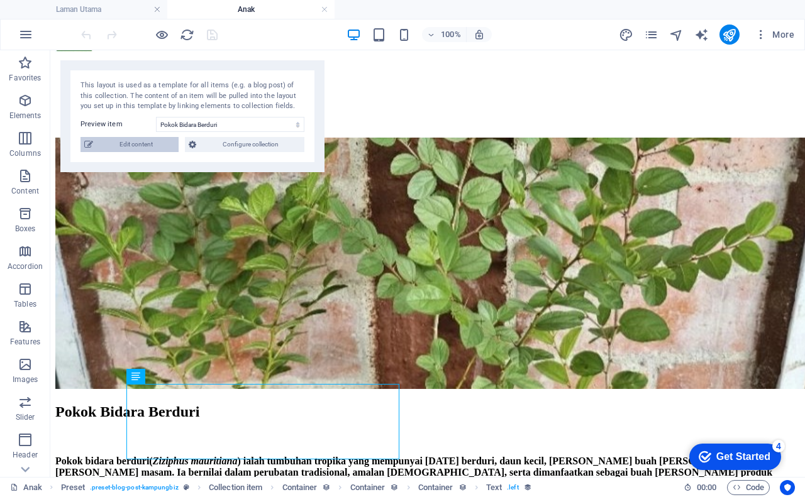
click at [132, 147] on span "Edit content" at bounding box center [136, 144] width 78 height 15
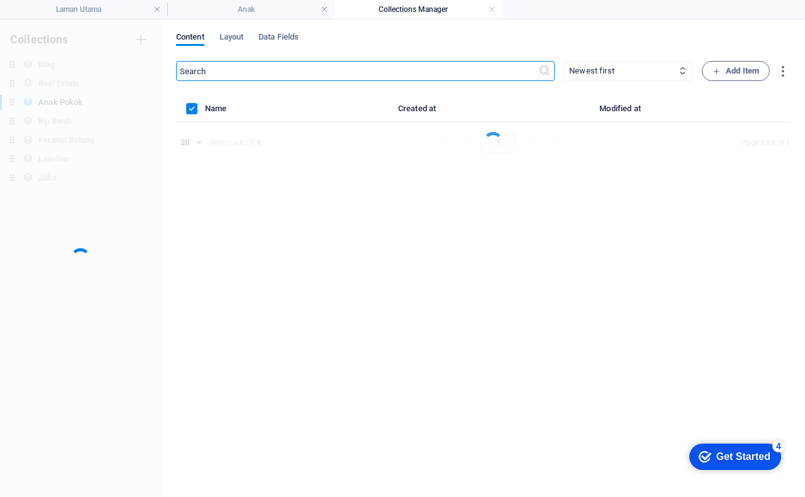
scroll to position [0, 0]
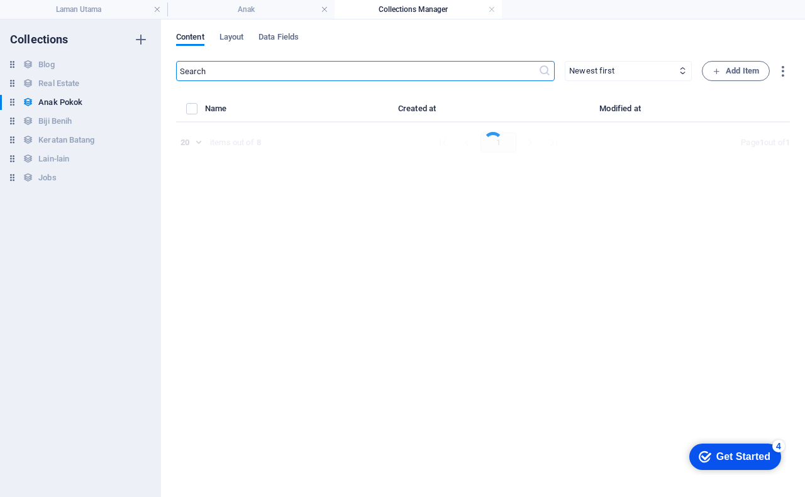
select select "Tanaman"
select select "Anak Pokok"
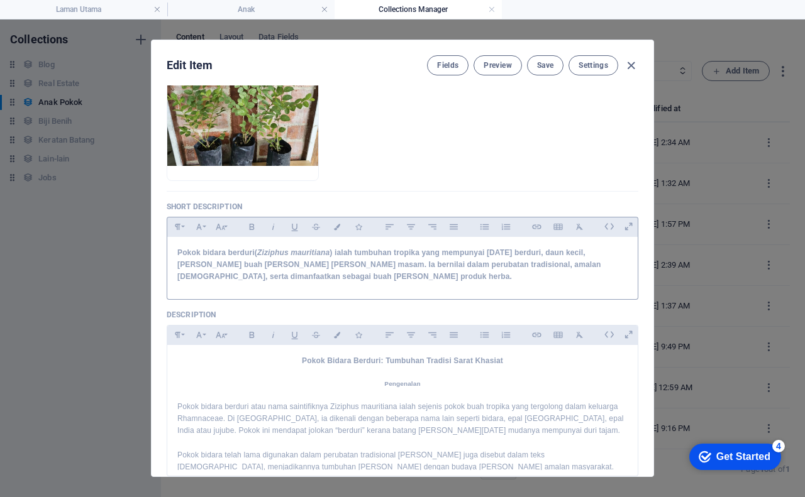
scroll to position [189, 0]
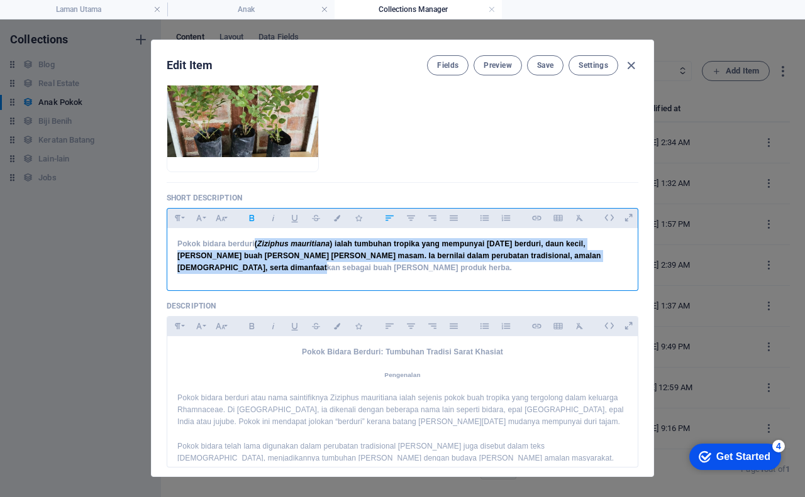
drag, startPoint x: 255, startPoint y: 241, endPoint x: 270, endPoint y: 267, distance: 29.9
click at [270, 267] on p "Pokok bidara berduri ( Ziziphus mauritiana ) ialah tumbuhan tropika yang mempun…" at bounding box center [402, 256] width 450 height 36
click at [253, 216] on icon "button" at bounding box center [252, 218] width 11 height 15
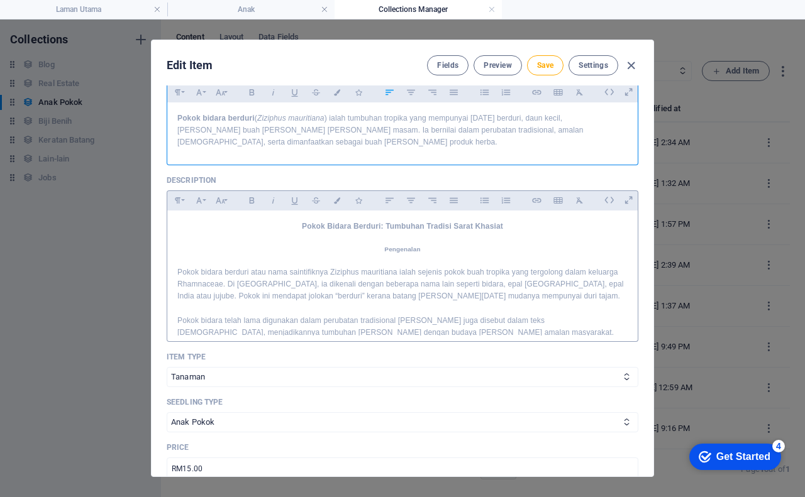
scroll to position [252, 0]
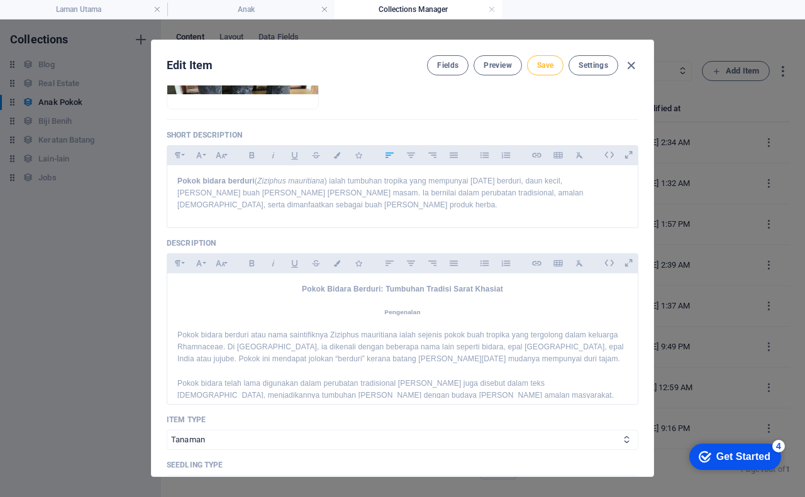
click at [547, 64] on span "Save" at bounding box center [545, 65] width 16 height 10
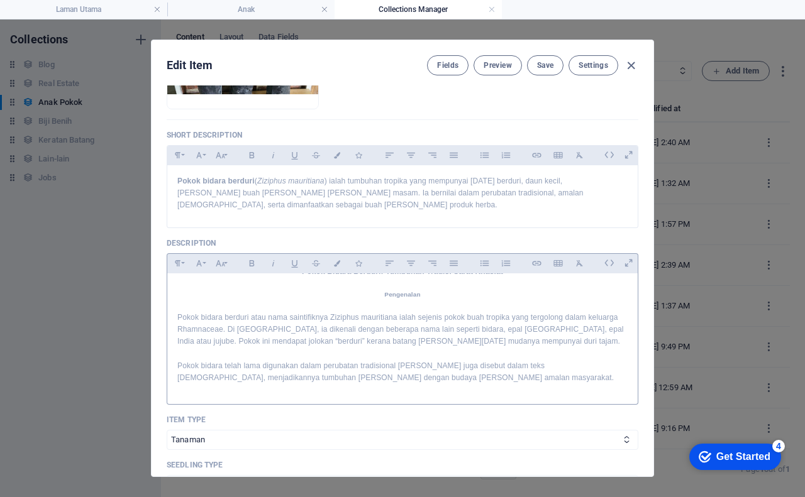
scroll to position [0, 0]
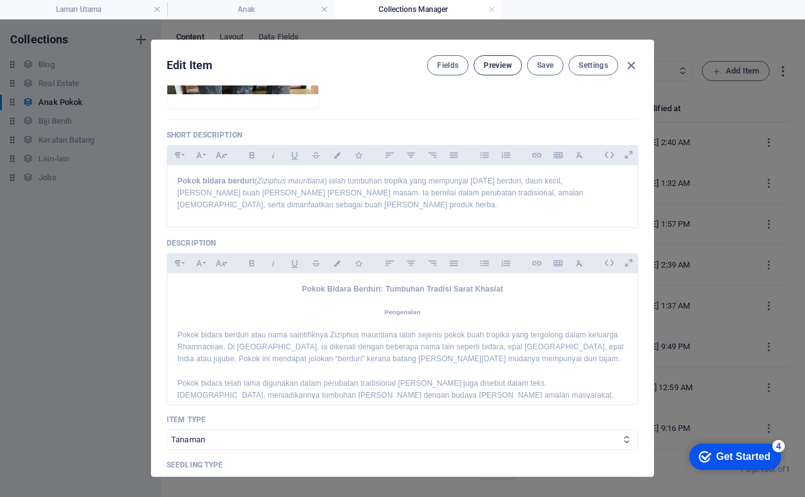
click at [499, 65] on span "Preview" at bounding box center [498, 65] width 28 height 10
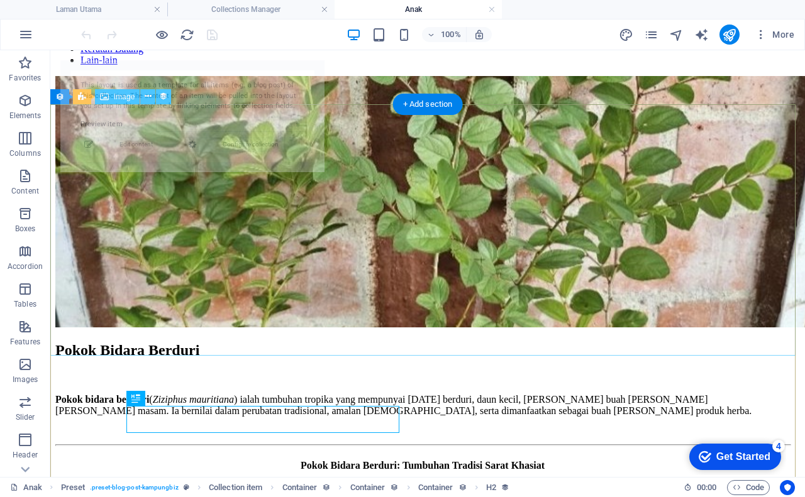
select select "68b889e3404493479c093b43"
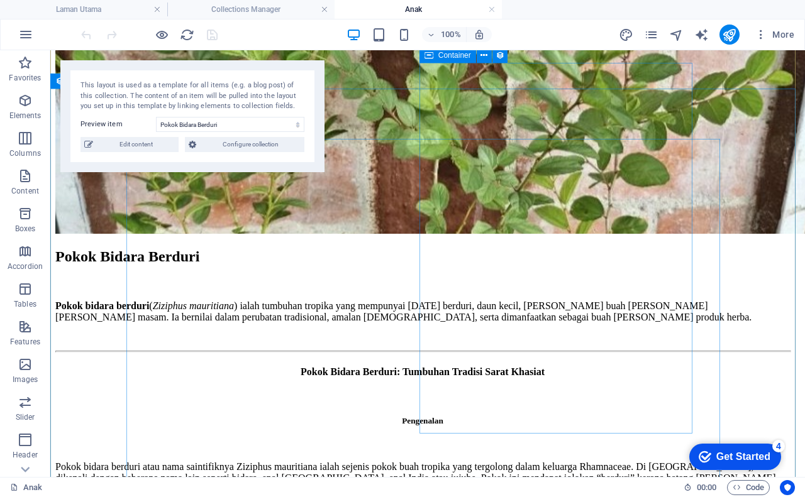
scroll to position [189, 0]
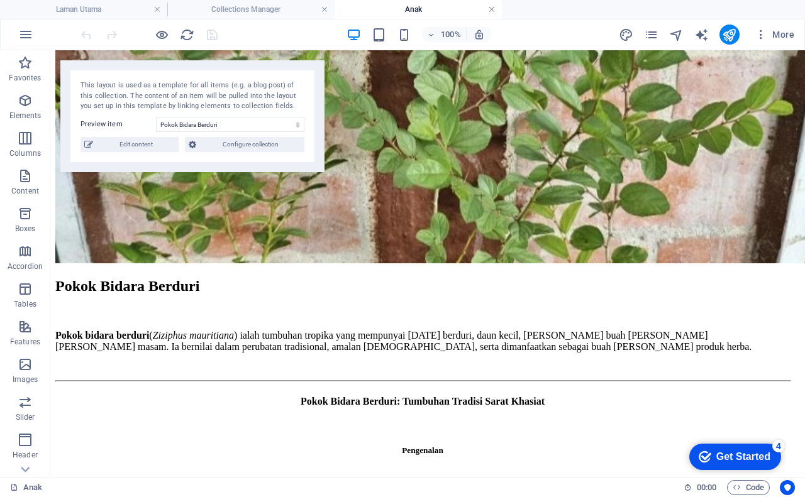
click at [491, 6] on link at bounding box center [492, 10] width 8 height 12
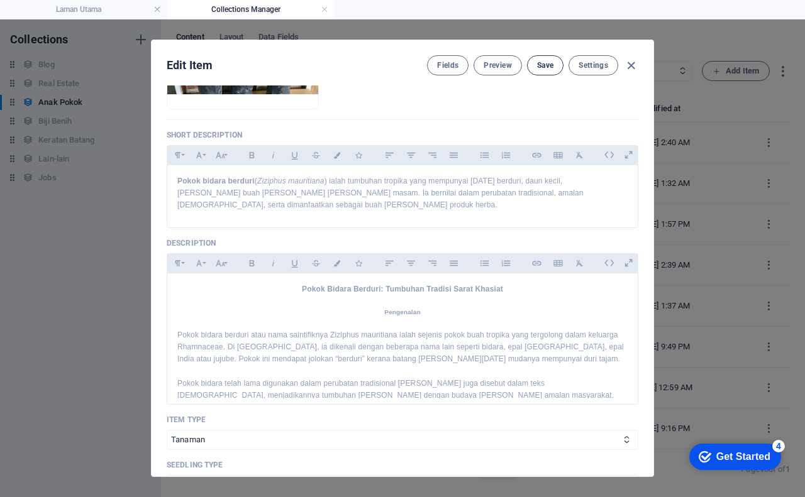
click at [539, 69] on span "Save" at bounding box center [545, 65] width 16 height 10
click at [629, 64] on icon "button" at bounding box center [631, 65] width 14 height 14
checkbox input "false"
type input "pokok-bidara-berduri"
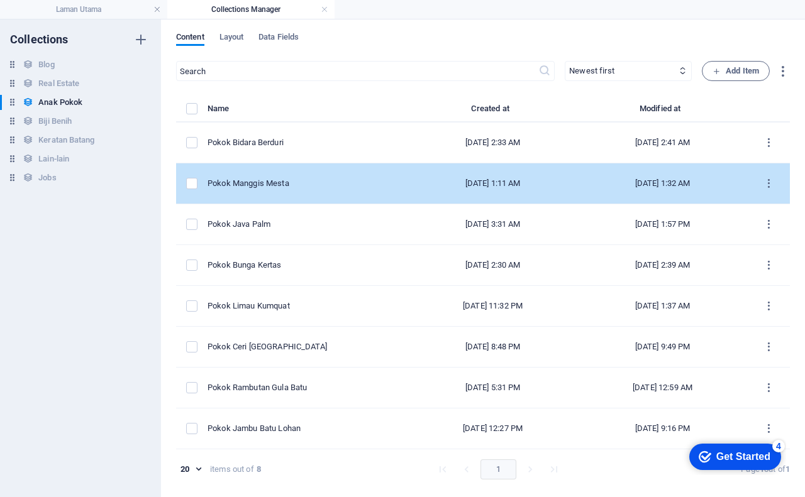
click at [309, 183] on div "Pokok Manggis Mesta" at bounding box center [303, 183] width 191 height 11
select select "Tanaman"
select select "Anak Pokok"
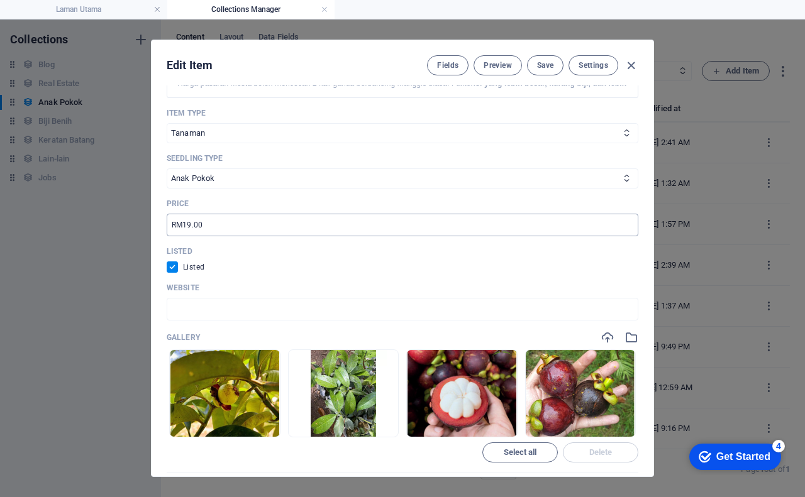
scroll to position [566, 0]
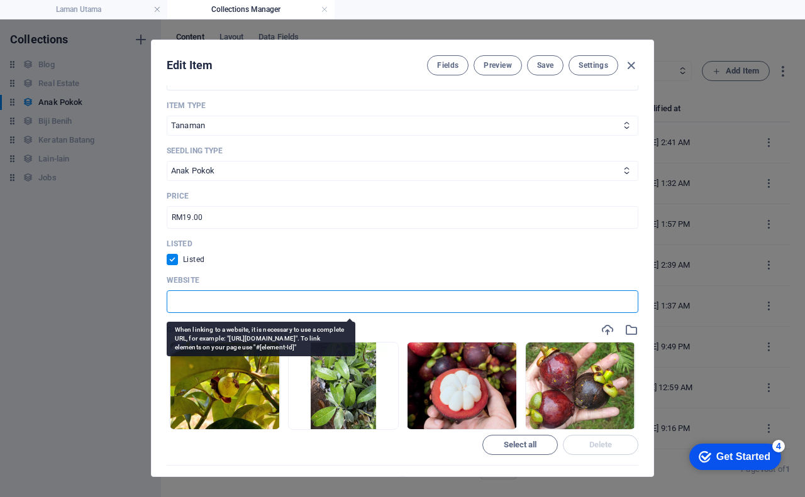
click at [452, 294] on input "text" at bounding box center [403, 302] width 472 height 23
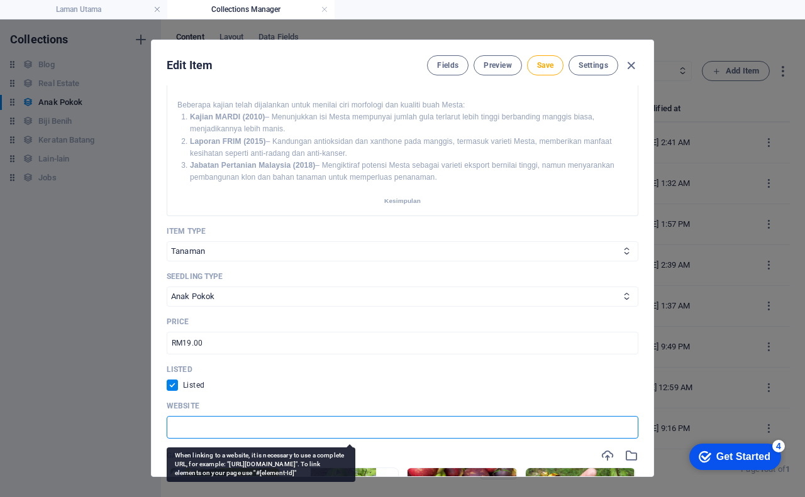
scroll to position [629, 0]
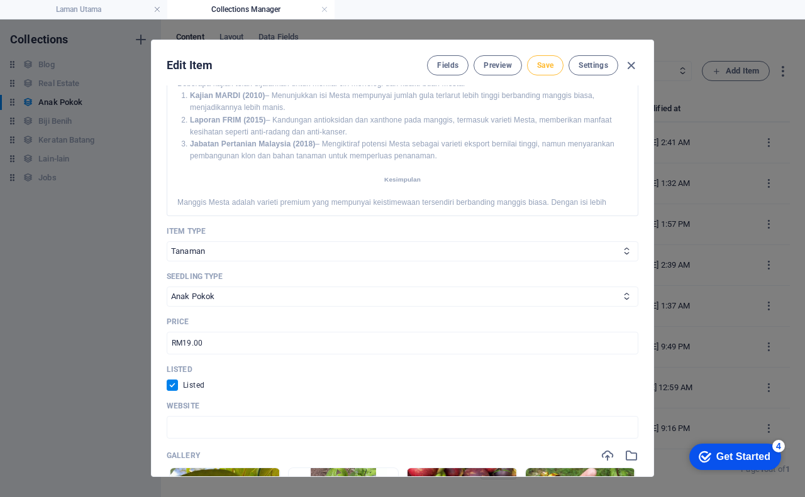
click at [543, 65] on span "Save" at bounding box center [545, 65] width 16 height 10
click at [629, 67] on icon "button" at bounding box center [631, 65] width 14 height 14
checkbox input "false"
type input "pokok-manggis-mesta"
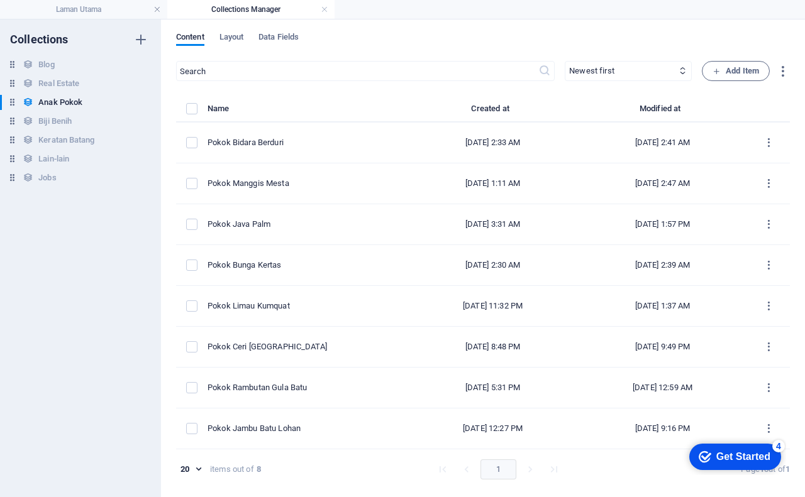
scroll to position [391, 0]
click at [732, 74] on span "Add Item" at bounding box center [736, 71] width 47 height 15
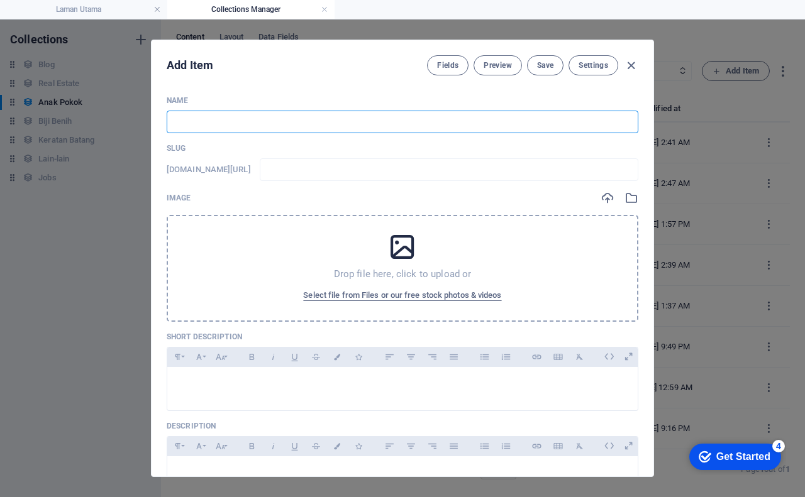
click at [292, 126] on input "text" at bounding box center [403, 122] width 472 height 23
type input "P"
type input "p"
type input "Po"
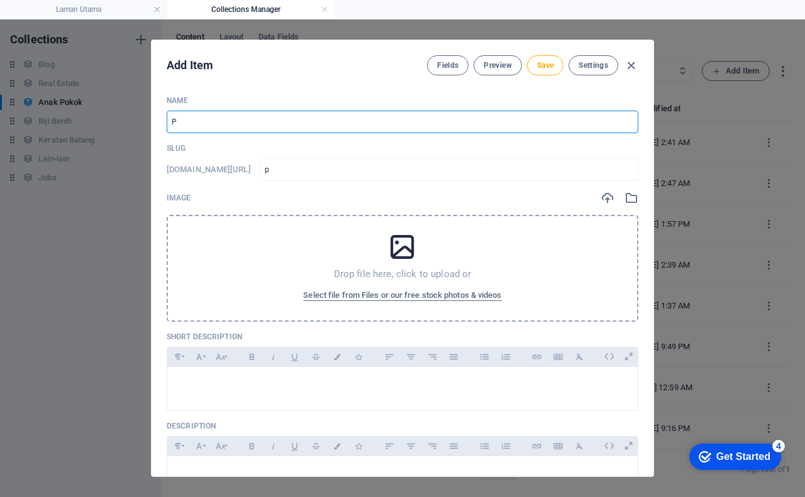
type input "po"
type input "Pok"
type input "pok"
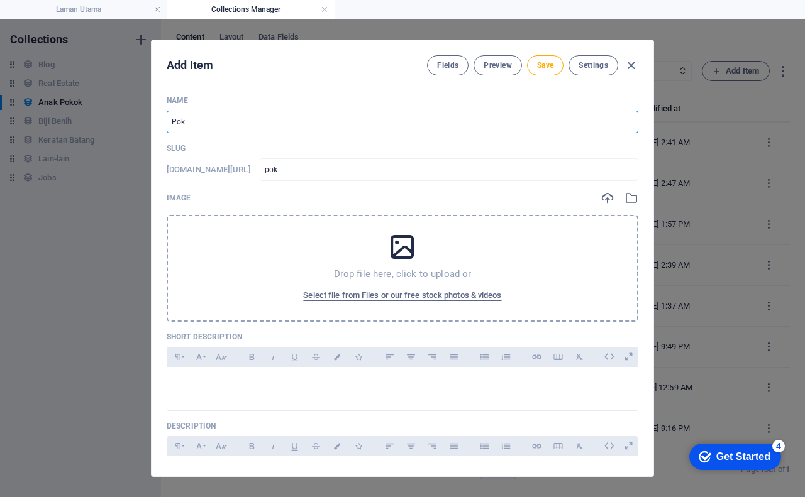
type input "Poko"
type input "poko"
type input "Pokok"
type input "pokok"
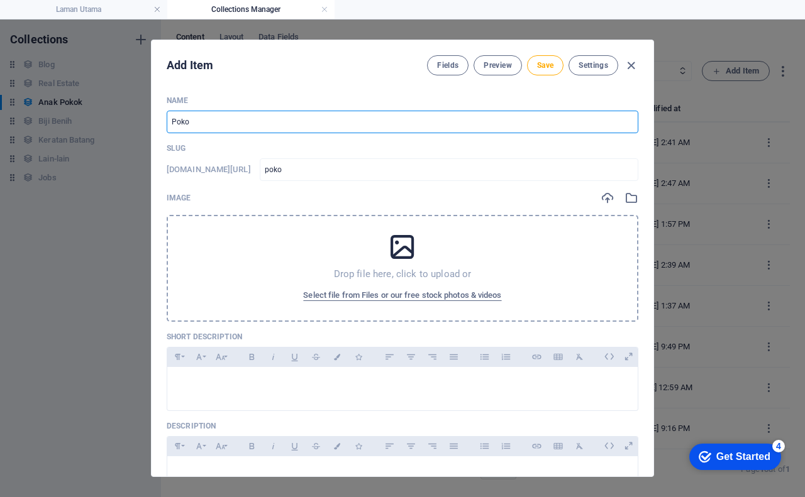
type input "pokok"
type input "Pokok B"
type input "pokok-b"
type input "Pokok Bu"
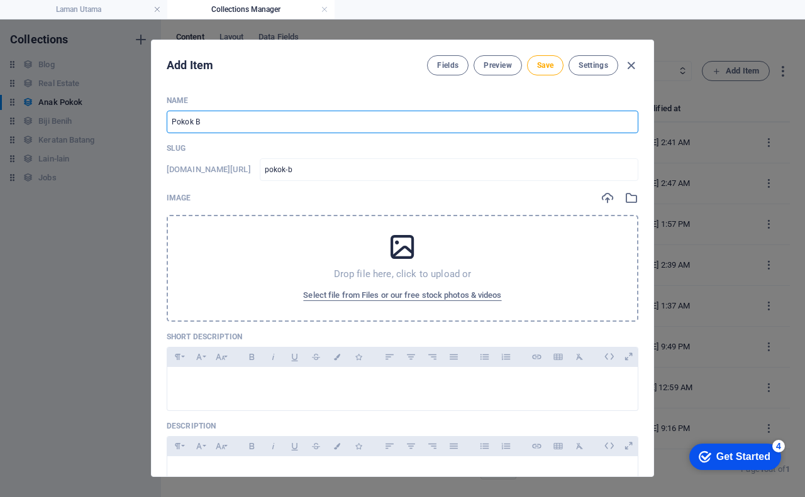
type input "pokok-bu"
type input "Pokok Bua"
type input "pokok-bua"
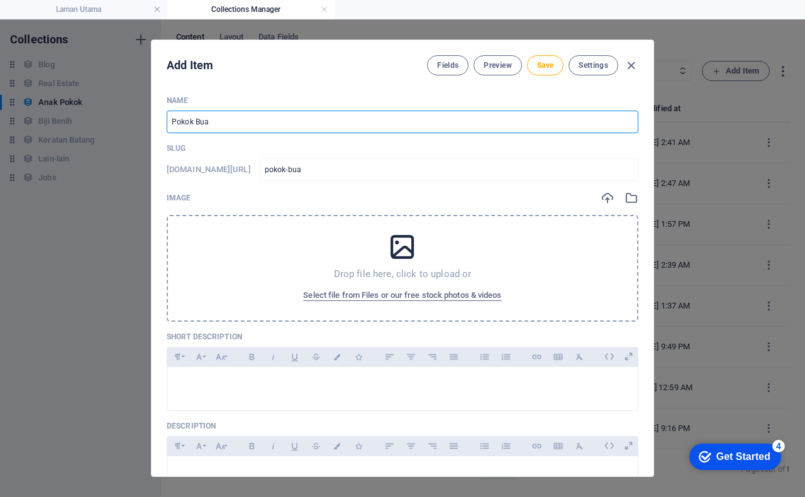
type input "Pokok Buah"
type input "pokok-buah"
type input "Pokok Buah T"
type input "pokok-buah-t"
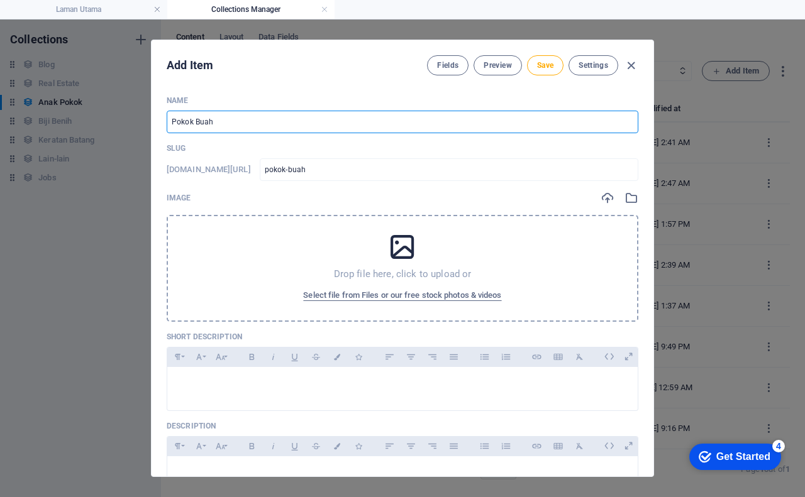
type input "pokok-buah-t"
type input "Pokok Buah Ti"
type input "pokok-buah-ti"
type input "Pokok Buah Tin"
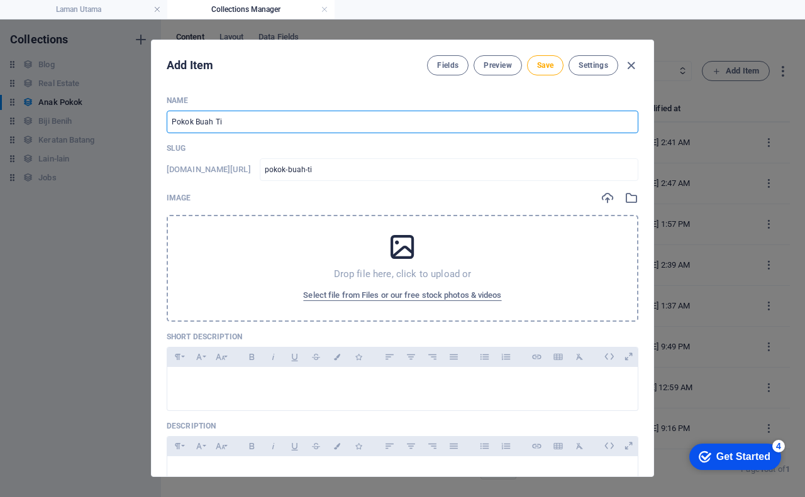
type input "pokok-buah-tin"
type input "Pokok Buah Tin"
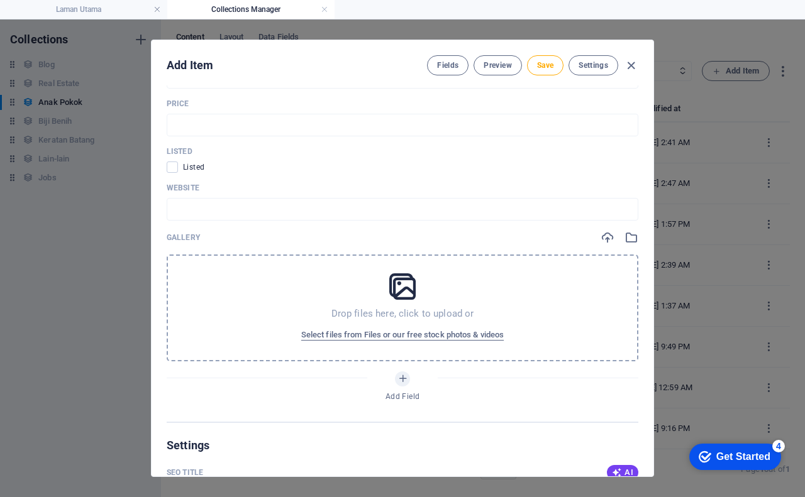
scroll to position [503, 0]
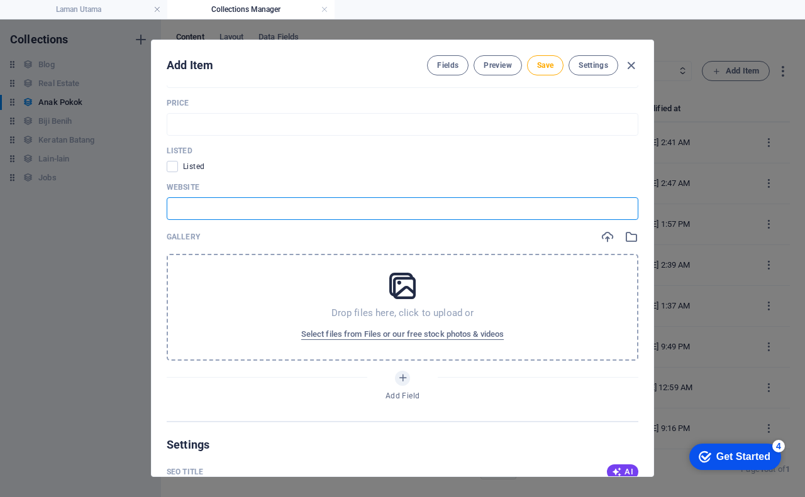
click at [206, 207] on input "text" at bounding box center [403, 208] width 472 height 23
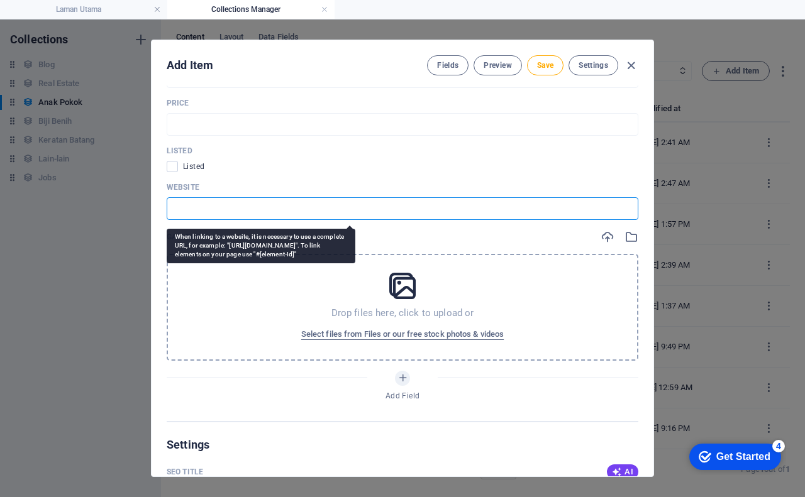
paste input "https://s.shopee.com.my/VwysvPKm9"
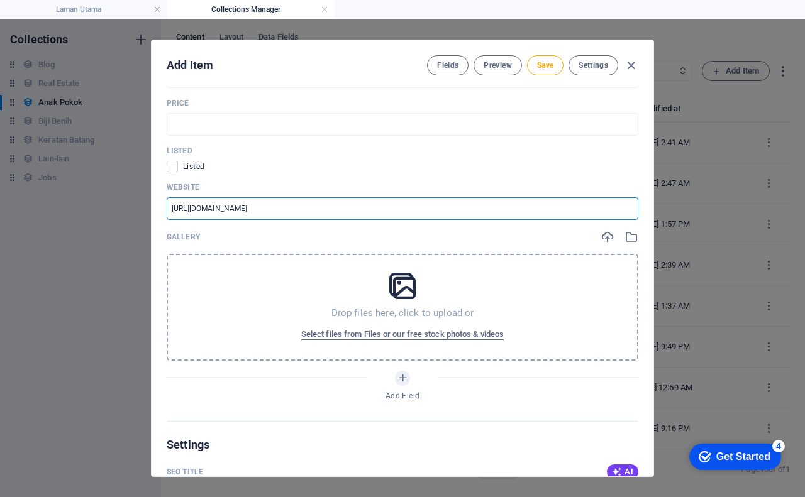
type input "https://s.shopee.com.my/VwysvPKm9"
click at [399, 289] on icon at bounding box center [402, 285] width 31 height 31
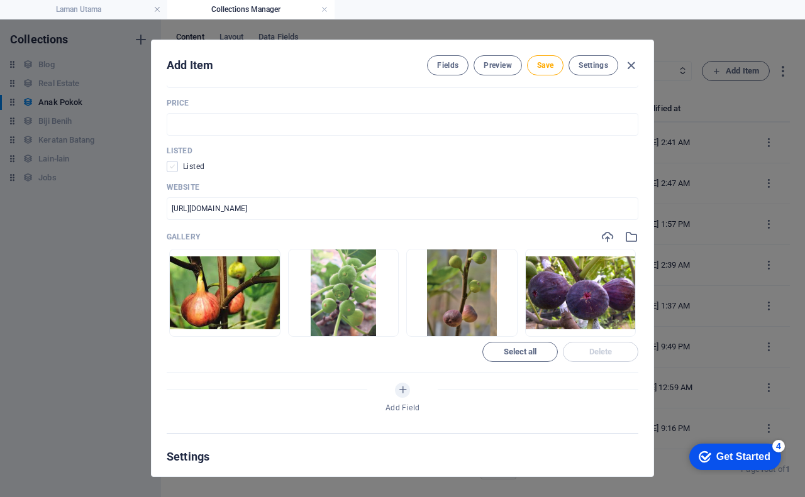
click at [172, 165] on span at bounding box center [172, 166] width 11 height 11
click at [172, 165] on input "checkbox" at bounding box center [175, 166] width 16 height 11
checkbox input "true"
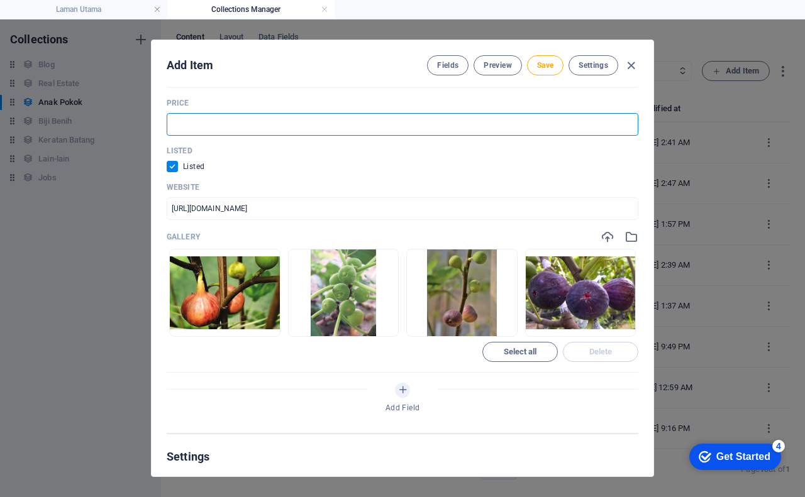
click at [196, 115] on input "text" at bounding box center [403, 124] width 472 height 23
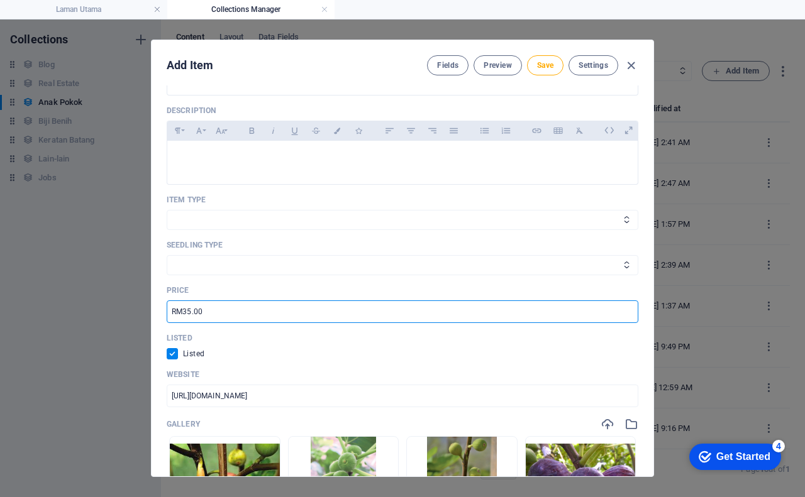
scroll to position [314, 0]
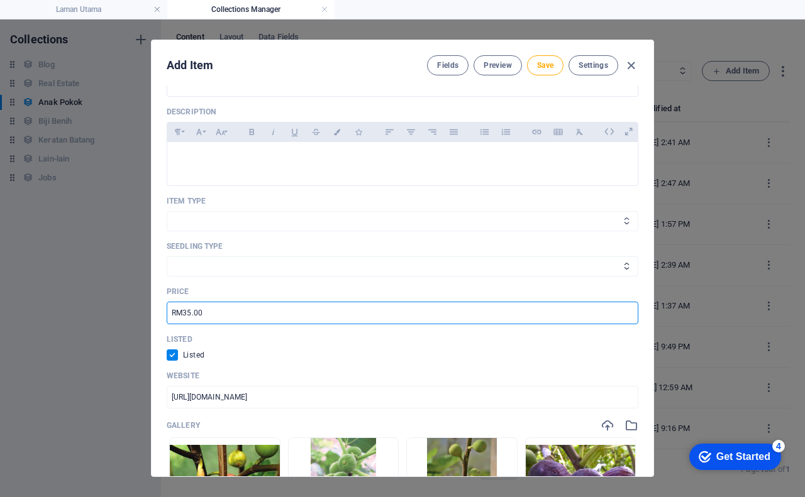
type input "RM35.00"
click at [261, 214] on select "Tanaman Peralatan" at bounding box center [403, 221] width 472 height 20
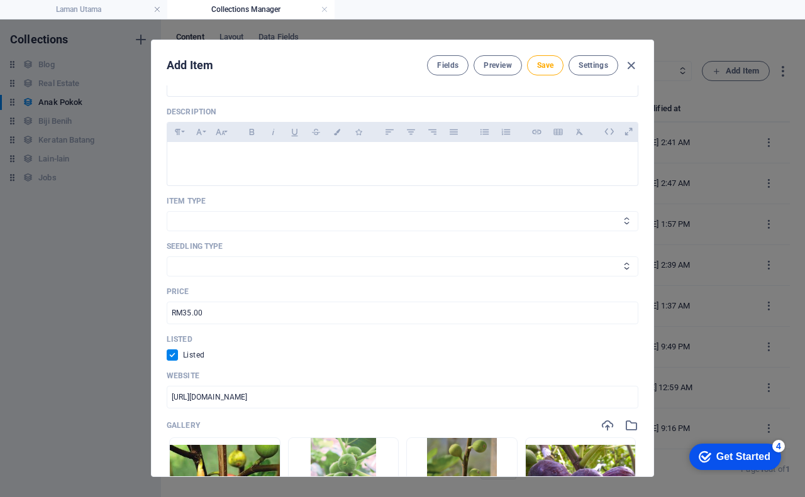
select select "Tanaman"
click at [167, 211] on select "Tanaman Peralatan" at bounding box center [403, 221] width 472 height 20
click at [251, 257] on select "Anak Pokok Biji Benih Keratan Batang Lain-lain" at bounding box center [403, 267] width 472 height 20
select select "Anak Pokok"
click at [167, 257] on select "Anak Pokok Biji Benih Keratan Batang Lain-lain" at bounding box center [403, 267] width 472 height 20
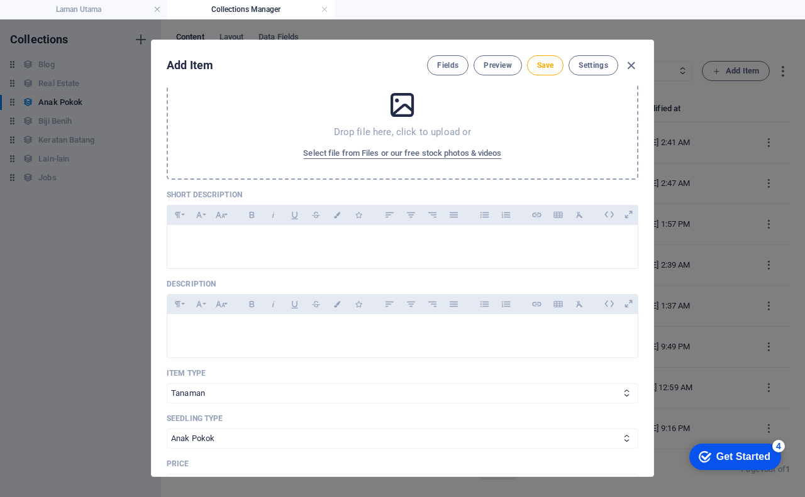
scroll to position [126, 0]
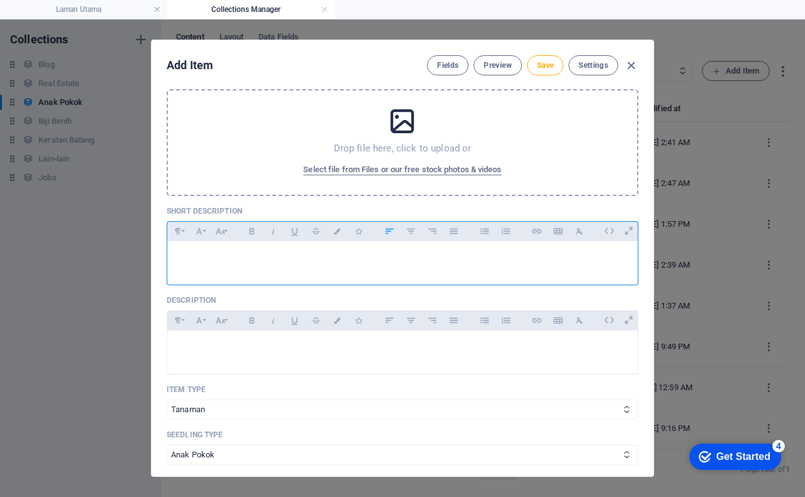
click at [208, 259] on p at bounding box center [402, 258] width 450 height 12
drag, startPoint x: 343, startPoint y: 258, endPoint x: 164, endPoint y: 247, distance: 179.6
click at [164, 247] on div "Name Pokok Buah Tin ​ Slug www.example.com/example-page/ pokok-buah-tin ​ Image…" at bounding box center [403, 281] width 502 height 391
click at [391, 258] on span "Pokok buah tin ( Ficus carica ) ialah tumbuhan dari Asia Barat yang menghasilka…" at bounding box center [684, 258] width 1014 height 10
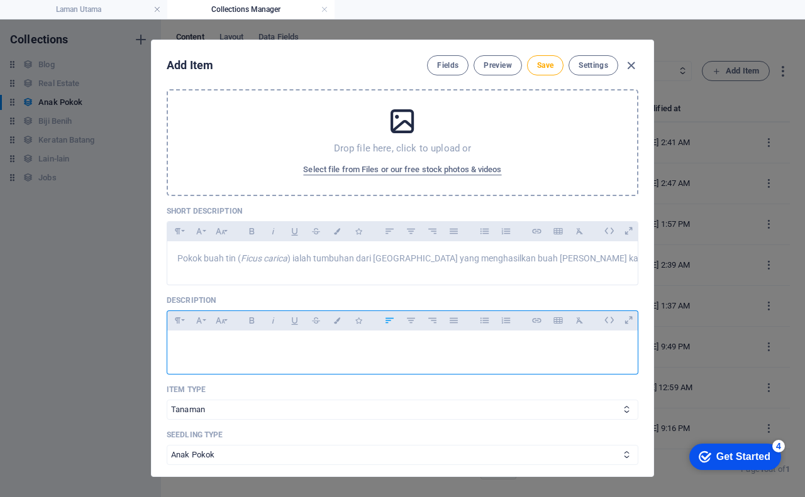
click at [240, 350] on div at bounding box center [402, 350] width 470 height 38
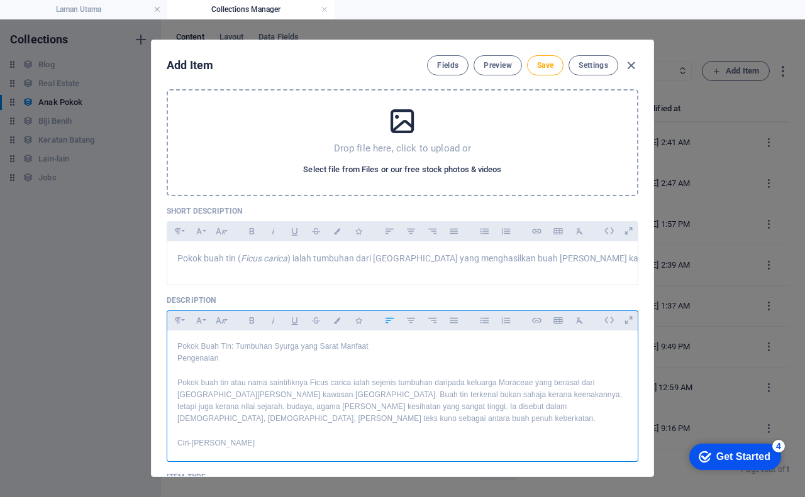
click at [368, 165] on span "Select file from Files or our free stock photos & videos" at bounding box center [402, 169] width 198 height 15
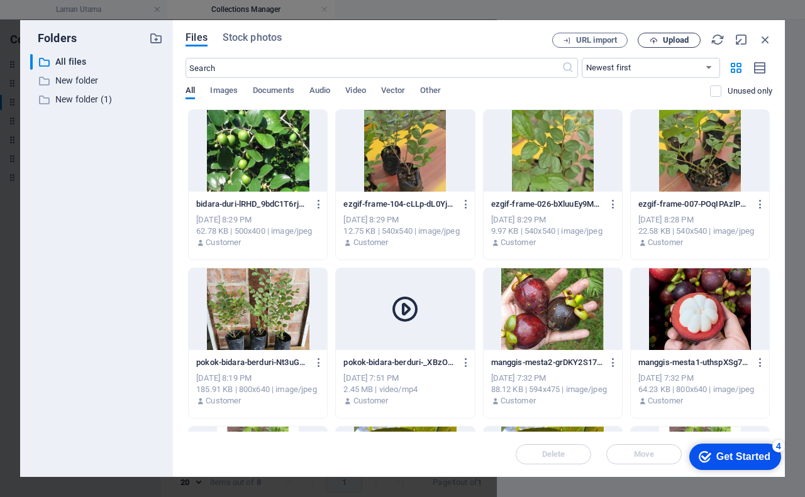
click at [653, 38] on icon "button" at bounding box center [654, 40] width 8 height 8
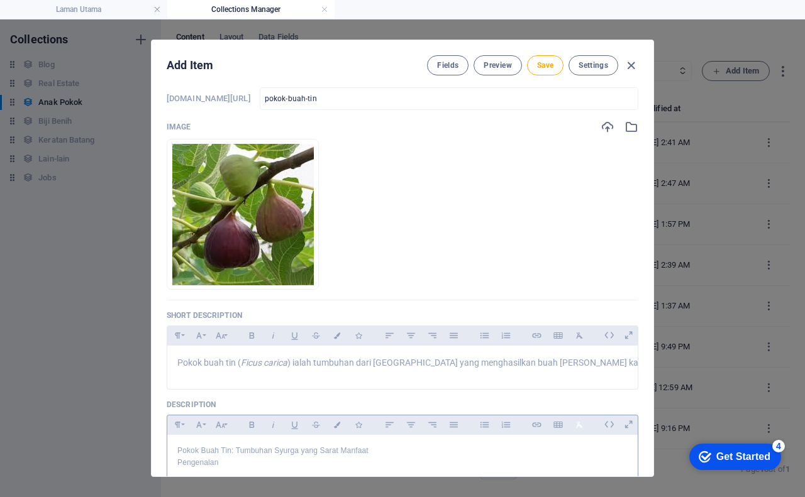
scroll to position [63, 0]
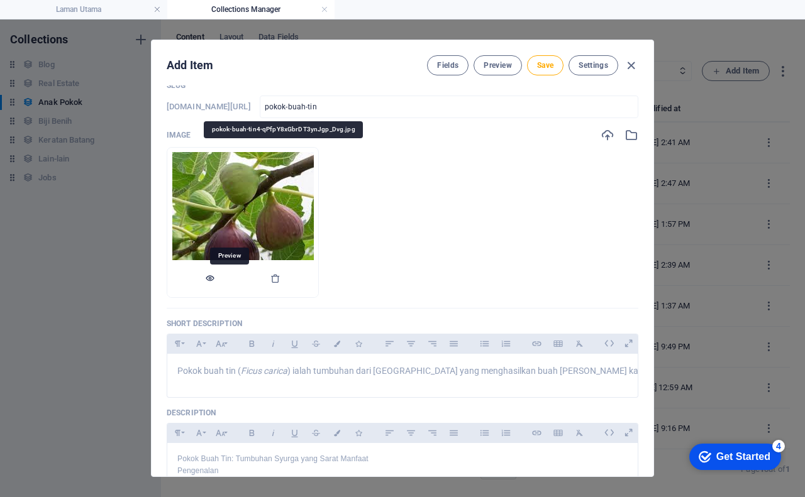
click at [215, 280] on icon "button" at bounding box center [210, 279] width 10 height 10
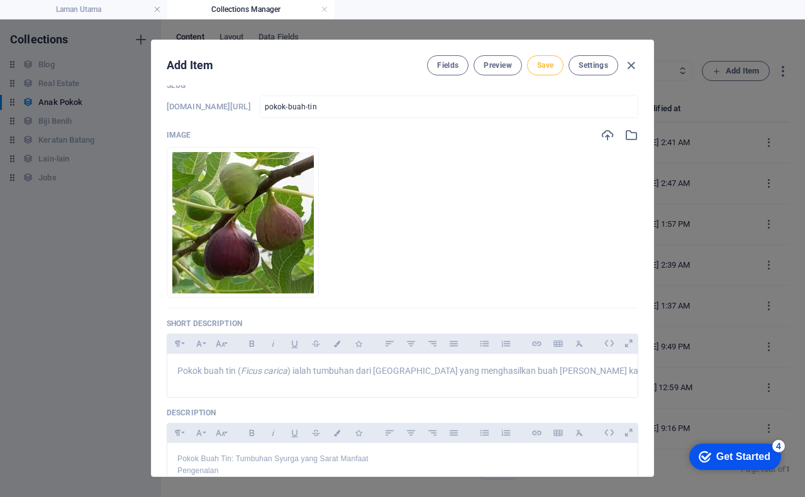
click at [542, 69] on span "Save" at bounding box center [545, 65] width 16 height 10
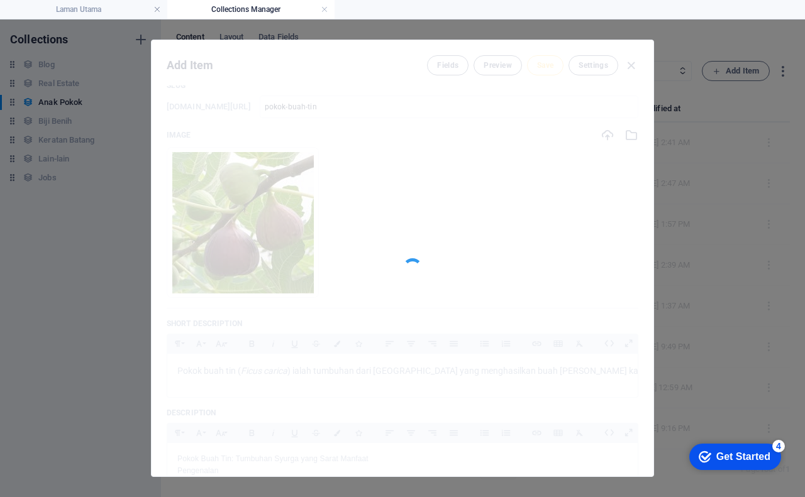
type input "pokok-buah-tin"
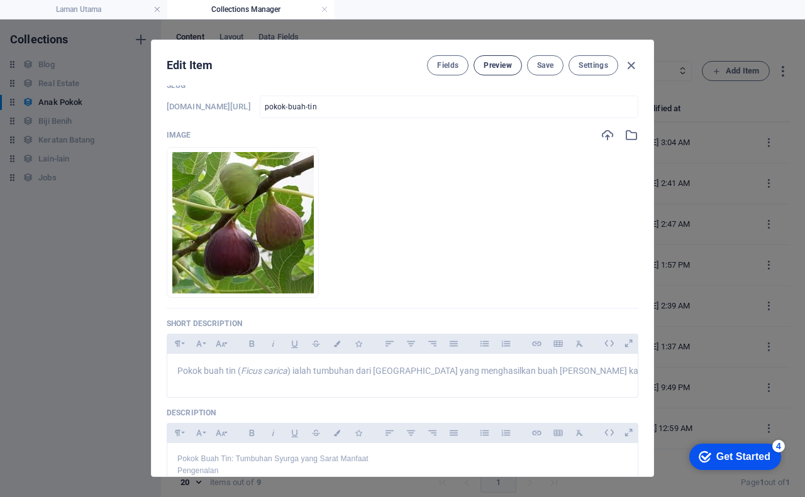
click at [494, 67] on span "Preview" at bounding box center [498, 65] width 28 height 10
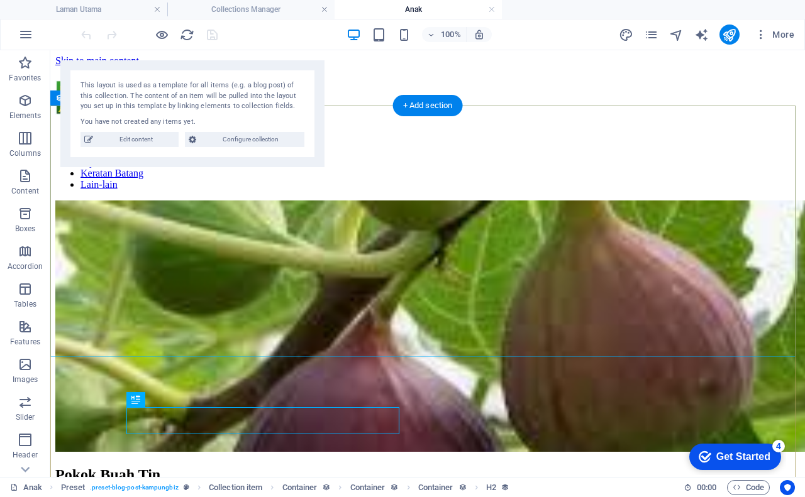
scroll to position [0, 0]
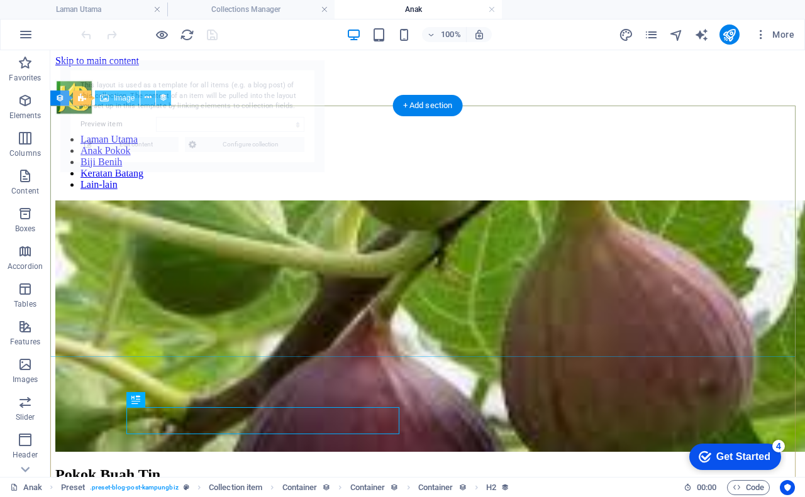
select select "68b891565c3cf4258d0d0c41"
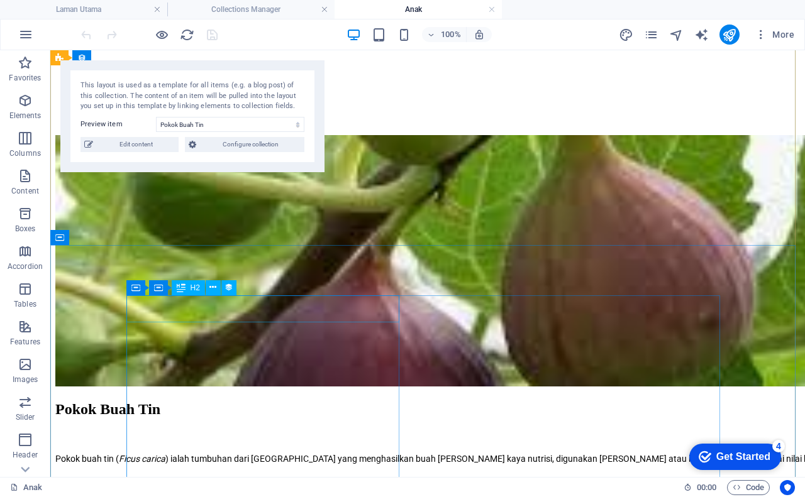
scroll to position [126, 0]
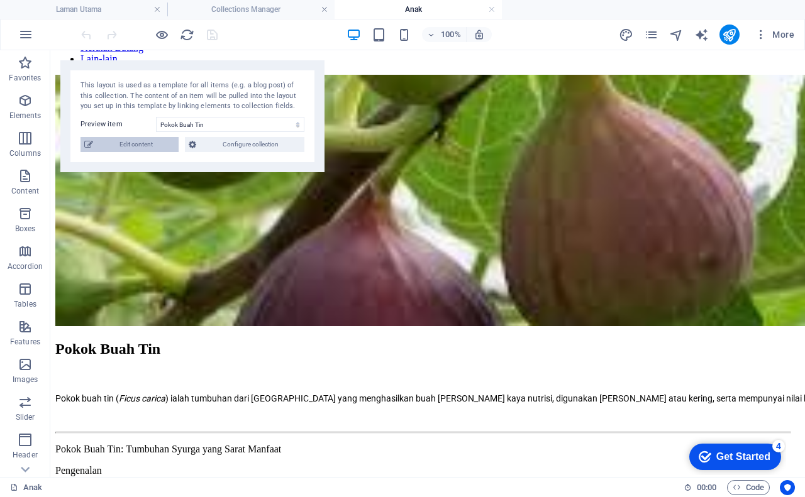
click at [148, 139] on span "Edit content" at bounding box center [136, 144] width 78 height 15
checkbox input "true"
type input "pokok-buah-tin"
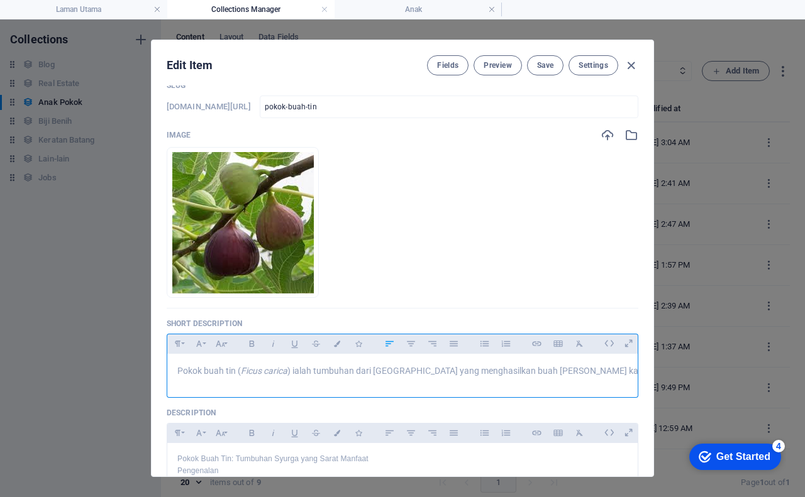
click at [323, 370] on span "Pokok buah tin ( Ficus carica ) ialah tumbuhan dari Asia Barat yang menghasilka…" at bounding box center [684, 371] width 1014 height 10
click at [226, 369] on span "Pokok buah tin ( Ficus carica ) ialah tumbuhan dari Asia Barat yang menghasilka…" at bounding box center [684, 371] width 1014 height 10
drag, startPoint x: 233, startPoint y: 370, endPoint x: 166, endPoint y: 362, distance: 67.8
click at [167, 362] on div "Pokok buah tin ( Ficus carica ) ialah tumbuhan dari Asia Barat yang menghasilka…" at bounding box center [402, 373] width 470 height 38
click at [247, 347] on icon "button" at bounding box center [252, 343] width 11 height 15
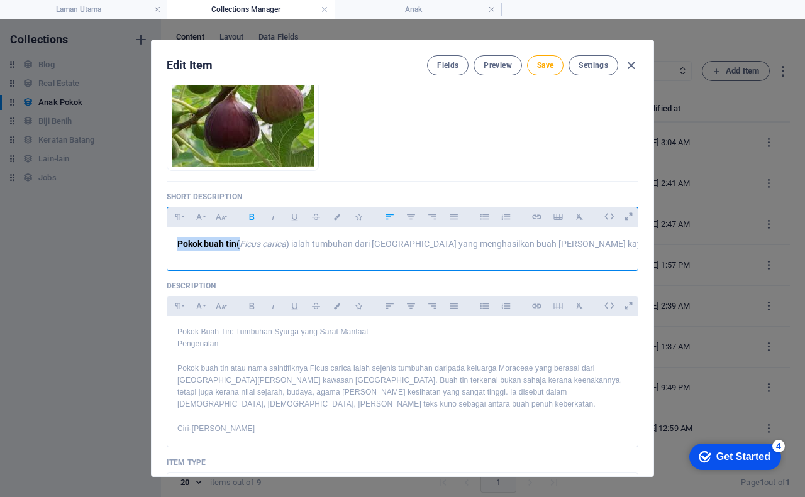
scroll to position [252, 0]
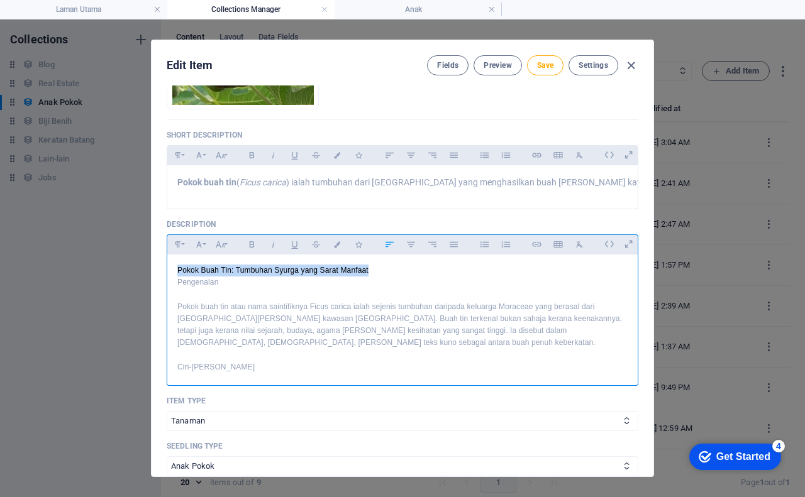
drag, startPoint x: 174, startPoint y: 282, endPoint x: 374, endPoint y: 274, distance: 200.1
click at [178, 252] on icon "button" at bounding box center [177, 244] width 11 height 15
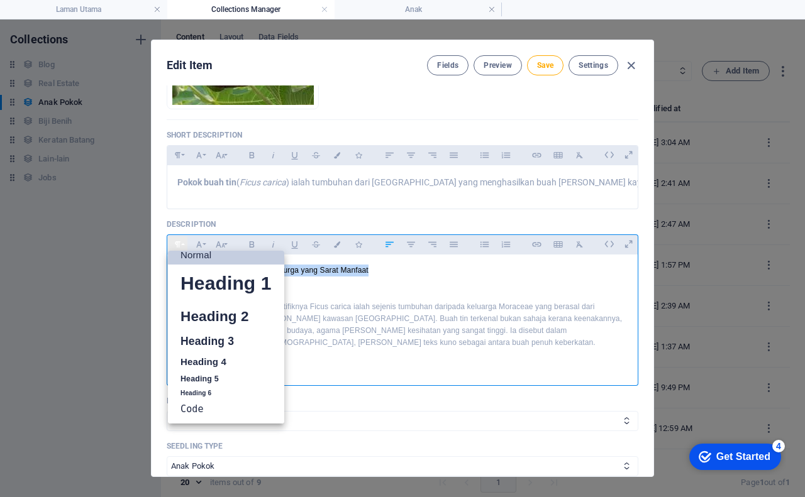
scroll to position [10, 0]
click at [211, 367] on link "Heading 4" at bounding box center [226, 362] width 116 height 19
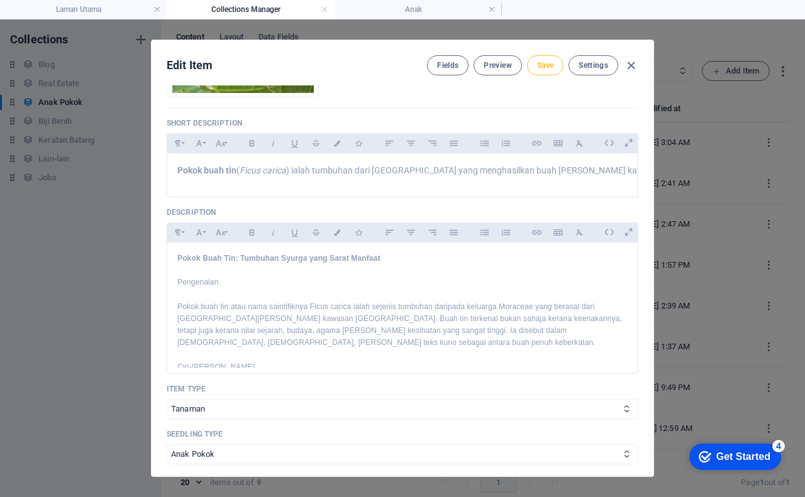
click at [532, 67] on button "Save" at bounding box center [545, 65] width 36 height 20
click at [500, 67] on span "Preview" at bounding box center [498, 65] width 28 height 10
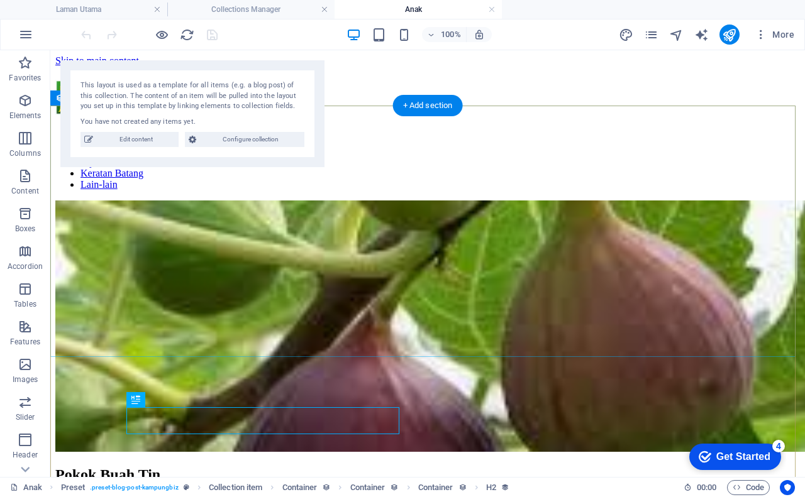
scroll to position [0, 0]
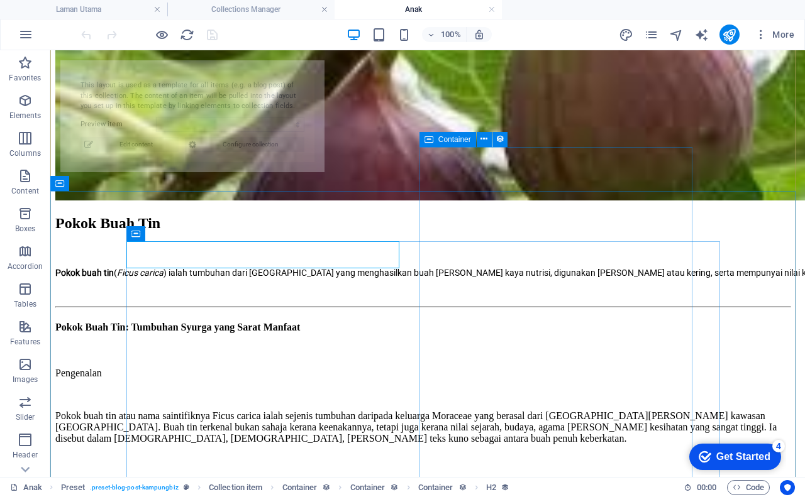
select select "68b891565c3cf4258d0d0c41"
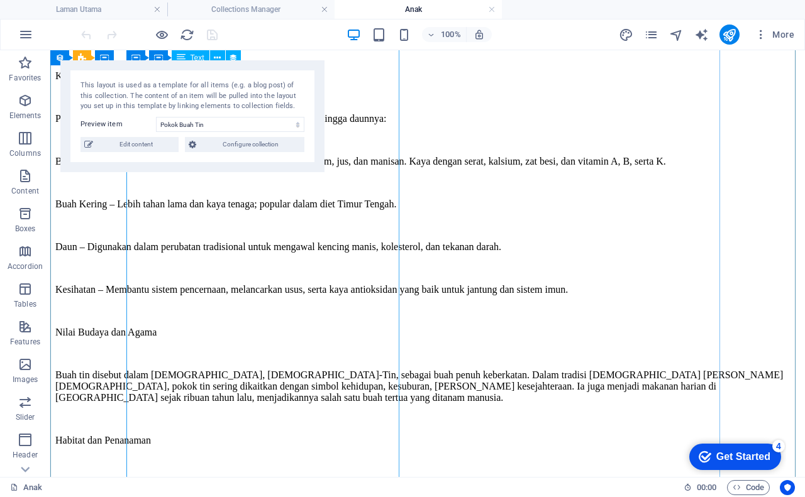
scroll to position [880, 0]
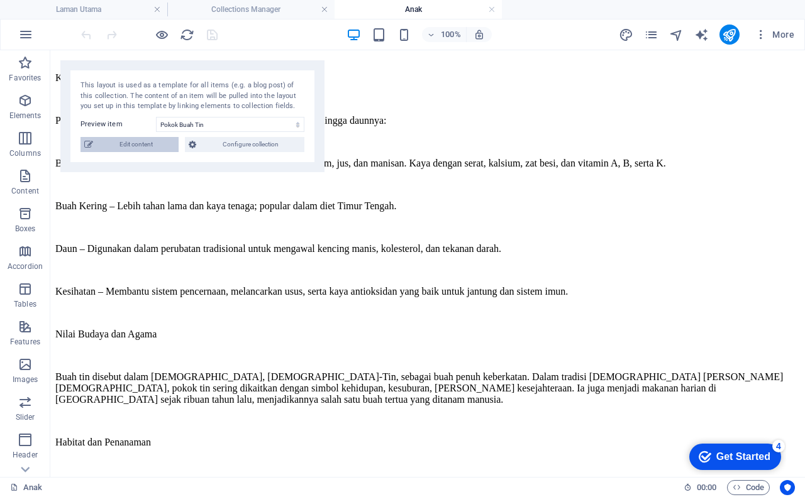
click at [118, 142] on span "Edit content" at bounding box center [136, 144] width 78 height 15
checkbox input "true"
type input "pokok-buah-tin"
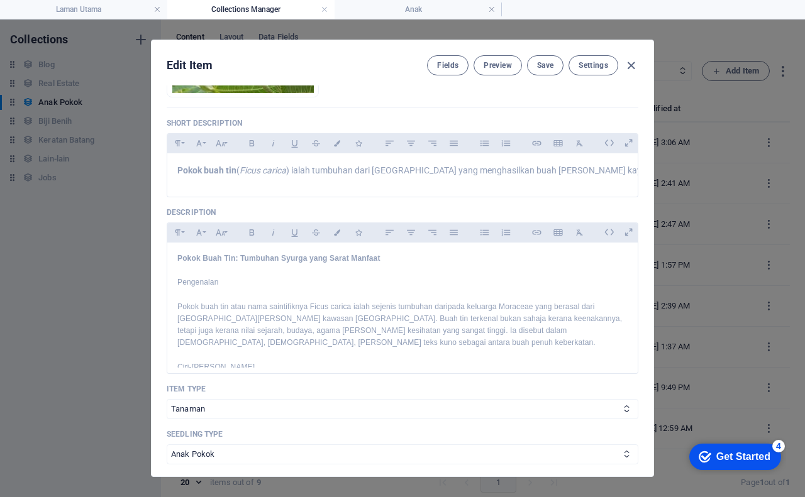
scroll to position [313, 0]
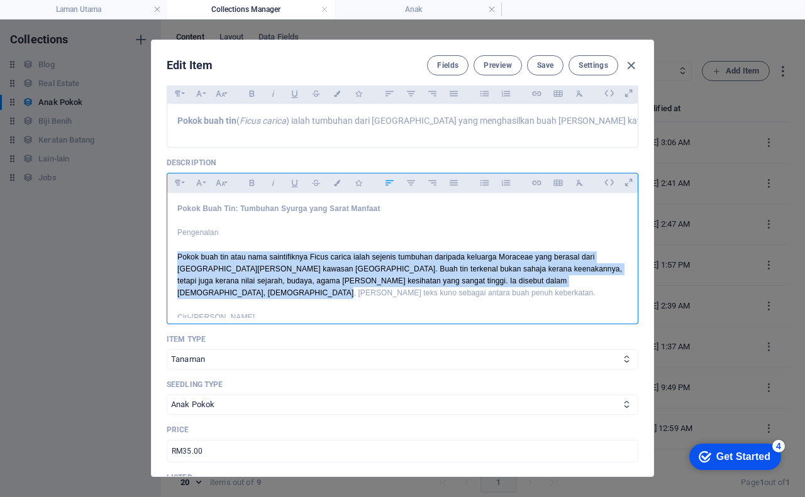
drag, startPoint x: 176, startPoint y: 265, endPoint x: 624, endPoint y: 291, distance: 448.5
click at [406, 191] on icon "button" at bounding box center [411, 182] width 11 height 15
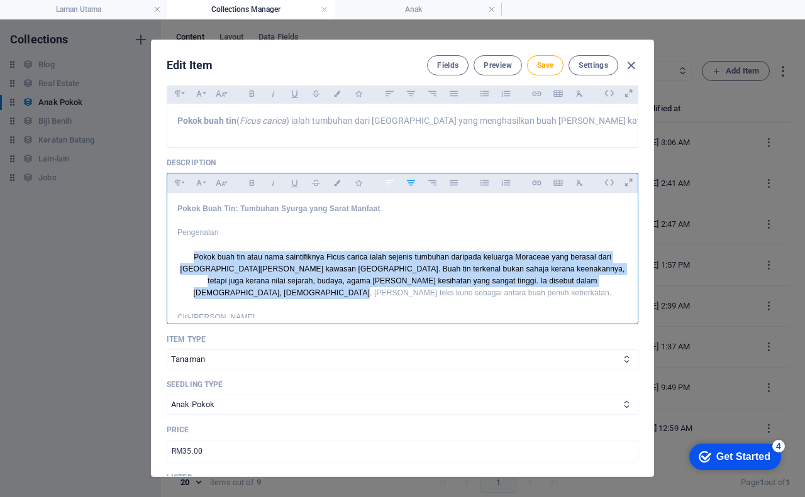
click at [391, 191] on icon "button" at bounding box center [389, 182] width 11 height 15
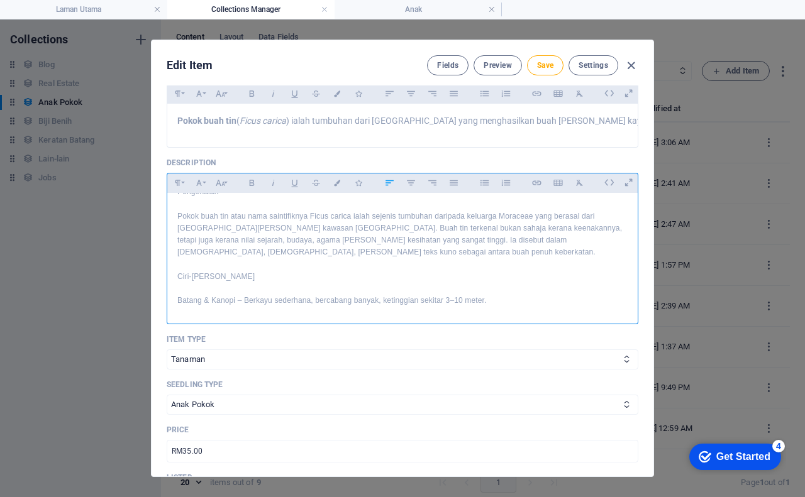
scroll to position [63, 0]
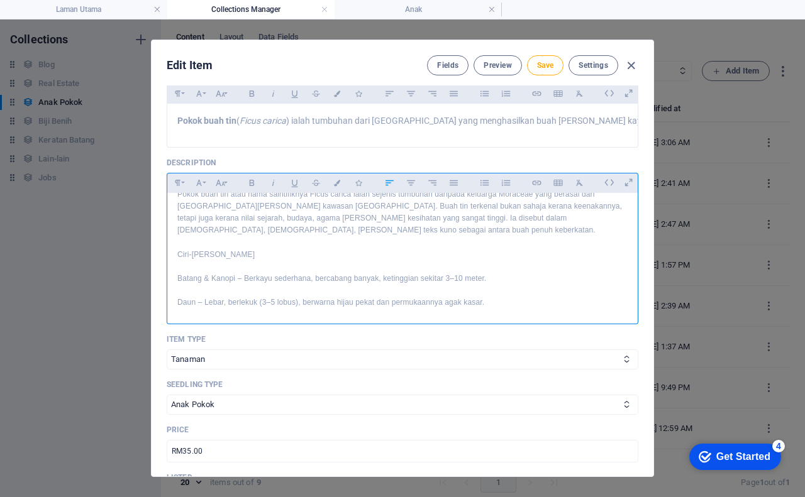
click at [175, 288] on div "Pokok Buah Tin: Tumbuhan Syurga yang Sarat Manfaat Pengenalan Pokok buah tin at…" at bounding box center [402, 484] width 470 height 708
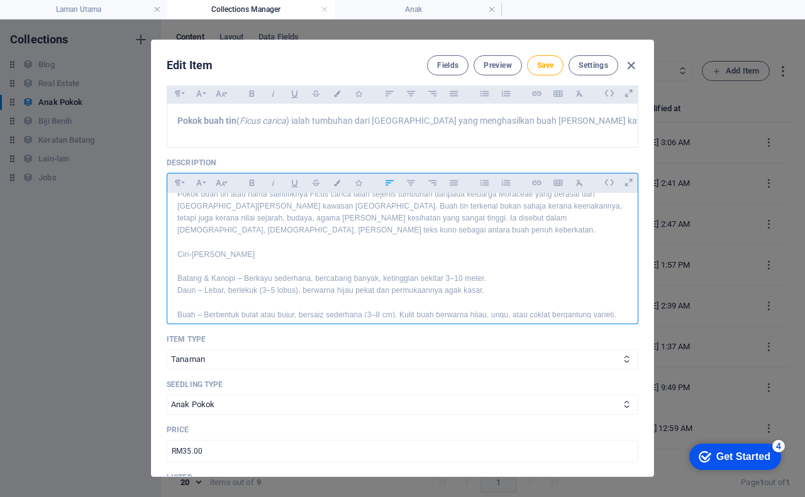
click at [216, 304] on p at bounding box center [402, 303] width 450 height 12
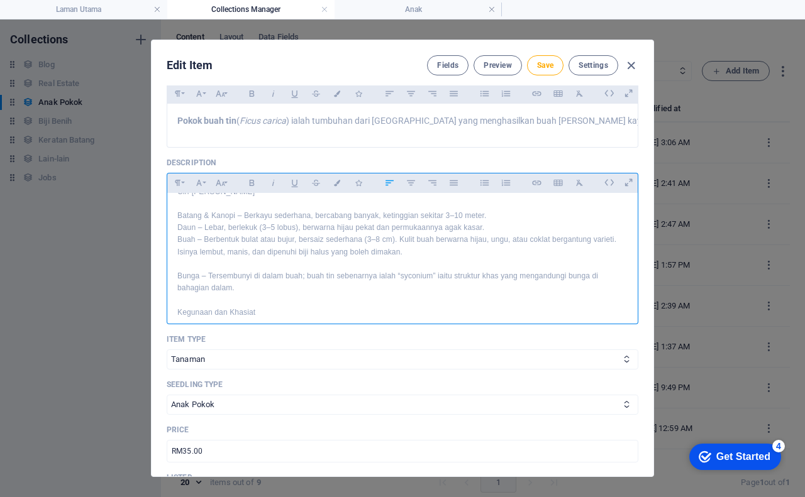
click at [174, 262] on div "Pokok Buah Tin: Tumbuhan Syurga yang Sarat Manfaat Pengenalan Pokok buah tin at…" at bounding box center [402, 409] width 470 height 684
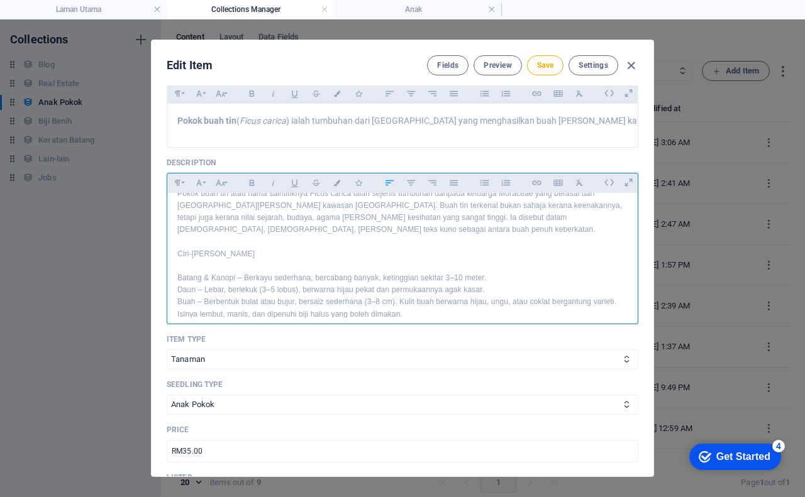
scroll to position [92, 0]
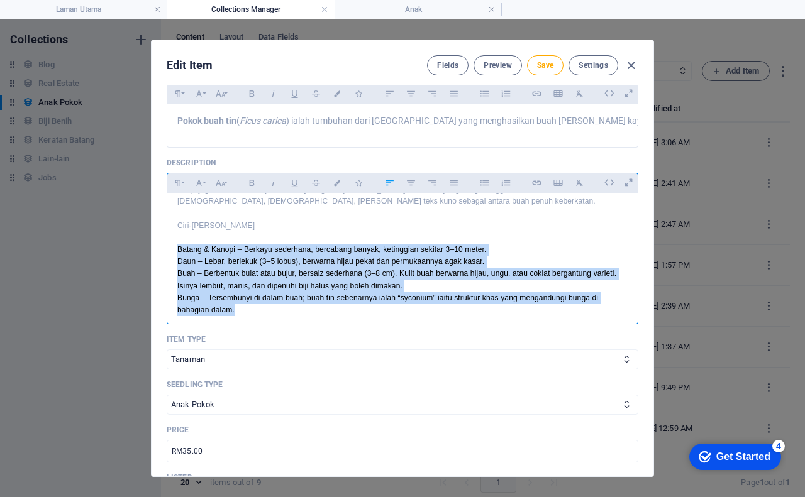
drag, startPoint x: 255, startPoint y: 274, endPoint x: 174, endPoint y: 249, distance: 84.9
click at [174, 249] on div "Pokok Buah Tin: Tumbuhan Syurga yang Sarat Manfaat Pengenalan Pokok buah tin at…" at bounding box center [402, 437] width 470 height 672
click at [407, 191] on icon "button" at bounding box center [411, 182] width 11 height 15
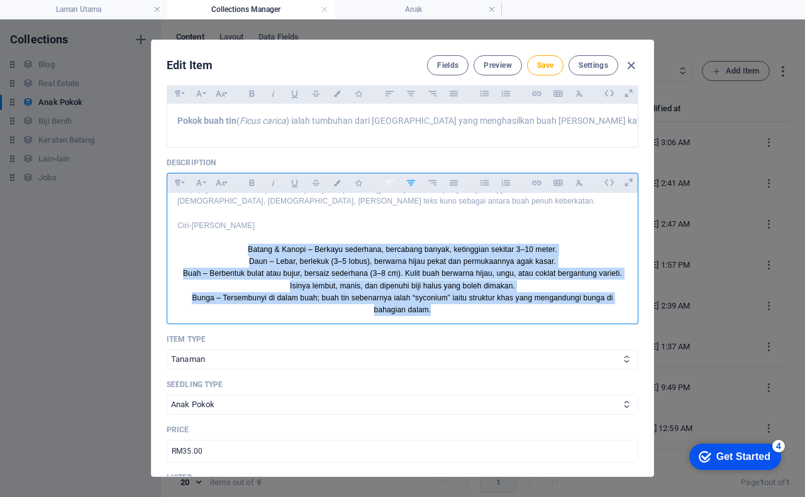
click at [390, 191] on icon "button" at bounding box center [389, 182] width 11 height 15
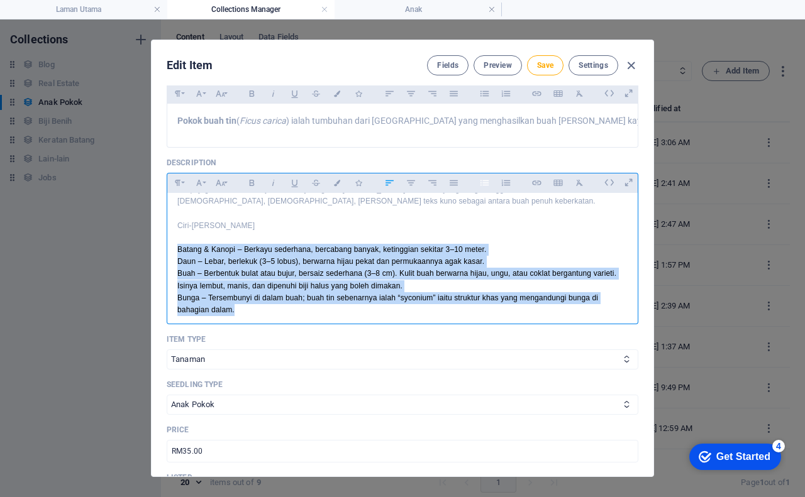
click at [484, 191] on icon "button" at bounding box center [484, 182] width 11 height 15
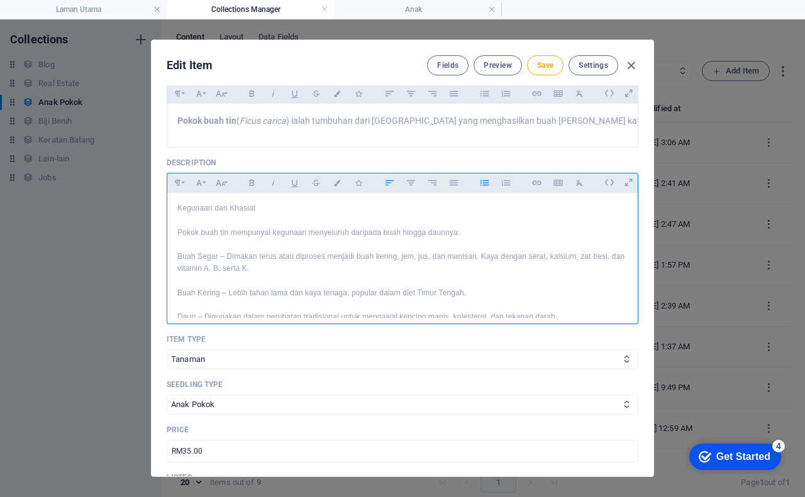
scroll to position [155, 0]
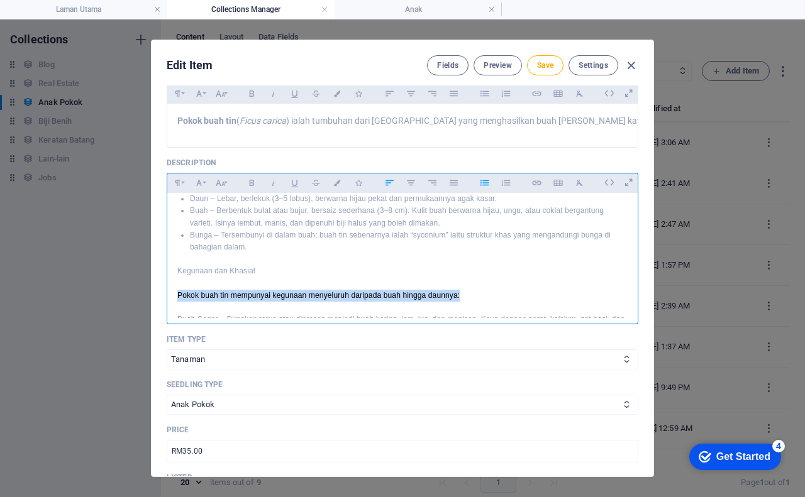
drag, startPoint x: 175, startPoint y: 292, endPoint x: 462, endPoint y: 289, distance: 287.4
click at [462, 289] on div "Pokok Buah Tin: Tumbuhan Syurga yang Sarat Manfaat Pengenalan Pokok buah tin at…" at bounding box center [402, 374] width 470 height 672
click at [411, 191] on icon "button" at bounding box center [411, 182] width 11 height 15
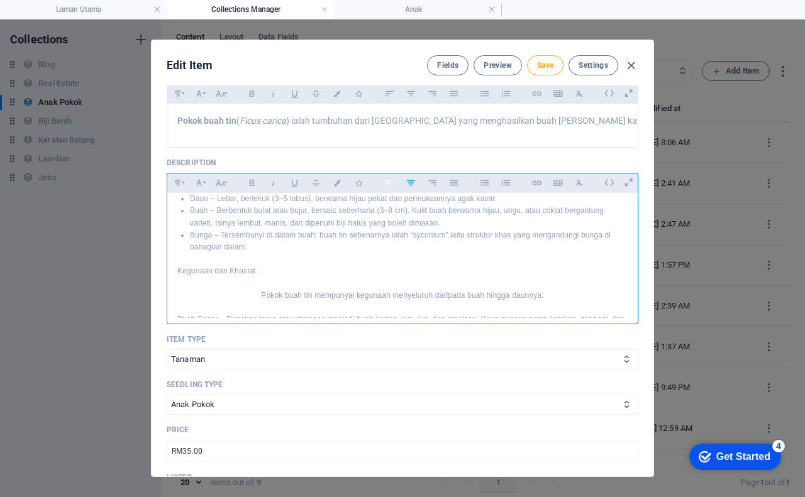
click at [390, 191] on icon "button" at bounding box center [389, 182] width 11 height 15
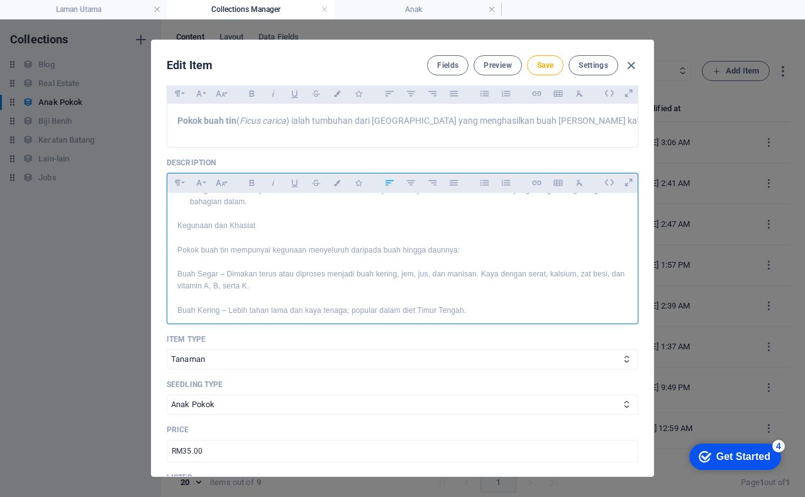
scroll to position [218, 0]
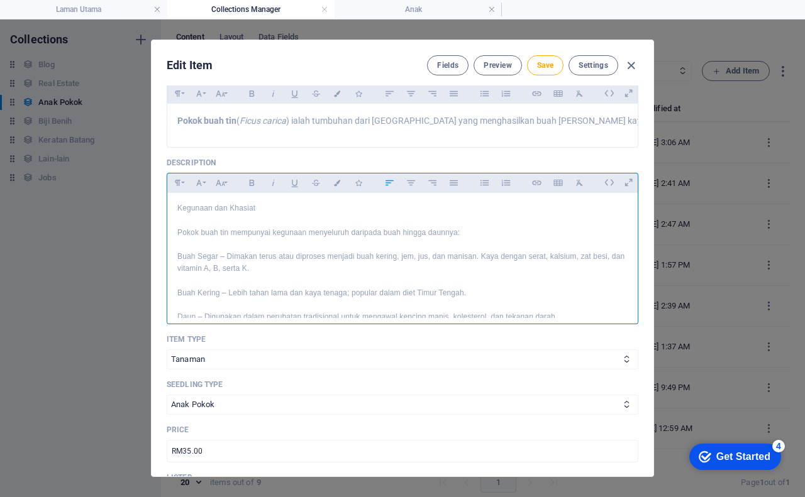
click at [268, 265] on p "Buah Segar – Dimakan terus atau diproses menjadi buah kering, jem, jus, dan man…" at bounding box center [402, 263] width 450 height 24
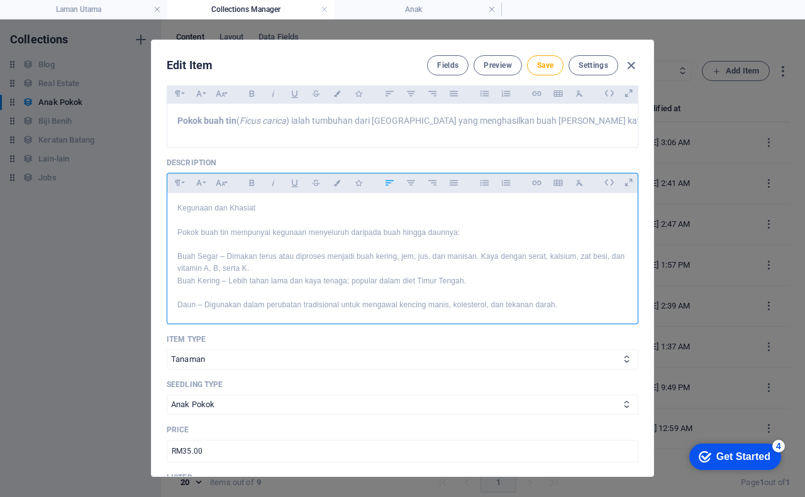
click at [470, 277] on p "Buah Kering – Lebih tahan lama dan kaya tenaga; popular dalam diet Timur Tengah." at bounding box center [402, 281] width 450 height 12
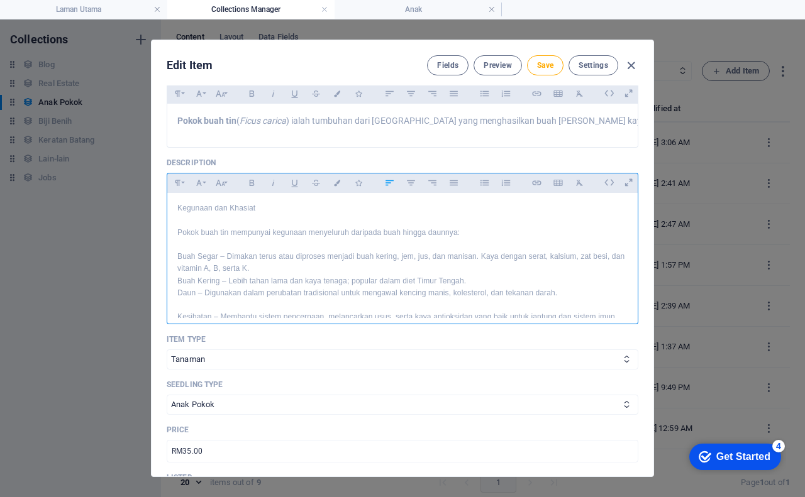
click at [563, 290] on p "Daun – Digunakan dalam perubatan tradisional untuk mengawal kencing manis, kole…" at bounding box center [402, 293] width 450 height 12
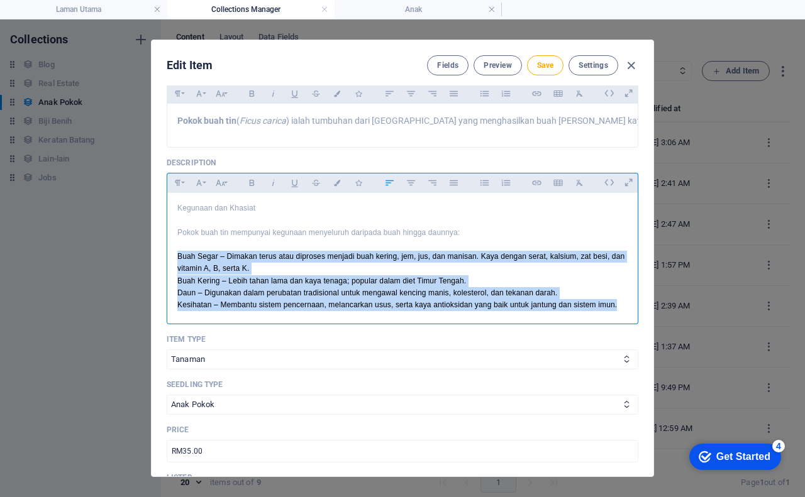
drag, startPoint x: 175, startPoint y: 253, endPoint x: 615, endPoint y: 299, distance: 442.0
click at [615, 299] on div "Pokok Buah Tin: Tumbuhan Syurga yang Sarat Manfaat Pengenalan Pokok buah tin at…" at bounding box center [402, 293] width 470 height 636
click at [407, 189] on icon "button" at bounding box center [411, 182] width 11 height 15
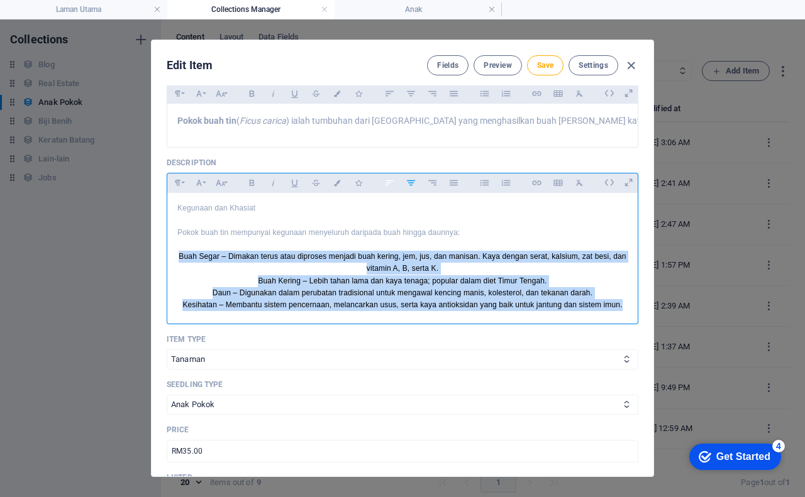
click at [389, 191] on icon "button" at bounding box center [389, 182] width 11 height 15
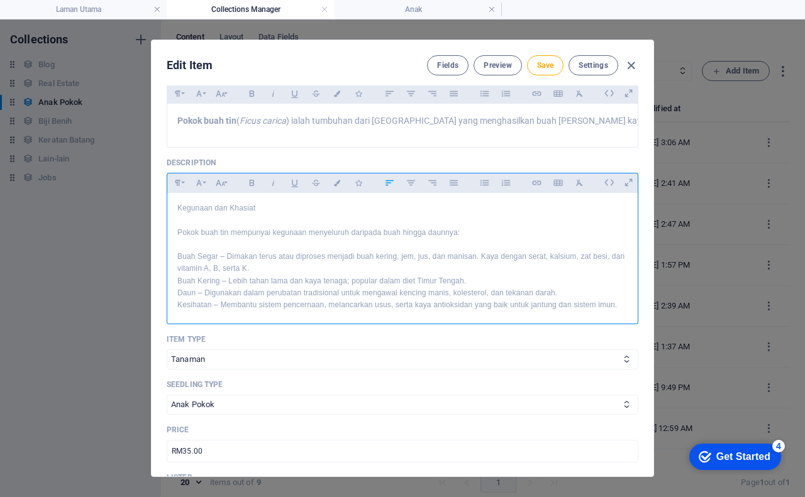
click at [247, 227] on p "Pokok buah tin mempunyai kegunaan menyeluruh daripada buah hingga daunnya:" at bounding box center [402, 233] width 450 height 12
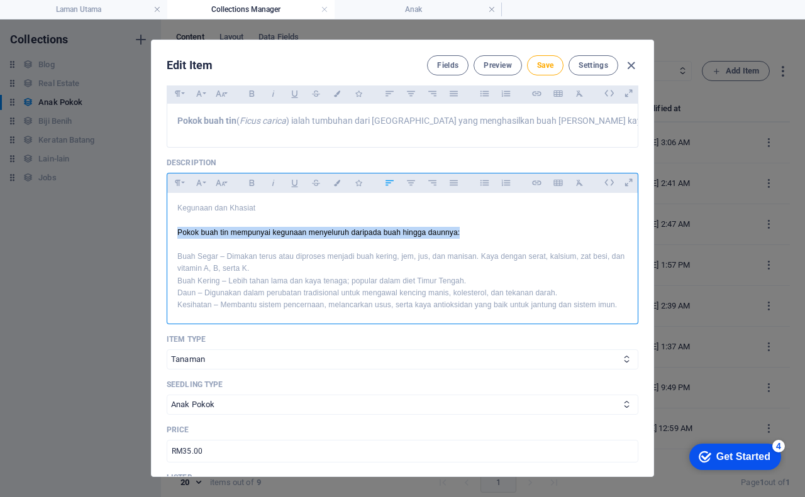
drag, startPoint x: 174, startPoint y: 228, endPoint x: 480, endPoint y: 228, distance: 306.3
click at [480, 228] on div "Pokok Buah Tin: Tumbuhan Syurga yang Sarat Manfaat Pengenalan Pokok buah tin at…" at bounding box center [402, 293] width 470 height 636
click at [409, 186] on icon "button" at bounding box center [411, 183] width 8 height 6
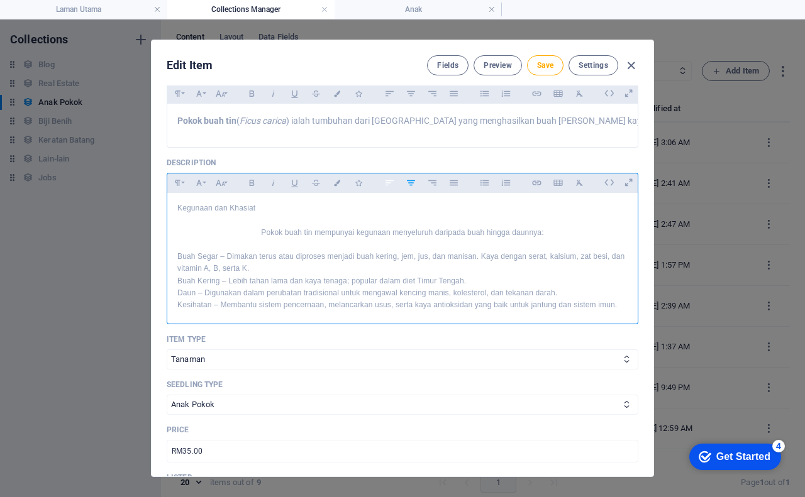
click at [386, 189] on icon "button" at bounding box center [389, 182] width 11 height 15
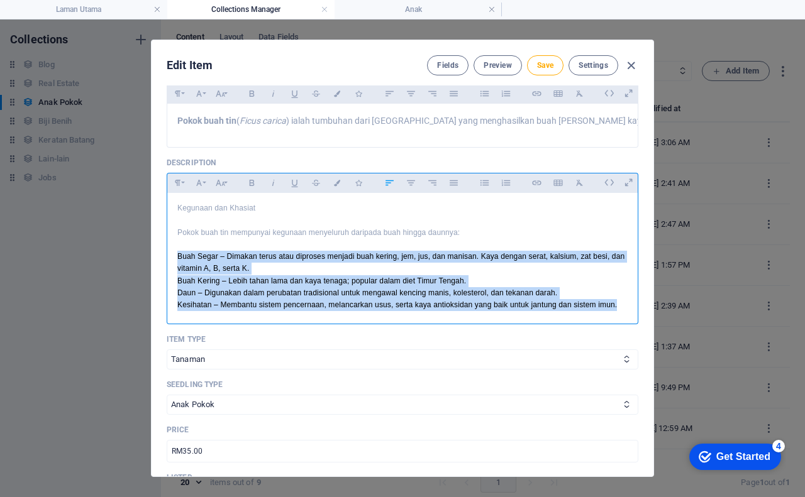
drag, startPoint x: 176, startPoint y: 253, endPoint x: 616, endPoint y: 301, distance: 442.2
click at [616, 301] on div "Pokok Buah Tin: Tumbuhan Syurga yang Sarat Manfaat Pengenalan Pokok buah tin at…" at bounding box center [402, 293] width 470 height 636
click at [481, 191] on icon "button" at bounding box center [484, 182] width 11 height 15
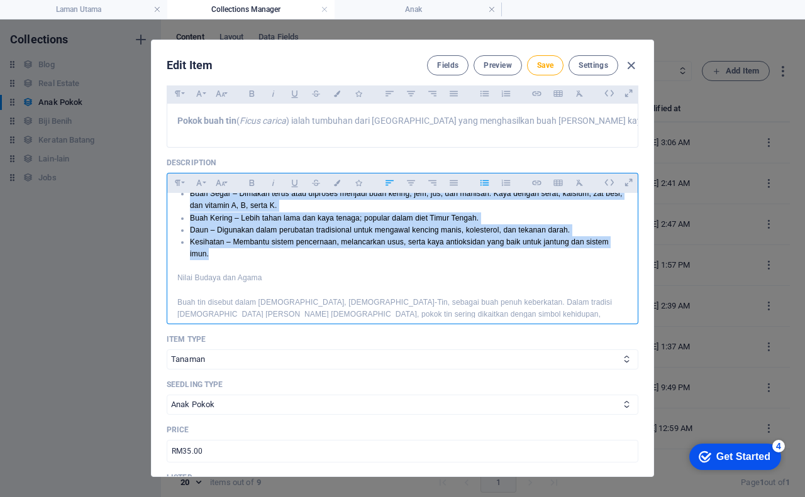
scroll to position [343, 0]
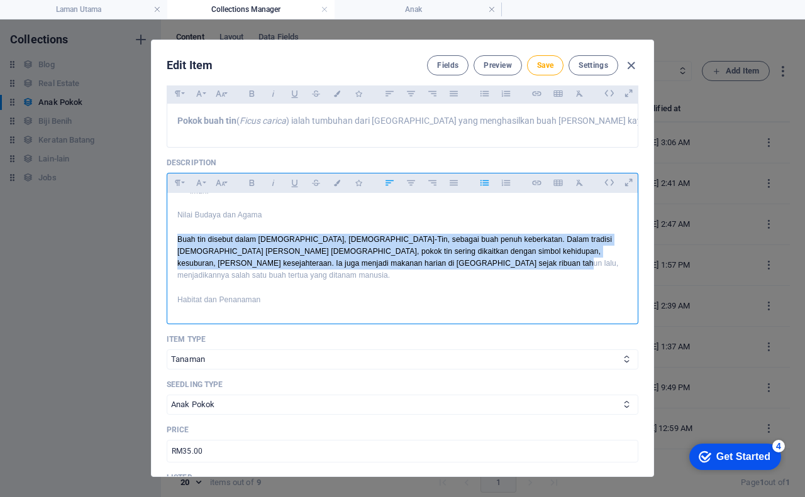
drag, startPoint x: 173, startPoint y: 236, endPoint x: 483, endPoint y: 265, distance: 311.5
click at [483, 265] on div "Pokok Buah Tin: Tumbuhan Syurga yang Sarat Manfaat Pengenalan Pokok buah tin at…" at bounding box center [402, 174] width 470 height 648
click at [413, 186] on icon "button" at bounding box center [411, 183] width 8 height 6
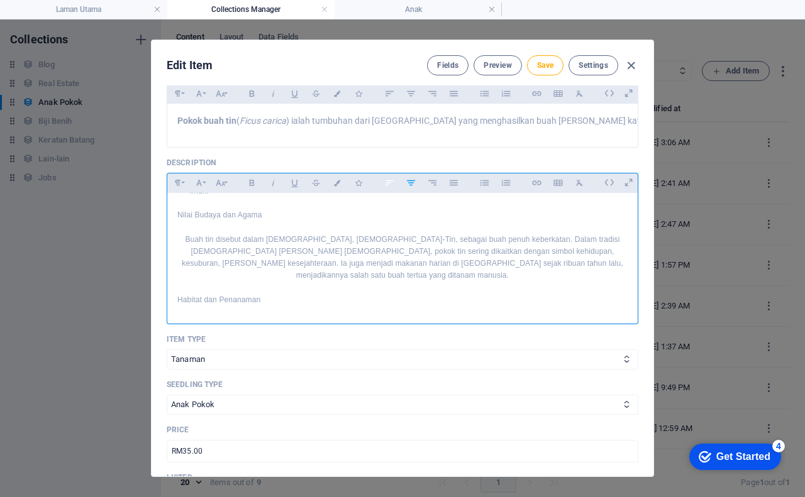
click at [392, 191] on icon "button" at bounding box center [389, 182] width 11 height 15
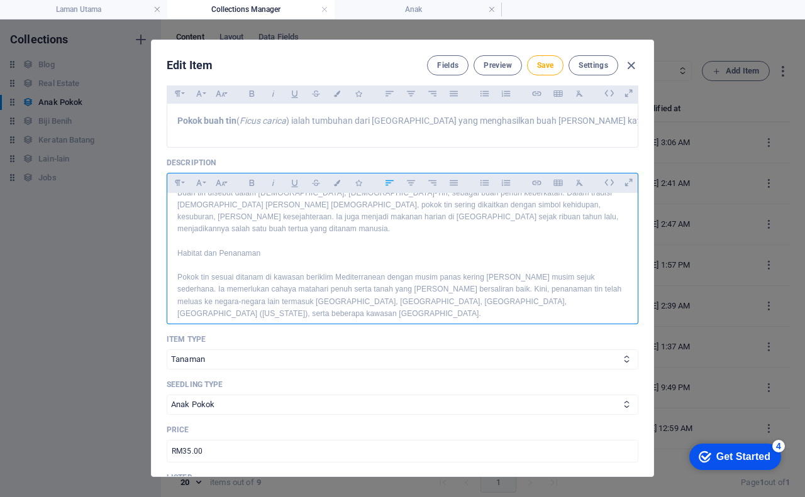
scroll to position [406, 0]
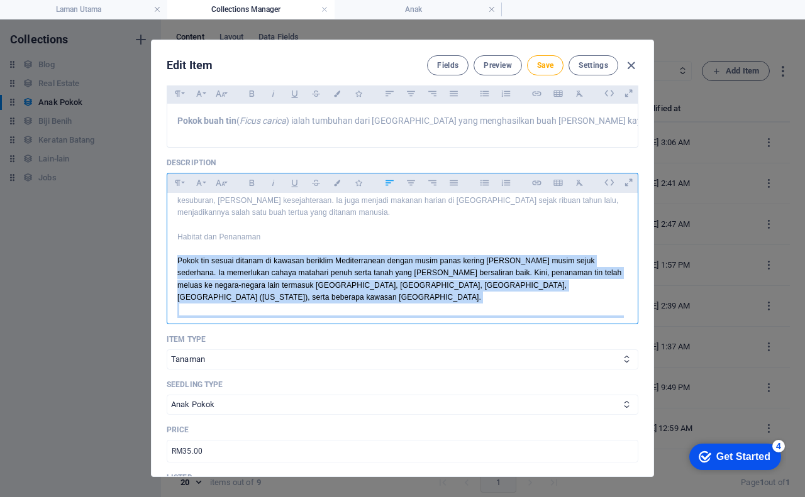
drag, startPoint x: 176, startPoint y: 247, endPoint x: 397, endPoint y: 306, distance: 228.4
click at [397, 306] on div "Pokok Buah Tin: Tumbuhan Syurga yang Sarat Manfaat Pengenalan Pokok buah tin at…" at bounding box center [402, 111] width 470 height 648
click at [409, 191] on icon "button" at bounding box center [411, 182] width 11 height 15
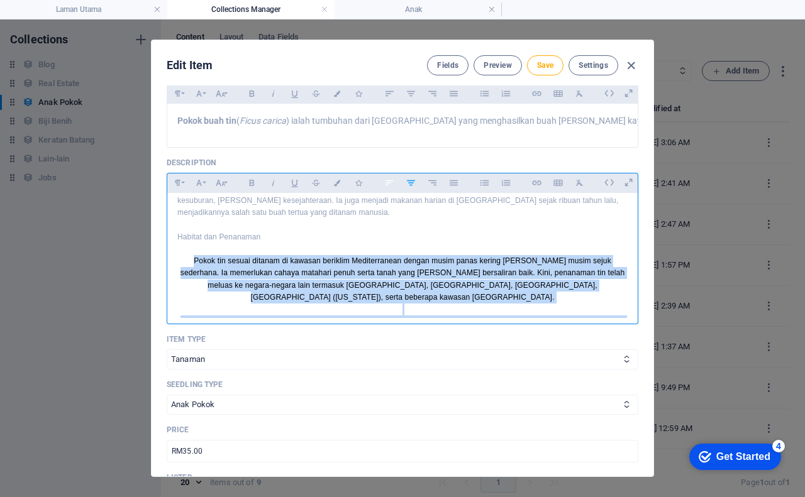
click at [387, 191] on icon "button" at bounding box center [389, 182] width 11 height 15
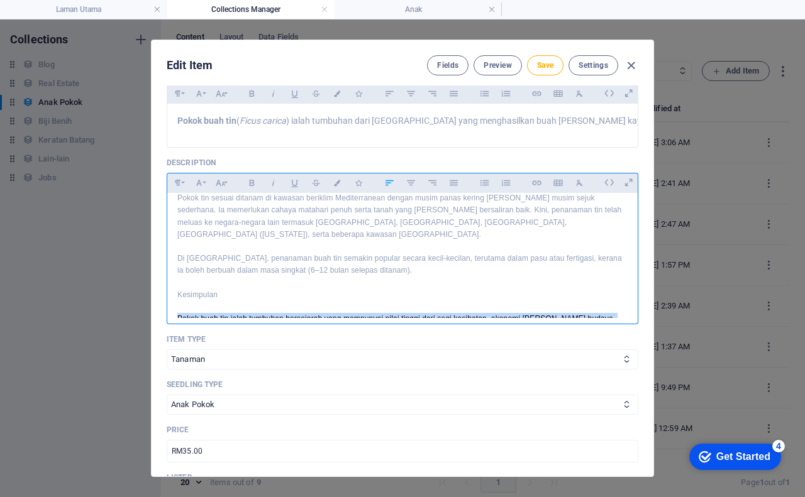
scroll to position [474, 0]
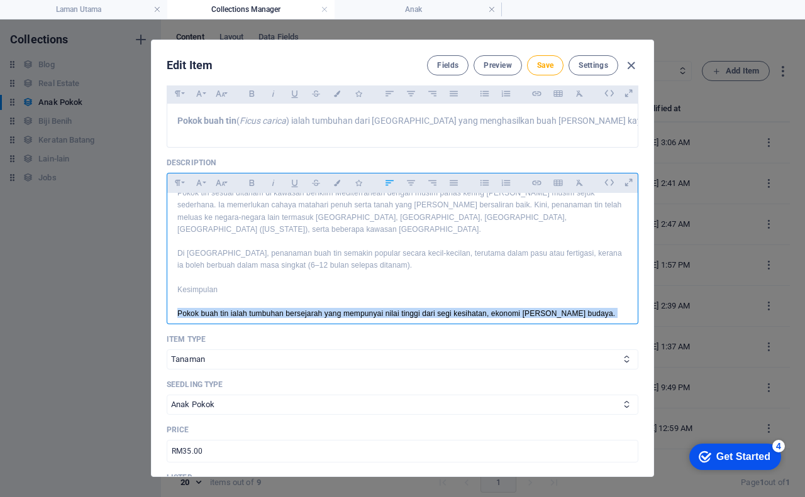
drag, startPoint x: 176, startPoint y: 292, endPoint x: 613, endPoint y: 314, distance: 437.0
click at [613, 314] on p "Pokok buah tin ialah tumbuhan bersejarah yang mempunyai nilai tinggi dari segi …" at bounding box center [402, 332] width 450 height 48
click at [410, 191] on icon "button" at bounding box center [411, 182] width 11 height 15
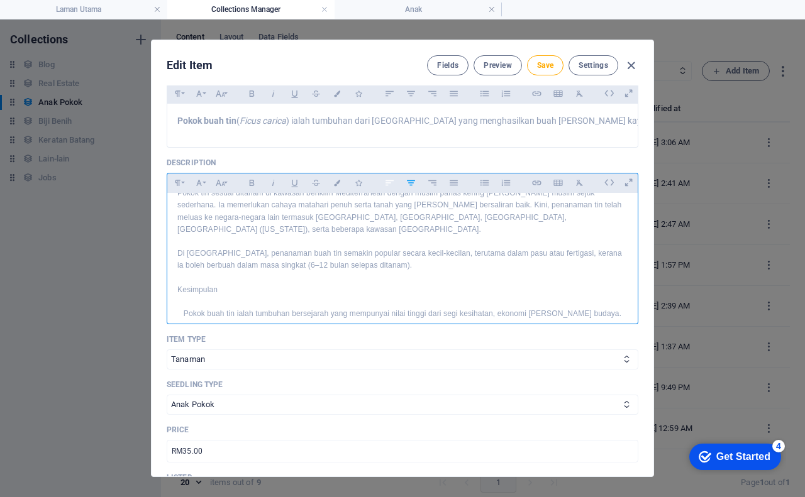
click at [386, 191] on icon "button" at bounding box center [389, 182] width 11 height 15
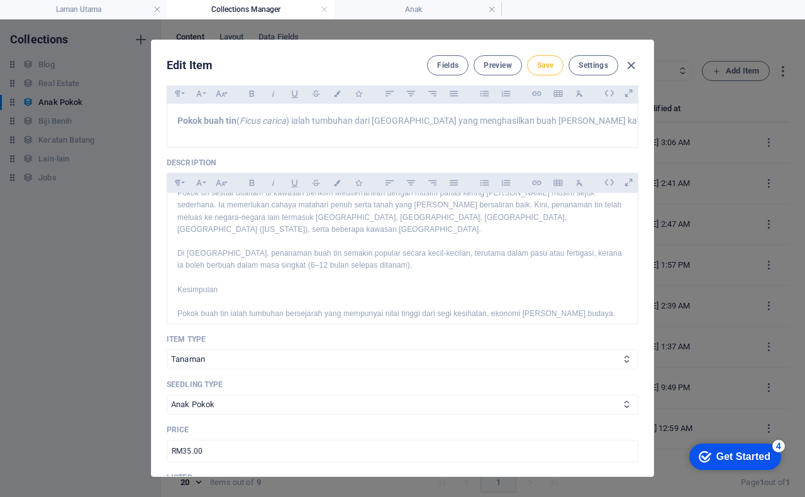
click at [550, 64] on span "Save" at bounding box center [545, 65] width 16 height 10
click at [502, 64] on span "Preview" at bounding box center [498, 65] width 28 height 10
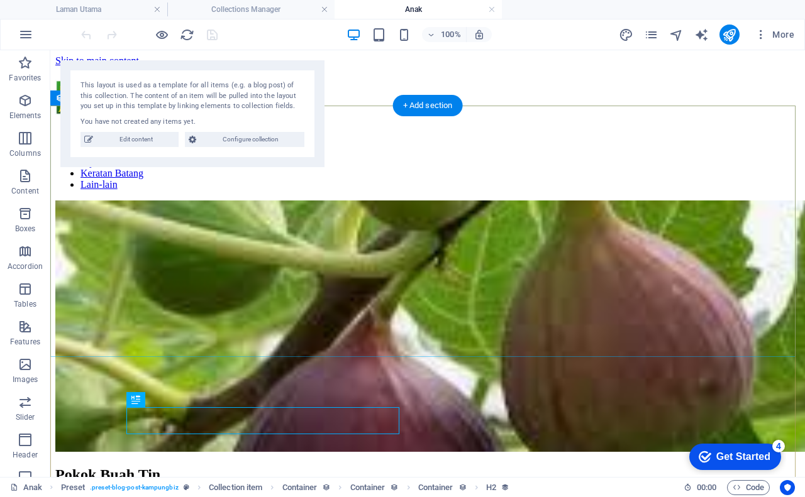
scroll to position [0, 0]
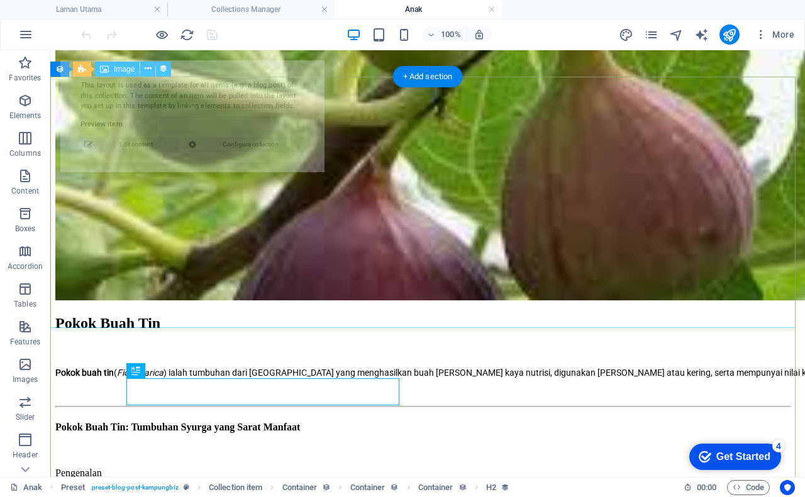
select select "68b891565c3cf4258d0d0c41"
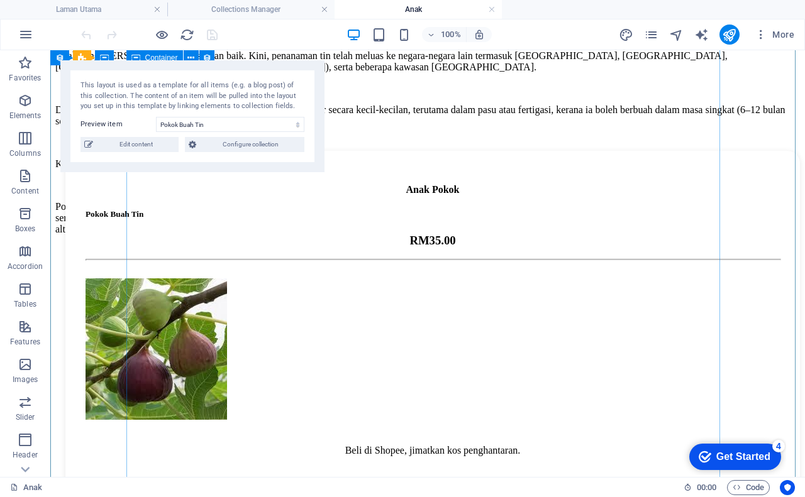
scroll to position [1132, 0]
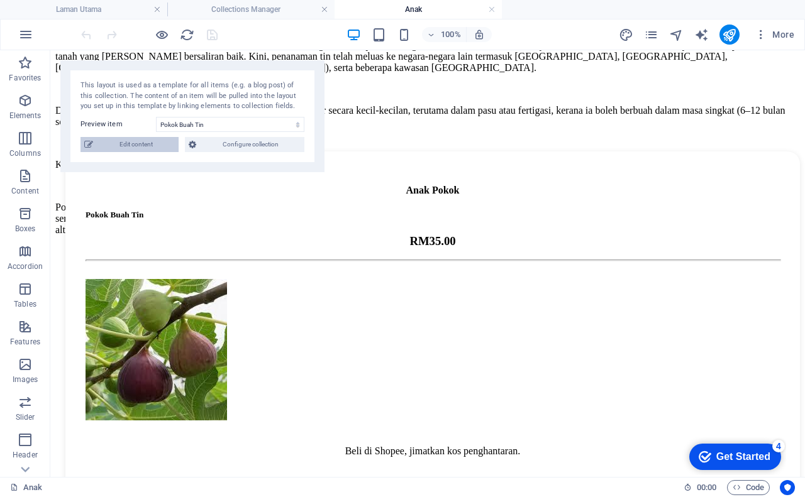
click at [145, 142] on span "Edit content" at bounding box center [136, 144] width 78 height 15
checkbox input "true"
type input "pokok-buah-tin"
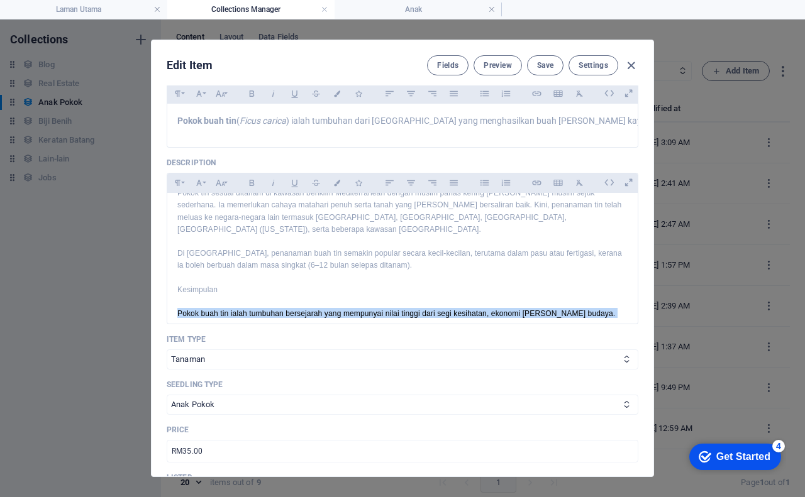
scroll to position [363, 0]
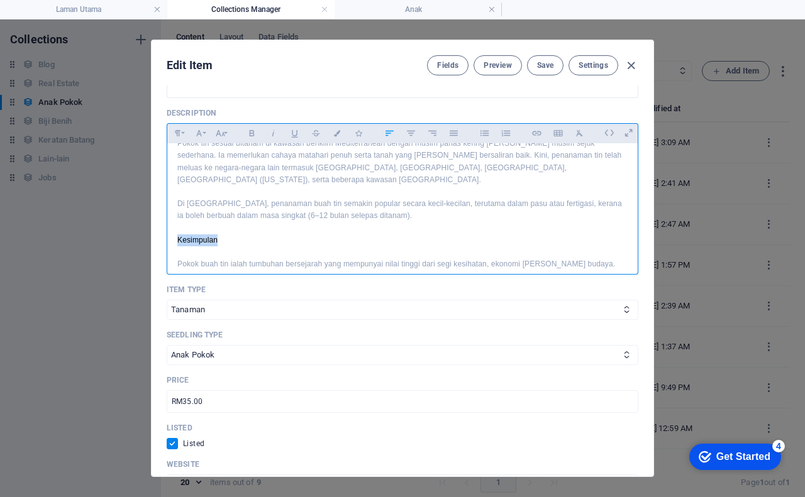
drag, startPoint x: 175, startPoint y: 213, endPoint x: 218, endPoint y: 210, distance: 42.3
click at [177, 138] on icon "button" at bounding box center [177, 133] width 11 height 15
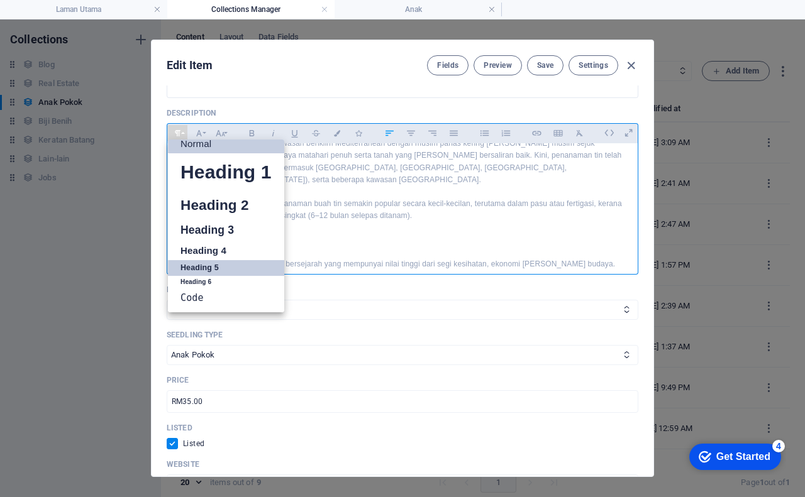
click at [203, 273] on link "Heading 5" at bounding box center [226, 268] width 116 height 16
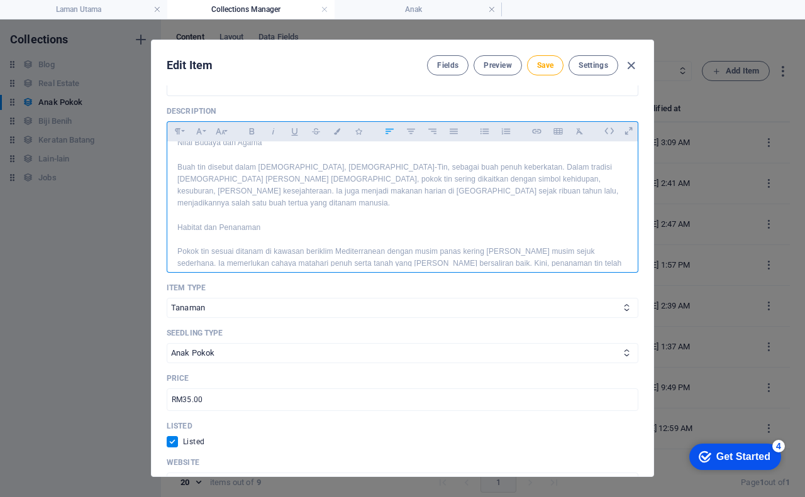
scroll to position [347, 0]
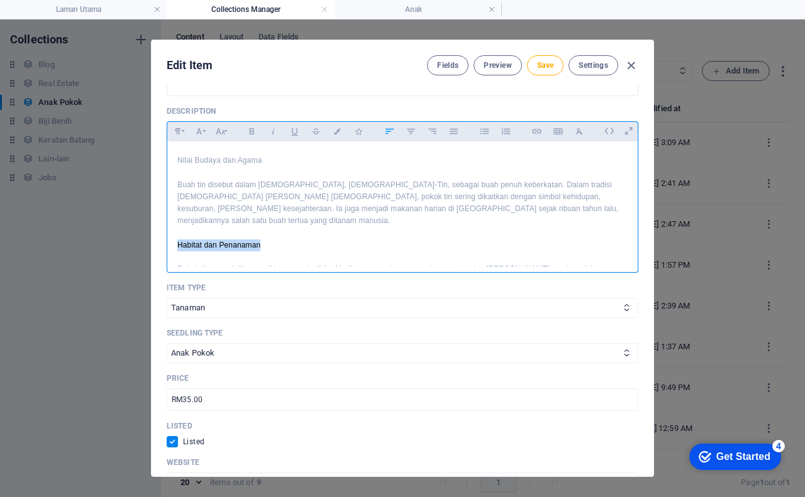
drag, startPoint x: 175, startPoint y: 228, endPoint x: 254, endPoint y: 223, distance: 78.7
click at [263, 229] on div "Pokok Buah Tin: Tumbuhan Syurga yang Sarat Manfaat Pengenalan Pokok buah tin at…" at bounding box center [402, 117] width 470 height 645
click at [176, 135] on icon "button" at bounding box center [178, 131] width 6 height 6
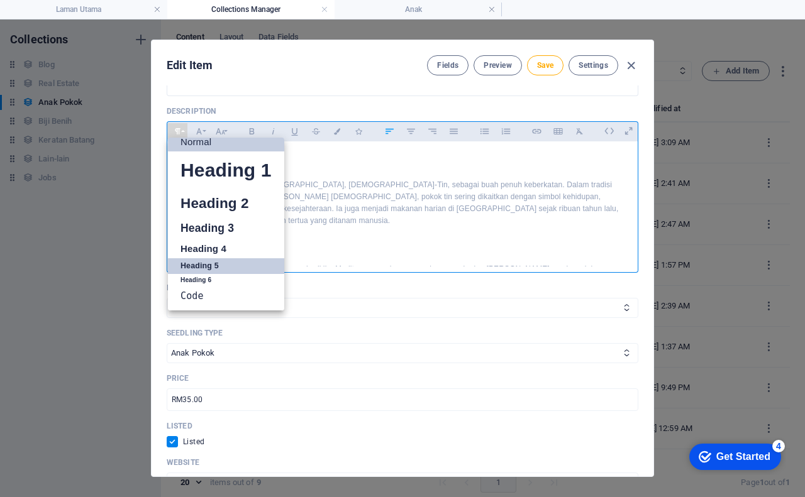
click at [205, 270] on link "Heading 5" at bounding box center [226, 266] width 116 height 16
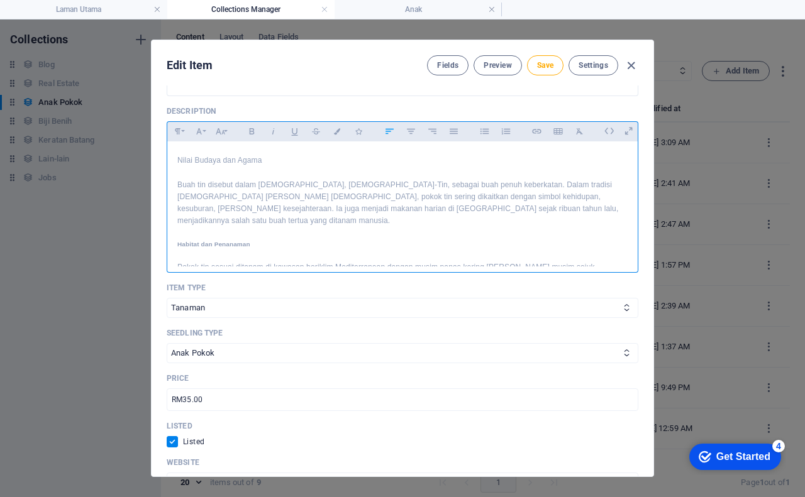
scroll to position [284, 0]
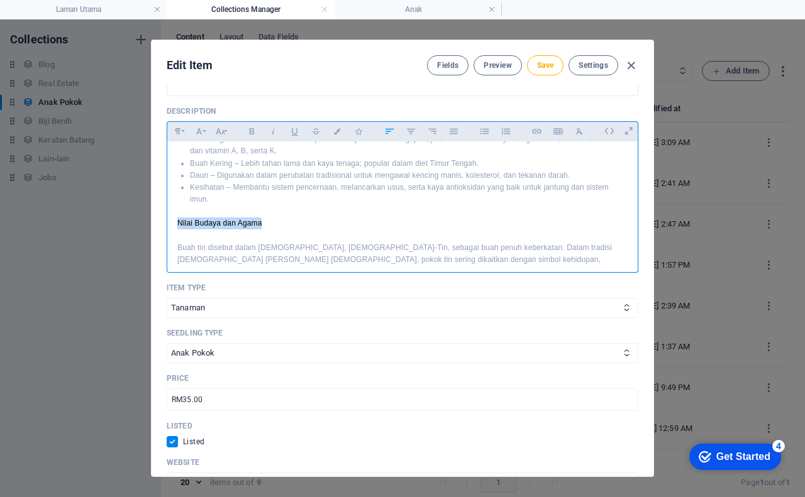
drag, startPoint x: 172, startPoint y: 223, endPoint x: 267, endPoint y: 220, distance: 95.0
click at [275, 223] on div "Pokok Buah Tin: Tumbuhan Syurga yang Sarat Manfaat Pengenalan Pokok buah tin at…" at bounding box center [402, 179] width 470 height 643
click at [175, 139] on icon "button" at bounding box center [177, 131] width 11 height 15
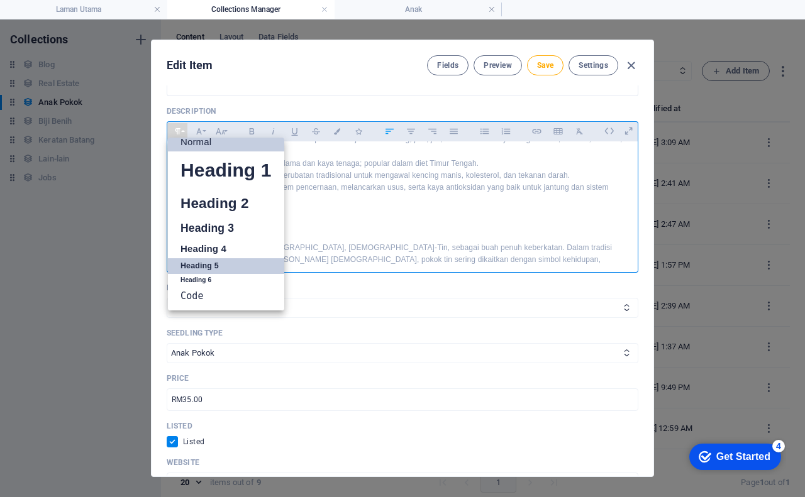
click at [218, 271] on link "Heading 5" at bounding box center [226, 266] width 116 height 16
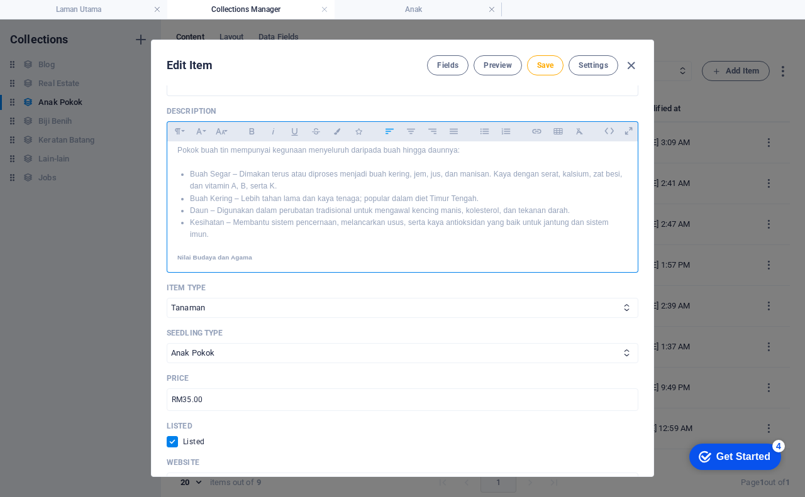
scroll to position [221, 0]
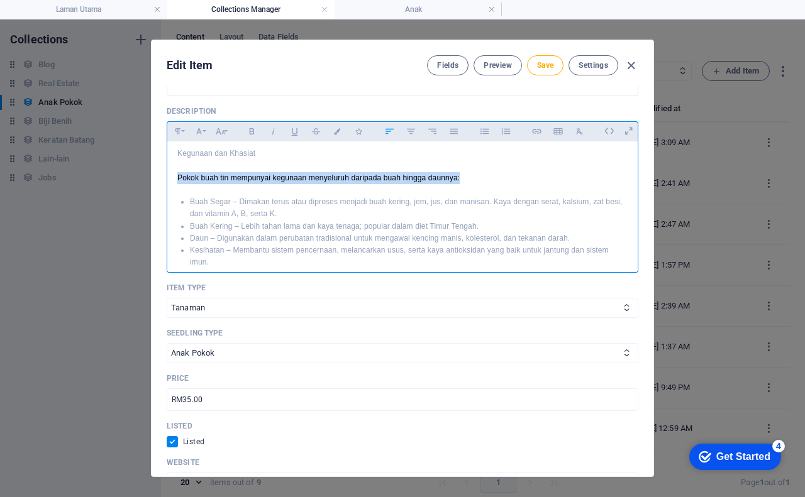
drag, startPoint x: 176, startPoint y: 174, endPoint x: 489, endPoint y: 180, distance: 312.6
click at [489, 180] on p "Pokok buah tin mempunyai kegunaan menyeluruh daripada buah hingga daunnya:" at bounding box center [402, 178] width 450 height 12
click at [177, 135] on icon "button" at bounding box center [178, 131] width 6 height 6
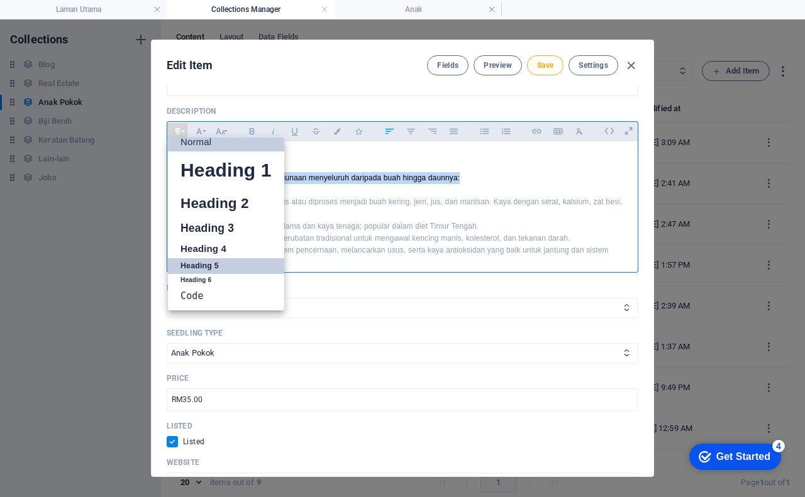
click at [203, 274] on link "Heading 5" at bounding box center [226, 266] width 116 height 16
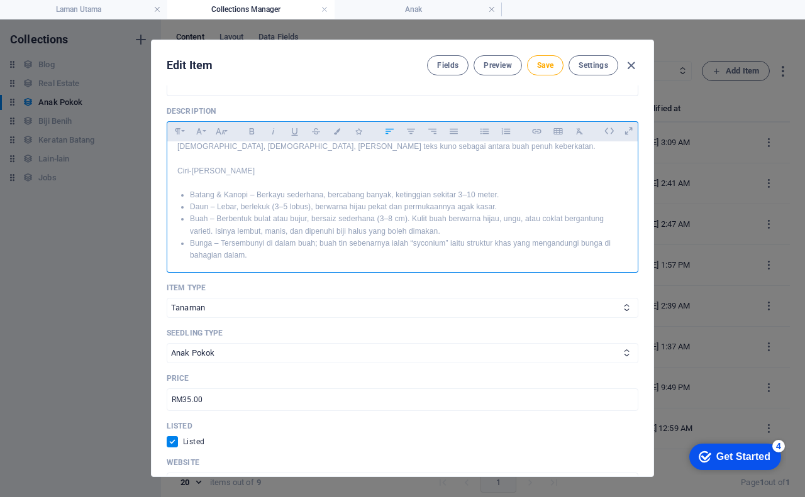
scroll to position [158, 0]
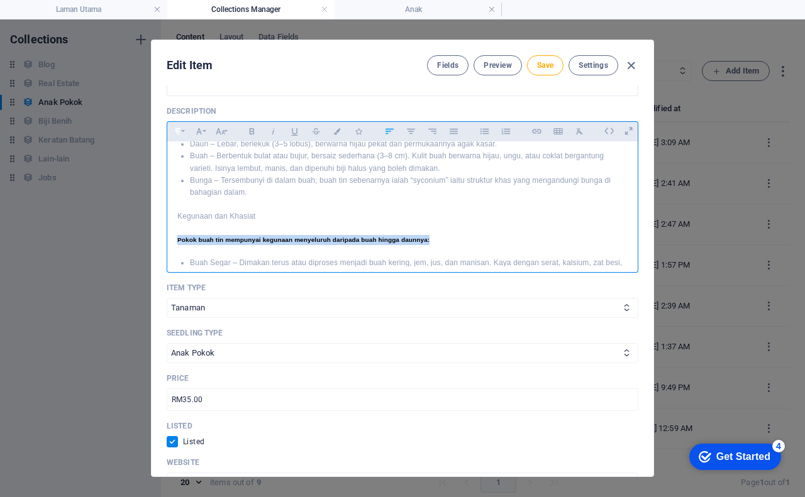
click at [180, 139] on icon "button" at bounding box center [177, 131] width 11 height 15
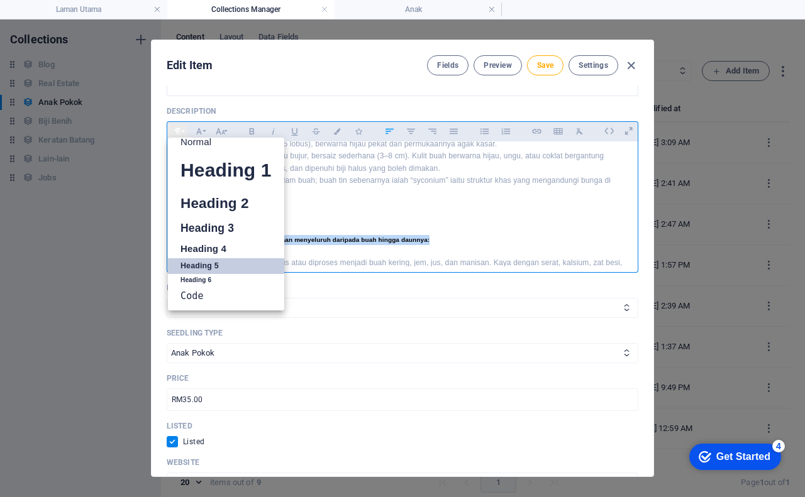
scroll to position [10, 0]
click at [189, 152] on link "Normal" at bounding box center [226, 142] width 116 height 19
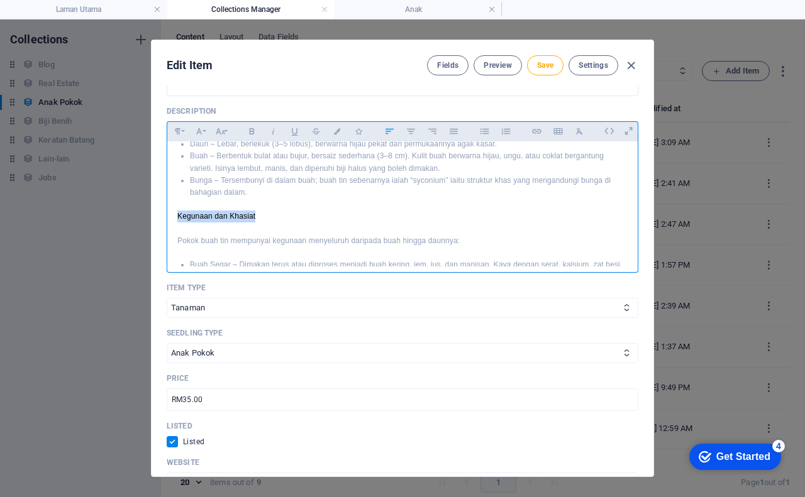
drag, startPoint x: 175, startPoint y: 216, endPoint x: 265, endPoint y: 218, distance: 90.0
click at [265, 218] on div "Pokok Buah Tin: Tumbuhan Syurga yang Sarat Manfaat Pengenalan Pokok buah tin at…" at bounding box center [402, 304] width 470 height 641
click at [177, 139] on icon "button" at bounding box center [177, 131] width 11 height 15
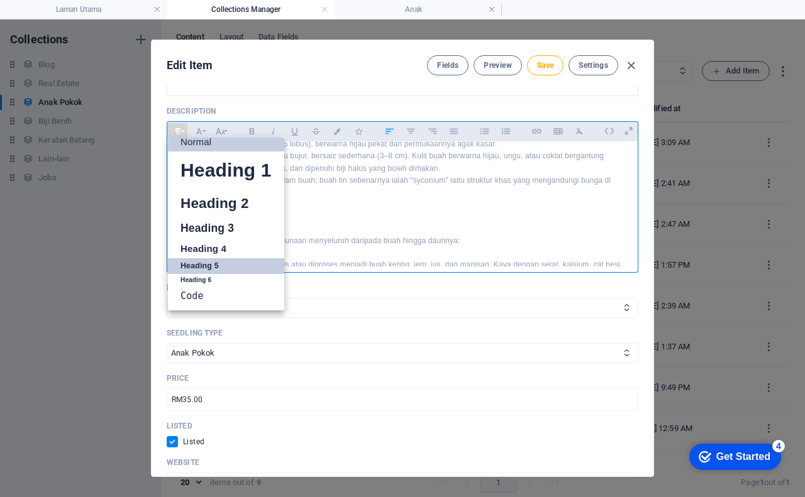
click at [210, 274] on link "Heading 5" at bounding box center [226, 266] width 116 height 16
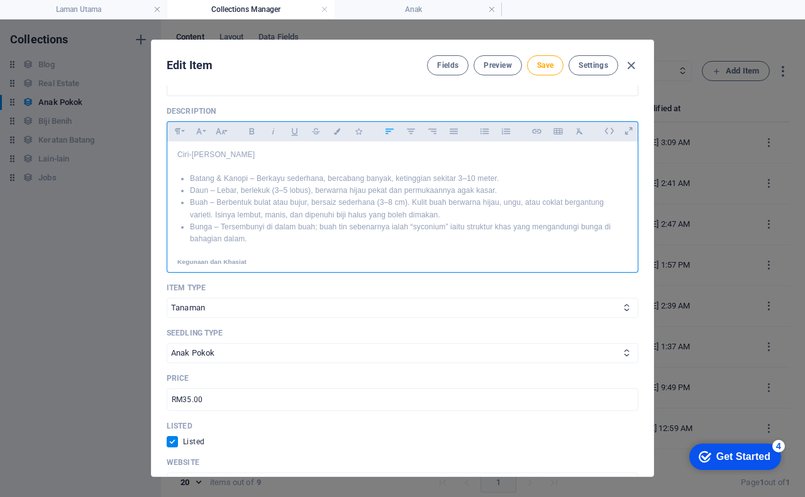
scroll to position [95, 0]
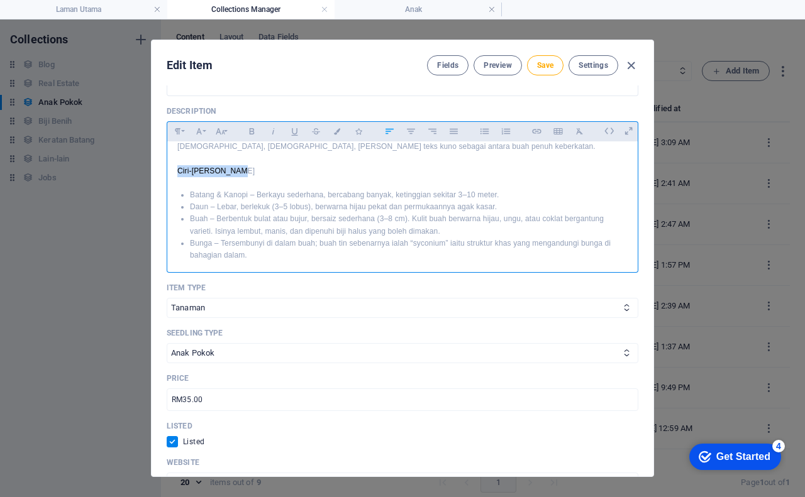
drag, startPoint x: 174, startPoint y: 170, endPoint x: 227, endPoint y: 172, distance: 52.8
click at [227, 172] on div "Pokok Buah Tin: Tumbuhan Syurga yang Sarat Manfaat Pengenalan Pokok buah tin at…" at bounding box center [402, 367] width 470 height 640
click at [177, 139] on icon "button" at bounding box center [177, 131] width 11 height 15
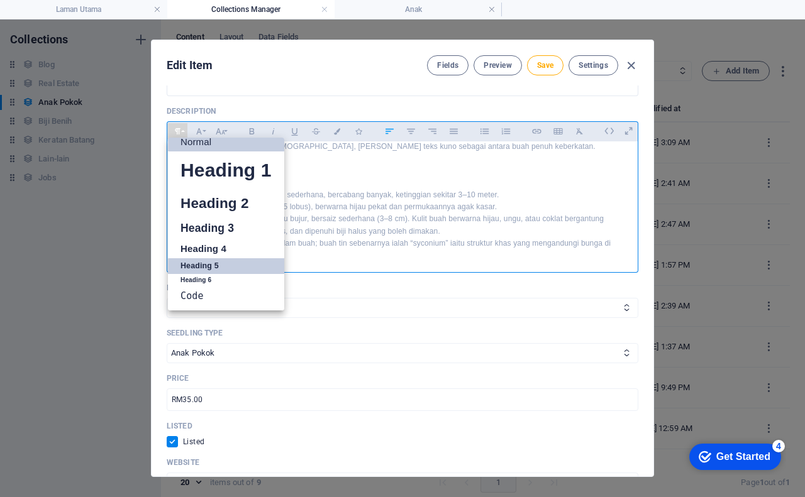
click at [211, 274] on link "Heading 5" at bounding box center [226, 266] width 116 height 16
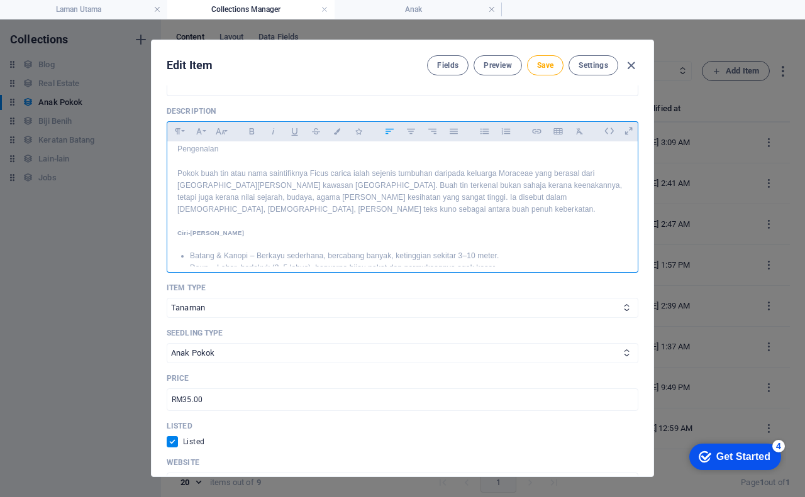
scroll to position [0, 0]
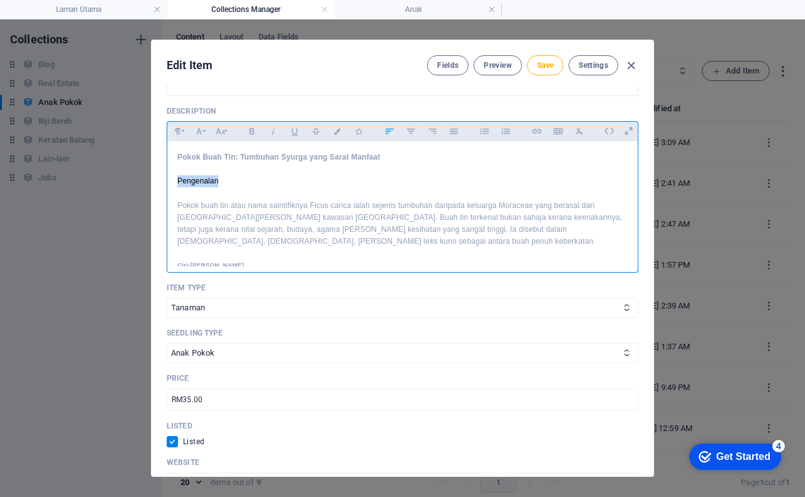
drag, startPoint x: 175, startPoint y: 191, endPoint x: 230, endPoint y: 189, distance: 54.1
click at [230, 189] on div "Pokok Buah Tin: Tumbuhan Syurga yang Sarat Manfaat Pengenalan Pokok buah tin at…" at bounding box center [402, 460] width 470 height 637
click at [175, 139] on icon "button" at bounding box center [177, 131] width 11 height 15
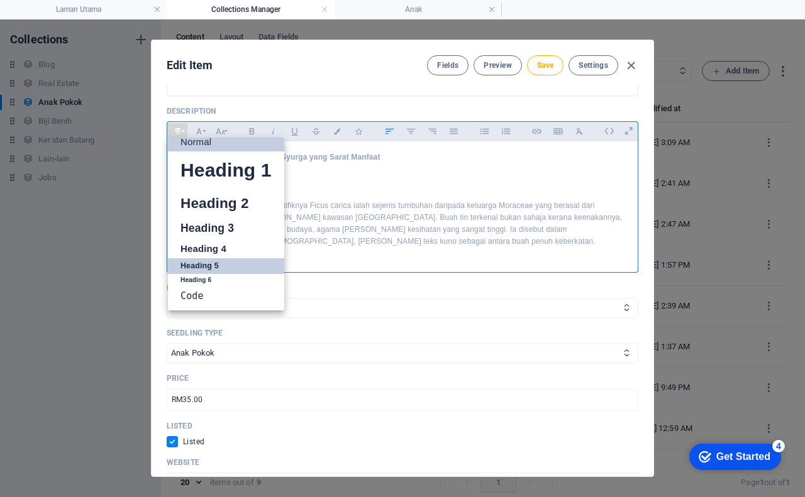
click at [208, 274] on link "Heading 5" at bounding box center [226, 266] width 116 height 16
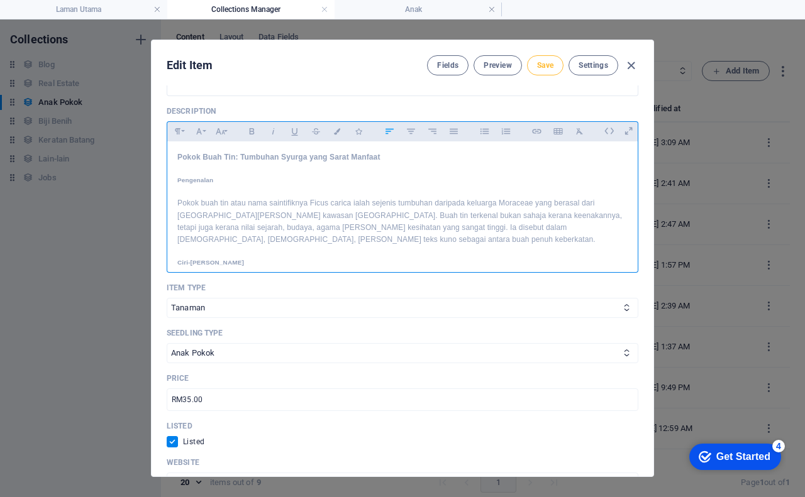
click at [548, 62] on span "Save" at bounding box center [545, 65] width 16 height 10
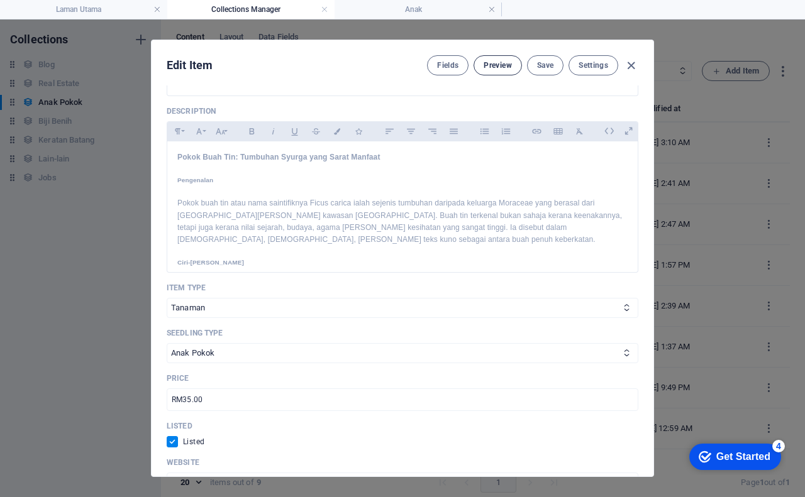
click at [501, 67] on span "Preview" at bounding box center [498, 65] width 28 height 10
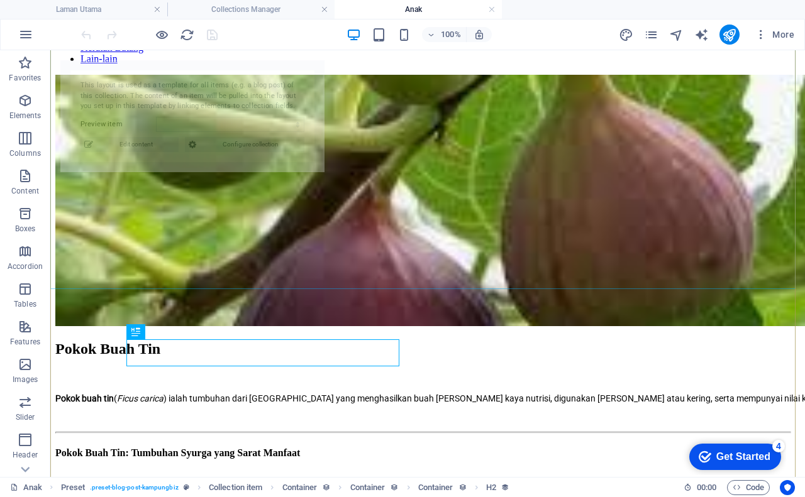
select select "68b891565c3cf4258d0d0c41"
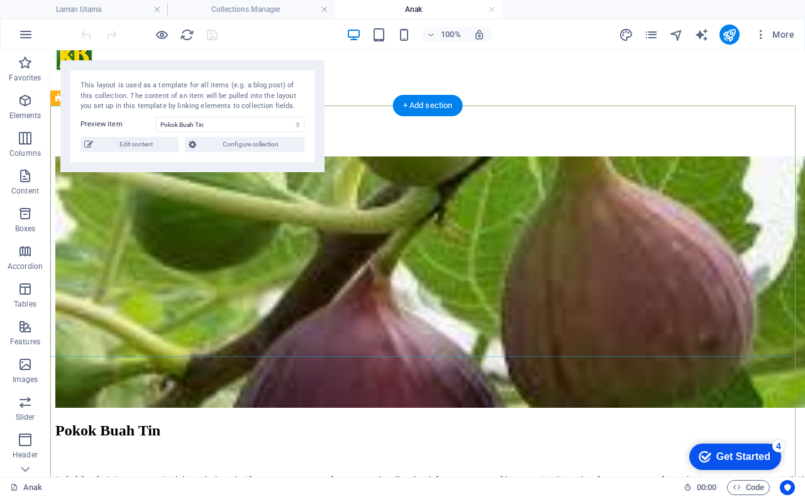
scroll to position [63, 0]
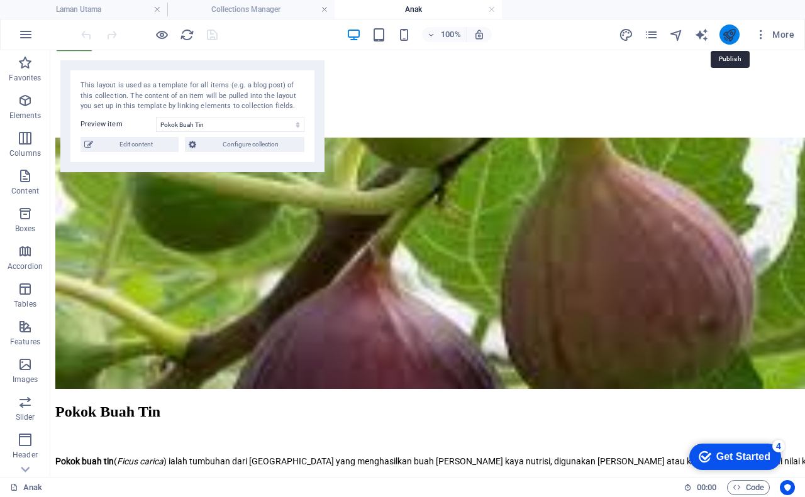
click at [730, 35] on icon "publish" at bounding box center [729, 35] width 14 height 14
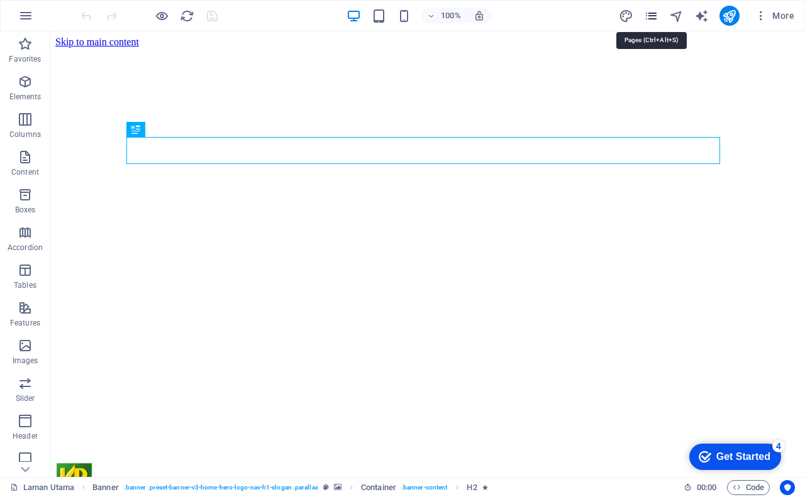
click at [650, 14] on icon "pages" at bounding box center [651, 16] width 14 height 14
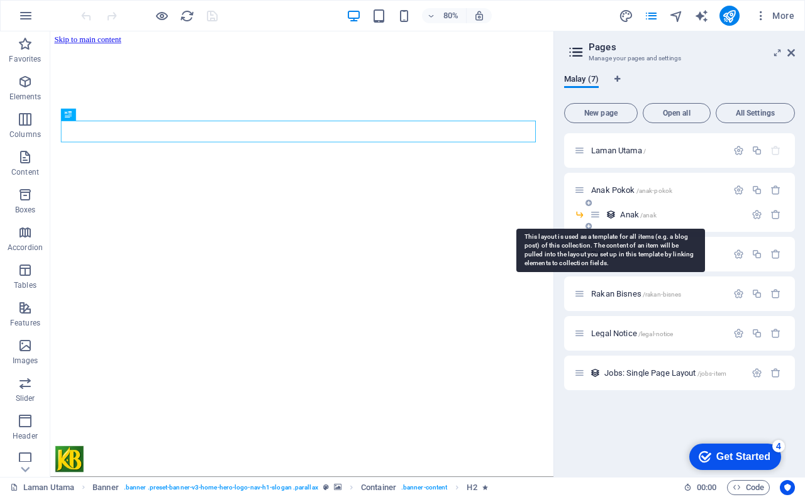
click at [616, 211] on icon at bounding box center [611, 214] width 11 height 11
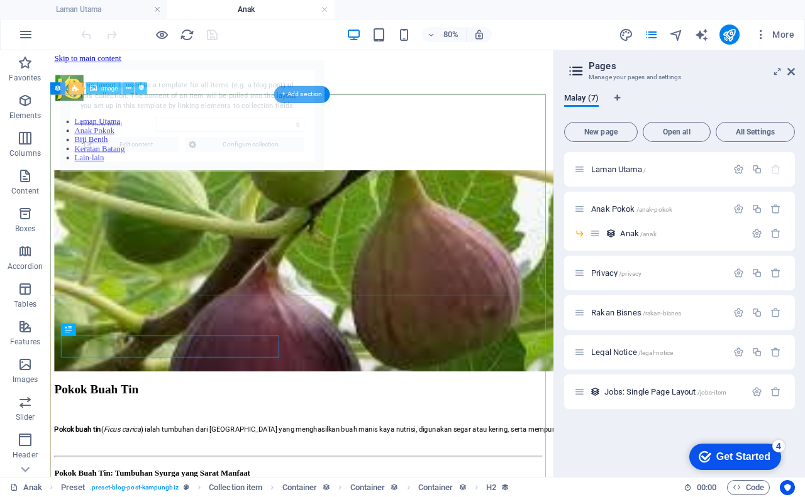
select select "68b891565c3cf4258d0d0c41"
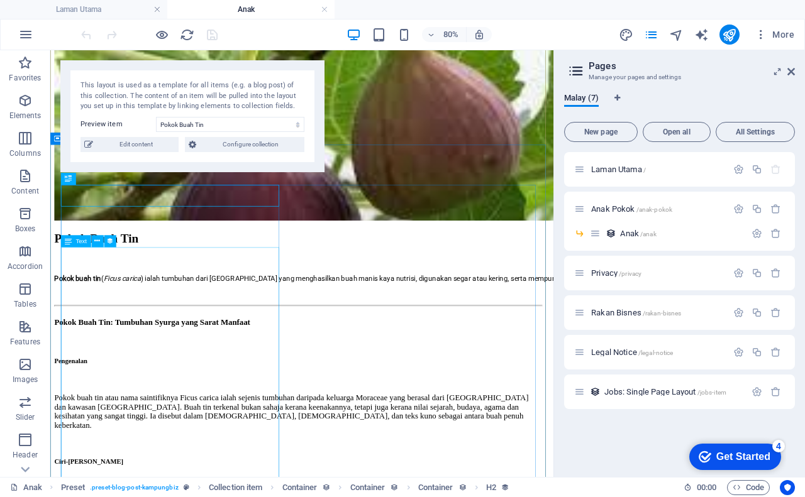
scroll to position [126, 0]
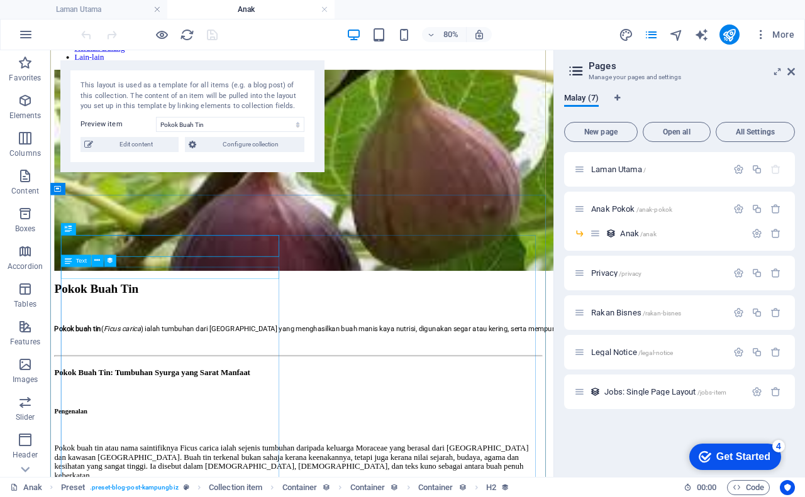
click at [233, 393] on div "Pokok buah tin ( Ficus carica ) ialah tumbuhan dari Asia Barat yang menghasilka…" at bounding box center [359, 398] width 609 height 11
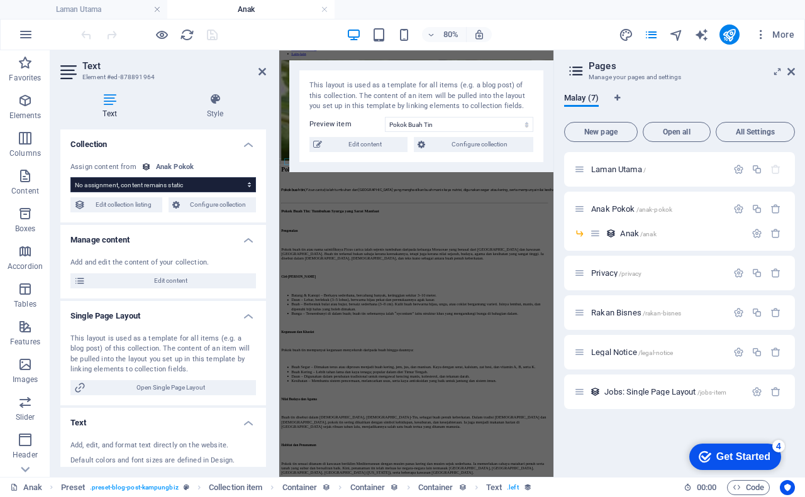
click at [197, 275] on div "Text Element #ed-878891964 Text Style Collection No assignment, content remains…" at bounding box center [301, 263] width 503 height 427
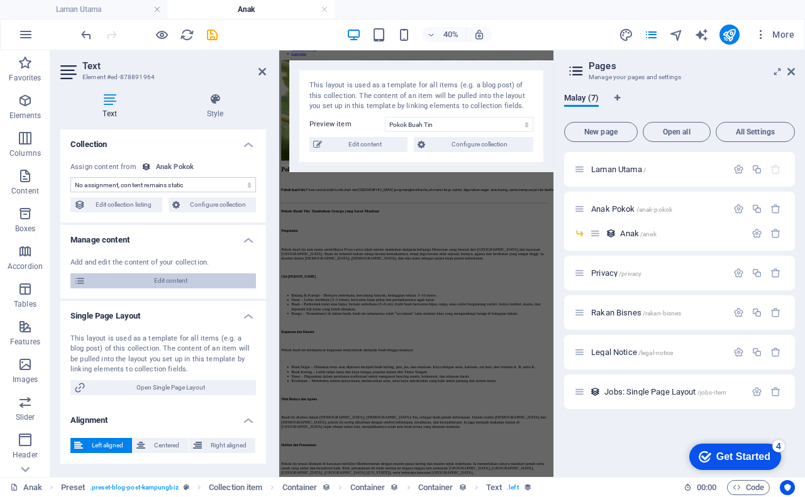
select select "short_description"
click at [790, 72] on icon at bounding box center [791, 72] width 8 height 10
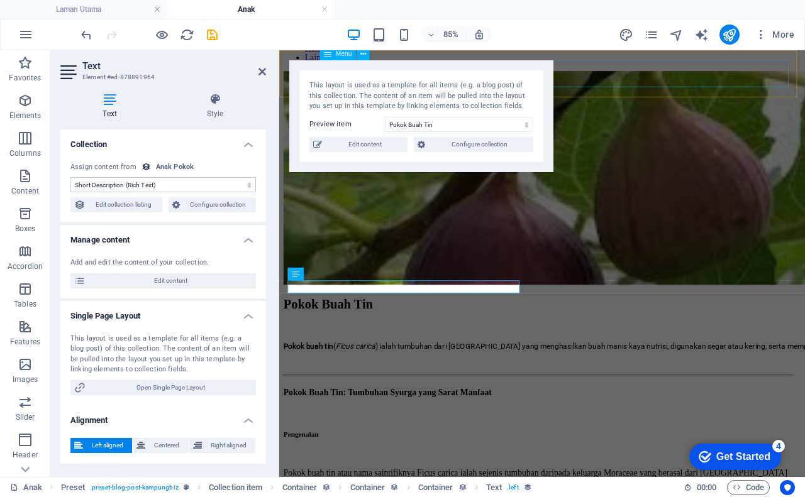
click at [802, 65] on nav "Laman Utama Anak Pokok Biji Benih Keratan Batang Lain-lain" at bounding box center [588, 36] width 609 height 57
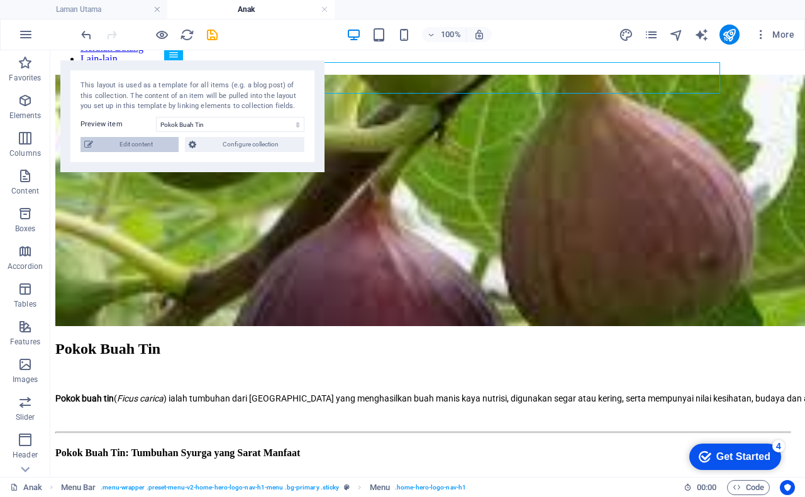
click at [155, 141] on span "Edit content" at bounding box center [136, 144] width 78 height 15
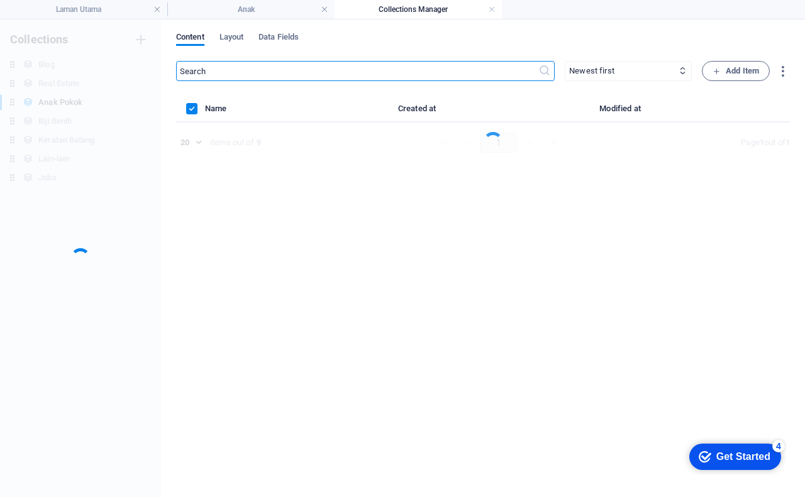
scroll to position [0, 0]
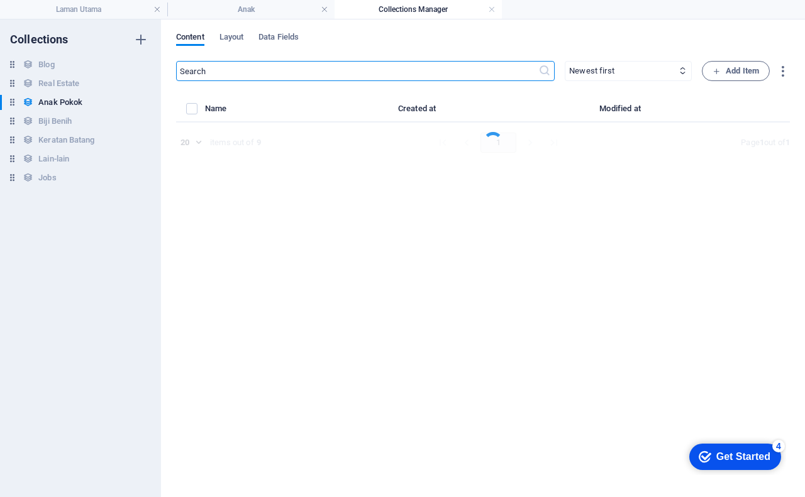
select select "Tanaman"
select select "Anak Pokok"
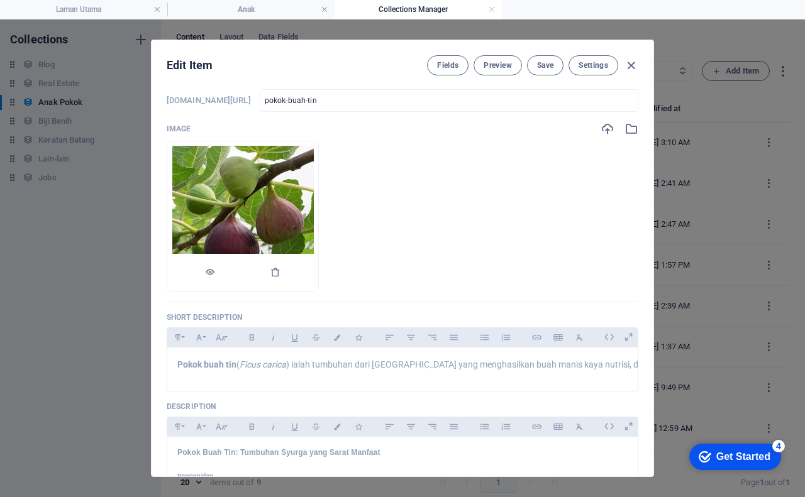
scroll to position [126, 0]
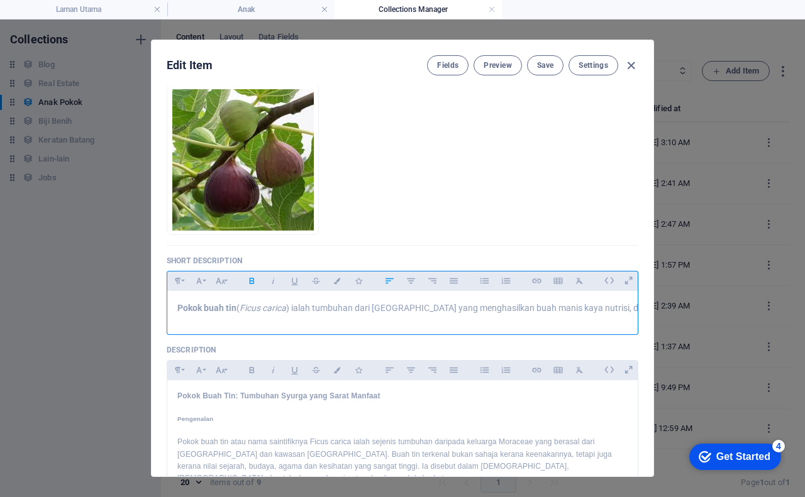
click at [199, 308] on strong "Pokok buah tin" at bounding box center [206, 308] width 59 height 10
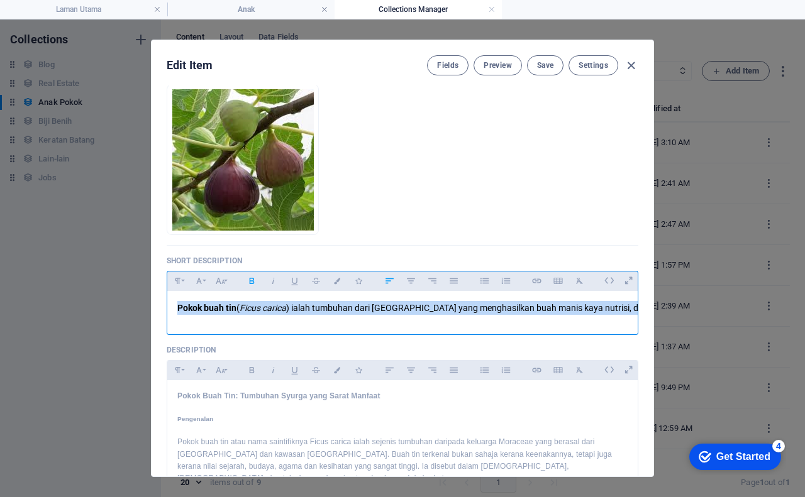
click at [199, 308] on strong "Pokok buah tin" at bounding box center [206, 308] width 59 height 10
drag, startPoint x: 175, startPoint y: 308, endPoint x: 645, endPoint y: 303, distance: 469.2
click at [645, 303] on div "Name Pokok Buah Tin ​ Slug www.example.com/example-page/ pokok-buah-tin ​ Image…" at bounding box center [403, 281] width 502 height 391
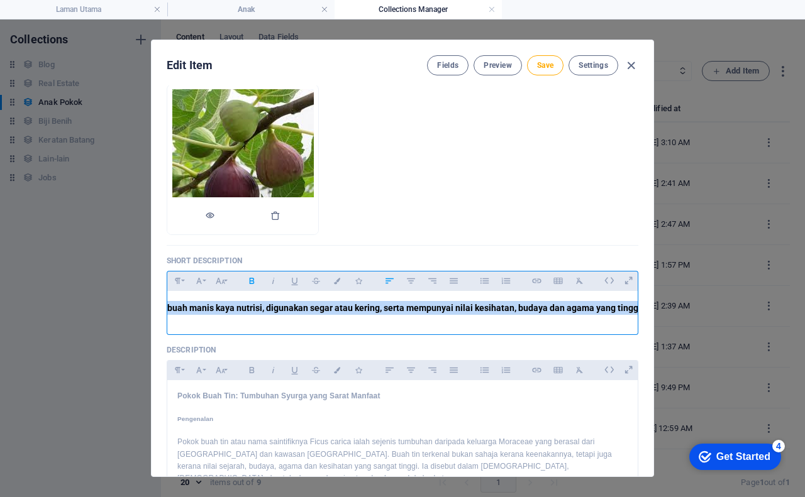
drag, startPoint x: 611, startPoint y: 308, endPoint x: 179, endPoint y: 138, distance: 464.5
click at [179, 138] on li at bounding box center [243, 159] width 152 height 151
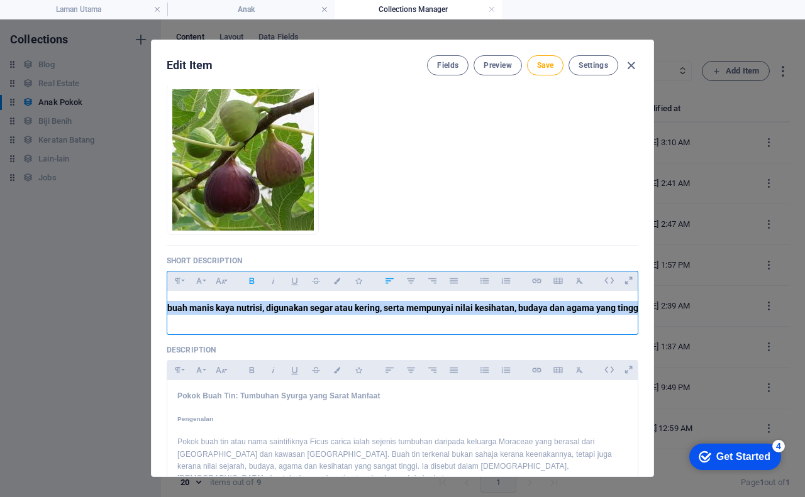
click at [296, 308] on strong "Pokok buah tin (Ficus carica) ialah tumbuhan dari Asia Barat yang menghasilkan …" at bounding box center [244, 308] width 799 height 10
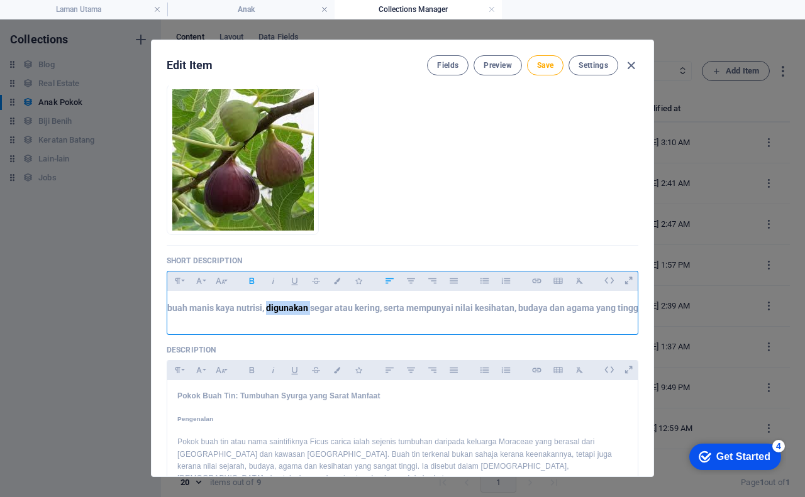
click at [296, 308] on strong "Pokok buah tin (Ficus carica) ialah tumbuhan dari Asia Barat yang menghasilkan …" at bounding box center [244, 308] width 799 height 10
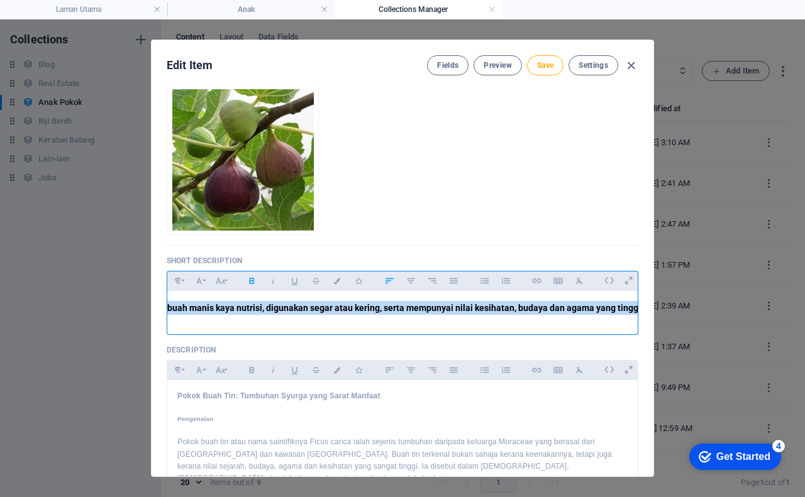
click at [296, 308] on strong "Pokok buah tin (Ficus carica) ialah tumbuhan dari Asia Barat yang menghasilkan …" at bounding box center [244, 308] width 799 height 10
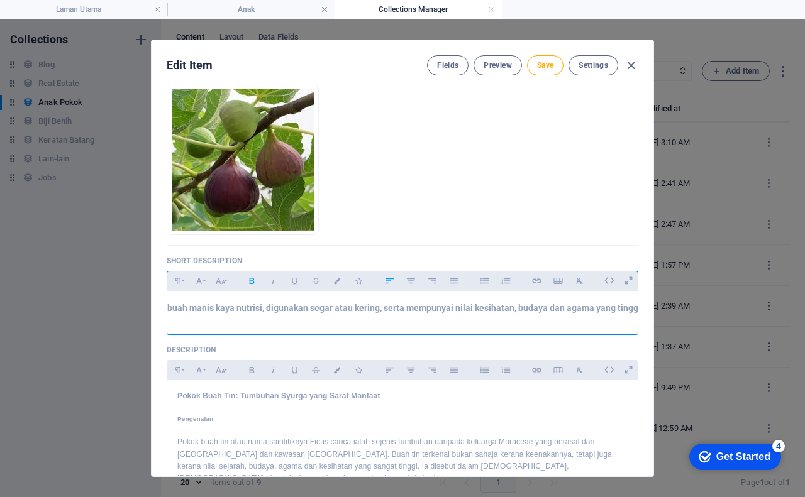
scroll to position [0, 0]
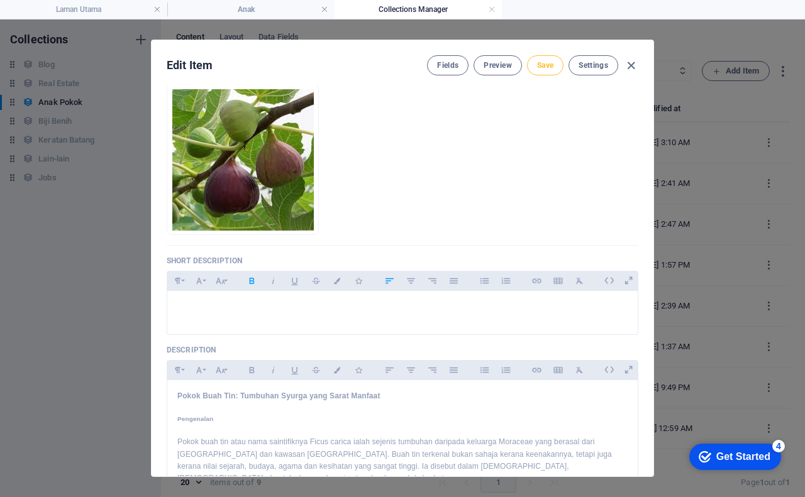
click at [538, 62] on span "Save" at bounding box center [545, 65] width 16 height 10
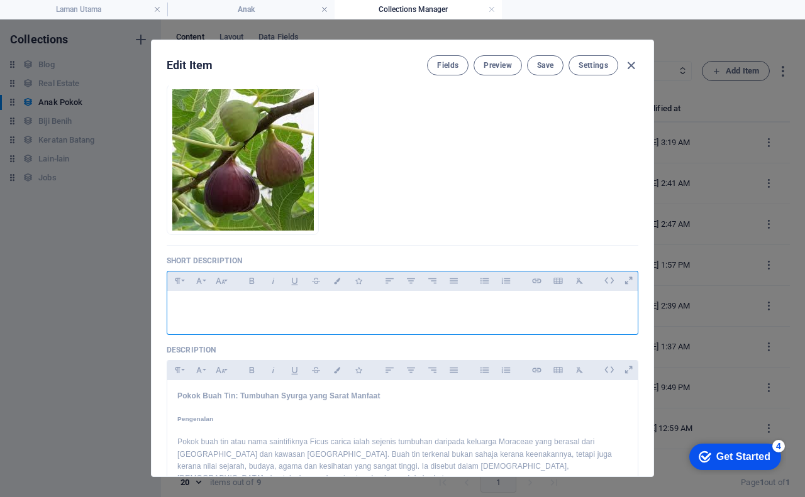
click at [237, 301] on div "​" at bounding box center [402, 310] width 470 height 38
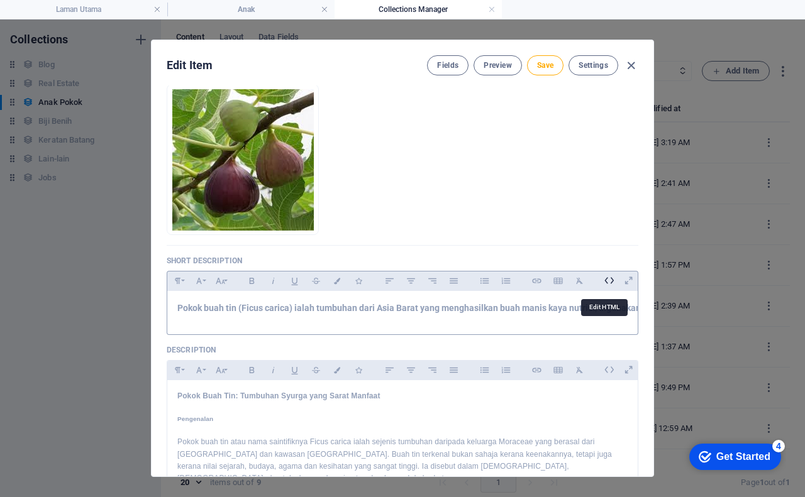
click at [606, 279] on icon at bounding box center [608, 280] width 19 height 19
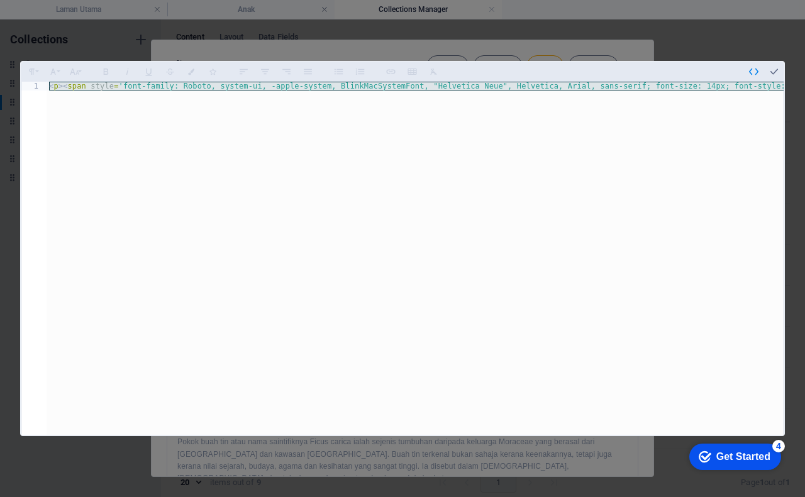
click at [180, 86] on div "< p > < span style = 'font-family: Roboto, system-ui, -apple-system, BlinkMacSy…" at bounding box center [415, 258] width 737 height 353
type textarea "<p><span style='font-family: Roboto, system-ui, -apple-system, BlinkMacSystemFo…"
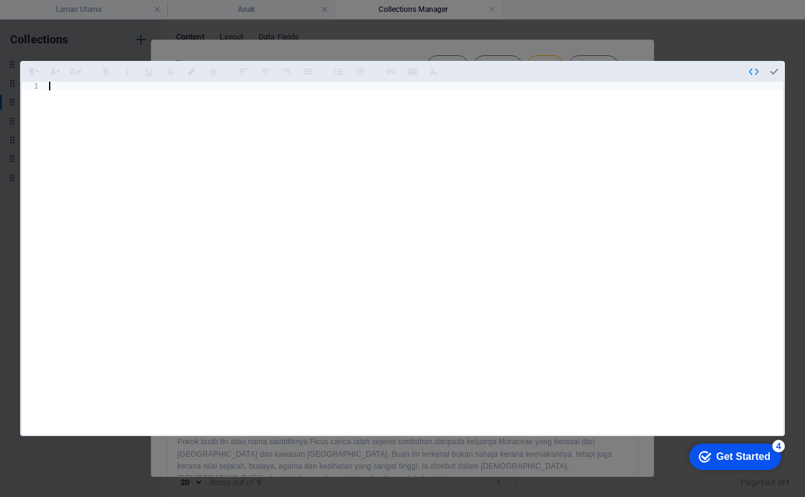
paste textarea "Pokok buah tin (Ficus carica) ialah tumbuhan dari Asia Barat yang menghasilkan …"
type textarea "Pokok buah tin (Ficus carica) ialah tumbuhan dari Asia Barat yang menghasilkan …"
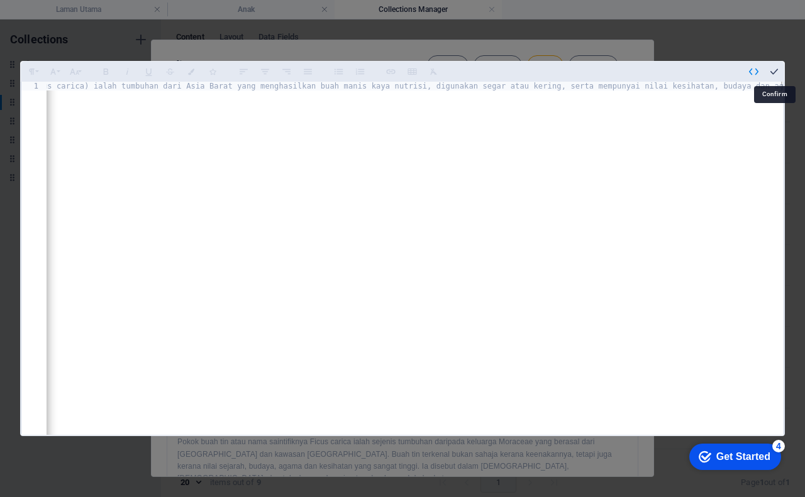
click at [772, 70] on icon "button" at bounding box center [774, 71] width 11 height 11
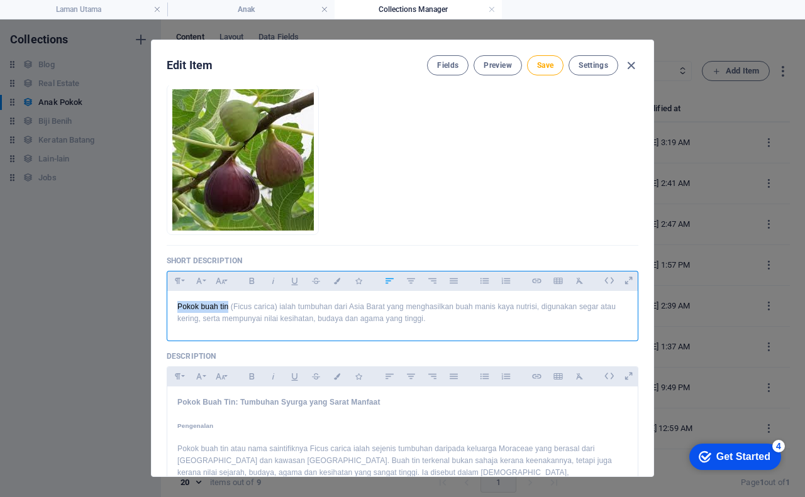
drag, startPoint x: 227, startPoint y: 308, endPoint x: 169, endPoint y: 308, distance: 58.5
click at [169, 308] on div "Pokok buah tin (Ficus carica) ialah tumbuhan dari Asia Barat yang menghasilkan …" at bounding box center [402, 313] width 470 height 44
click at [250, 280] on icon "button" at bounding box center [252, 281] width 11 height 15
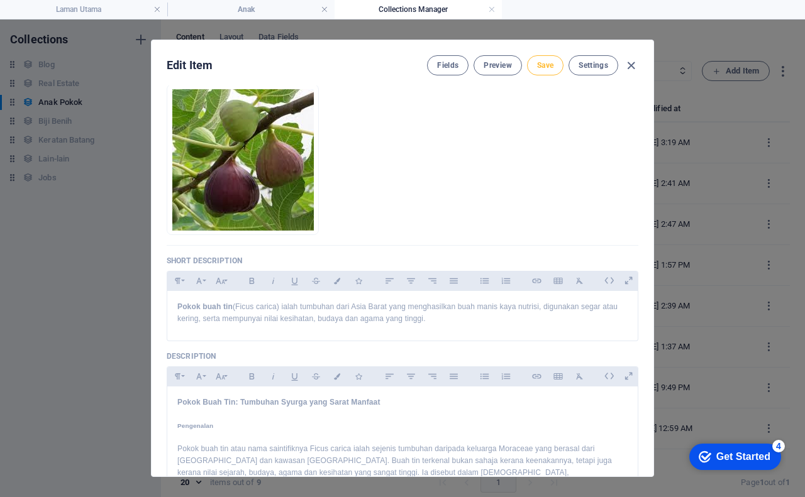
click at [540, 64] on span "Save" at bounding box center [545, 65] width 16 height 10
click at [494, 69] on span "Preview" at bounding box center [498, 65] width 28 height 10
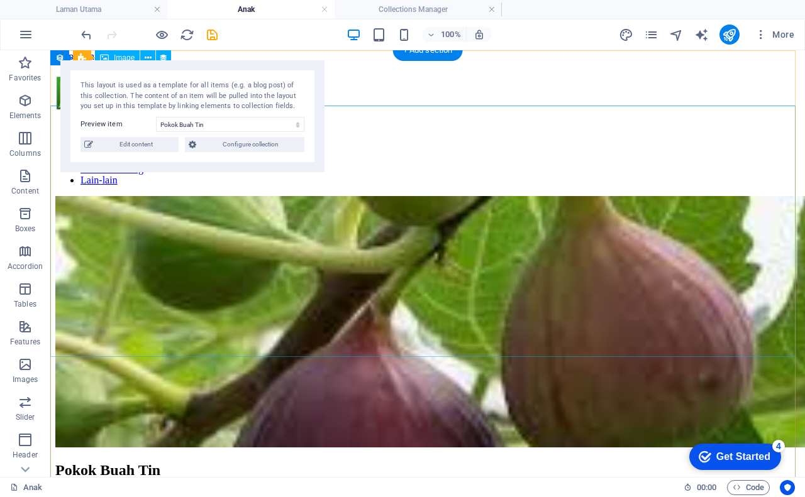
scroll to position [0, 0]
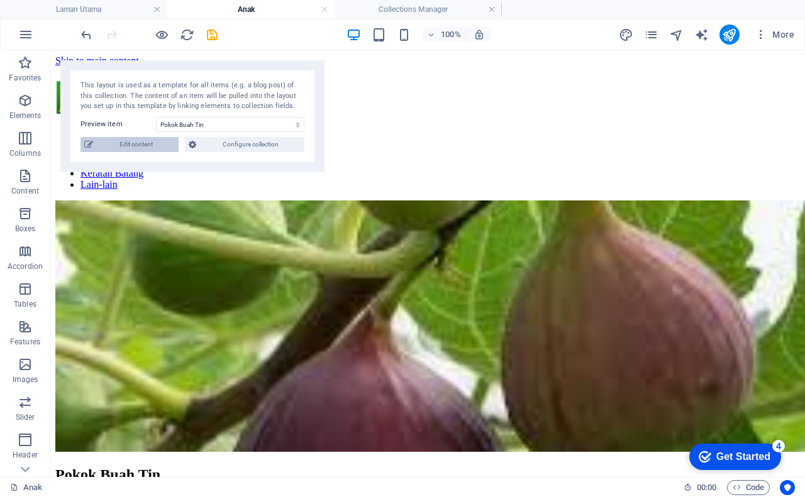
click at [155, 147] on span "Edit content" at bounding box center [136, 144] width 78 height 15
checkbox input "true"
type input "pokok-buah-tin"
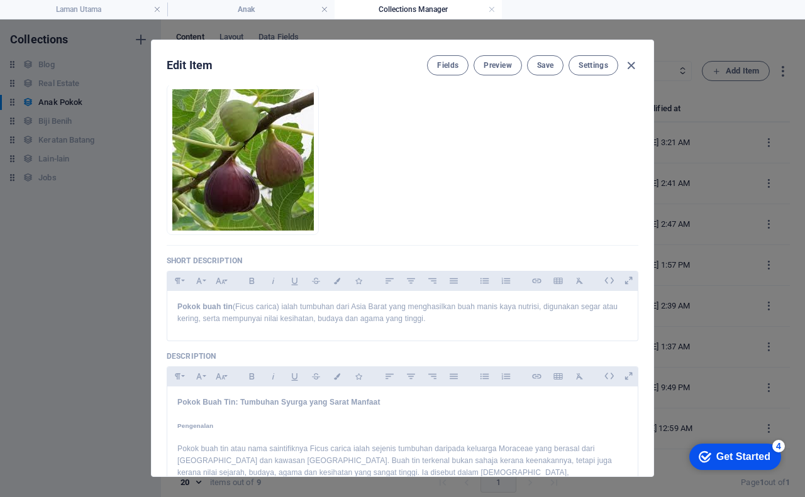
click at [526, 188] on ul "Drop files here to upload them instantly" at bounding box center [403, 159] width 472 height 151
click at [627, 66] on icon "button" at bounding box center [631, 65] width 14 height 14
checkbox input "false"
type input "pokok-buah-tin"
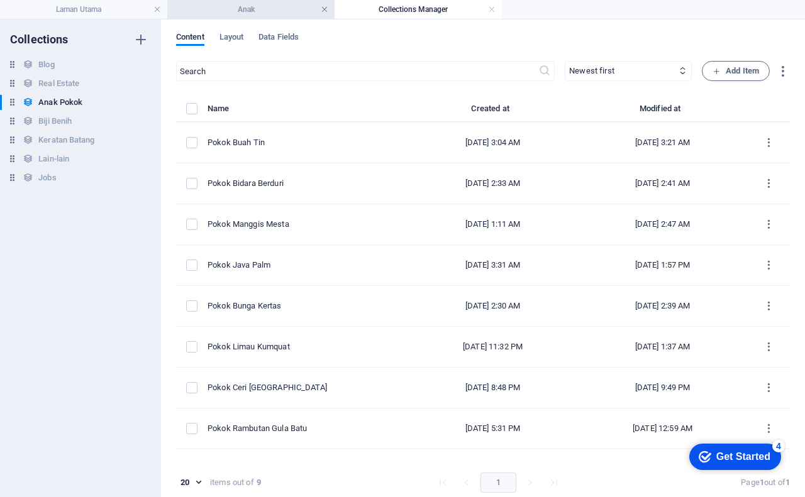
click at [321, 8] on link at bounding box center [325, 10] width 8 height 12
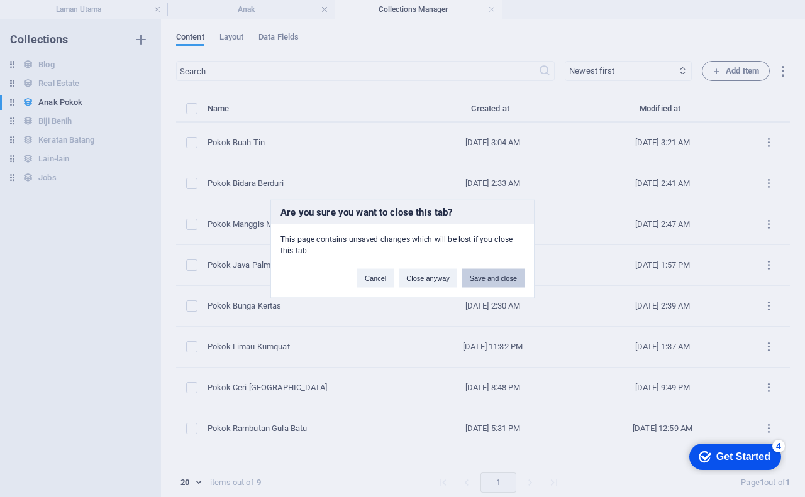
click at [495, 280] on button "Save and close" at bounding box center [493, 278] width 62 height 19
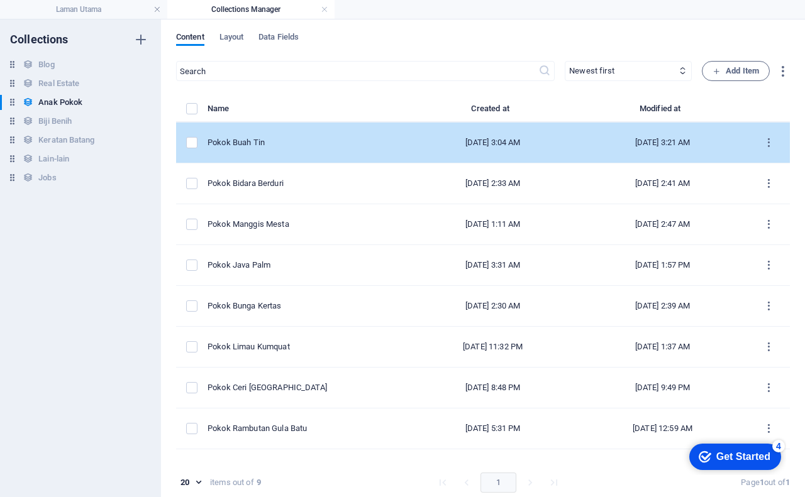
click at [274, 141] on div "Pokok Buah Tin" at bounding box center [303, 142] width 191 height 11
select select "Tanaman"
select select "Anak Pokok"
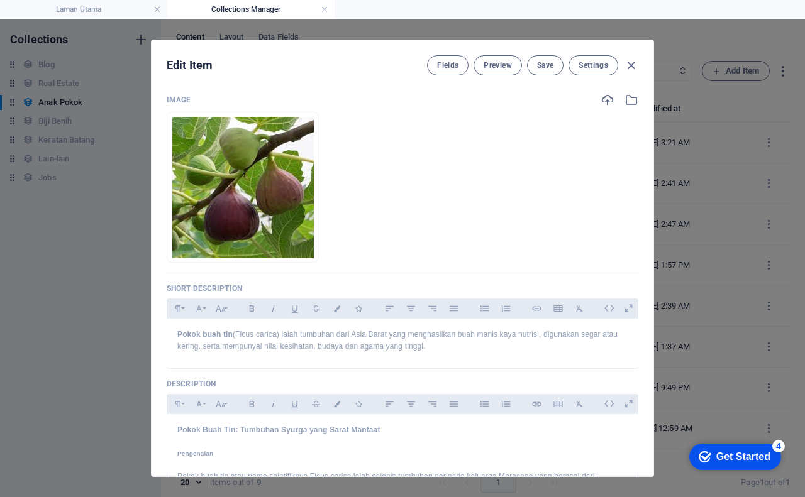
scroll to position [63, 0]
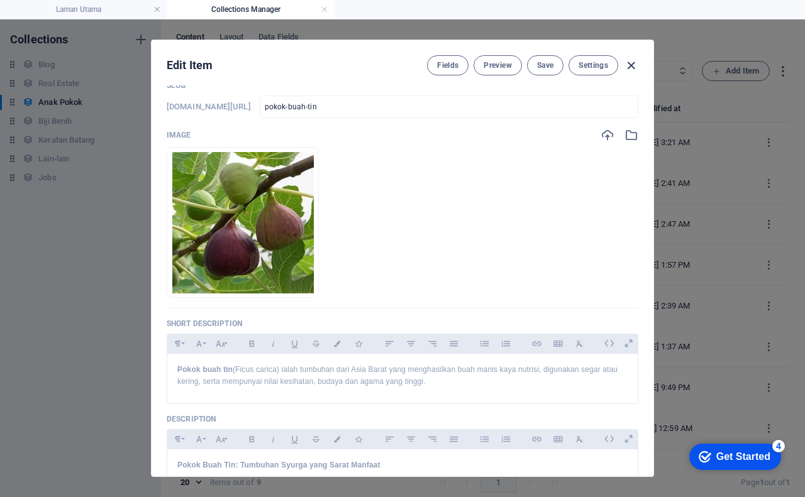
click at [627, 64] on icon "button" at bounding box center [631, 65] width 14 height 14
checkbox input "false"
type input "pokok-buah-tin"
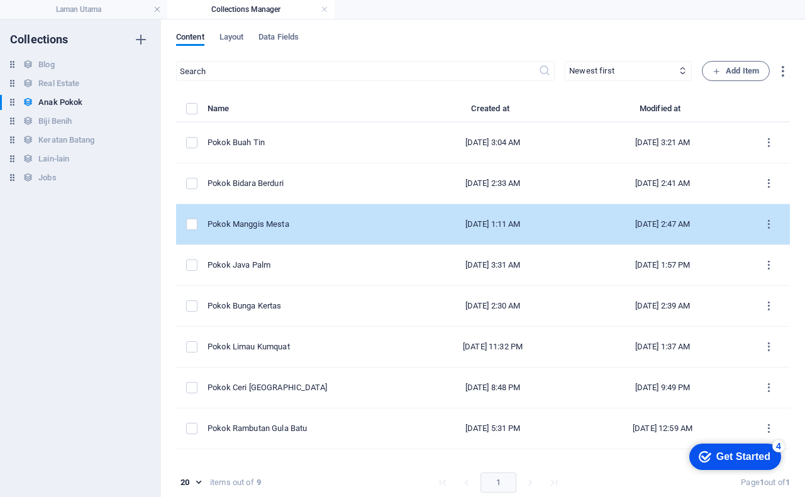
click at [304, 221] on div "Pokok Manggis Mesta" at bounding box center [303, 224] width 191 height 11
select select "Tanaman"
select select "Anak Pokok"
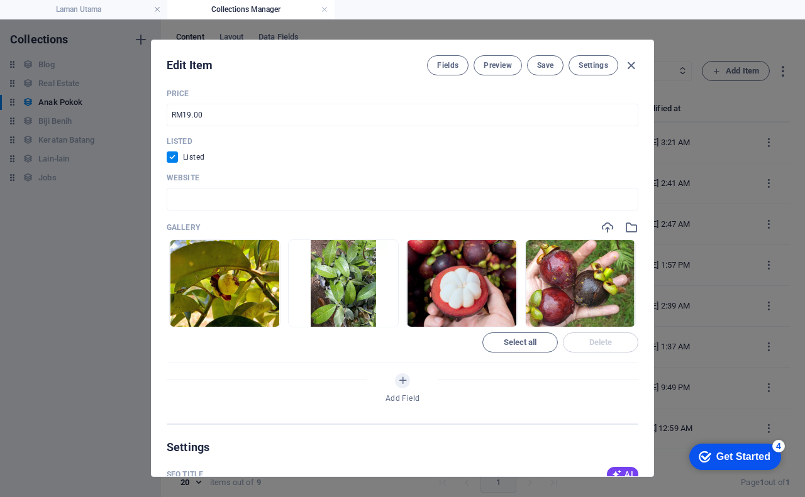
scroll to position [629, 0]
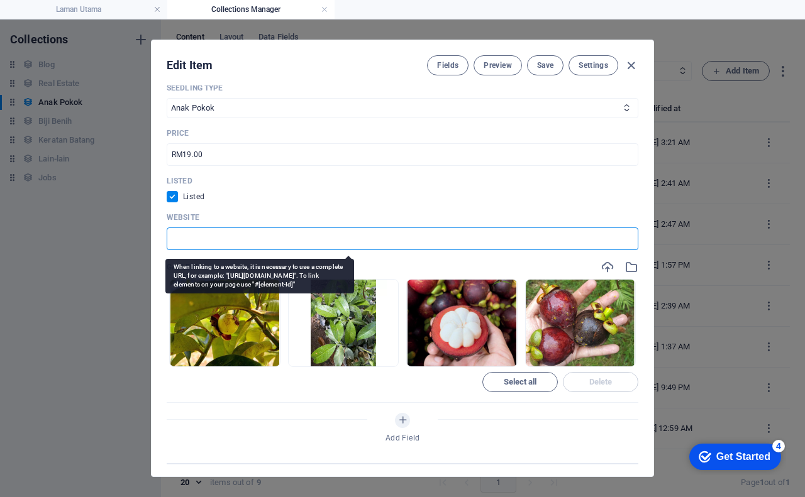
click at [189, 233] on input "text" at bounding box center [403, 239] width 472 height 23
paste input "https://s.shopee.com.my/9zo4Ejvuee"
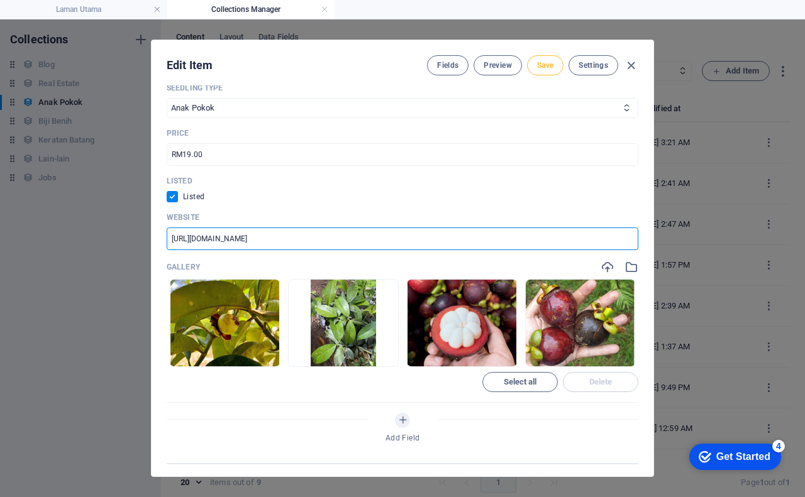
type input "https://s.shopee.com.my/9zo4Ejvuee"
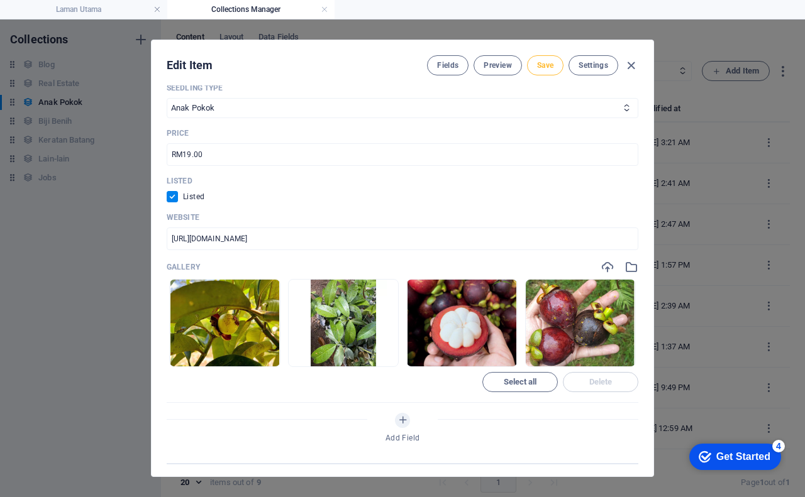
click at [541, 64] on span "Save" at bounding box center [545, 65] width 16 height 10
click at [631, 64] on icon "button" at bounding box center [631, 65] width 14 height 14
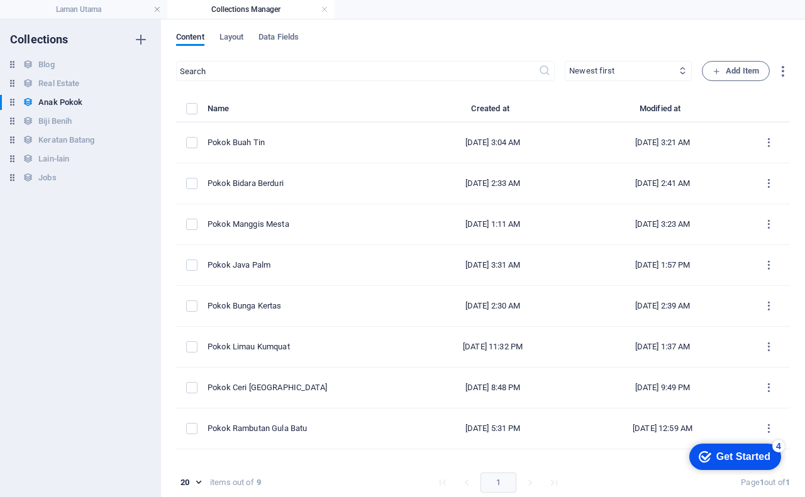
checkbox input "false"
type input "pokok-manggis-mesta"
click at [232, 36] on span "Layout" at bounding box center [231, 39] width 25 height 18
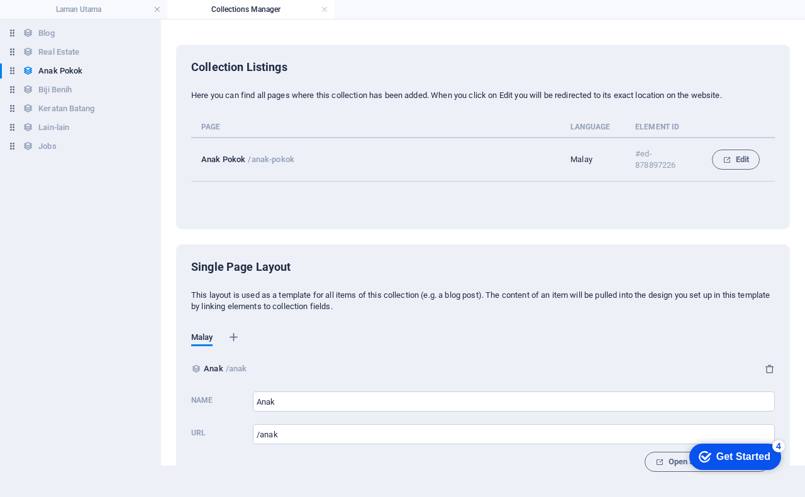
scroll to position [0, 0]
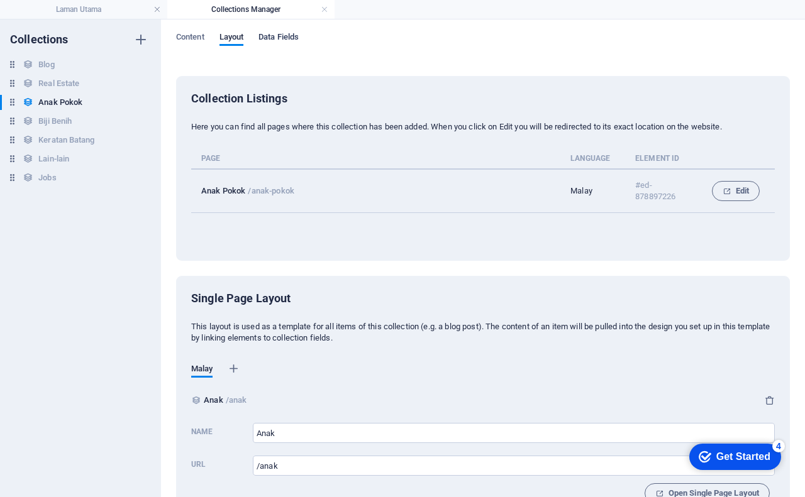
click at [278, 39] on span "Data Fields" at bounding box center [278, 39] width 40 height 18
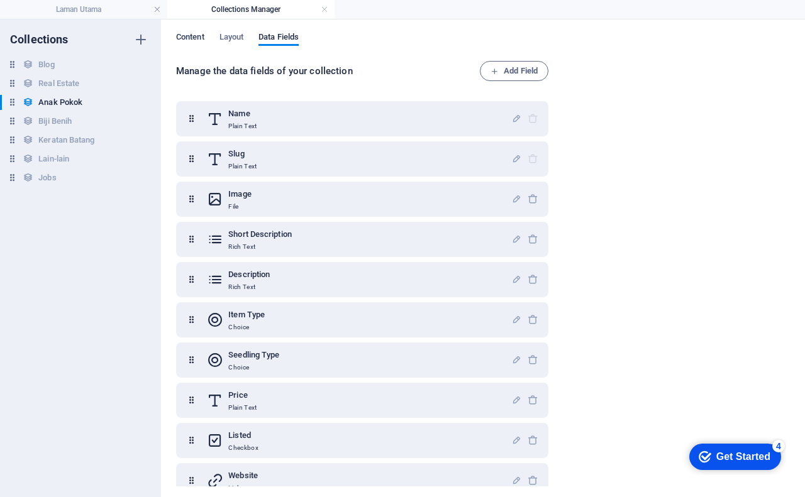
click at [178, 37] on span "Content" at bounding box center [190, 39] width 28 height 18
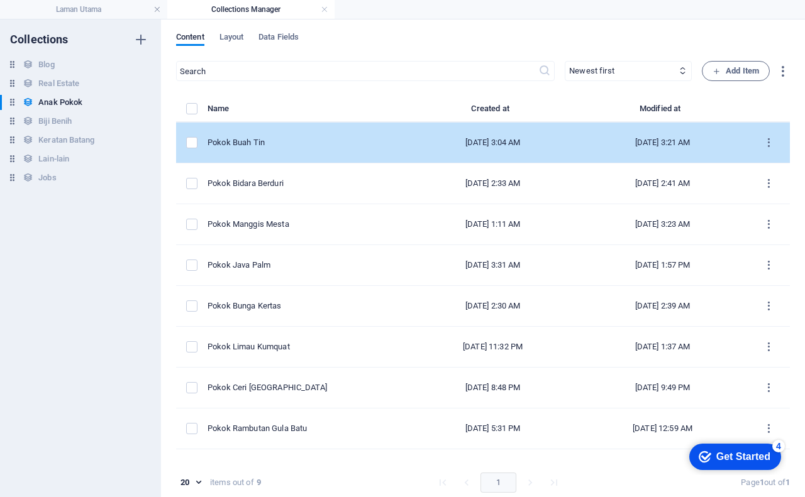
click at [282, 148] on div "Pokok Buah Tin" at bounding box center [303, 142] width 191 height 11
select select "Tanaman"
select select "Anak Pokok"
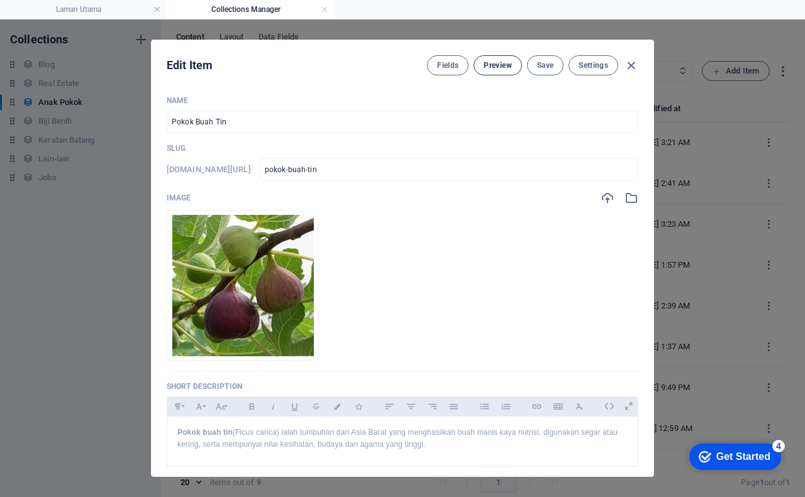
click at [496, 67] on span "Preview" at bounding box center [498, 65] width 28 height 10
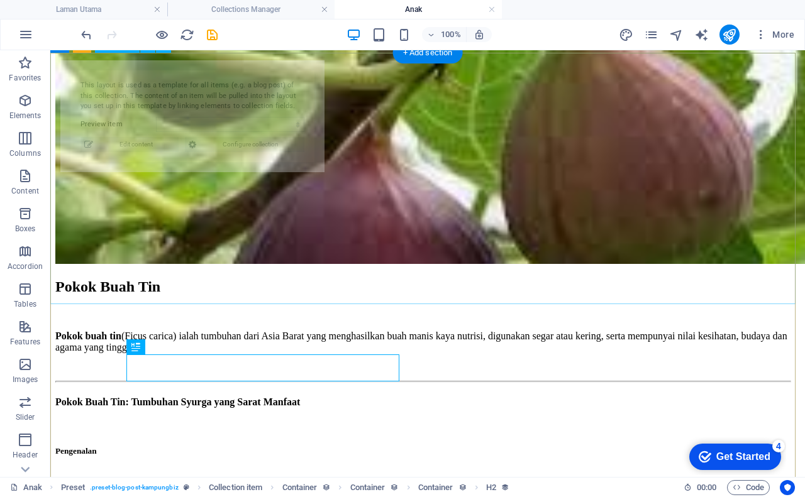
select select "68b891565c3cf4258d0d0c41"
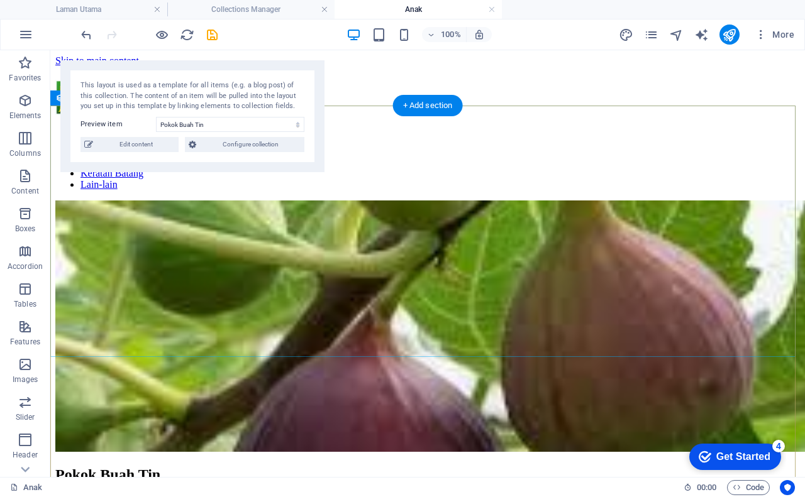
click at [311, 208] on figure at bounding box center [427, 328] width 745 height 254
click at [280, 233] on figure at bounding box center [427, 328] width 745 height 254
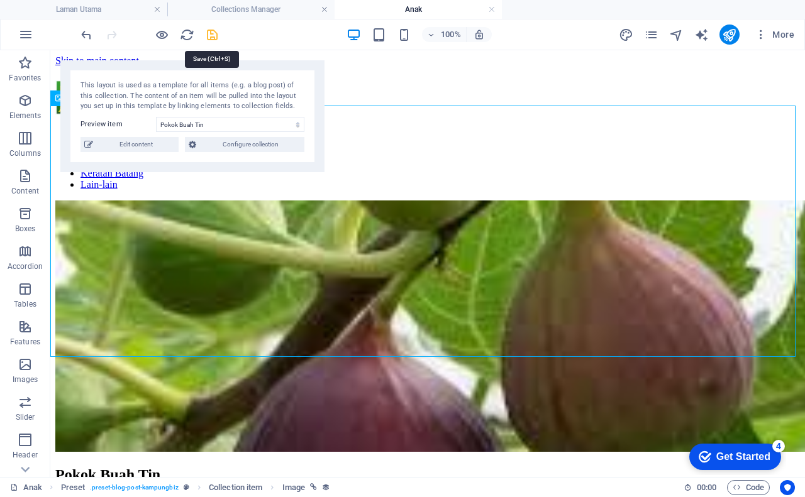
click at [208, 38] on icon "save" at bounding box center [212, 35] width 14 height 14
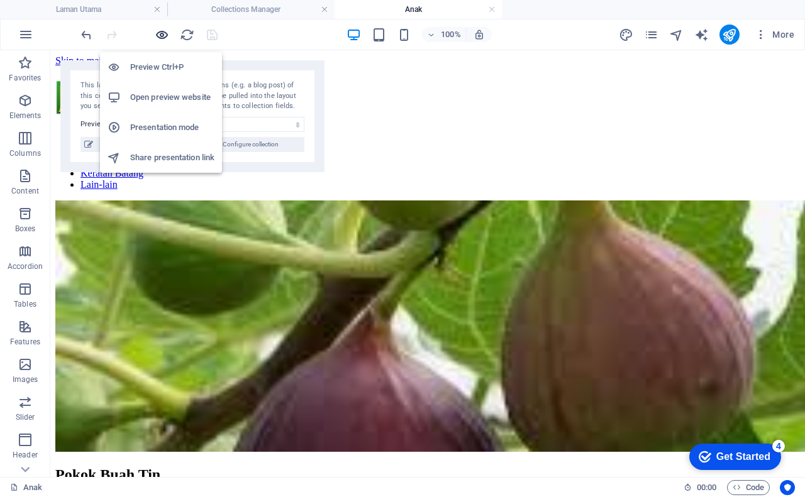
click at [161, 33] on icon "button" at bounding box center [162, 35] width 14 height 14
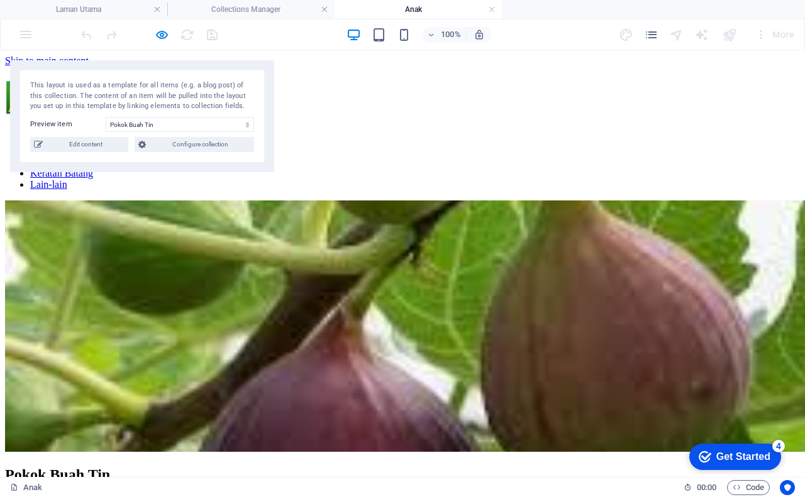
click at [287, 240] on img at bounding box center [407, 327] width 805 height 252
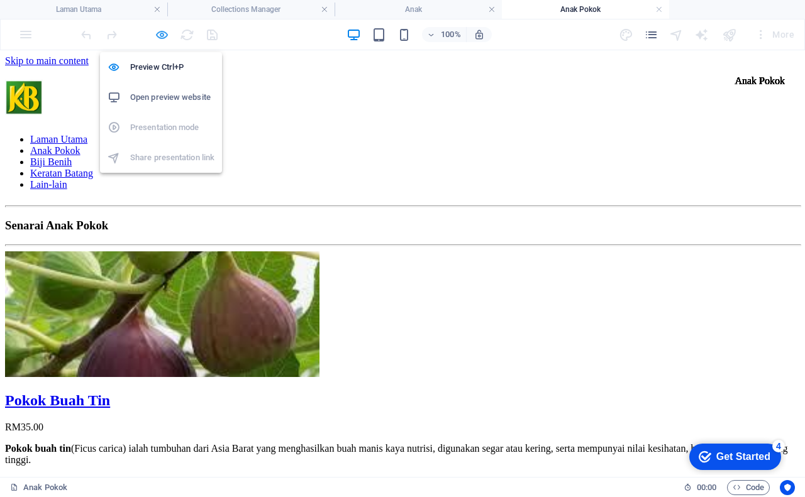
click at [165, 38] on icon "button" at bounding box center [162, 35] width 14 height 14
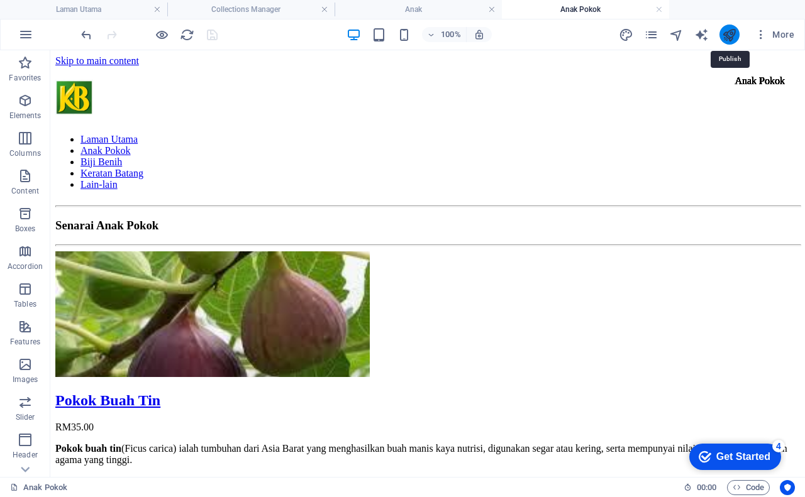
click at [732, 31] on icon "publish" at bounding box center [729, 35] width 14 height 14
click at [389, 4] on h4 "Anak" at bounding box center [418, 10] width 167 height 14
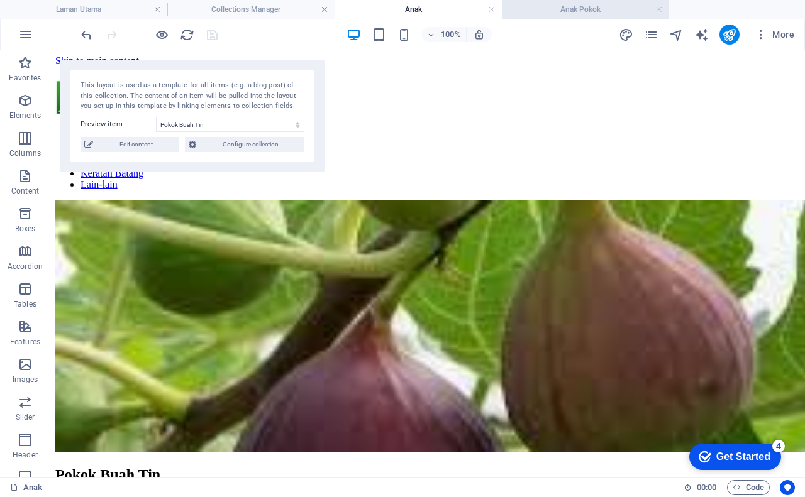
click at [578, 12] on h4 "Anak Pokok" at bounding box center [585, 10] width 167 height 14
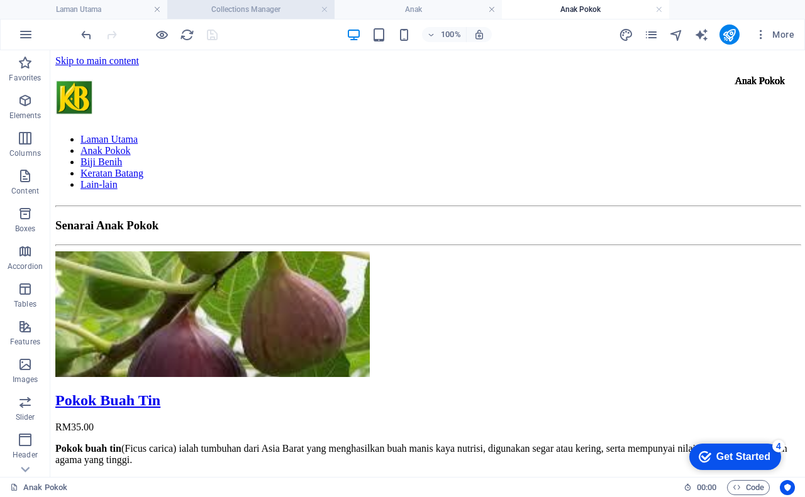
click at [259, 12] on h4 "Collections Manager" at bounding box center [250, 10] width 167 height 14
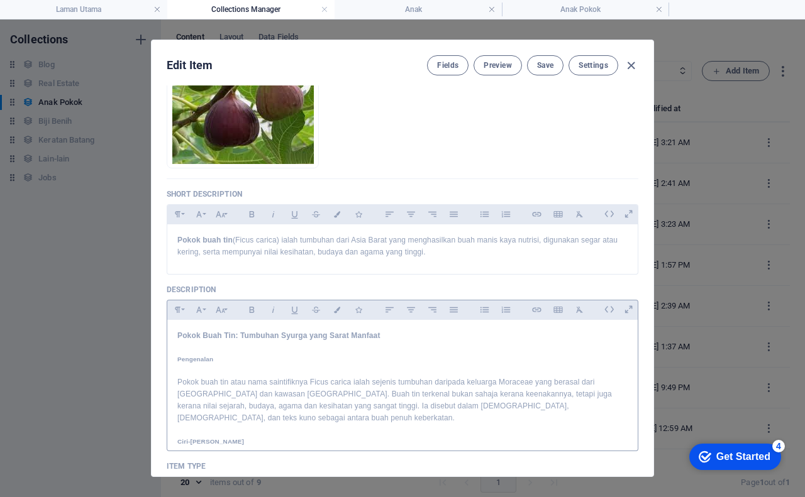
scroll to position [189, 0]
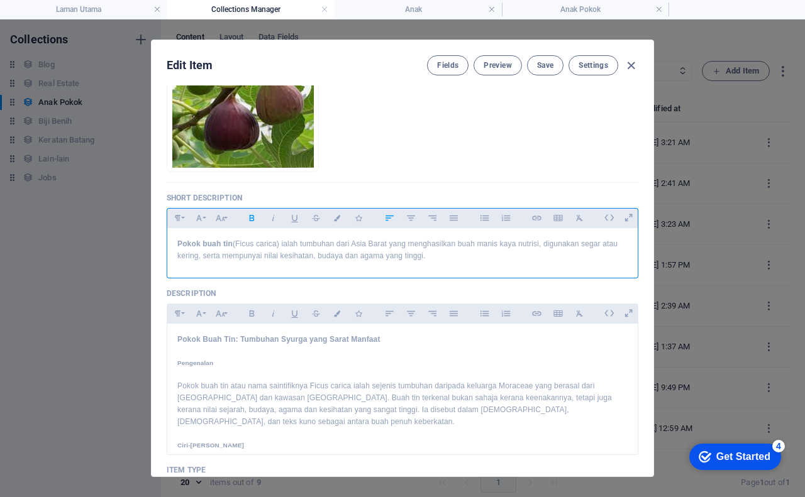
drag, startPoint x: 174, startPoint y: 240, endPoint x: 457, endPoint y: 255, distance: 283.4
click at [457, 255] on div "Pokok buah tin (Ficus carica) ialah tumbuhan dari Asia Barat yang menghasilkan …" at bounding box center [402, 250] width 470 height 44
copy p "Pokok buah tin (Ficus carica) ialah tumbuhan dari Asia Barat yang menghasilkan …"
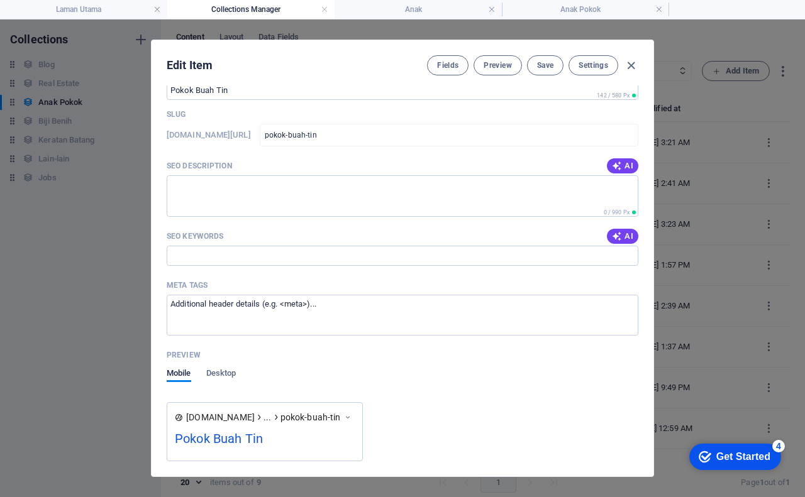
scroll to position [1069, 0]
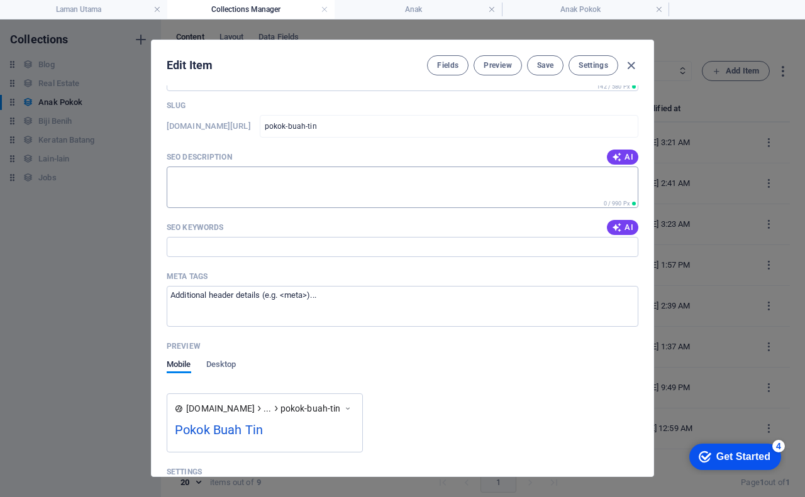
click at [252, 184] on textarea "SEO Description" at bounding box center [403, 187] width 472 height 41
paste textarea "Pokok buah tin (Ficus carica) ialah tumbuhan dari Asia Barat yang menghasilkan …"
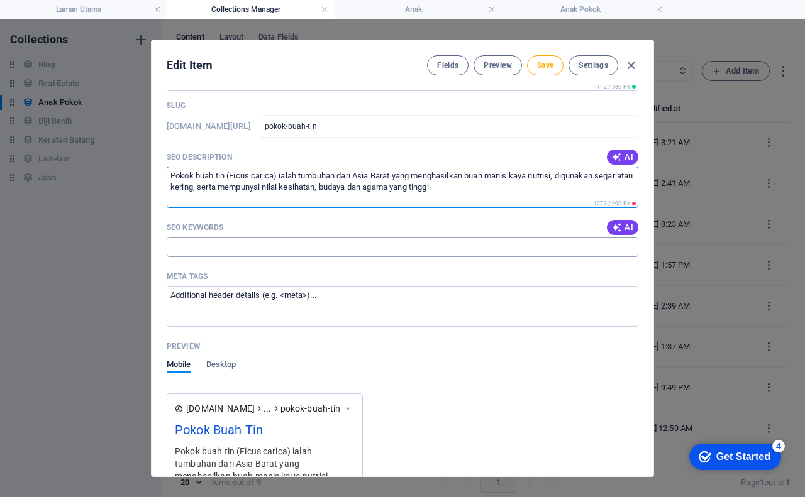
type textarea "Pokok buah tin (Ficus carica) ialah tumbuhan dari Asia Barat yang menghasilkan …"
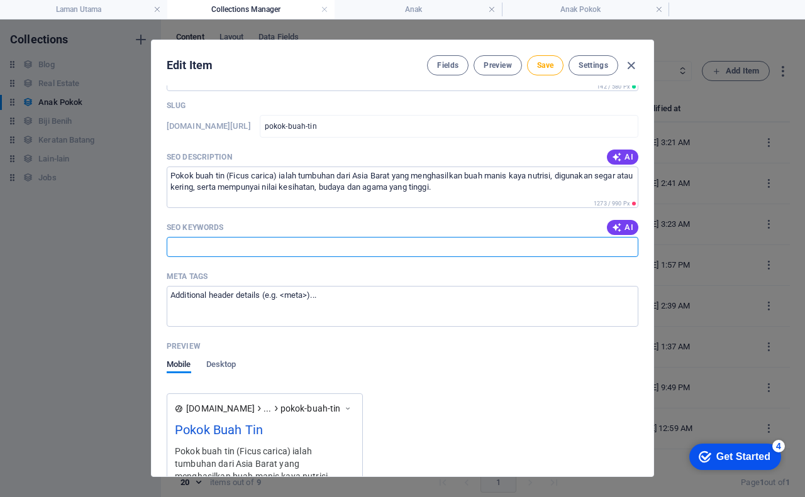
click at [219, 247] on input "SEO Keywords" at bounding box center [403, 247] width 472 height 20
type input "anak pokok tin"
click at [545, 65] on span "Save" at bounding box center [545, 65] width 16 height 10
click at [630, 65] on icon "button" at bounding box center [631, 65] width 14 height 14
checkbox input "false"
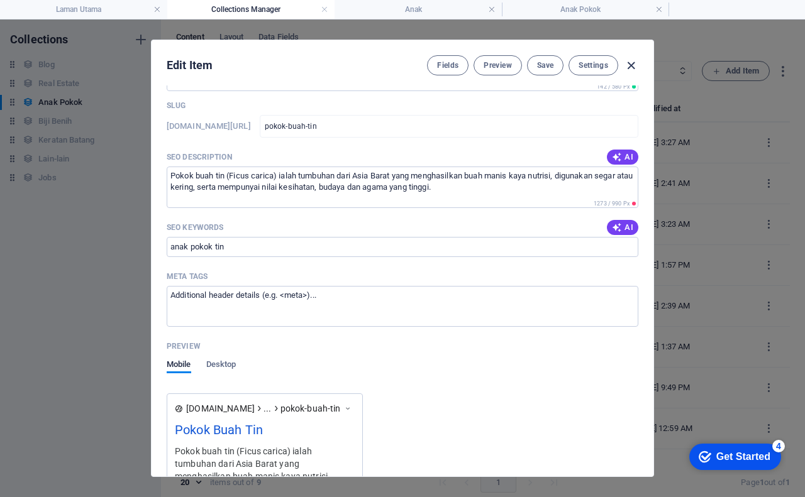
type input "pokok-buah-tin"
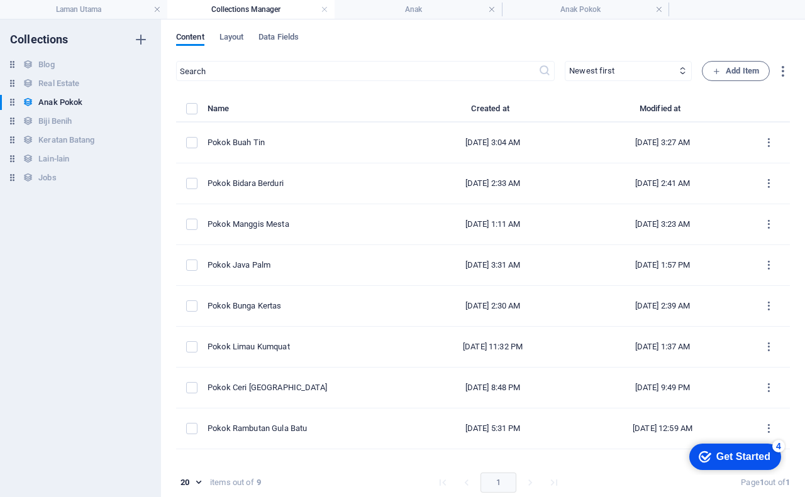
scroll to position [1008, 0]
click at [418, 12] on h4 "Anak" at bounding box center [418, 10] width 167 height 14
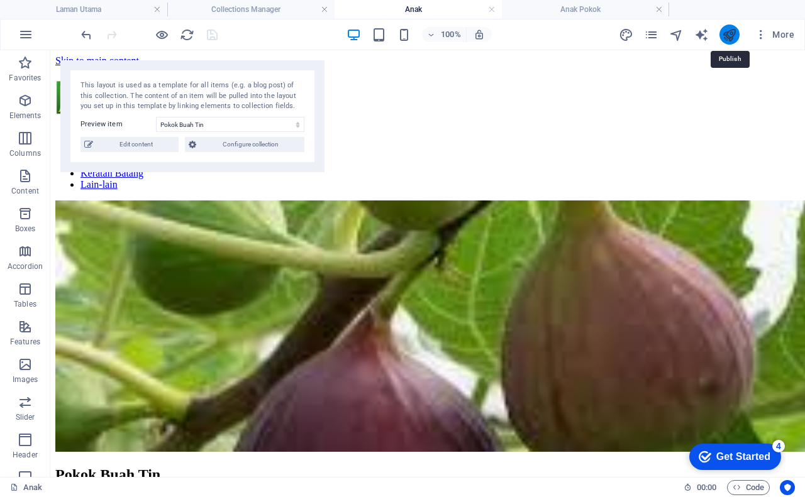
click at [731, 35] on icon "publish" at bounding box center [729, 35] width 14 height 14
click at [175, 123] on select "Pokok Buah Tin Pokok Bidara Berduri Pokok Manggis Mesta Pokok Java Palm Pokok B…" at bounding box center [230, 124] width 148 height 15
click at [156, 117] on select "Pokok Buah Tin Pokok Bidara Berduri Pokok Manggis Mesta Pokok Java Palm Pokok B…" at bounding box center [230, 124] width 148 height 15
click at [159, 145] on span "Edit content" at bounding box center [136, 144] width 78 height 15
select select "Tanaman"
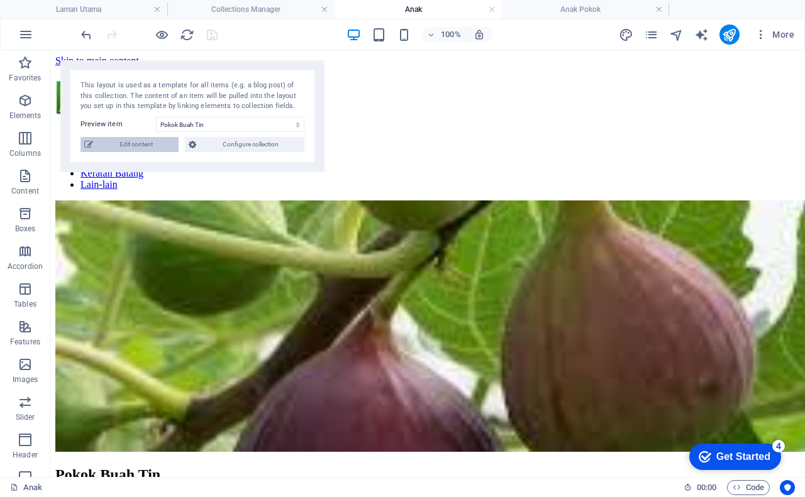
select select "Anak Pokok"
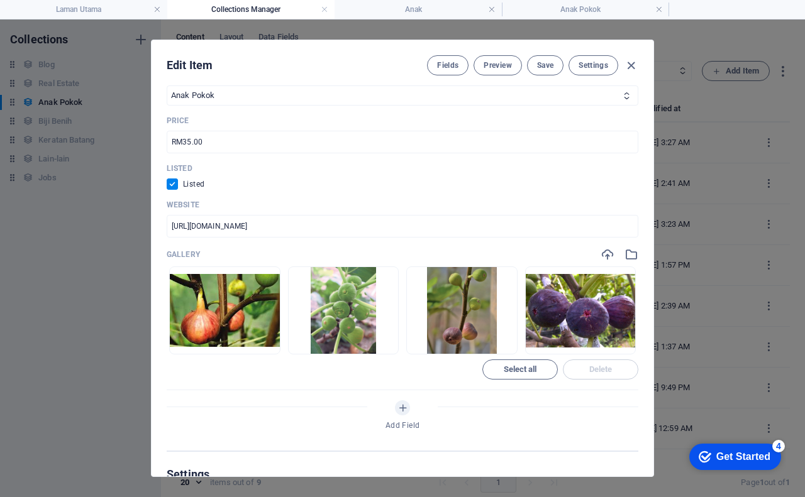
scroll to position [566, 0]
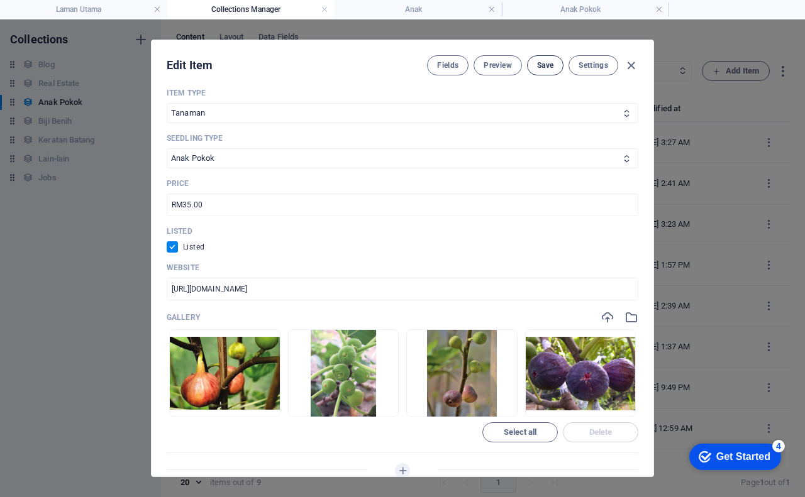
click at [540, 67] on span "Save" at bounding box center [545, 65] width 16 height 10
click at [503, 67] on span "Preview" at bounding box center [498, 65] width 28 height 10
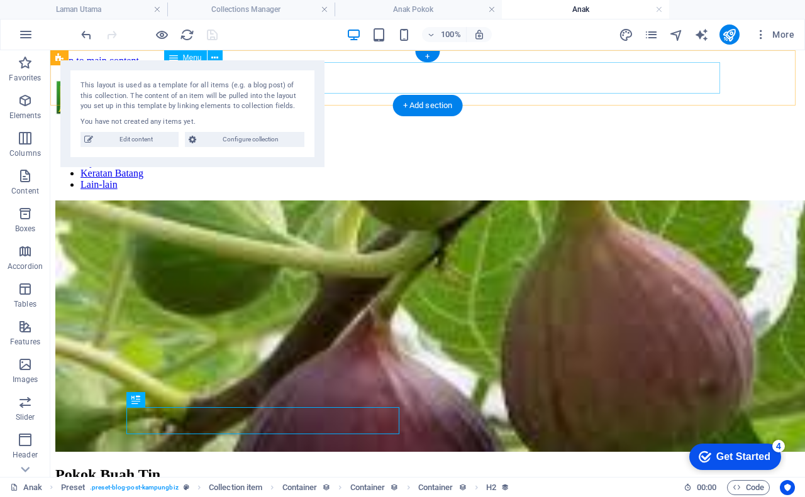
scroll to position [0, 0]
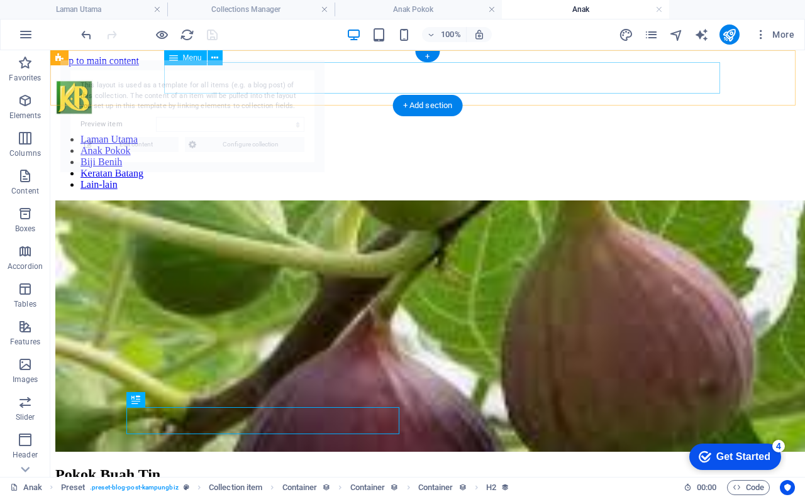
select select "68b891565c3cf4258d0d0c41"
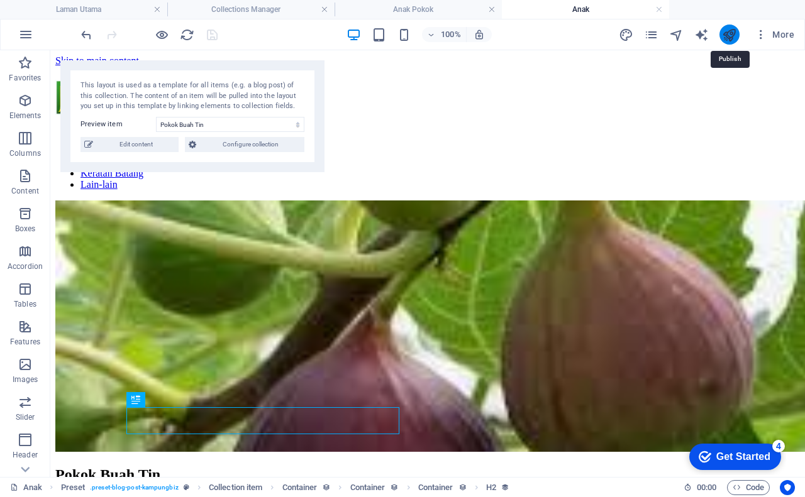
click at [727, 35] on icon "publish" at bounding box center [729, 35] width 14 height 14
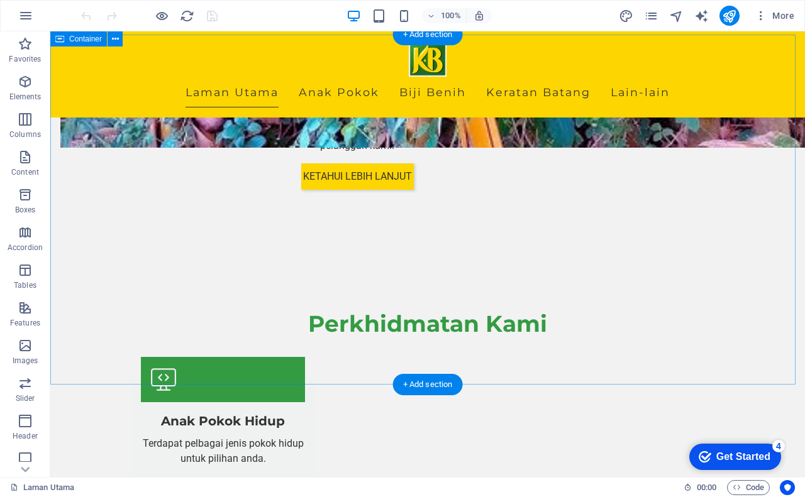
scroll to position [1069, 0]
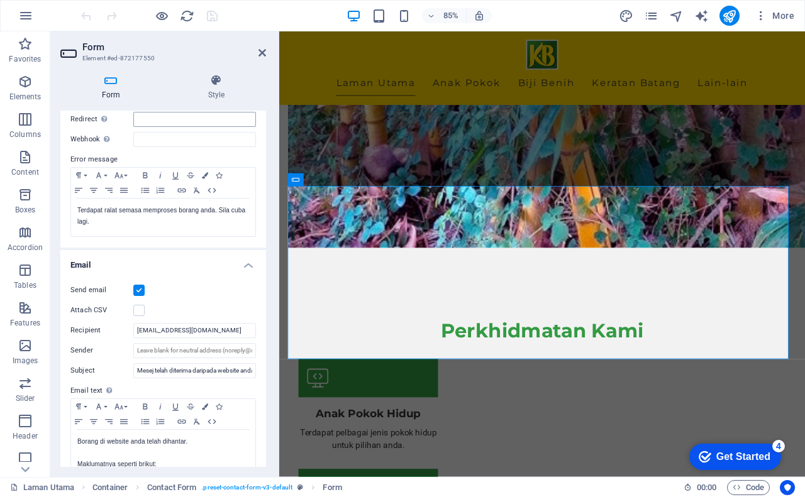
scroll to position [252, 0]
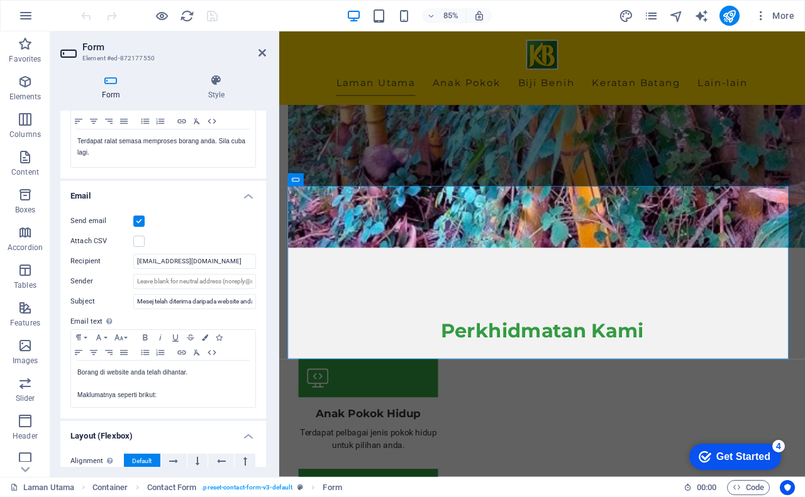
click at [138, 218] on label at bounding box center [138, 221] width 11 height 11
click at [0, 0] on input "Send email" at bounding box center [0, 0] width 0 height 0
drag, startPoint x: 209, startPoint y: 262, endPoint x: 106, endPoint y: 242, distance: 104.3
click at [106, 242] on div "Send email Attach CSV Recipient [EMAIL_ADDRESS][DOMAIN_NAME] Sender Subject Mes…" at bounding box center [163, 311] width 206 height 215
click at [140, 223] on label at bounding box center [138, 221] width 11 height 11
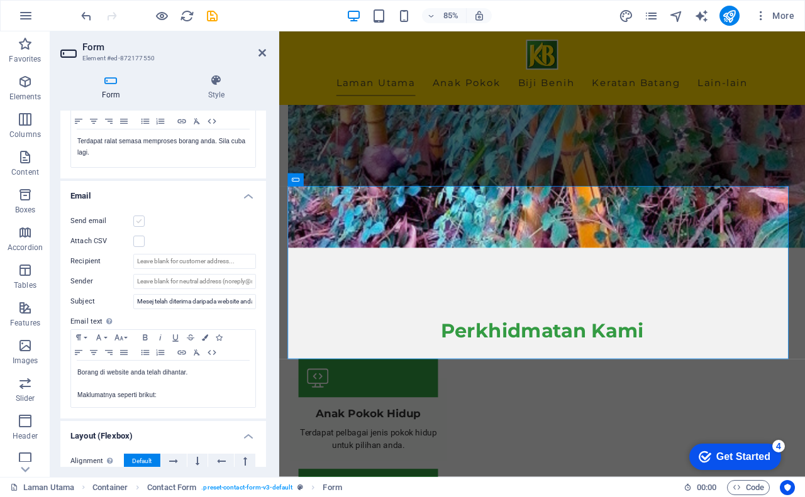
click at [0, 0] on input "Send email" at bounding box center [0, 0] width 0 height 0
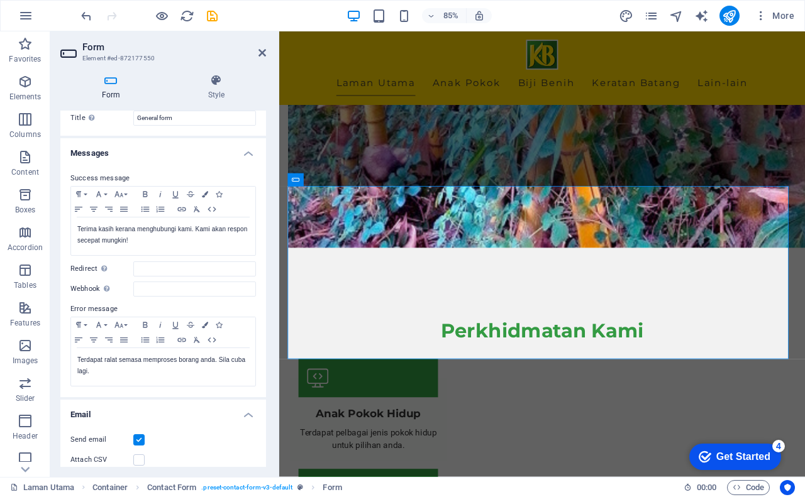
scroll to position [0, 0]
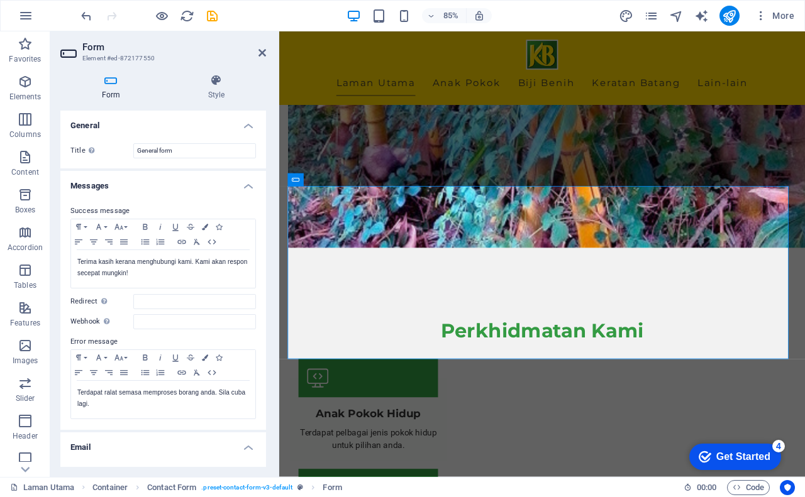
click at [105, 91] on h4 "Form" at bounding box center [113, 87] width 106 height 26
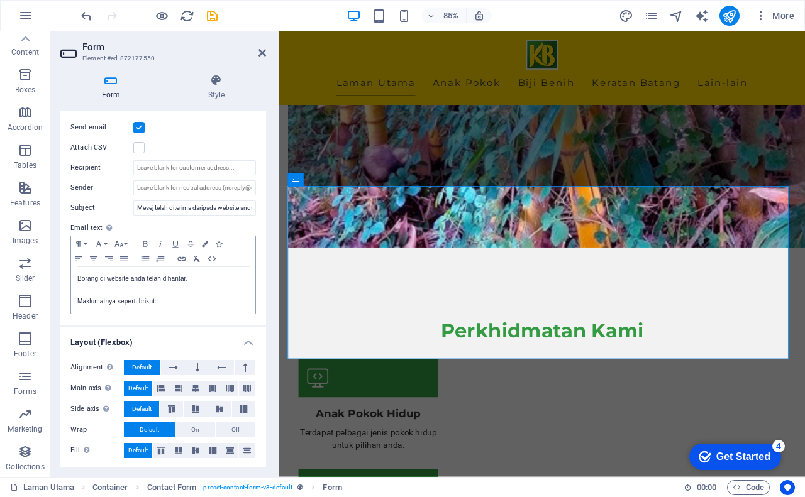
scroll to position [347, 0]
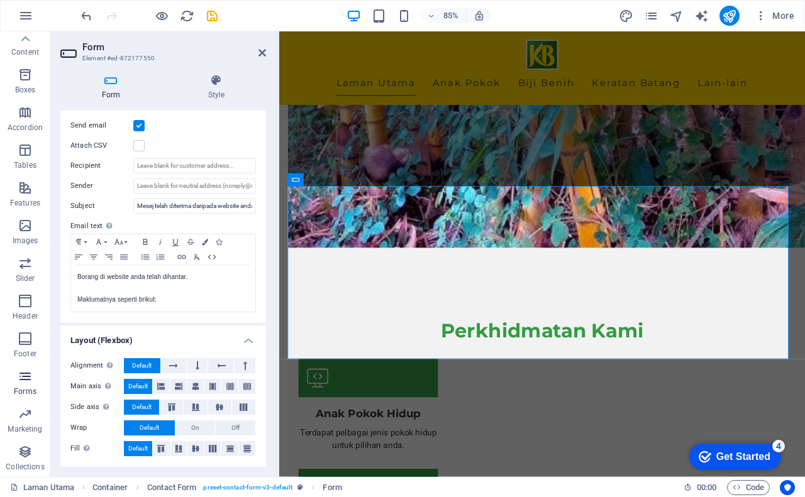
click at [26, 375] on icon "button" at bounding box center [25, 376] width 15 height 15
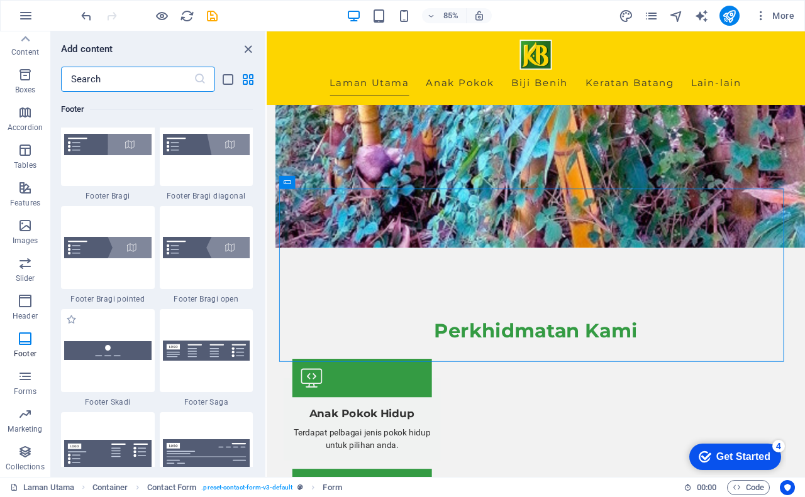
scroll to position [8616, 0]
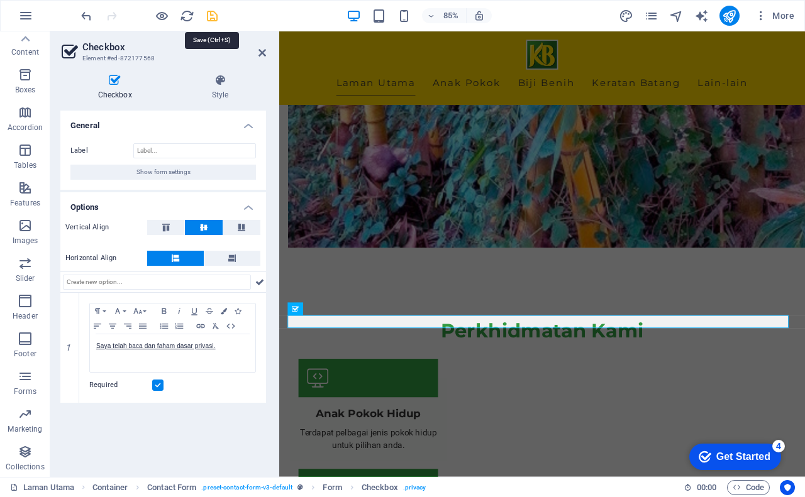
click at [215, 19] on icon "save" at bounding box center [212, 16] width 14 height 14
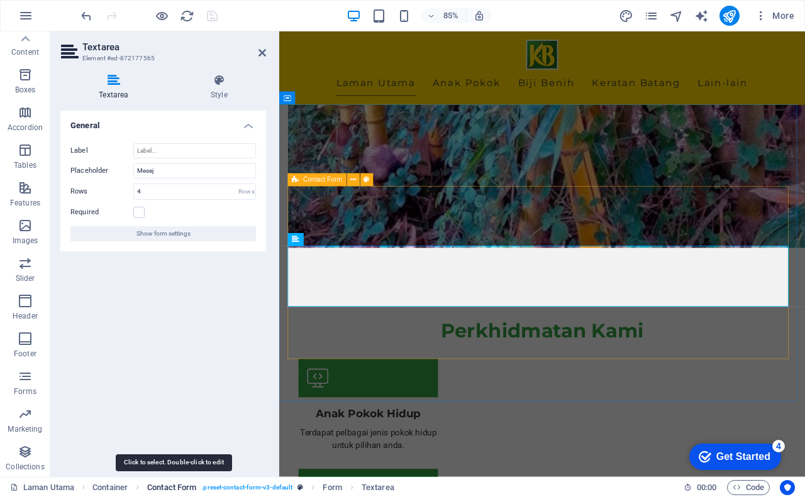
click at [187, 490] on span "Contact Form" at bounding box center [171, 487] width 49 height 15
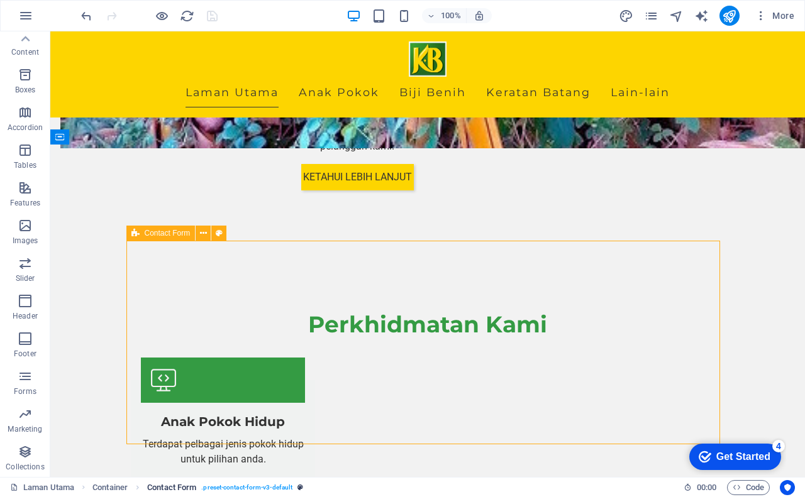
click at [231, 490] on span ". preset-contact-form-v3-default" at bounding box center [246, 487] width 91 height 15
click at [303, 490] on icon "breadcrumb" at bounding box center [300, 487] width 6 height 7
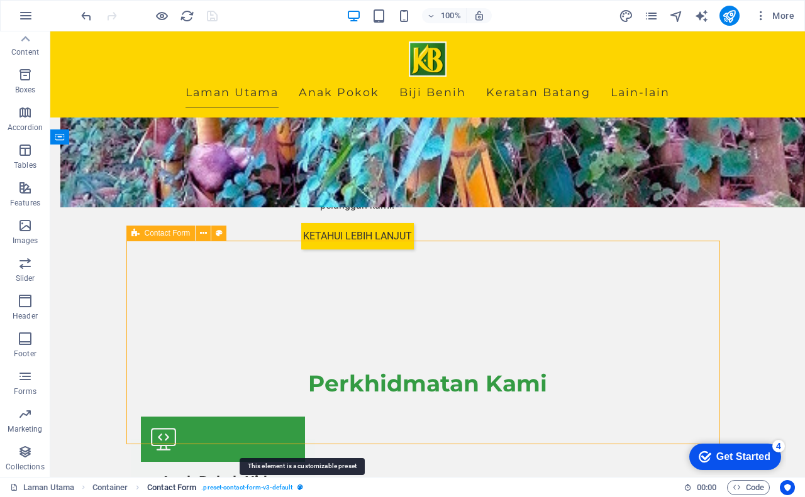
select select "rem"
select select "preset-contact-form-v3-default"
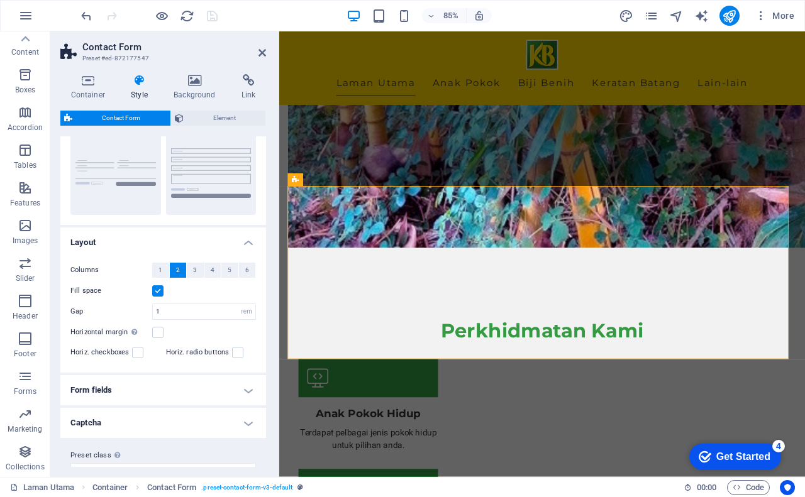
scroll to position [147, 0]
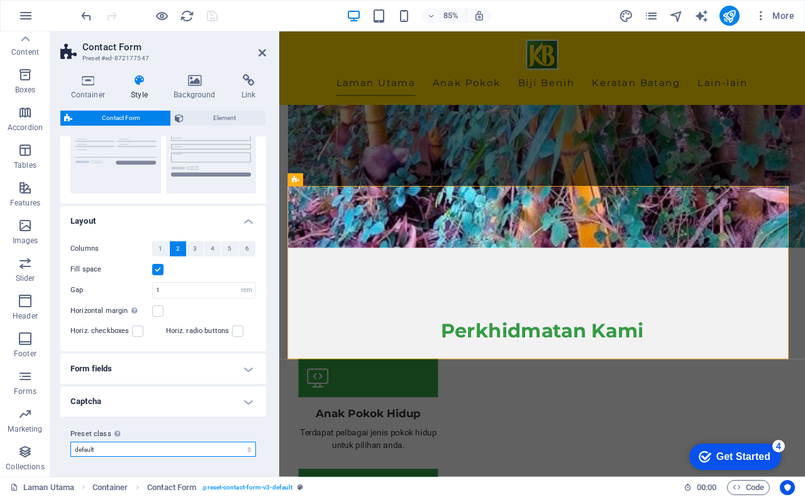
click at [119, 451] on select "plain default row Add preset class" at bounding box center [163, 449] width 186 height 15
click at [121, 452] on select "plain default row Add preset class" at bounding box center [163, 449] width 186 height 15
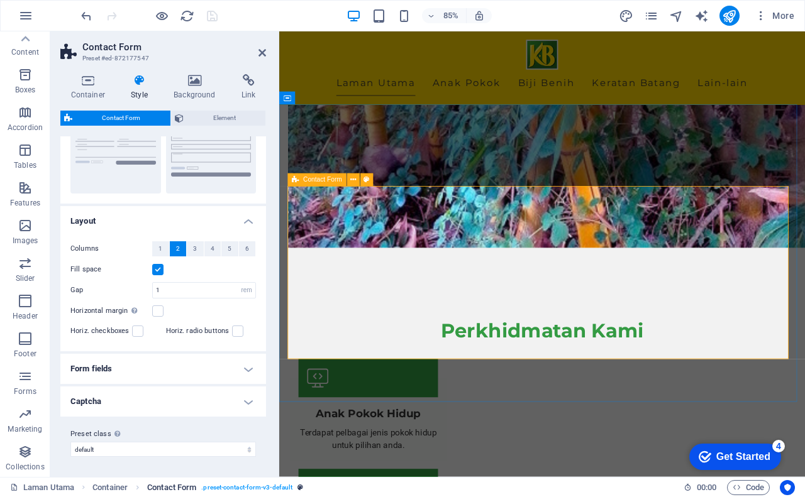
click at [286, 489] on span ". preset-contact-form-v3-default" at bounding box center [246, 487] width 91 height 15
click at [206, 116] on span "Element" at bounding box center [224, 118] width 75 height 15
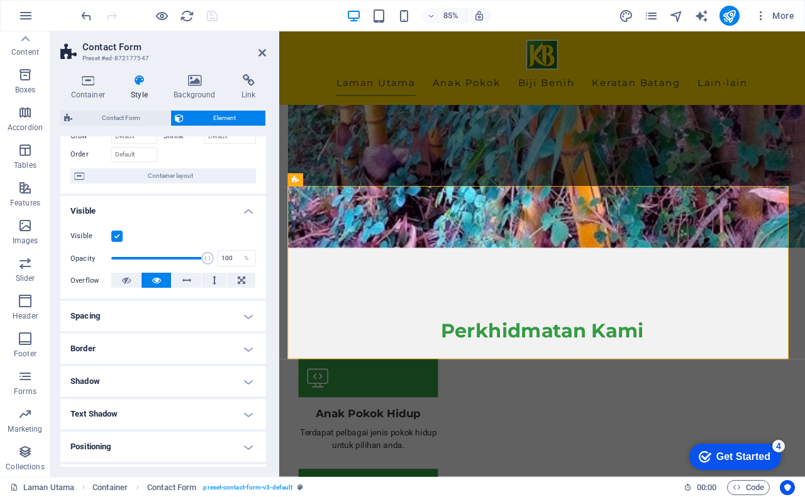
scroll to position [0, 0]
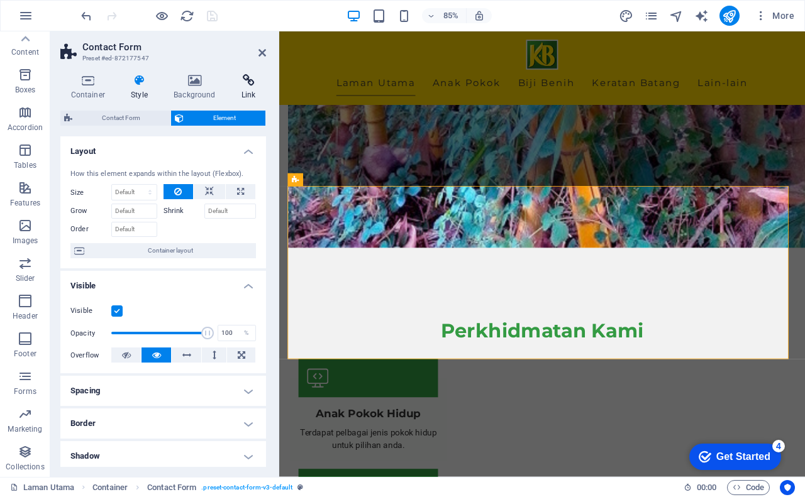
click at [252, 94] on h4 "Link" at bounding box center [248, 87] width 35 height 26
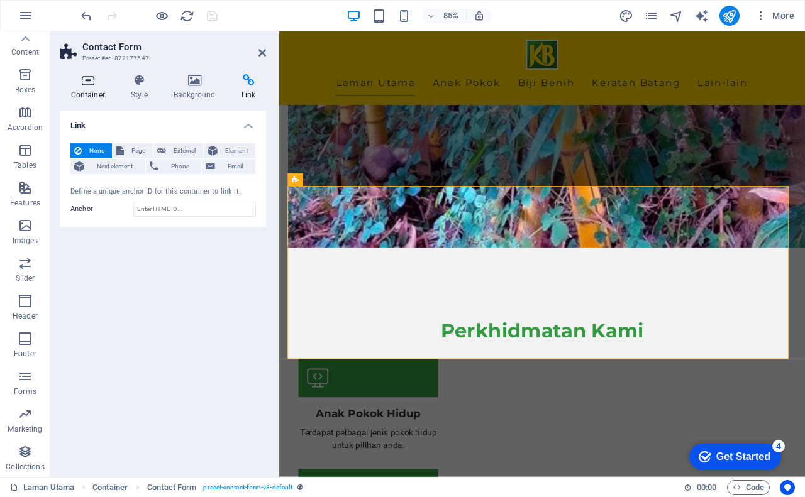
click at [84, 89] on h4 "Container" at bounding box center [90, 87] width 60 height 26
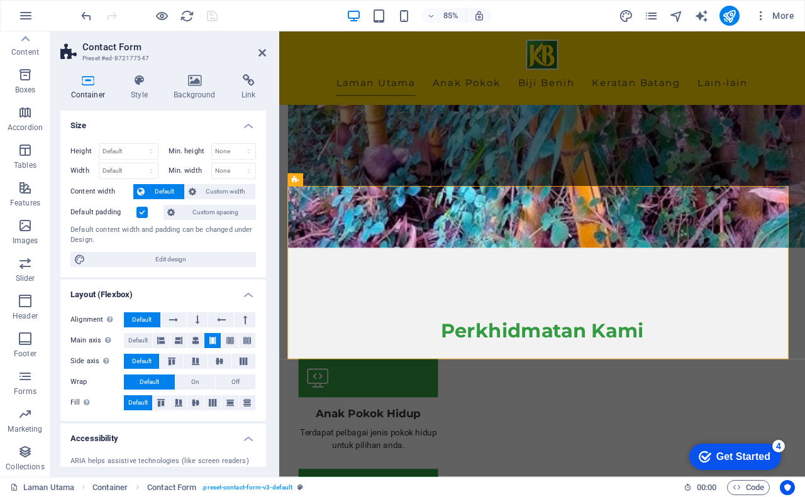
click at [107, 55] on h3 "Preset #ed-872177547" at bounding box center [161, 58] width 158 height 11
click at [126, 58] on h3 "Preset #ed-872177547" at bounding box center [161, 58] width 158 height 11
click at [121, 45] on h2 "Contact Form" at bounding box center [174, 47] width 184 height 11
click at [68, 52] on icon at bounding box center [69, 52] width 19 height 18
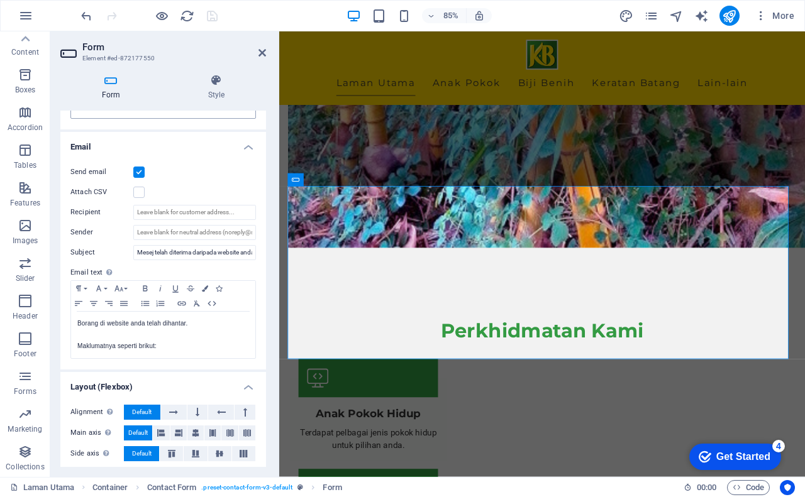
scroll to position [347, 0]
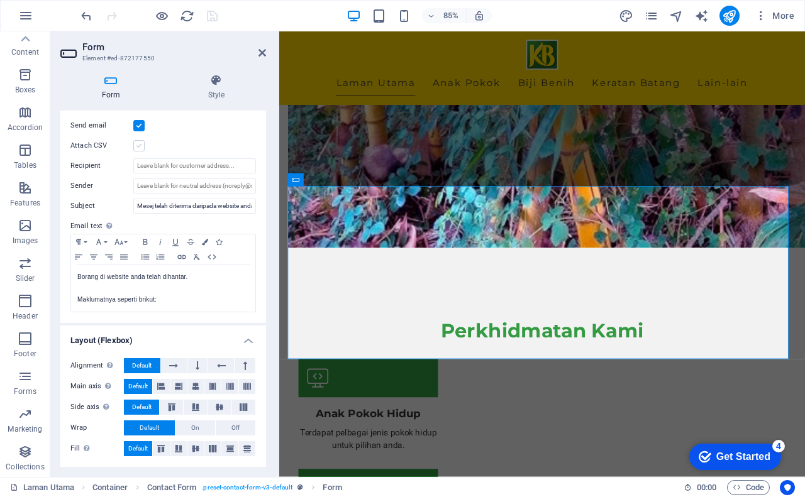
click at [139, 144] on label at bounding box center [138, 145] width 11 height 11
click at [0, 0] on input "Attach CSV" at bounding box center [0, 0] width 0 height 0
click at [139, 144] on label at bounding box center [138, 145] width 11 height 11
click at [0, 0] on input "Attach CSV" at bounding box center [0, 0] width 0 height 0
click at [215, 18] on icon "save" at bounding box center [212, 16] width 14 height 14
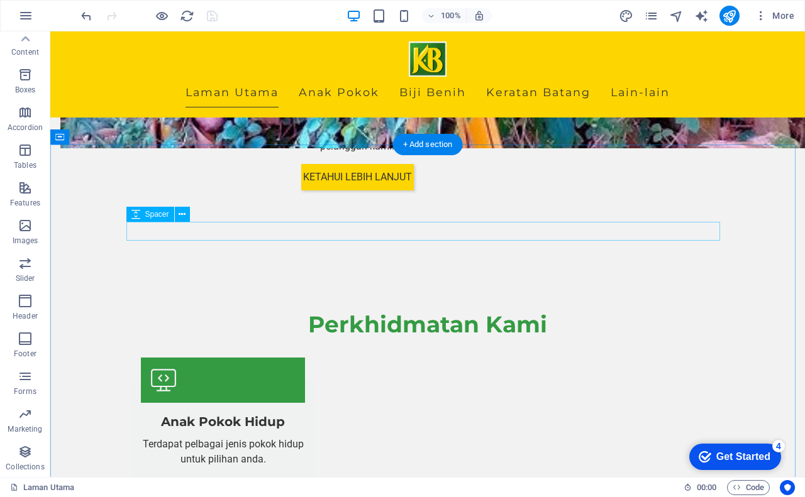
select select "px"
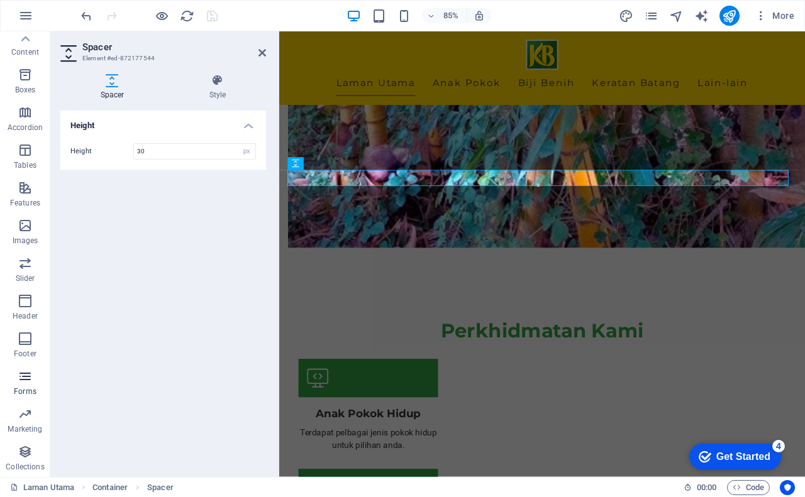
click at [26, 387] on p "Forms" at bounding box center [25, 392] width 23 height 10
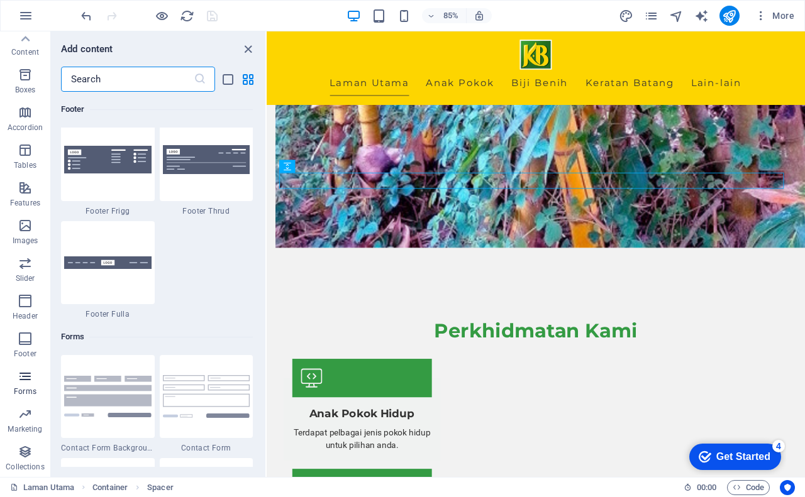
scroll to position [9182, 0]
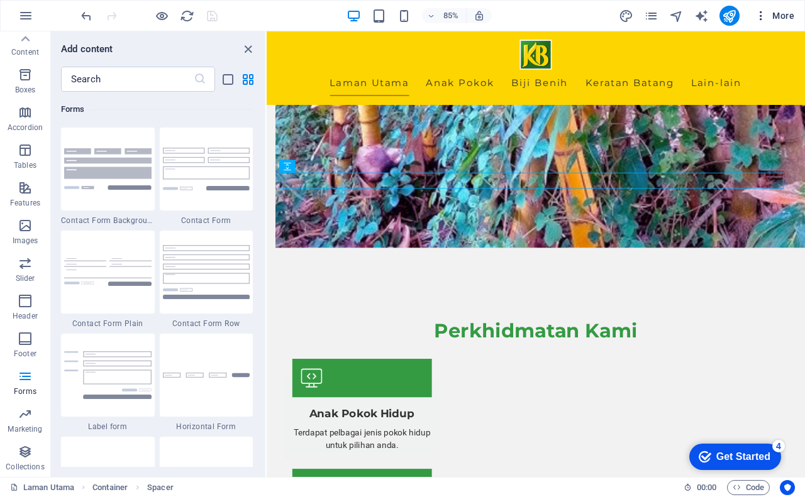
click at [776, 19] on span "More" at bounding box center [775, 15] width 40 height 13
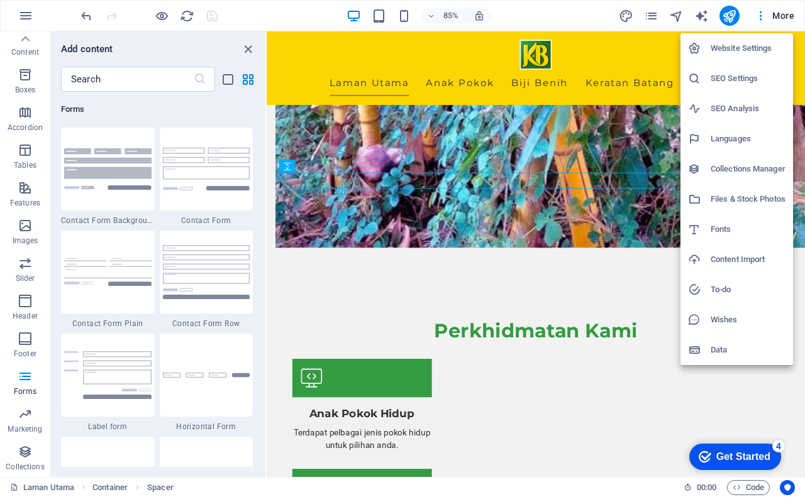
click at [721, 350] on h6 "Data" at bounding box center [748, 350] width 75 height 15
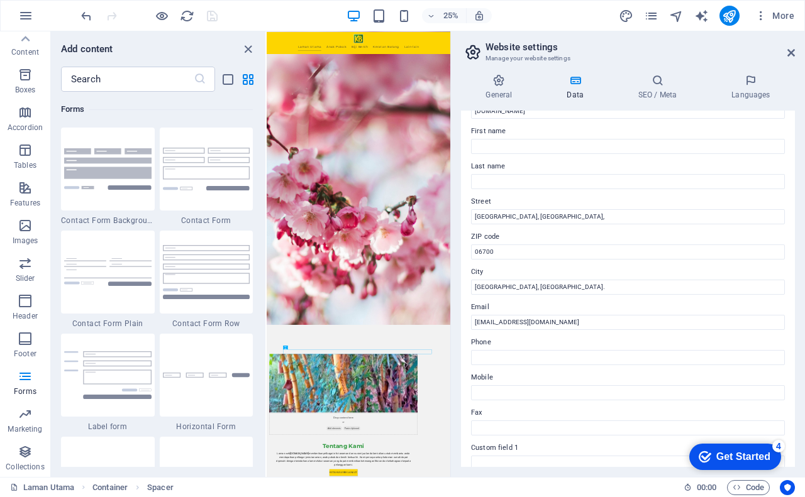
scroll to position [0, 0]
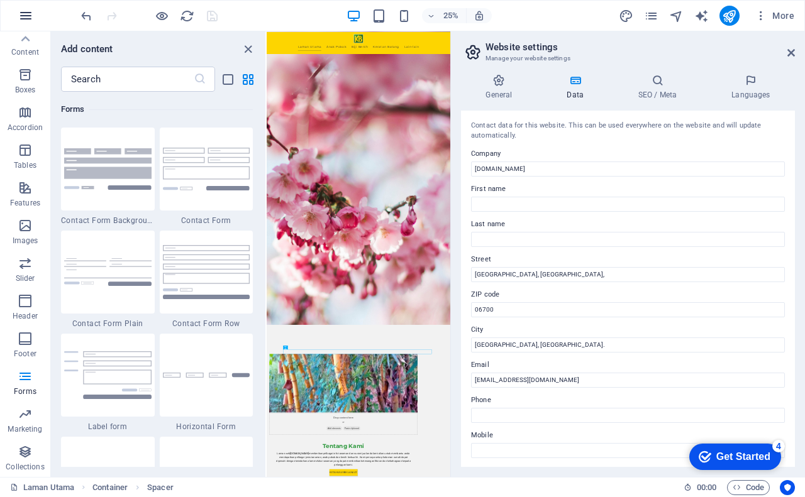
click at [25, 18] on icon "button" at bounding box center [25, 15] width 15 height 15
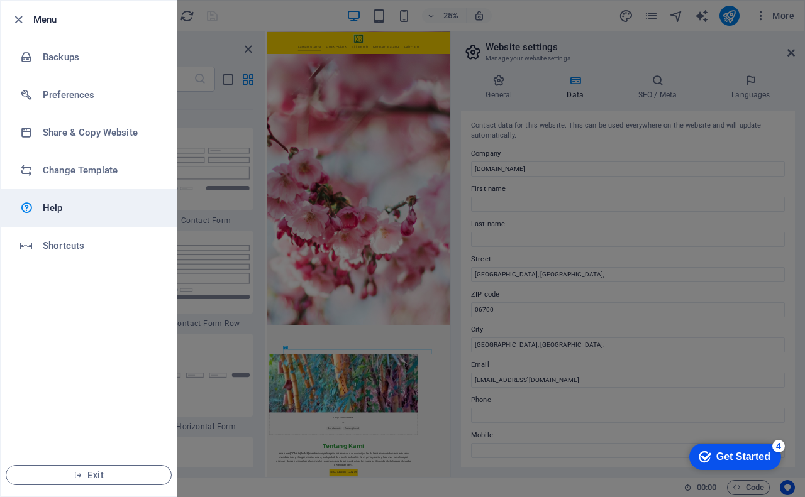
click at [60, 215] on h6 "Help" at bounding box center [101, 208] width 116 height 15
